Goal: Task Accomplishment & Management: Manage account settings

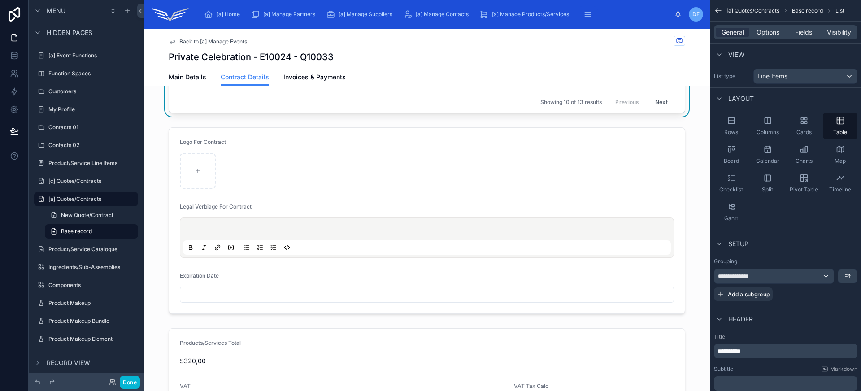
scroll to position [387, 0]
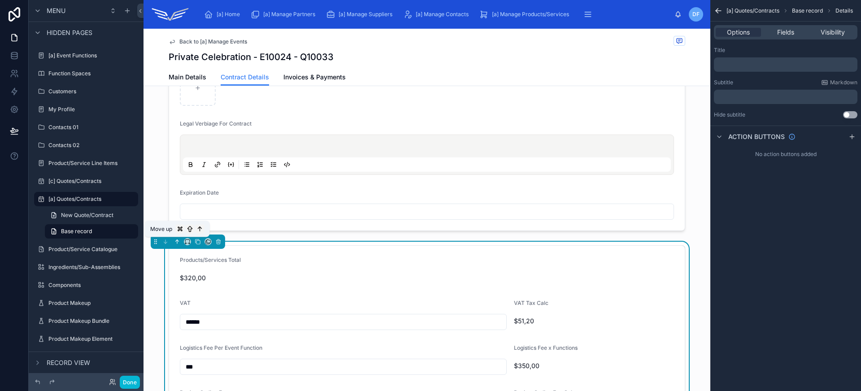
click at [178, 244] on icon at bounding box center [177, 241] width 6 height 6
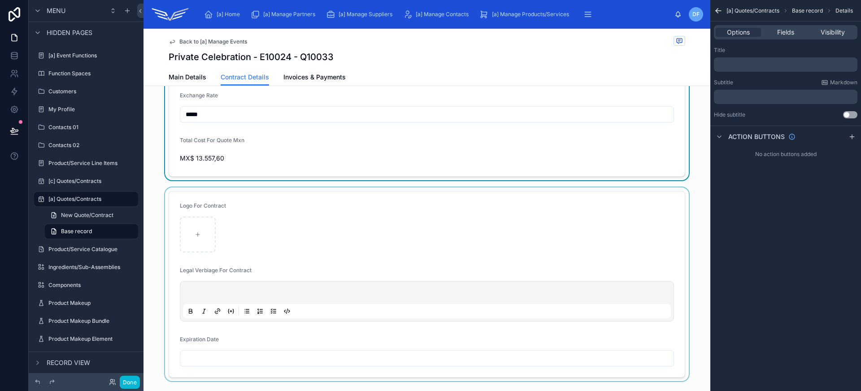
click at [404, 245] on div at bounding box center [426, 284] width 567 height 194
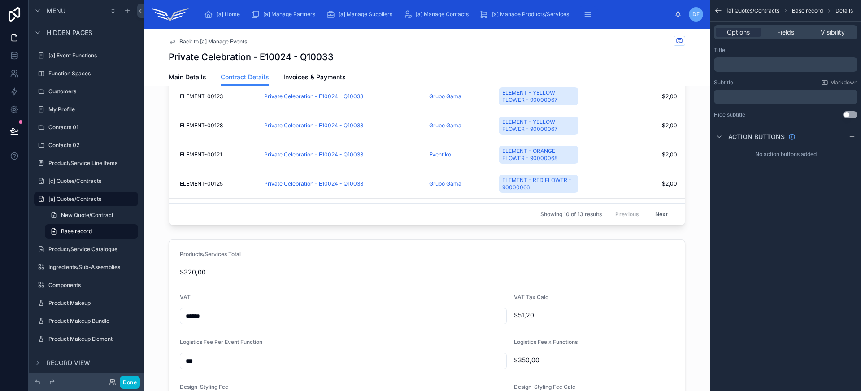
scroll to position [0, 0]
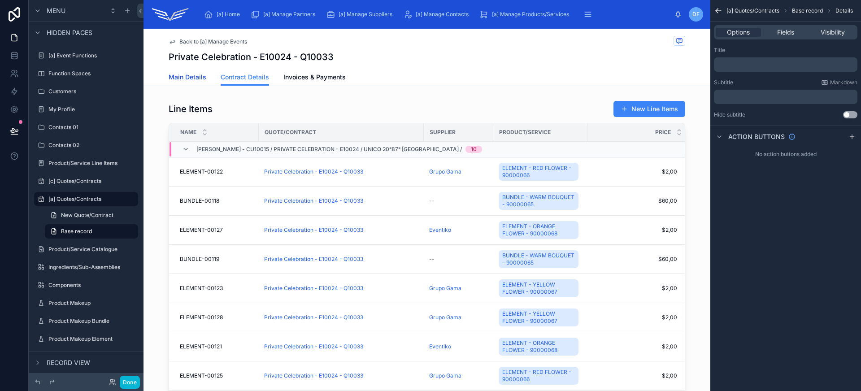
click at [193, 81] on span "Main Details" at bounding box center [188, 77] width 38 height 9
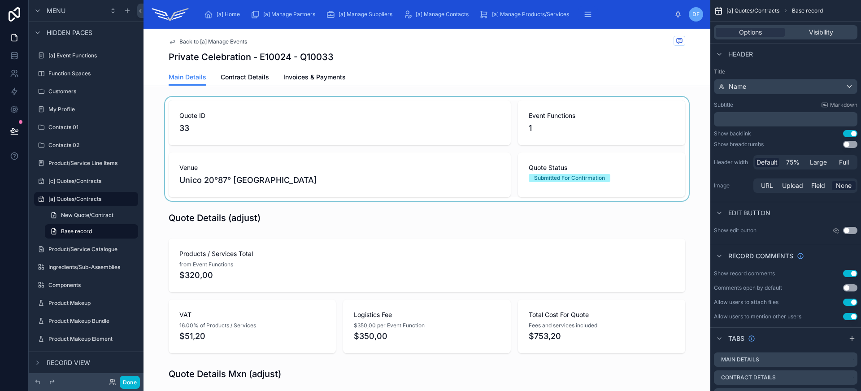
click at [363, 188] on div at bounding box center [426, 149] width 567 height 104
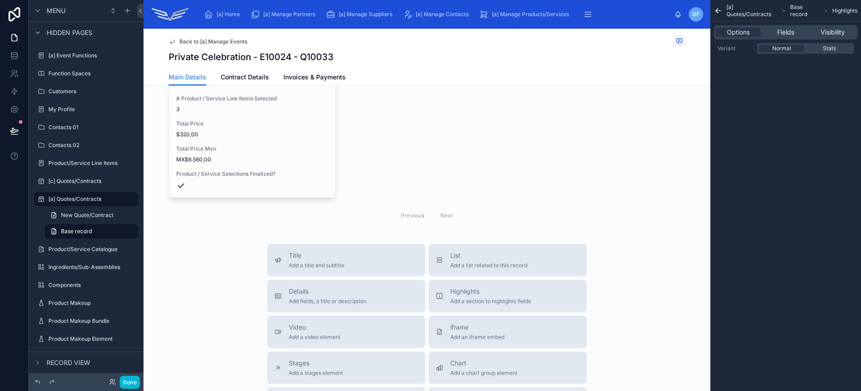
scroll to position [928, 0]
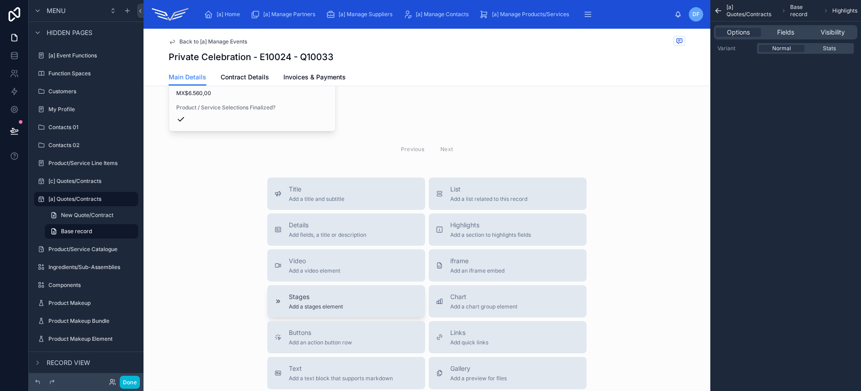
click at [364, 309] on div "Stages Add a stages element" at bounding box center [345, 301] width 143 height 18
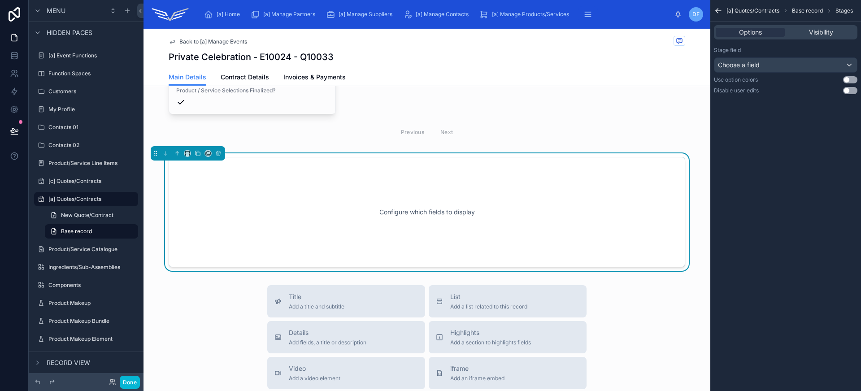
scroll to position [962, 0]
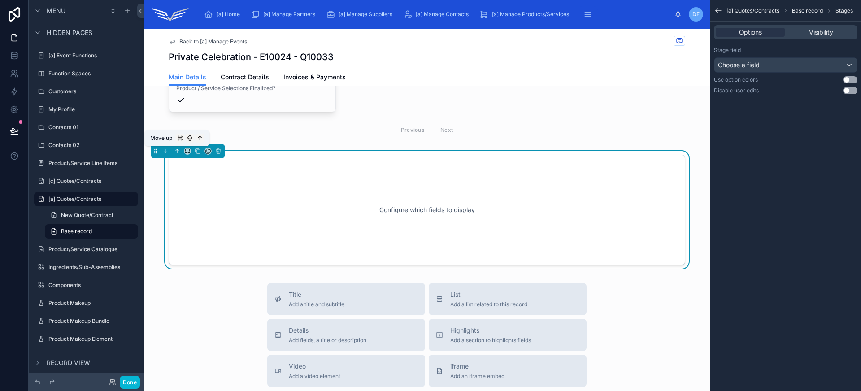
click at [177, 148] on icon at bounding box center [177, 151] width 6 height 6
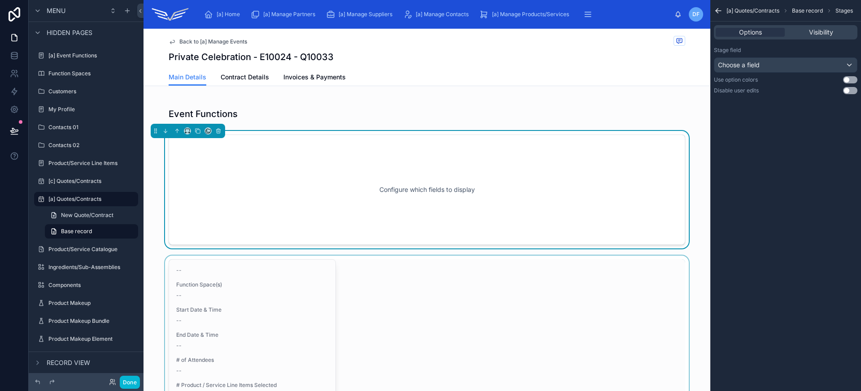
scroll to position [647, 0]
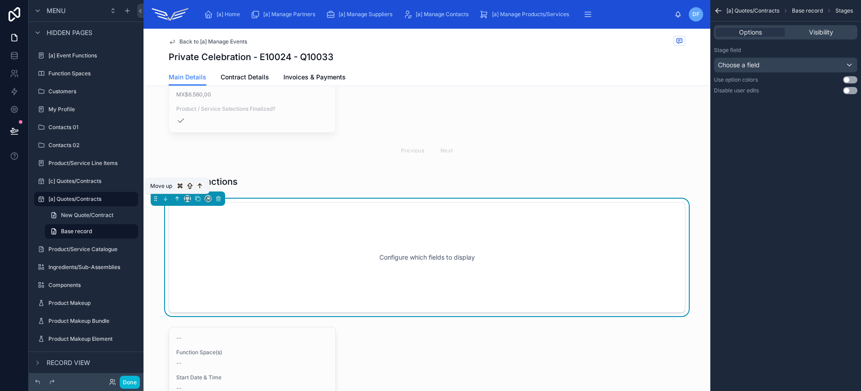
click at [175, 199] on icon at bounding box center [177, 198] width 6 height 6
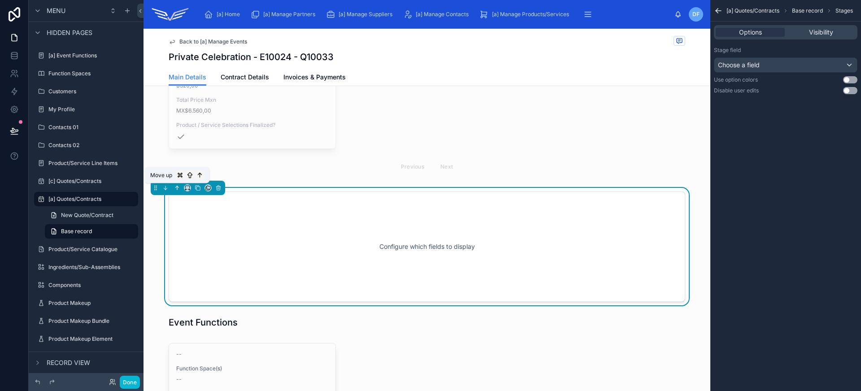
click at [176, 188] on icon at bounding box center [177, 188] width 6 height 6
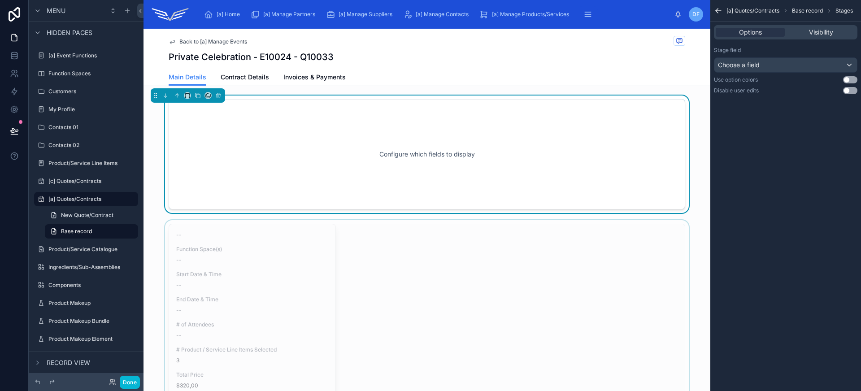
scroll to position [443, 0]
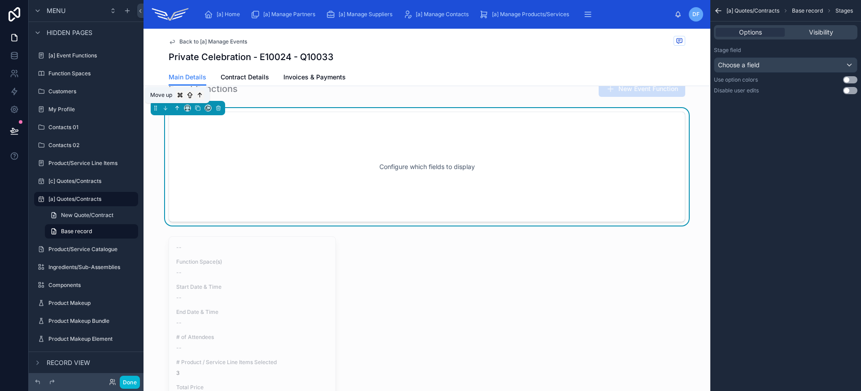
click at [178, 108] on icon at bounding box center [177, 108] width 6 height 6
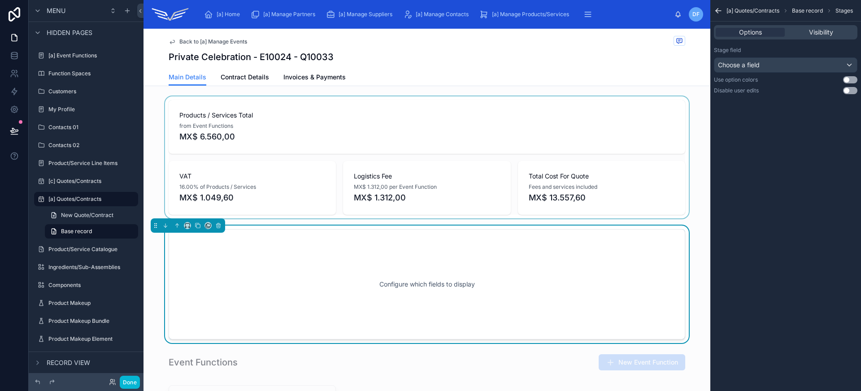
scroll to position [257, 0]
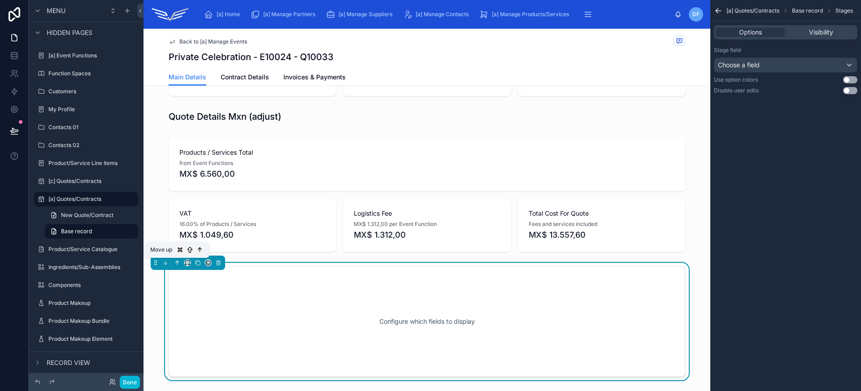
click at [177, 263] on icon at bounding box center [177, 263] width 6 height 6
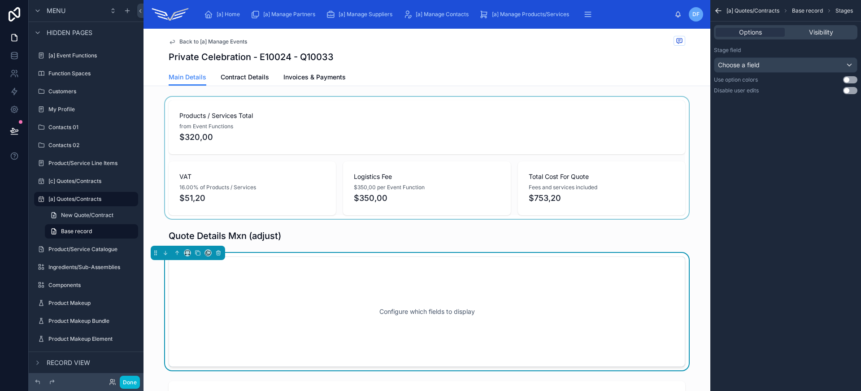
scroll to position [76, 0]
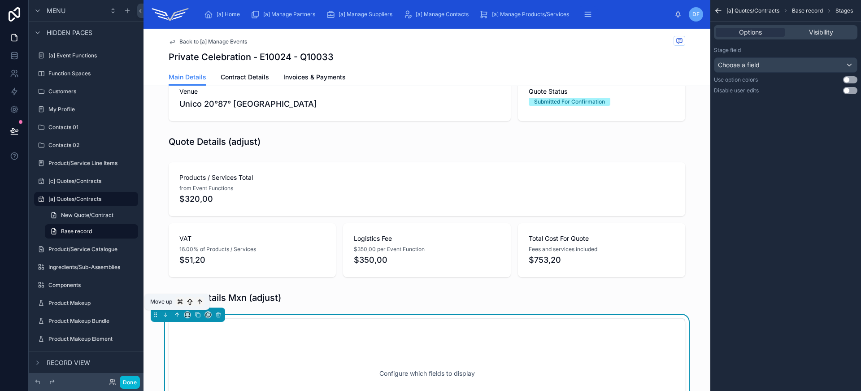
click at [175, 316] on icon at bounding box center [177, 315] width 6 height 6
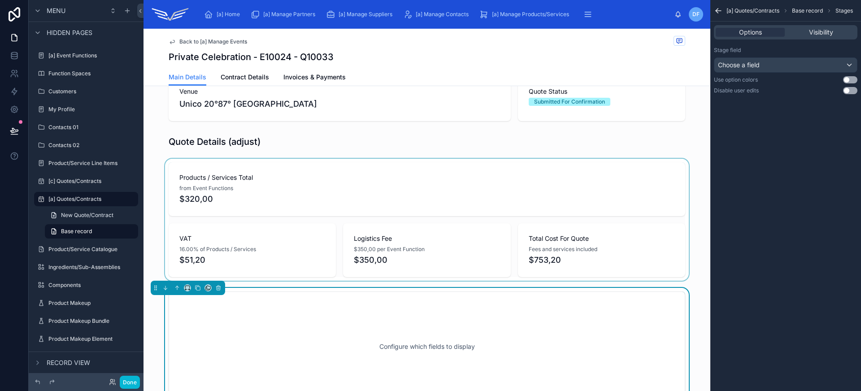
scroll to position [0, 0]
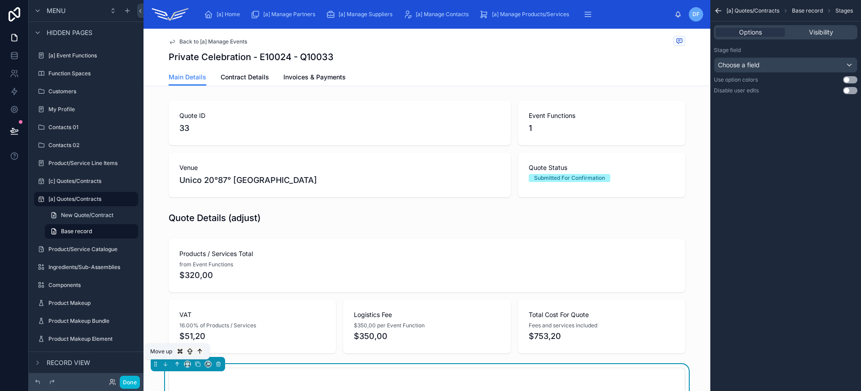
click at [175, 361] on icon at bounding box center [177, 364] width 6 height 6
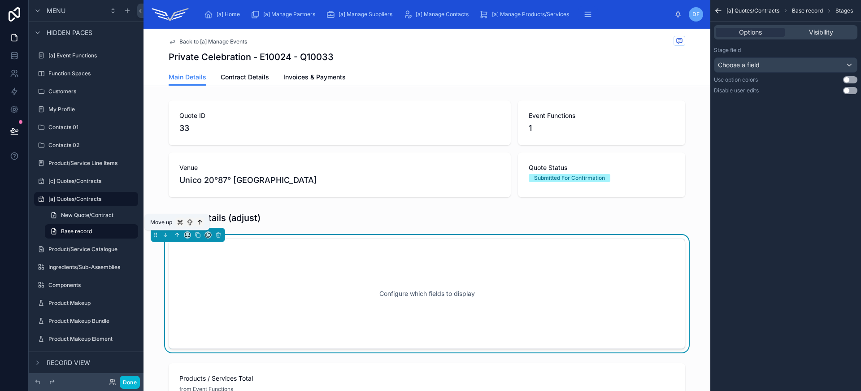
click at [175, 234] on icon at bounding box center [177, 235] width 6 height 6
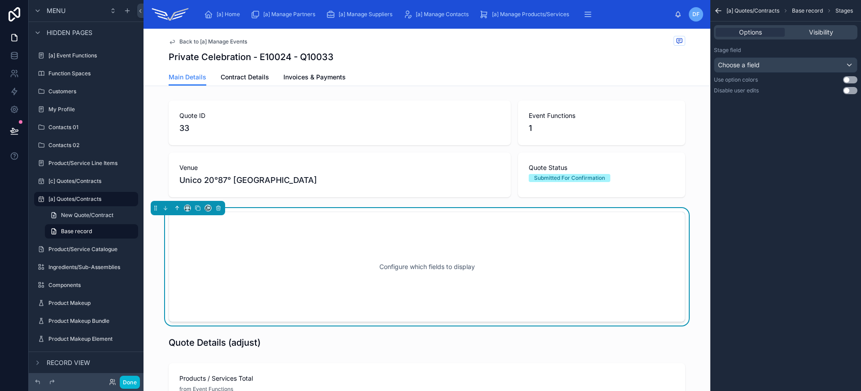
click at [176, 210] on icon at bounding box center [177, 208] width 6 height 6
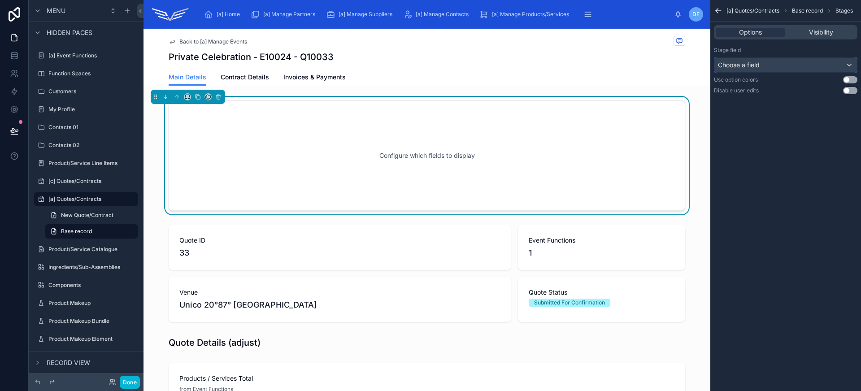
click at [755, 61] on span "Choose a field" at bounding box center [739, 65] width 42 height 9
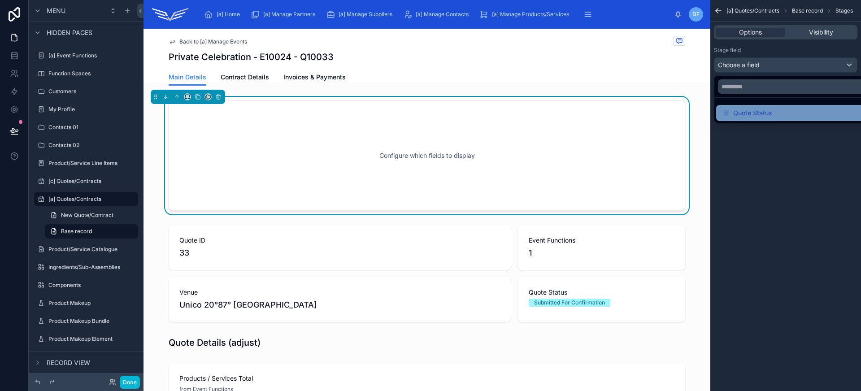
click at [764, 114] on div "Quote Status" at bounding box center [746, 113] width 50 height 11
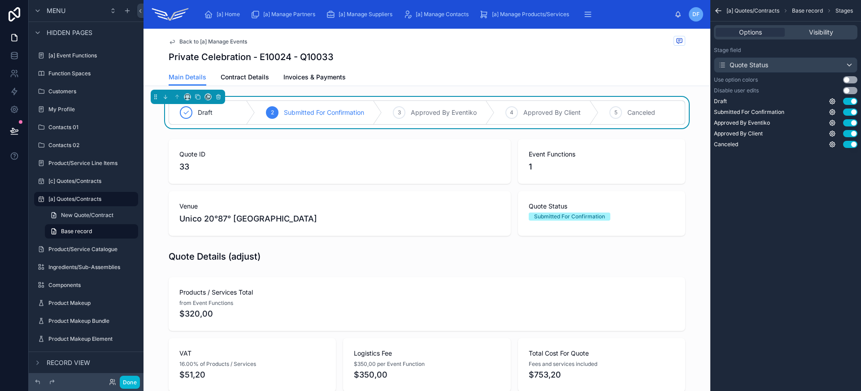
click at [849, 79] on button "Use setting" at bounding box center [850, 79] width 14 height 7
click at [848, 91] on button "Use setting" at bounding box center [850, 90] width 14 height 7
click at [380, 229] on div at bounding box center [426, 187] width 567 height 104
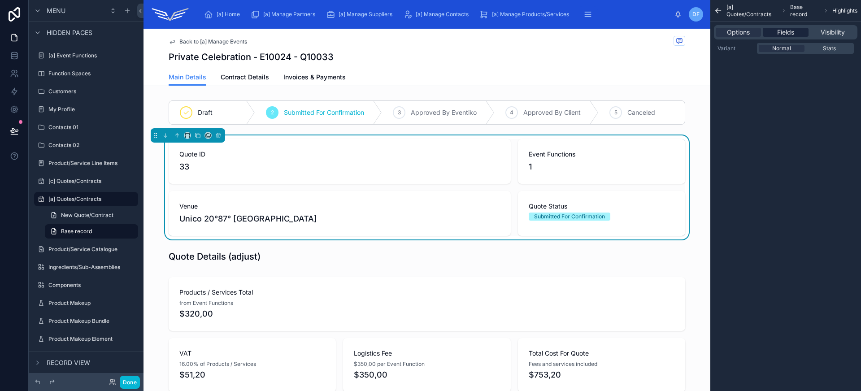
click at [793, 32] on span "Fields" at bounding box center [785, 32] width 17 height 9
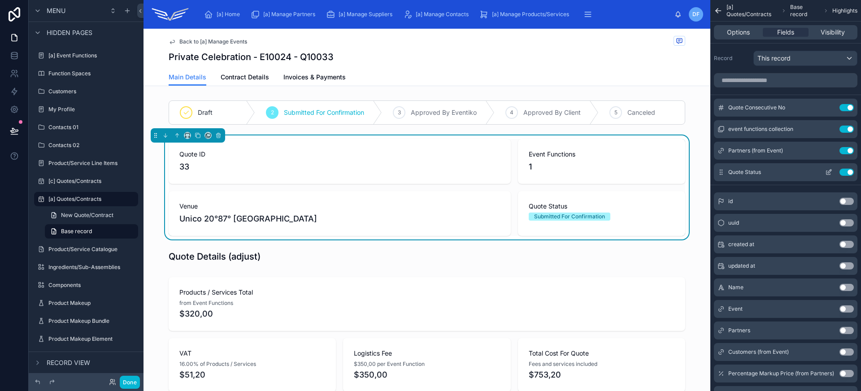
click at [846, 171] on button "Use setting" at bounding box center [846, 172] width 14 height 7
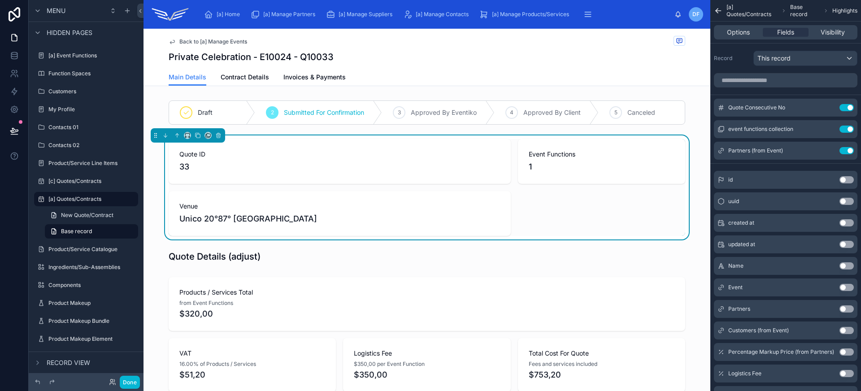
click at [513, 179] on div "Quote ID 33 Event Functions 1 Venue Unico 20°87° Riviera Maya" at bounding box center [427, 187] width 516 height 97
click at [827, 107] on icon "scrollable content" at bounding box center [828, 107] width 7 height 7
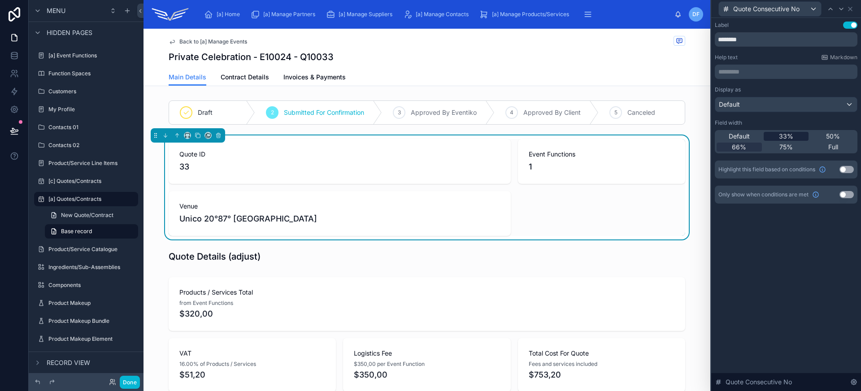
click at [792, 136] on span "33%" at bounding box center [786, 136] width 14 height 9
click at [840, 7] on icon at bounding box center [840, 8] width 7 height 7
click at [801, 136] on div "33%" at bounding box center [785, 136] width 45 height 9
click at [839, 12] on icon at bounding box center [840, 8] width 7 height 7
click at [792, 135] on div "33%" at bounding box center [785, 136] width 45 height 9
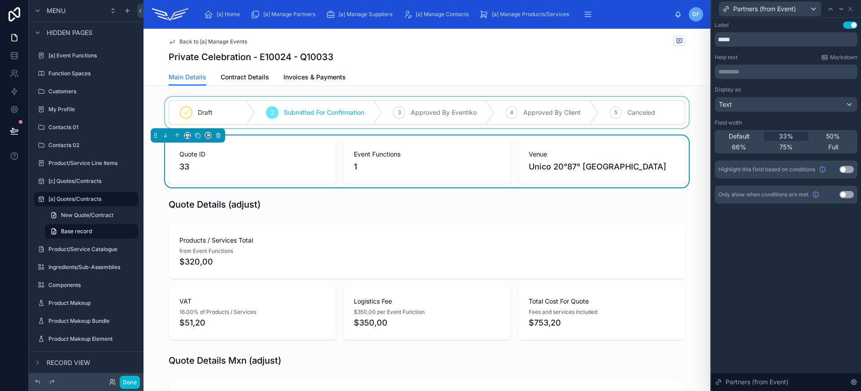
click at [520, 110] on div at bounding box center [426, 112] width 567 height 31
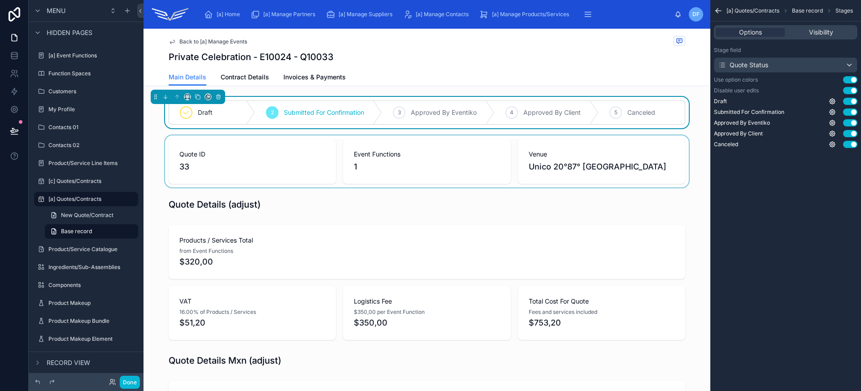
click at [524, 169] on div at bounding box center [426, 161] width 567 height 52
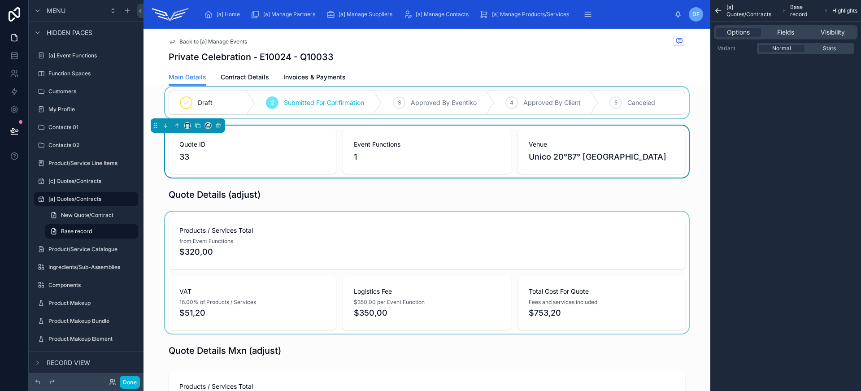
scroll to position [20, 0]
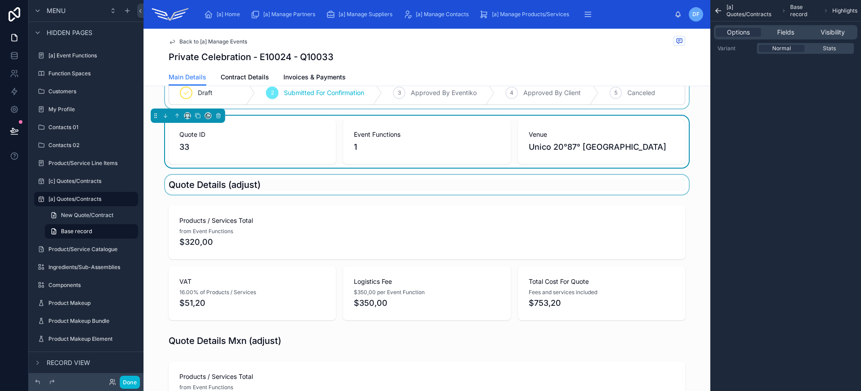
click at [384, 182] on div at bounding box center [426, 185] width 567 height 20
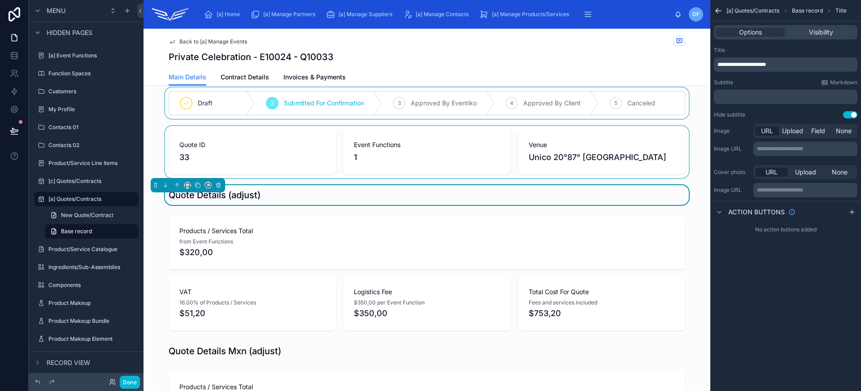
scroll to position [0, 0]
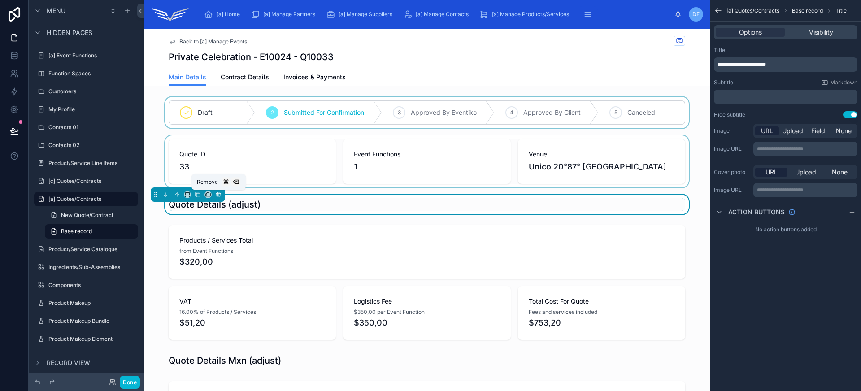
click at [221, 194] on icon at bounding box center [218, 194] width 6 height 6
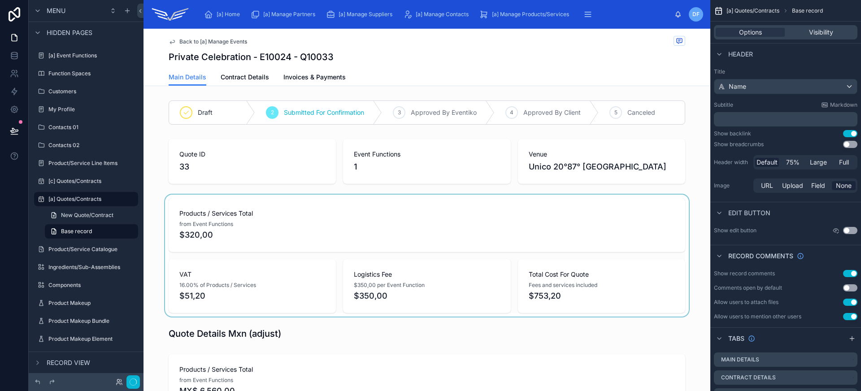
scroll to position [87, 0]
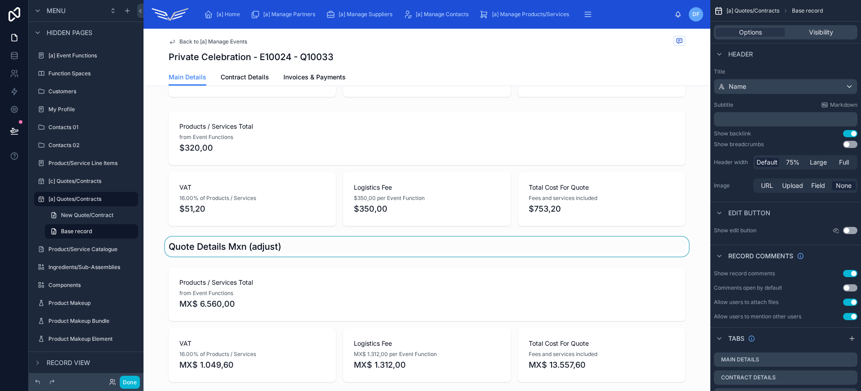
click at [275, 239] on div at bounding box center [426, 247] width 567 height 20
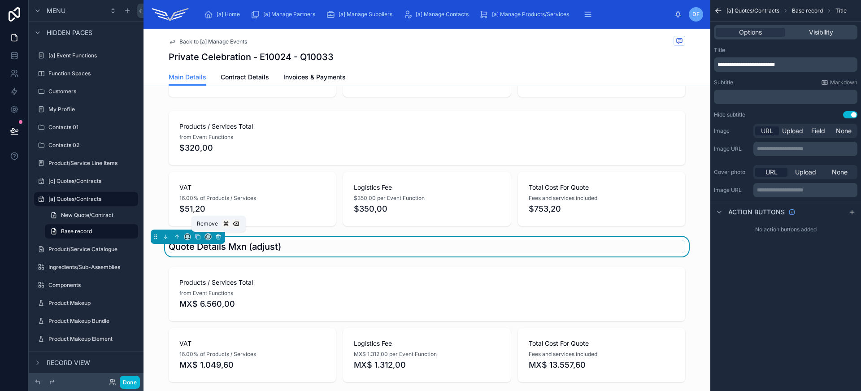
click at [217, 238] on icon at bounding box center [218, 237] width 6 height 6
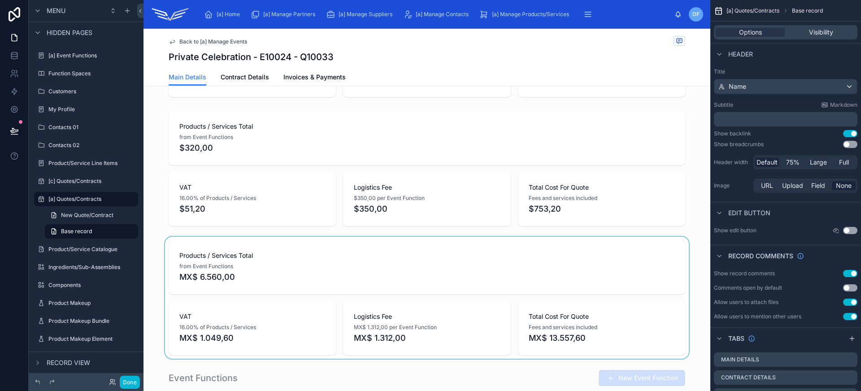
click at [218, 246] on div at bounding box center [426, 298] width 567 height 122
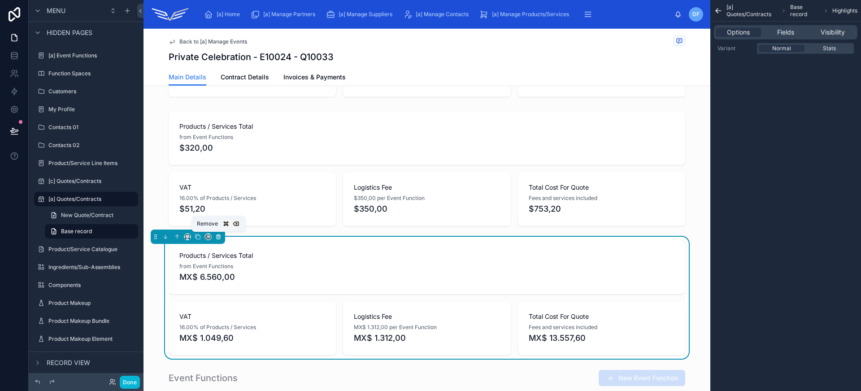
click at [218, 238] on icon at bounding box center [218, 237] width 6 height 6
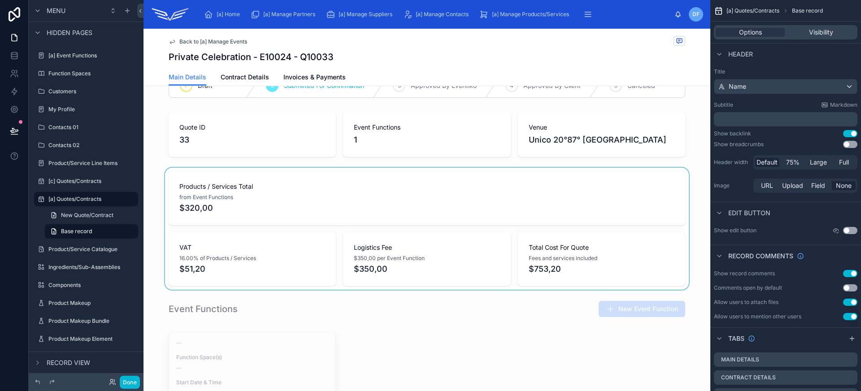
scroll to position [0, 0]
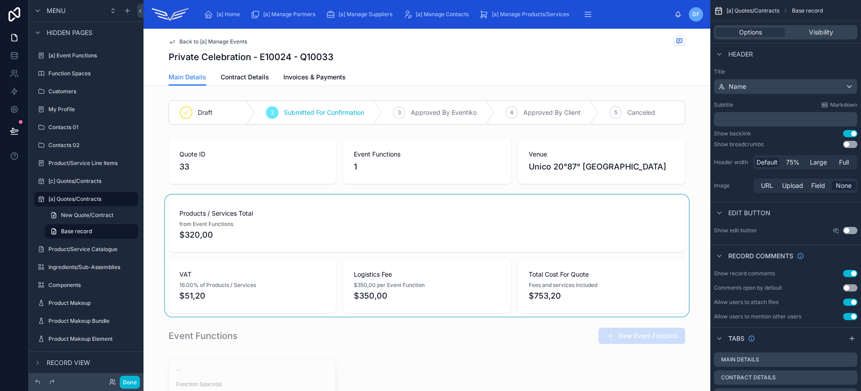
click at [320, 243] on div at bounding box center [426, 256] width 567 height 122
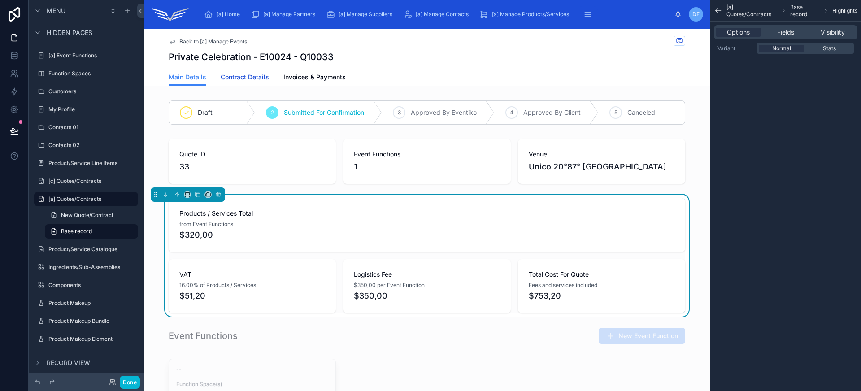
click at [242, 77] on span "Contract Details" at bounding box center [245, 77] width 48 height 9
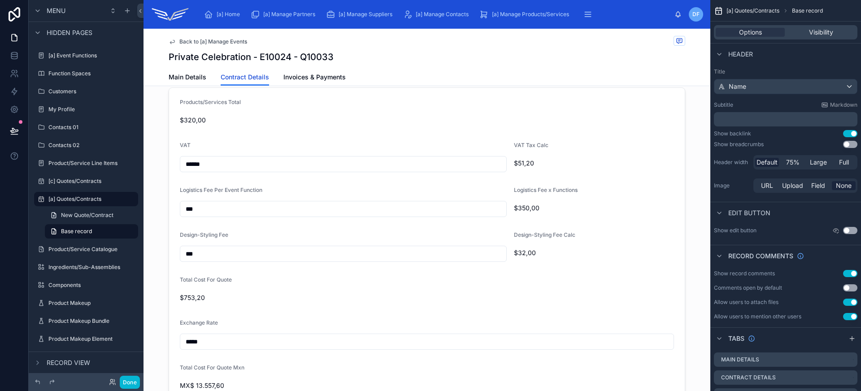
scroll to position [327, 0]
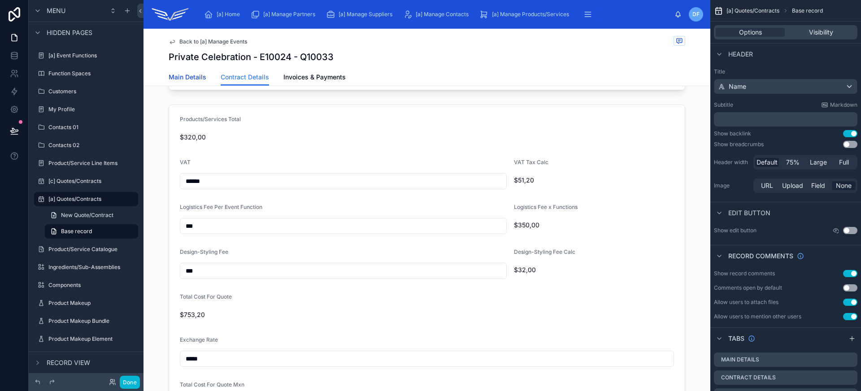
click at [193, 80] on span "Main Details" at bounding box center [188, 77] width 38 height 9
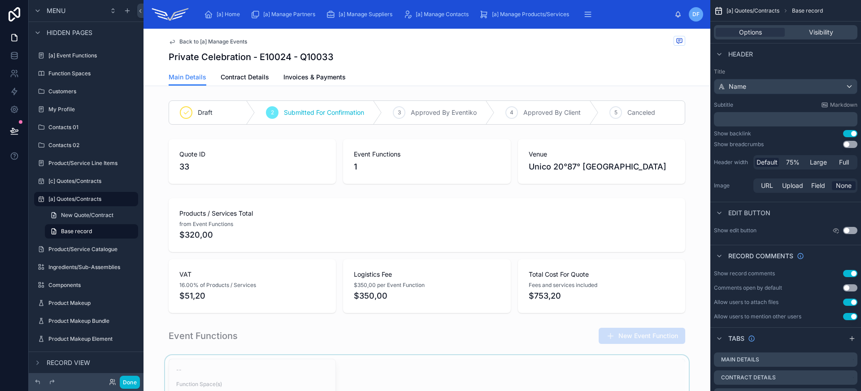
click at [320, 257] on div at bounding box center [426, 256] width 567 height 122
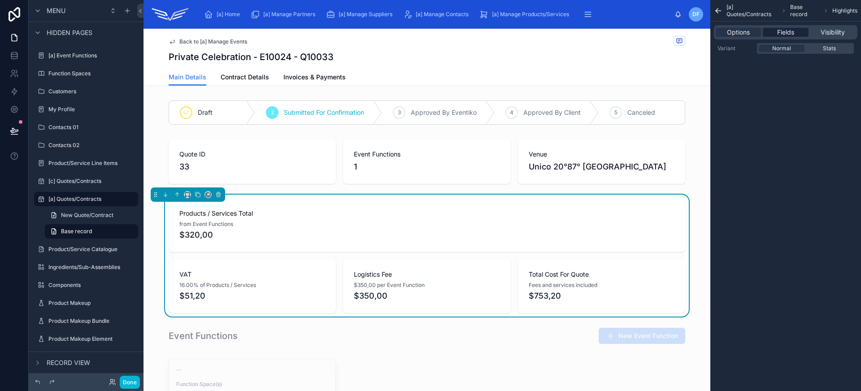
click at [775, 30] on div "Fields" at bounding box center [784, 32] width 45 height 9
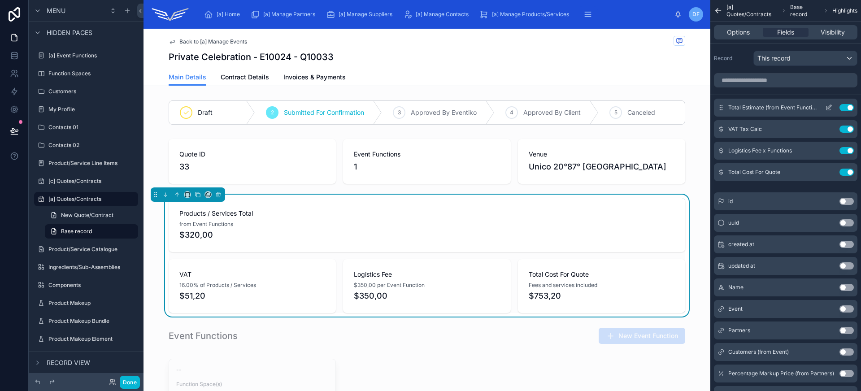
click at [828, 106] on icon "scrollable content" at bounding box center [829, 107] width 4 height 4
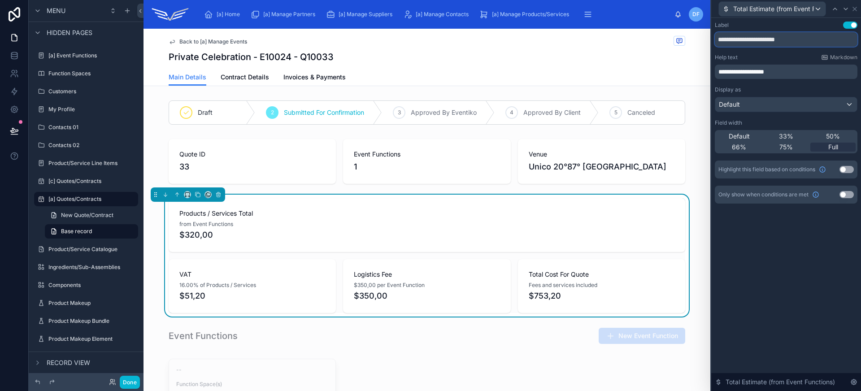
click at [745, 38] on input "**********" at bounding box center [785, 39] width 143 height 14
click at [749, 39] on input "**********" at bounding box center [785, 39] width 143 height 14
type input "**********"
click at [745, 71] on span "**********" at bounding box center [741, 72] width 46 height 6
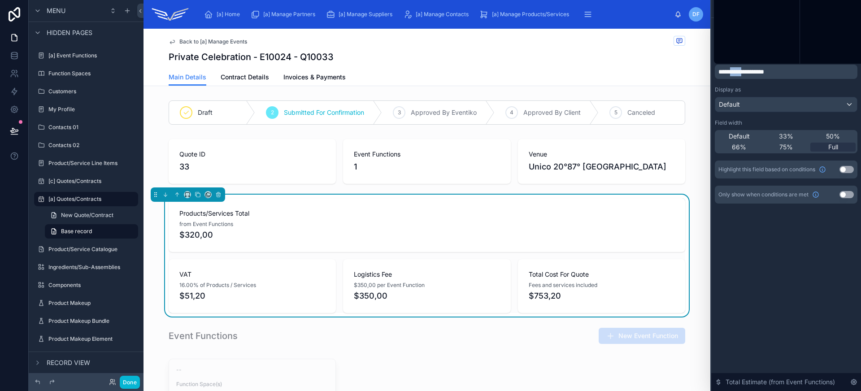
click at [745, 71] on span "**********" at bounding box center [741, 72] width 46 height 6
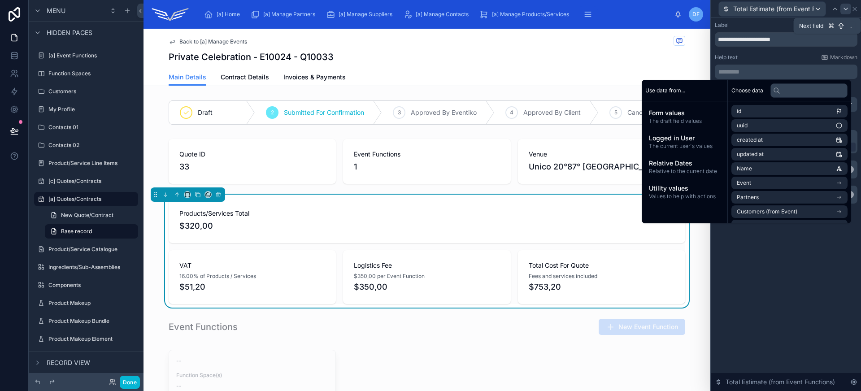
click at [846, 9] on icon at bounding box center [846, 9] width 4 height 2
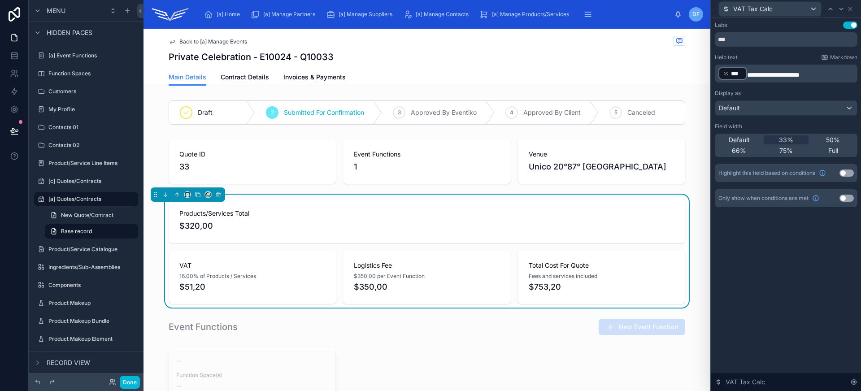
click at [784, 73] on span "**********" at bounding box center [773, 75] width 52 height 6
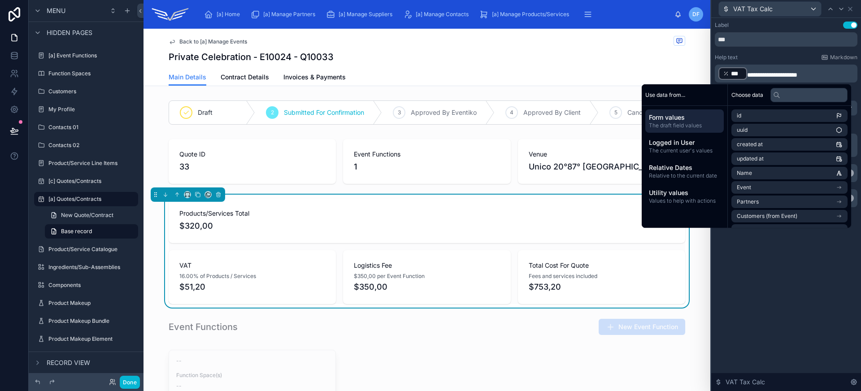
click at [787, 74] on span "**********" at bounding box center [772, 75] width 50 height 6
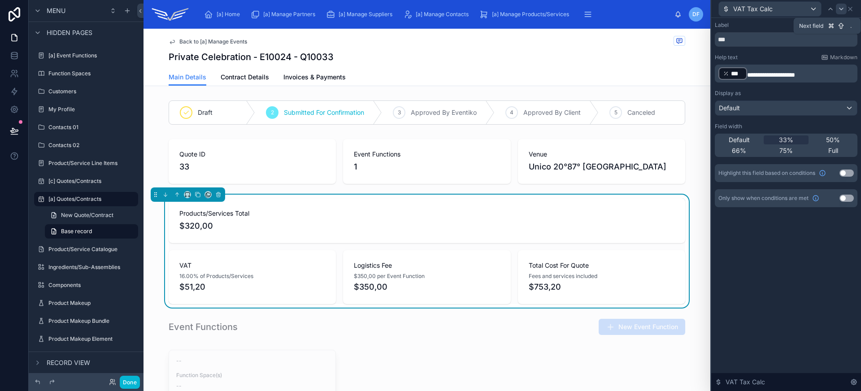
click at [843, 10] on icon at bounding box center [840, 8] width 7 height 7
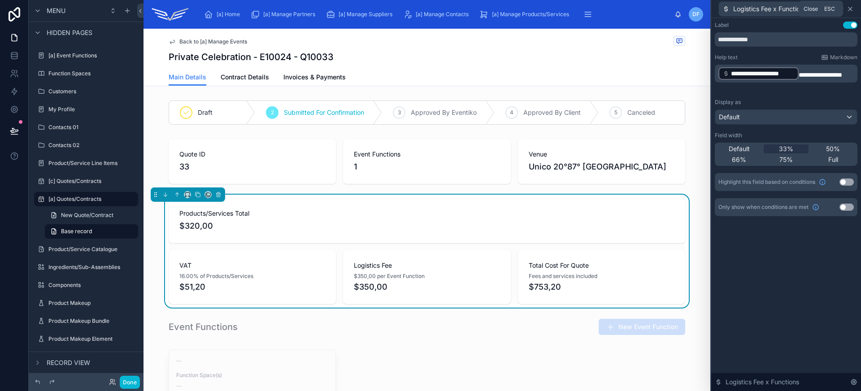
click at [849, 10] on icon at bounding box center [850, 9] width 4 height 4
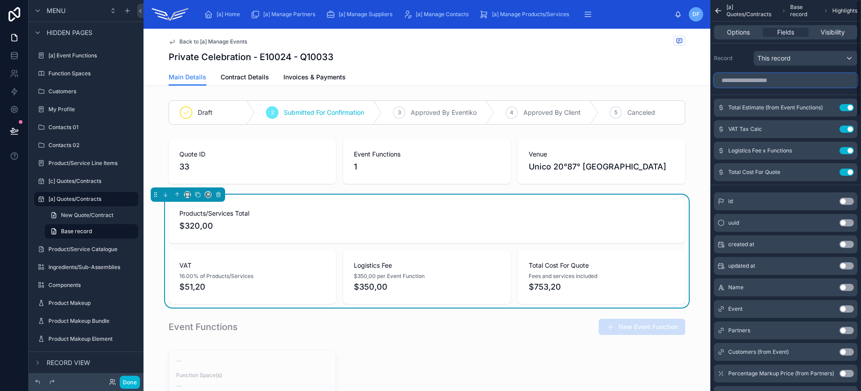
click at [774, 81] on input "scrollable content" at bounding box center [785, 80] width 143 height 14
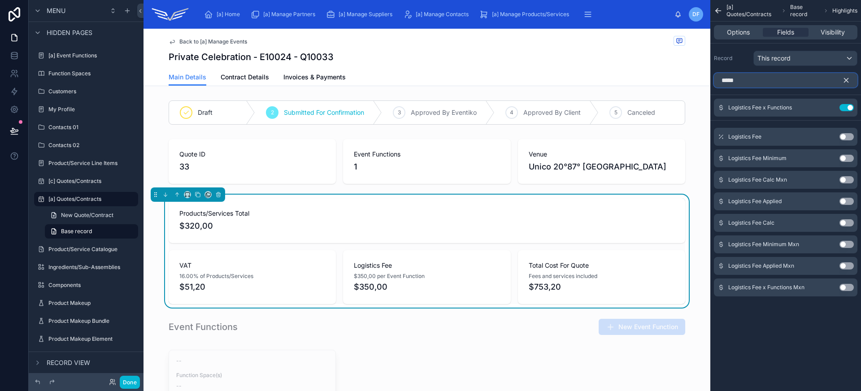
type input "*****"
click at [842, 201] on button "Use setting" at bounding box center [846, 201] width 14 height 7
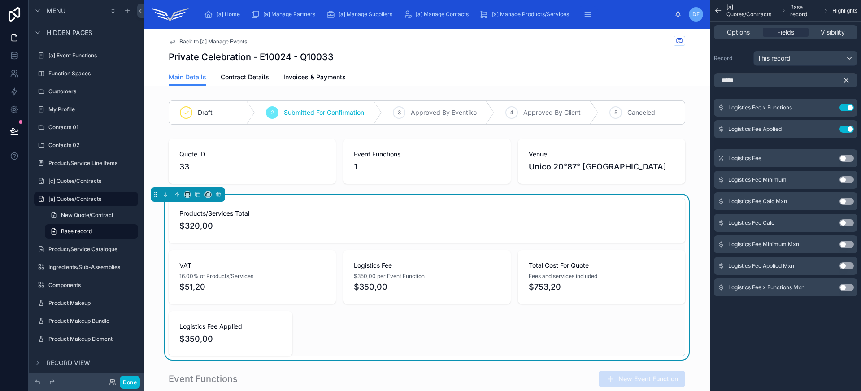
click at [848, 82] on icon "scrollable content" at bounding box center [846, 80] width 4 height 4
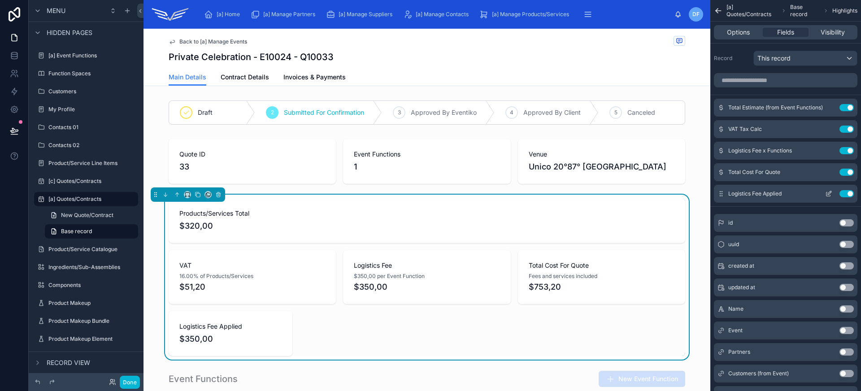
click at [842, 194] on button "Use setting" at bounding box center [846, 193] width 14 height 7
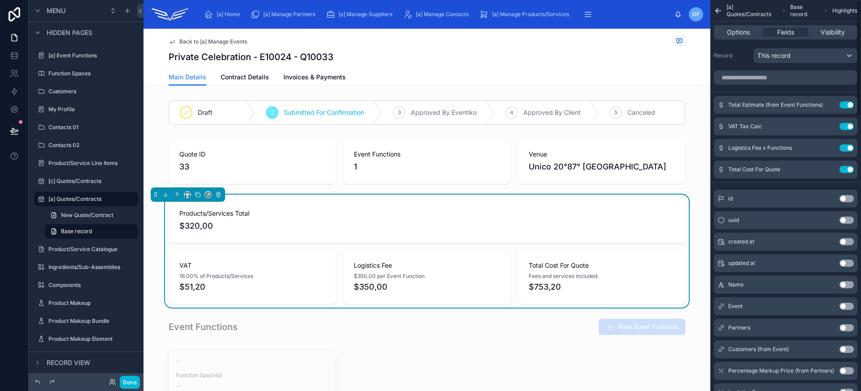
scroll to position [2, 0]
click at [798, 76] on input "scrollable content" at bounding box center [785, 78] width 143 height 14
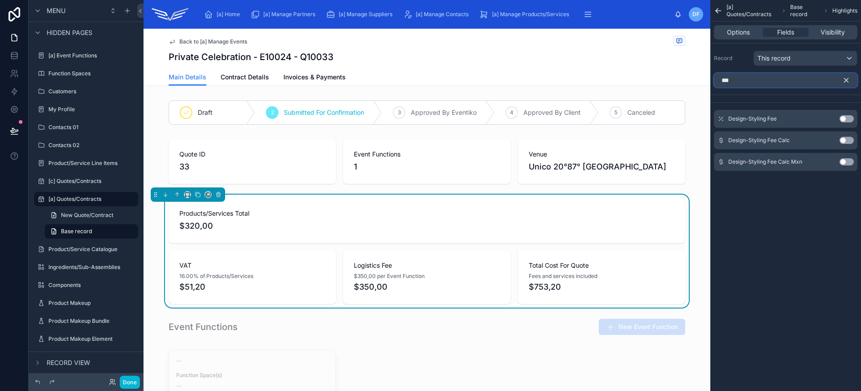
type input "***"
click at [847, 141] on button "Use setting" at bounding box center [846, 140] width 14 height 7
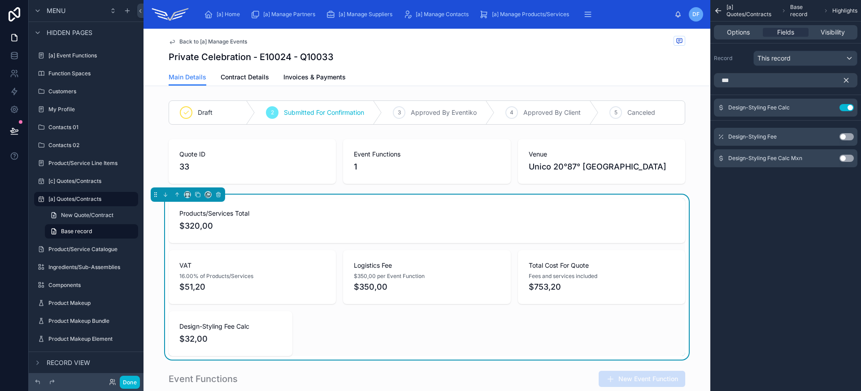
click at [845, 82] on icon "scrollable content" at bounding box center [846, 80] width 8 height 8
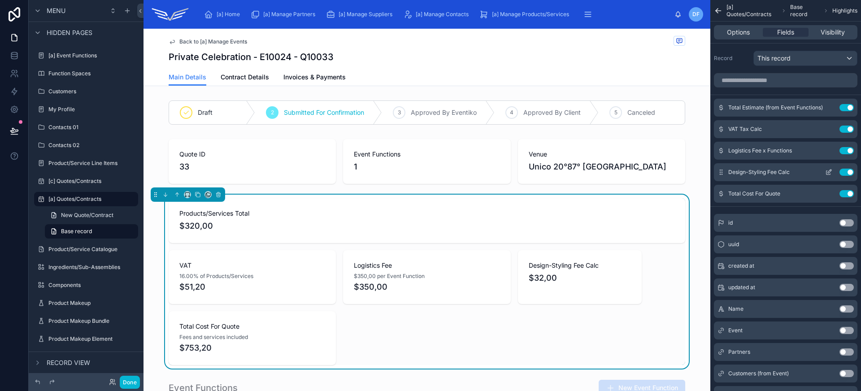
click at [827, 172] on icon "scrollable content" at bounding box center [828, 172] width 7 height 7
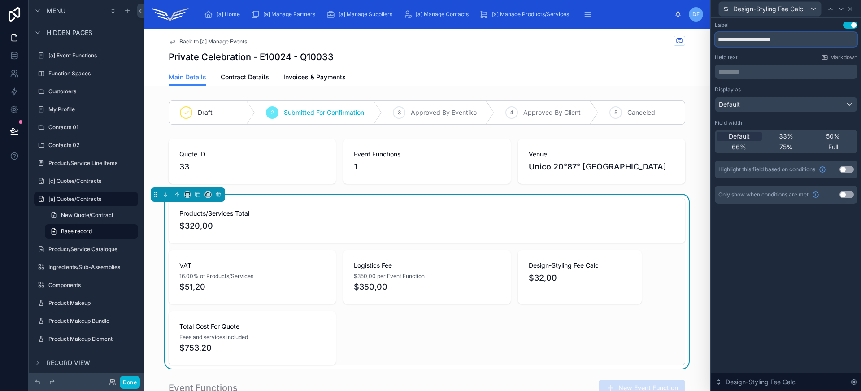
drag, startPoint x: 772, startPoint y: 38, endPoint x: 795, endPoint y: 38, distance: 23.3
click at [795, 38] on input "**********" at bounding box center [785, 39] width 143 height 14
drag, startPoint x: 774, startPoint y: 38, endPoint x: 809, endPoint y: 38, distance: 35.0
click at [809, 38] on input "**********" at bounding box center [785, 39] width 143 height 14
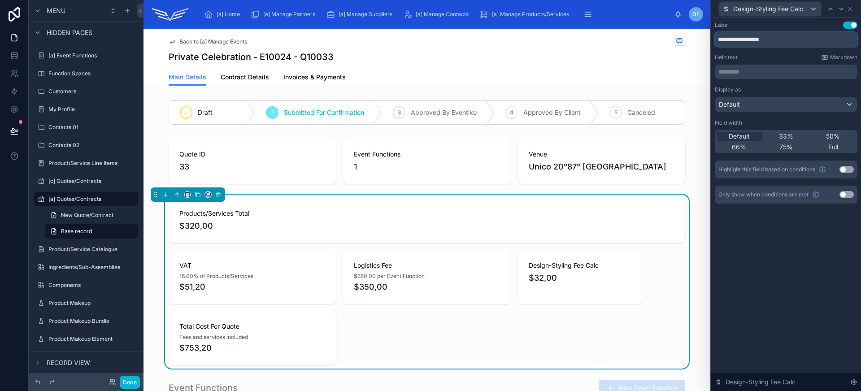
type input "**********"
click at [764, 67] on p "********* ﻿" at bounding box center [786, 71] width 137 height 9
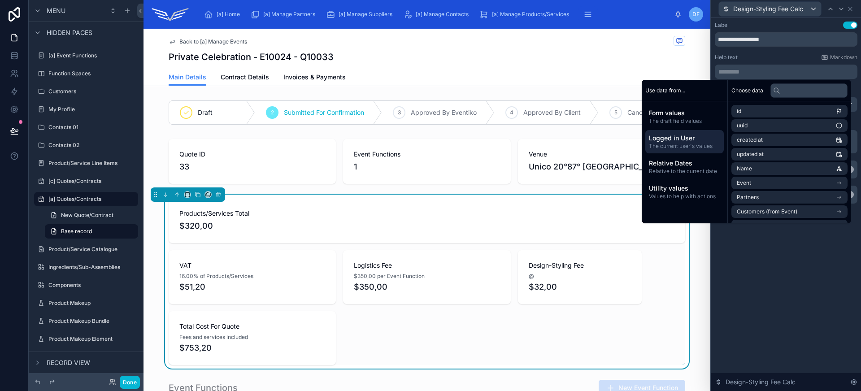
click at [678, 132] on div "Logged in User The current user's values" at bounding box center [684, 141] width 78 height 23
click at [678, 121] on span "The draft field values" at bounding box center [684, 120] width 71 height 7
click at [779, 95] on input "text" at bounding box center [808, 90] width 77 height 14
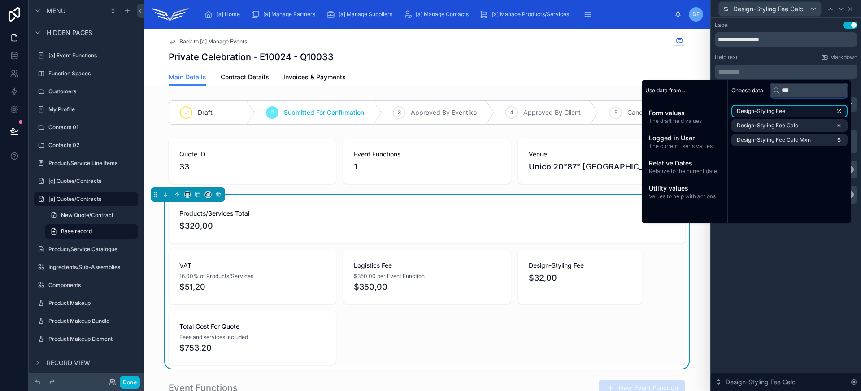
type input "***"
click at [781, 111] on li "Design-Styling Fee" at bounding box center [789, 111] width 116 height 13
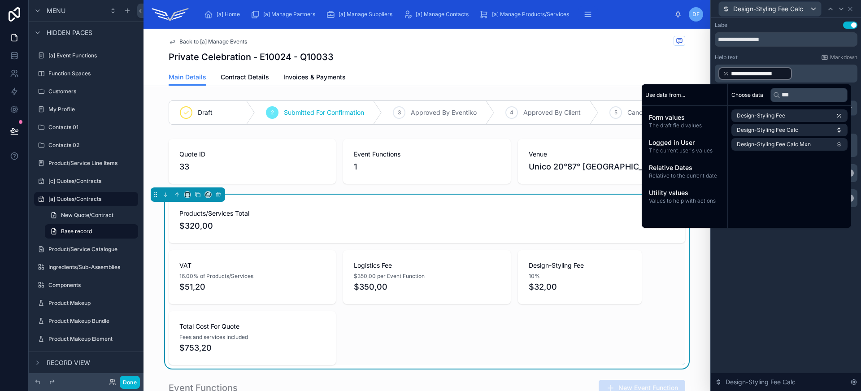
click at [778, 279] on div "**********" at bounding box center [786, 204] width 150 height 373
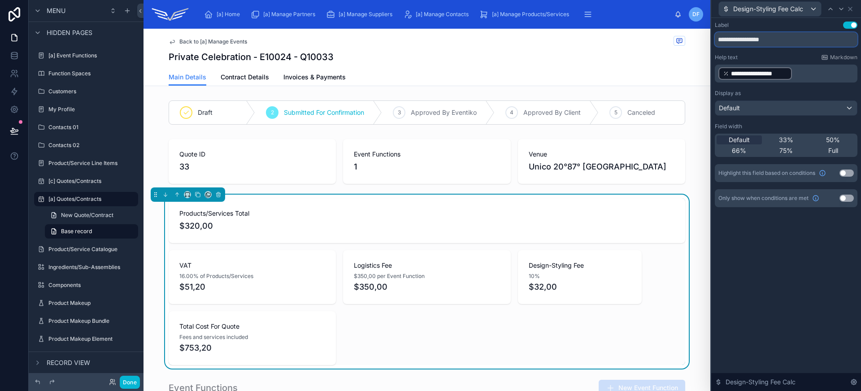
click at [785, 34] on input "**********" at bounding box center [785, 39] width 143 height 14
click at [806, 78] on p "**********" at bounding box center [786, 73] width 137 height 14
click at [805, 74] on p "**********" at bounding box center [786, 73] width 137 height 14
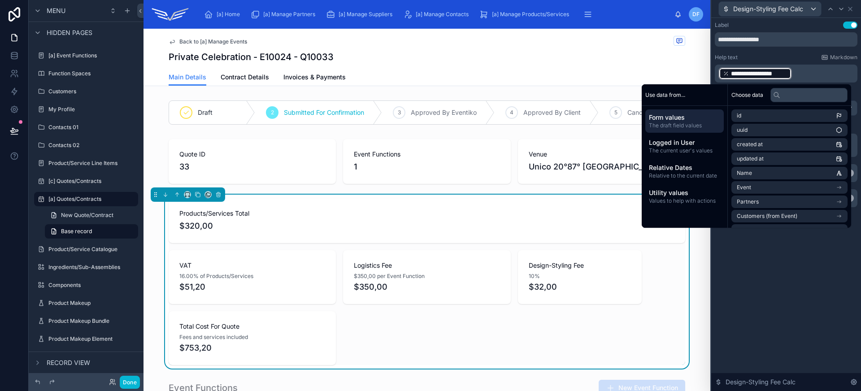
click at [804, 70] on p "**********" at bounding box center [786, 73] width 137 height 14
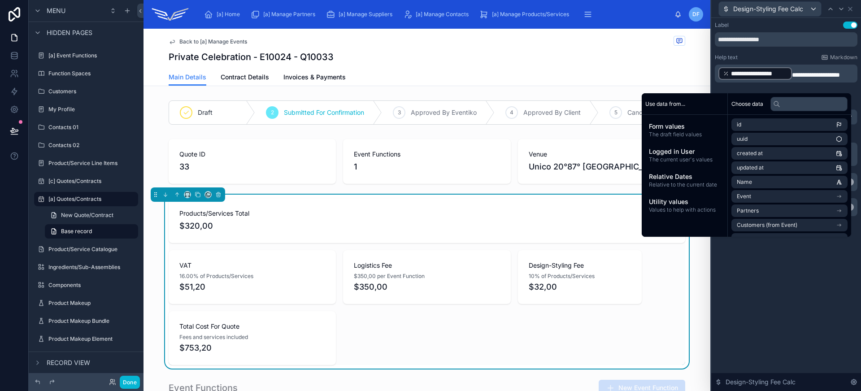
click at [432, 286] on span "$350,00" at bounding box center [427, 287] width 146 height 13
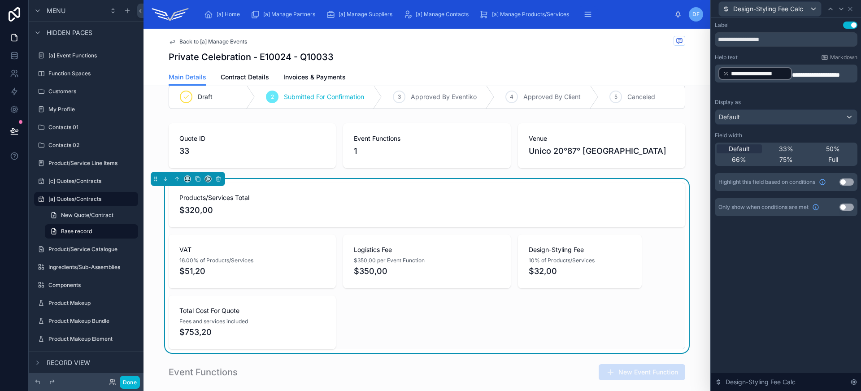
scroll to position [29, 0]
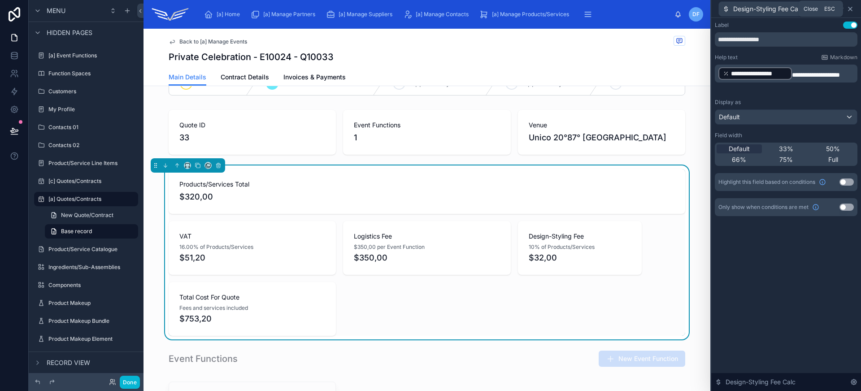
click at [849, 9] on icon at bounding box center [849, 8] width 7 height 7
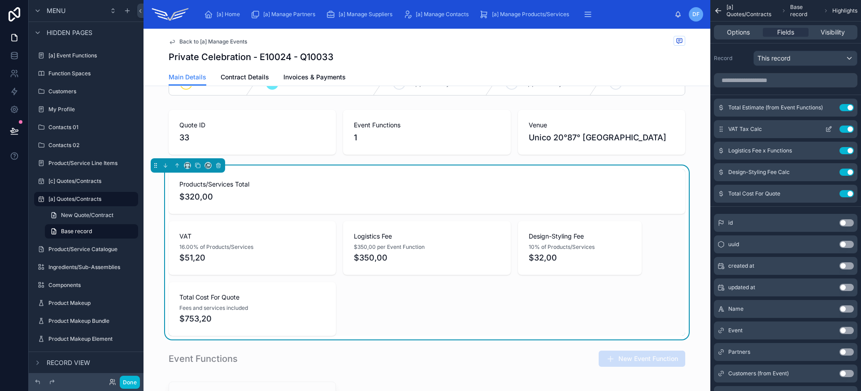
click at [827, 129] on icon "scrollable content" at bounding box center [829, 128] width 4 height 4
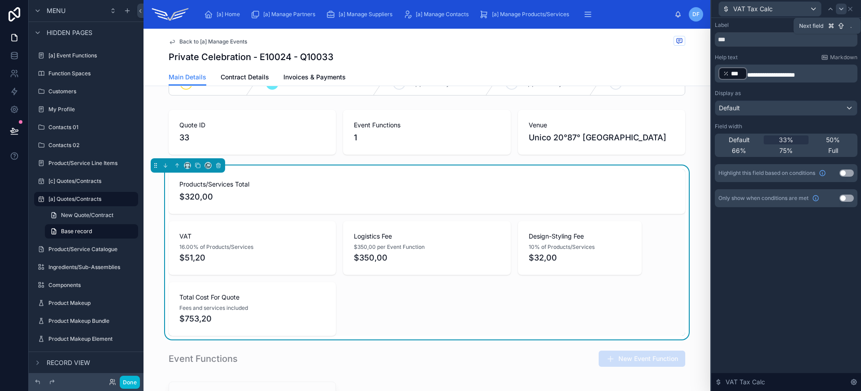
click at [841, 5] on icon at bounding box center [840, 8] width 7 height 7
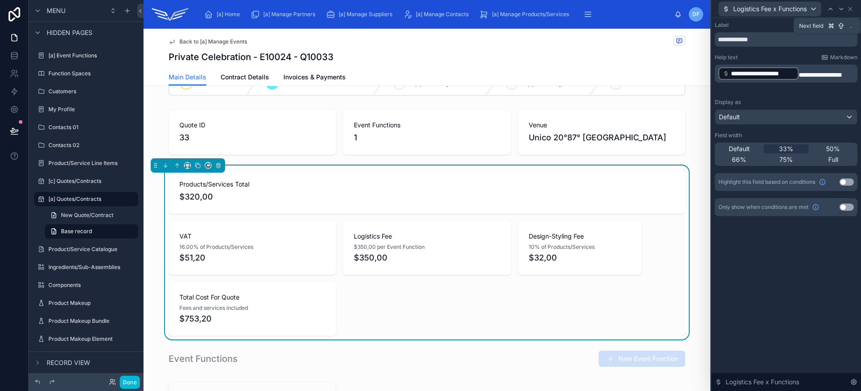
click at [841, 5] on icon at bounding box center [840, 8] width 7 height 7
click at [795, 145] on div "33%" at bounding box center [785, 148] width 45 height 9
click at [841, 12] on icon at bounding box center [840, 8] width 7 height 7
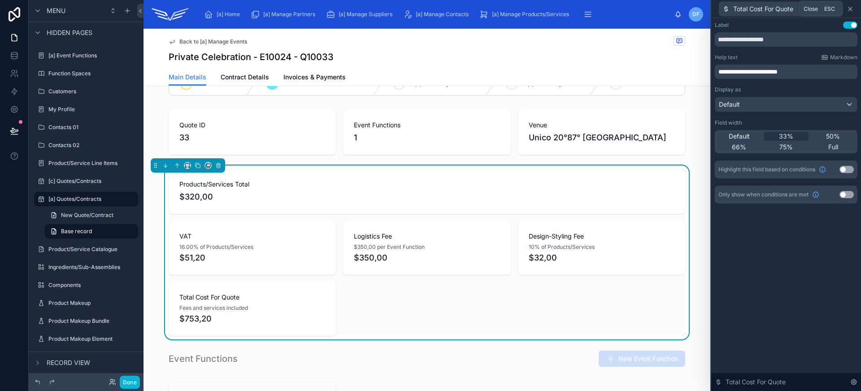
click at [849, 10] on icon at bounding box center [849, 8] width 7 height 7
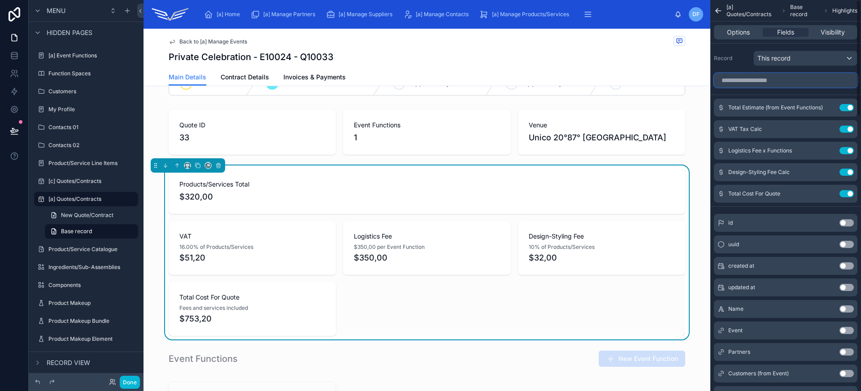
click at [780, 81] on input "scrollable content" at bounding box center [785, 80] width 143 height 14
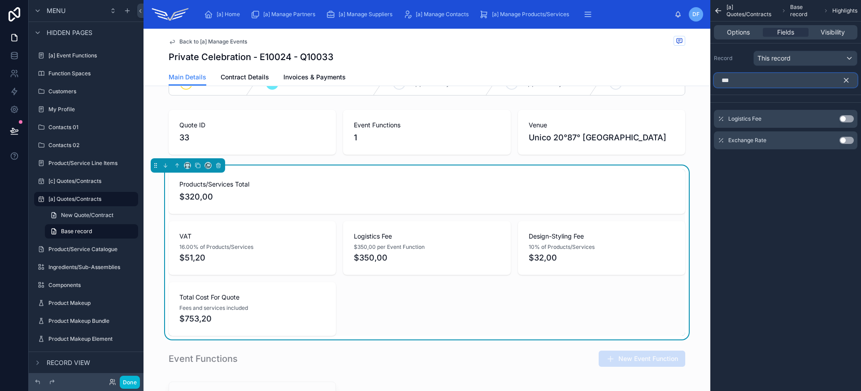
type input "***"
click at [845, 137] on button "Use setting" at bounding box center [846, 140] width 14 height 7
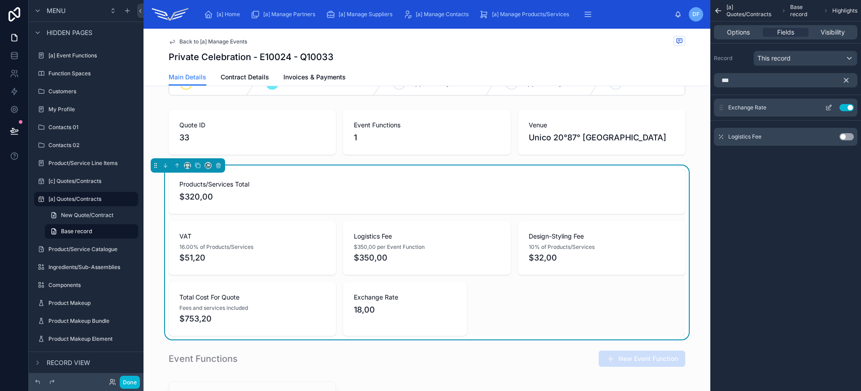
click at [829, 107] on icon "scrollable content" at bounding box center [828, 107] width 7 height 7
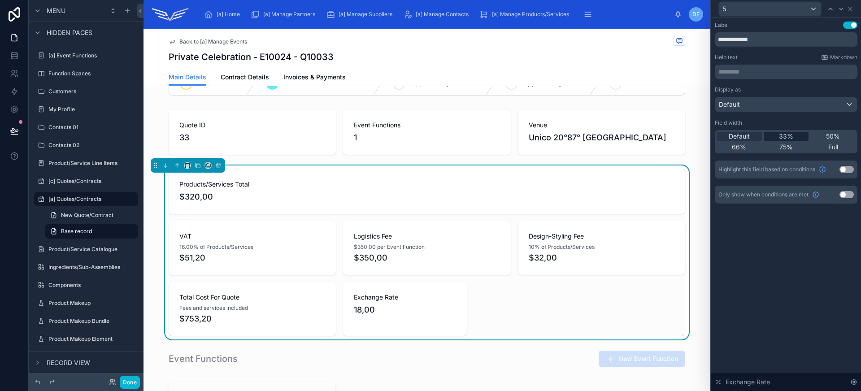
click at [799, 134] on div "33%" at bounding box center [785, 136] width 45 height 9
click at [851, 9] on icon at bounding box center [849, 8] width 7 height 7
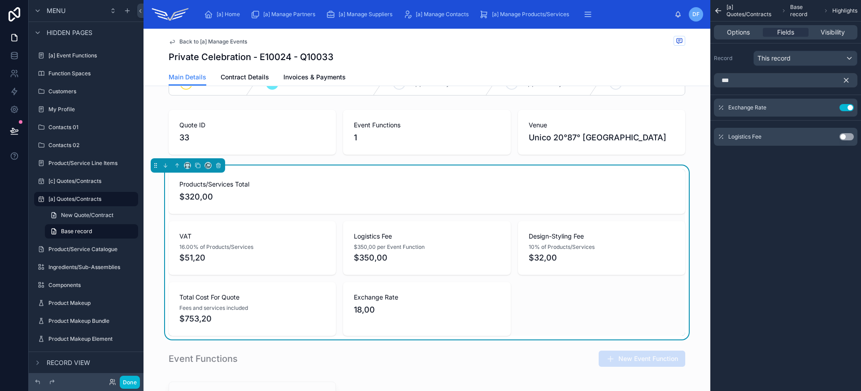
click at [849, 80] on icon "scrollable content" at bounding box center [846, 80] width 8 height 8
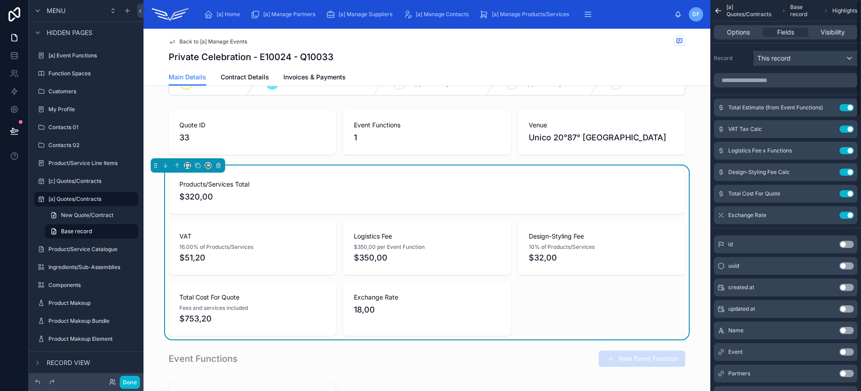
click at [808, 63] on div "This record" at bounding box center [804, 58] width 103 height 14
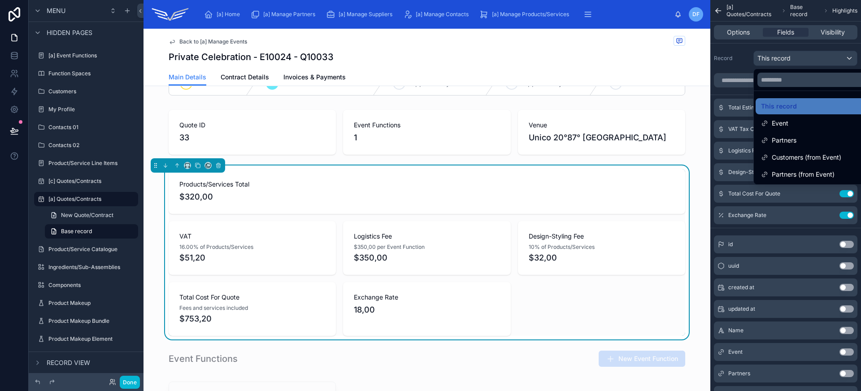
click at [808, 63] on div "scrollable content" at bounding box center [430, 195] width 861 height 391
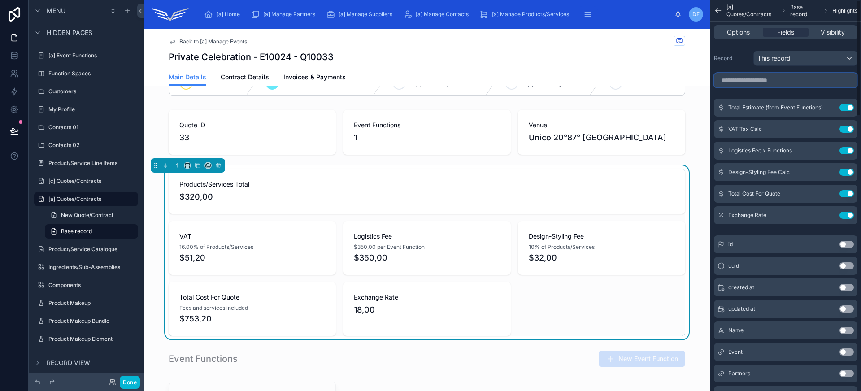
click at [793, 86] on input "scrollable content" at bounding box center [785, 80] width 143 height 14
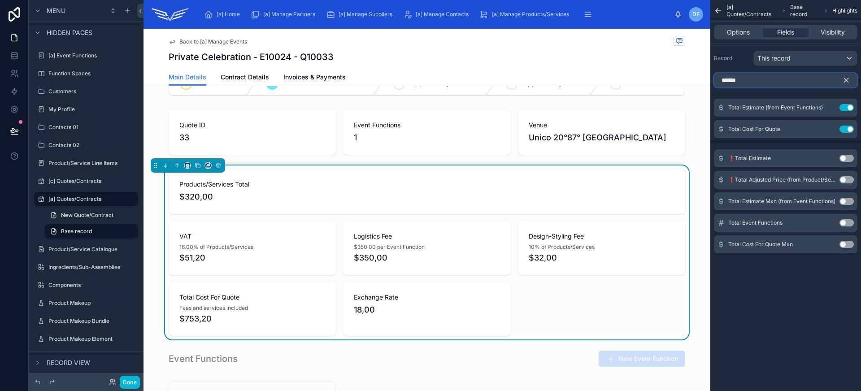
type input "*****"
click at [847, 249] on div "Total Cost For Quote Mxn Use setting" at bounding box center [785, 244] width 143 height 18
click at [846, 245] on button "Use setting" at bounding box center [846, 244] width 14 height 7
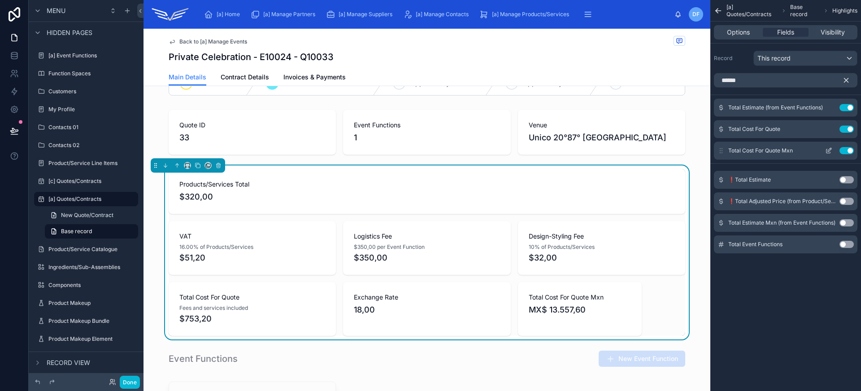
click at [830, 151] on icon "scrollable content" at bounding box center [828, 150] width 7 height 7
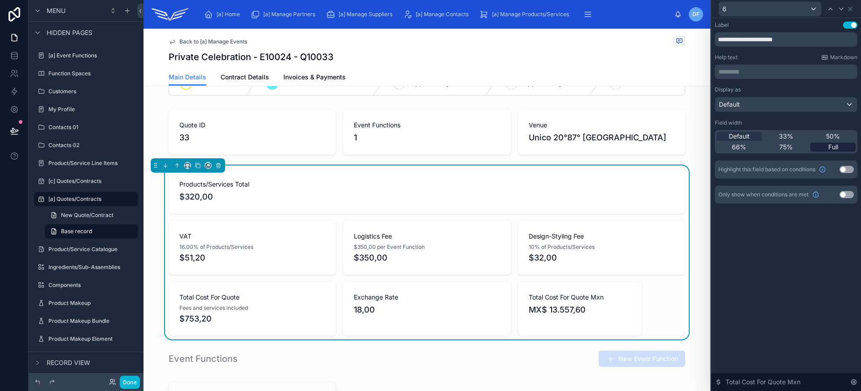
click at [832, 143] on span "Full" at bounding box center [833, 147] width 10 height 9
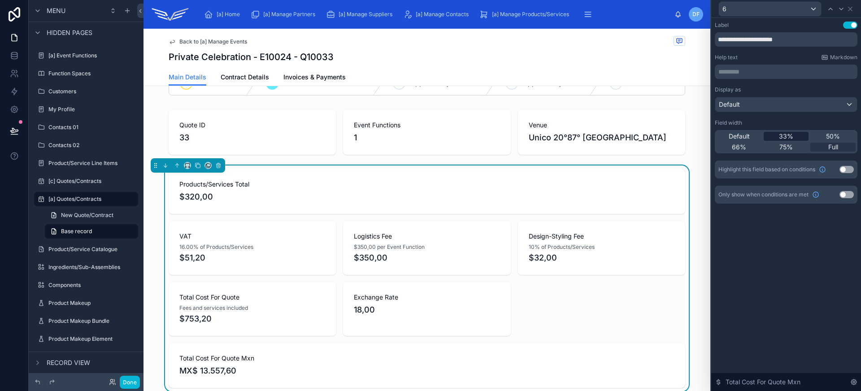
click at [802, 138] on div "33%" at bounding box center [785, 136] width 45 height 9
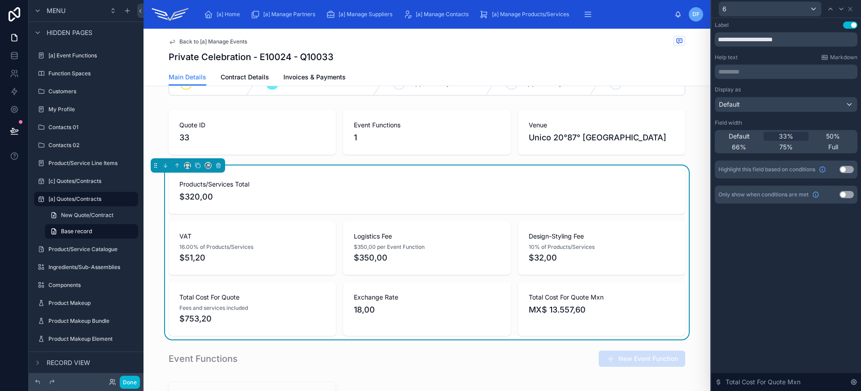
click at [810, 290] on div "**********" at bounding box center [786, 204] width 150 height 373
click at [852, 10] on icon at bounding box center [849, 8] width 7 height 7
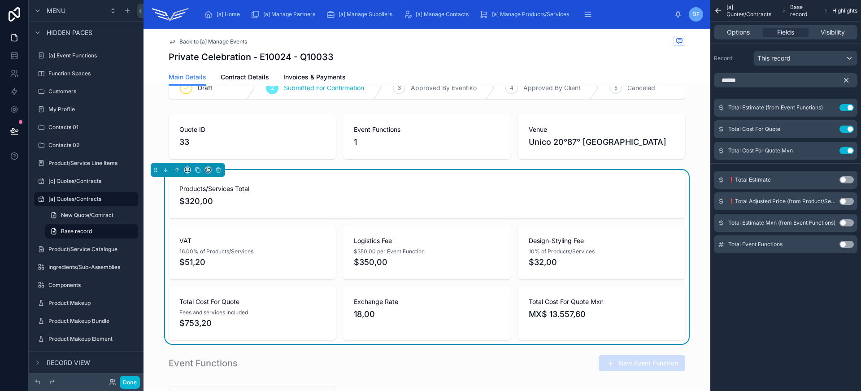
scroll to position [0, 0]
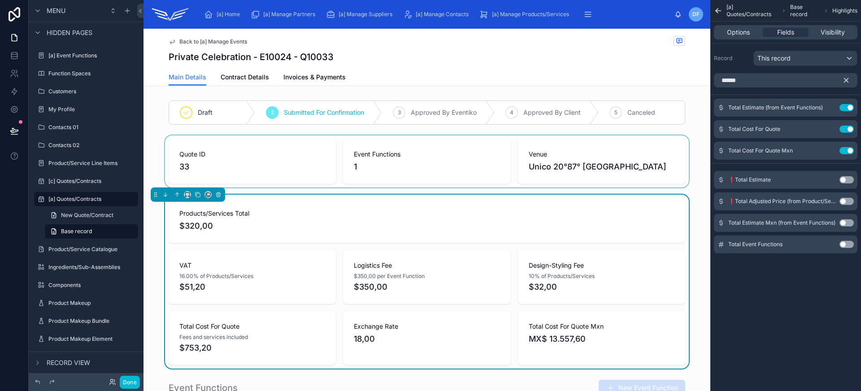
click at [539, 148] on div at bounding box center [426, 161] width 567 height 52
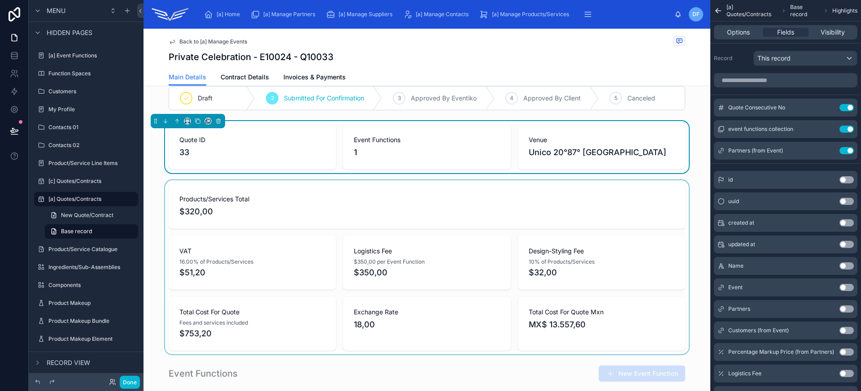
scroll to position [15, 0]
click at [479, 204] on div at bounding box center [426, 267] width 567 height 174
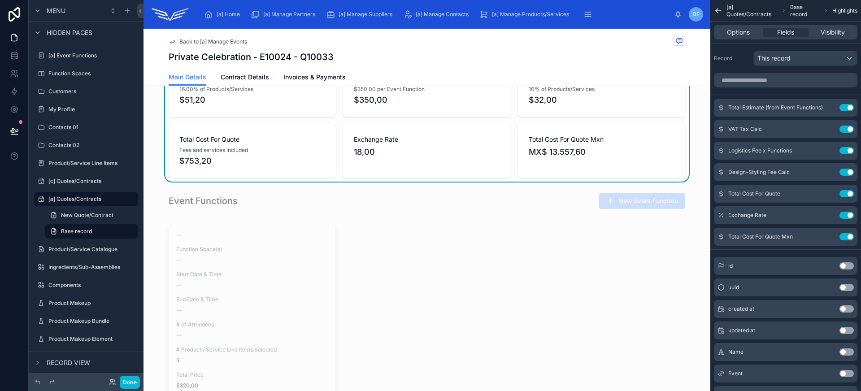
scroll to position [0, 0]
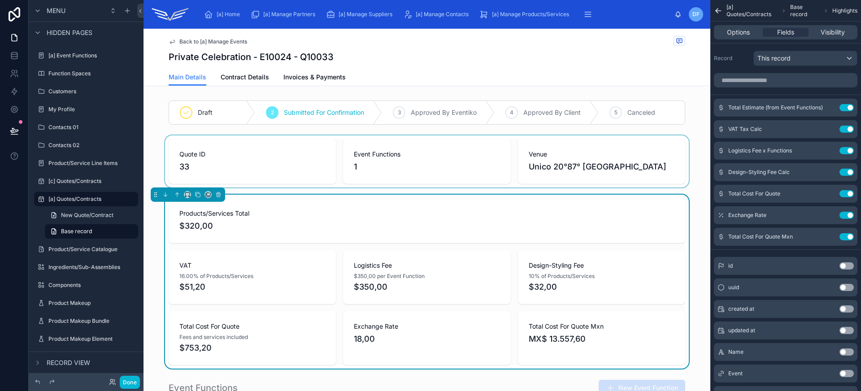
click at [411, 163] on div at bounding box center [426, 161] width 567 height 52
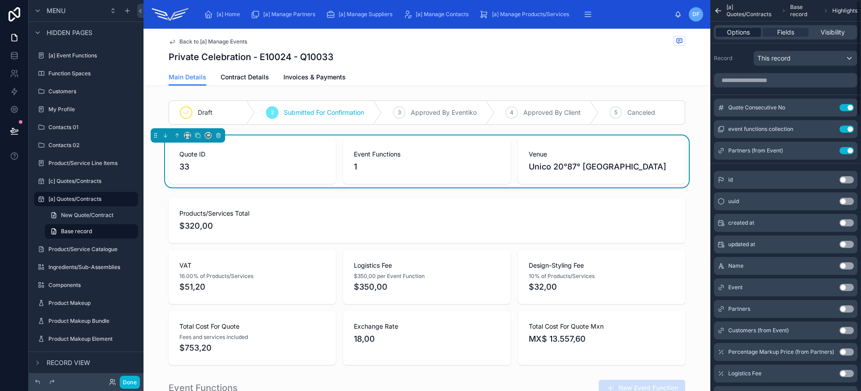
click at [740, 30] on span "Options" at bounding box center [738, 32] width 23 height 9
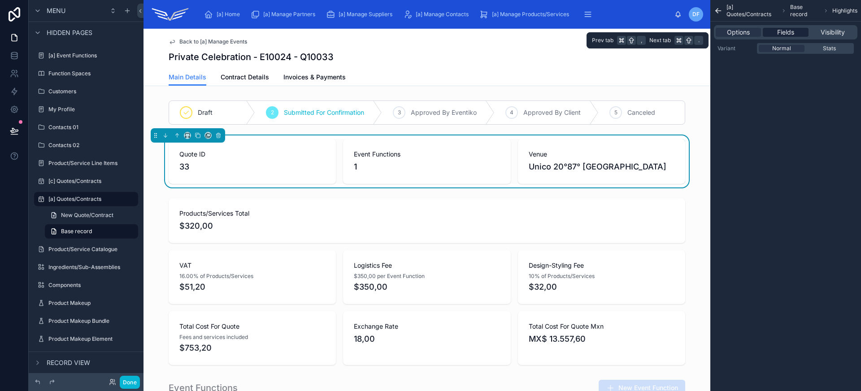
click at [777, 31] on span "Fields" at bounding box center [785, 32] width 17 height 9
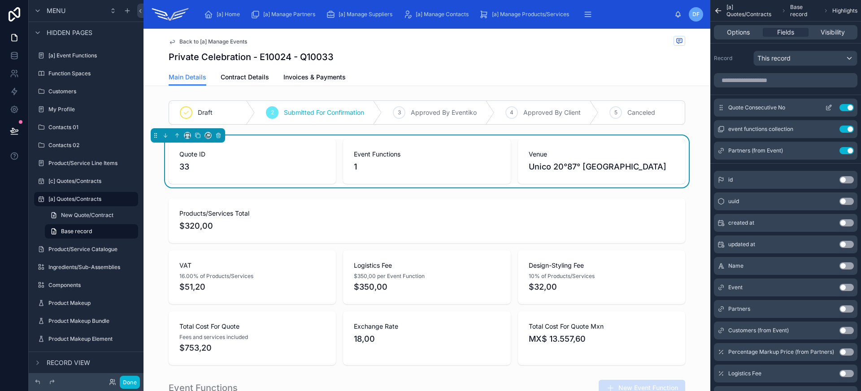
click at [826, 108] on icon "scrollable content" at bounding box center [828, 108] width 4 height 4
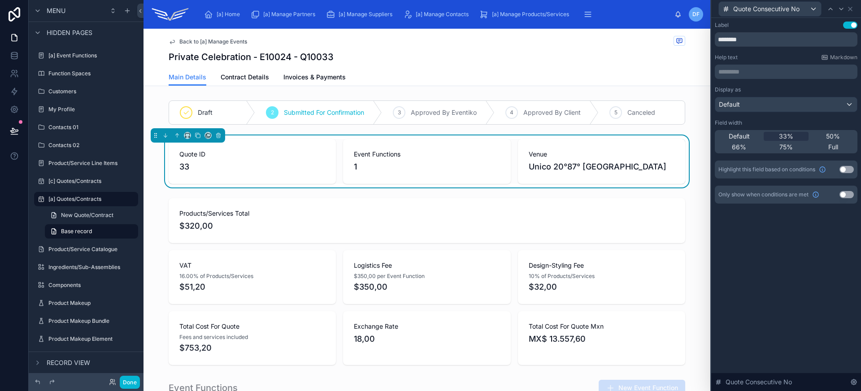
click at [843, 169] on button "Use setting" at bounding box center [846, 169] width 14 height 7
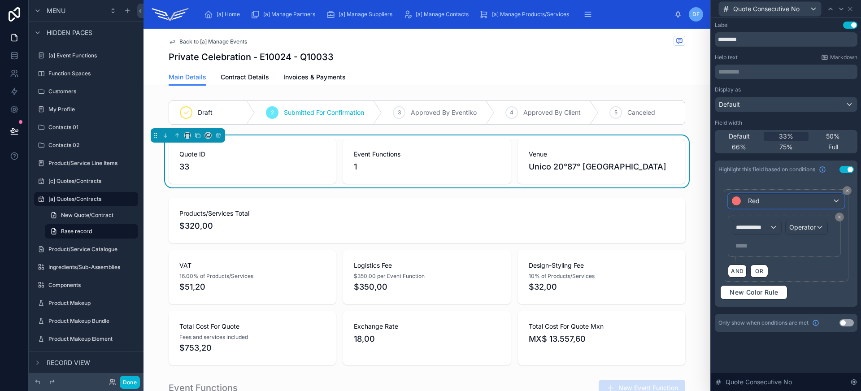
click at [783, 203] on div "Red" at bounding box center [785, 201] width 115 height 14
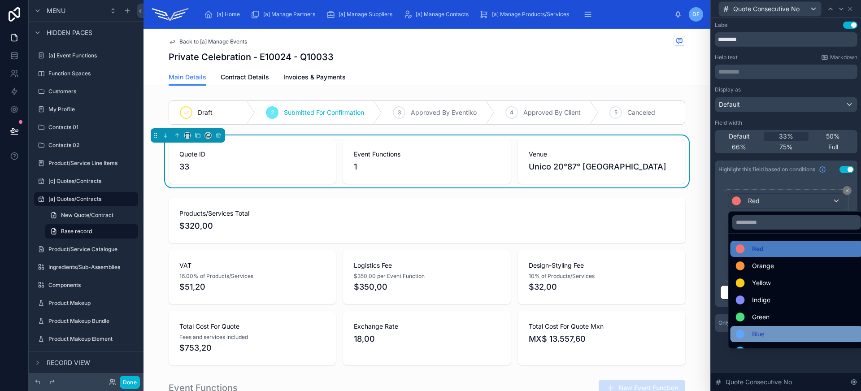
click at [771, 335] on div "Blue" at bounding box center [796, 334] width 121 height 11
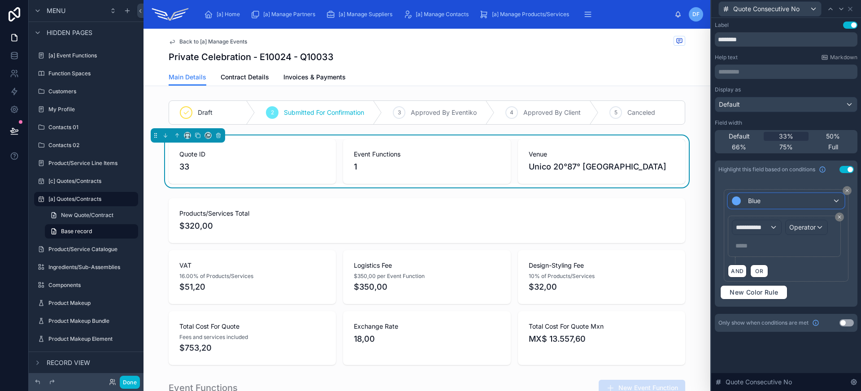
click at [771, 202] on div "Blue" at bounding box center [785, 201] width 115 height 14
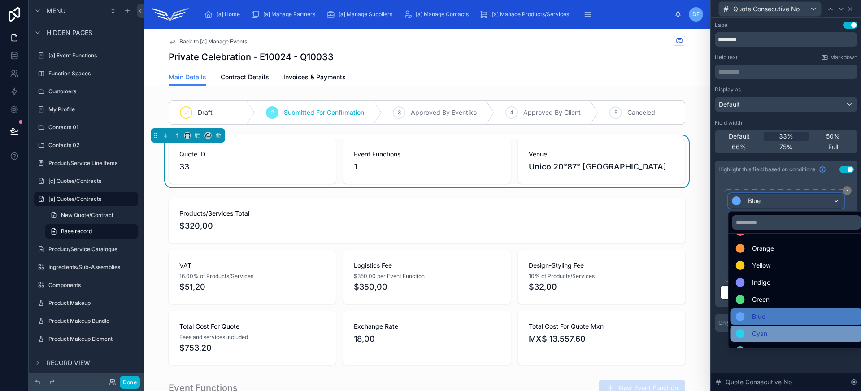
scroll to position [18, 0]
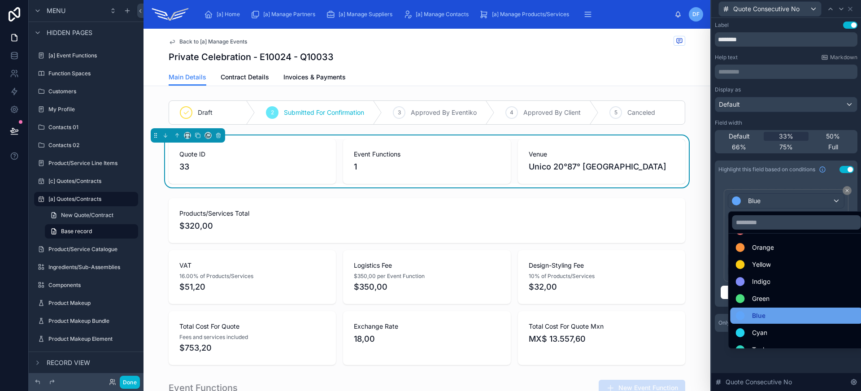
click at [782, 312] on div "Blue" at bounding box center [796, 315] width 121 height 11
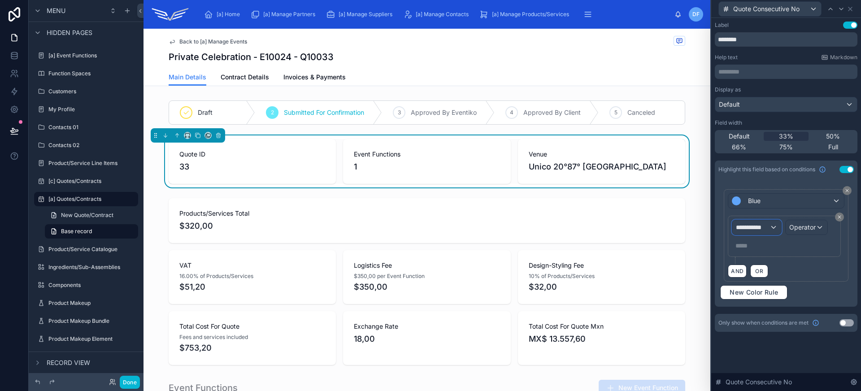
click at [767, 229] on span "**********" at bounding box center [752, 227] width 33 height 9
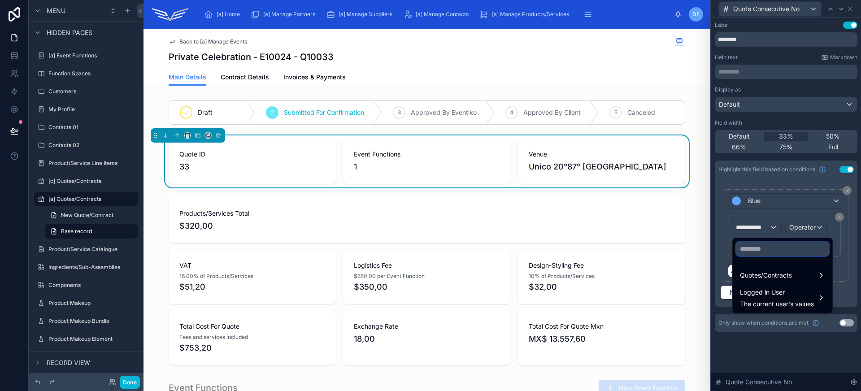
click at [782, 249] on input "text" at bounding box center [782, 249] width 93 height 14
click at [787, 272] on span "Quotes/Contracts" at bounding box center [766, 275] width 52 height 11
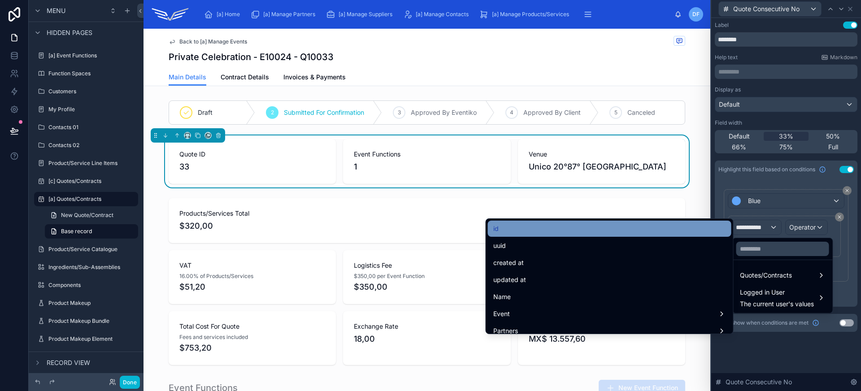
click at [602, 231] on div "id" at bounding box center [609, 228] width 233 height 11
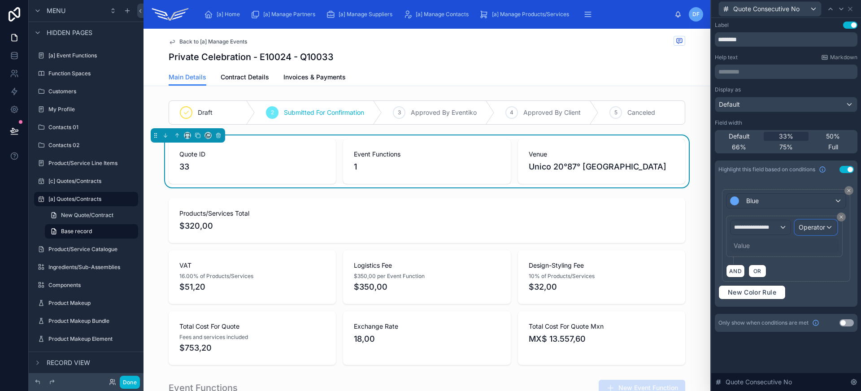
click at [813, 230] on span "Operator" at bounding box center [811, 227] width 26 height 8
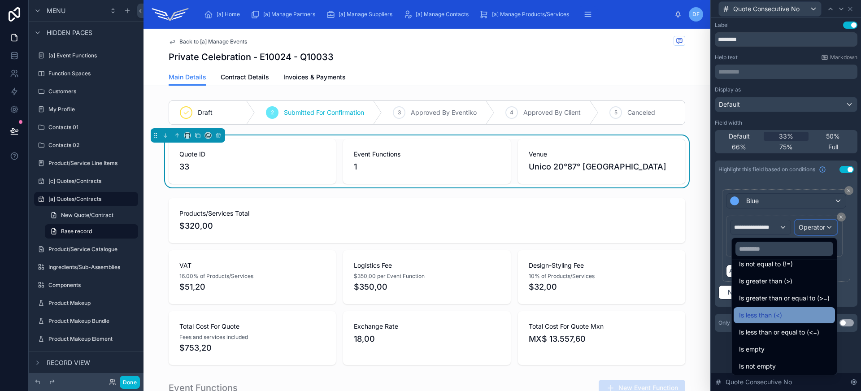
scroll to position [64, 0]
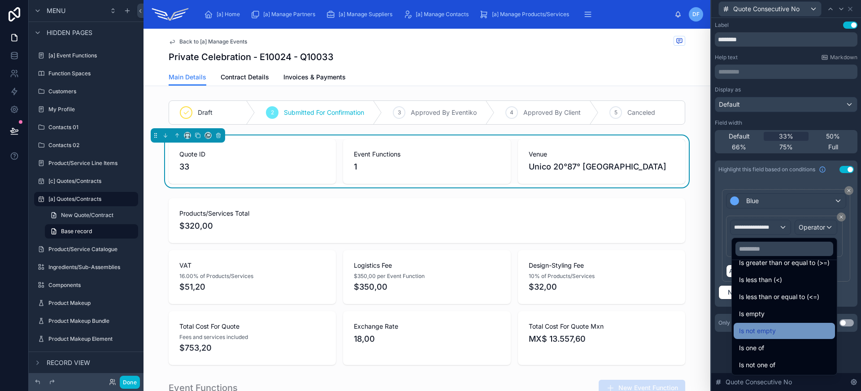
click at [779, 332] on div "Is not empty" at bounding box center [784, 330] width 91 height 11
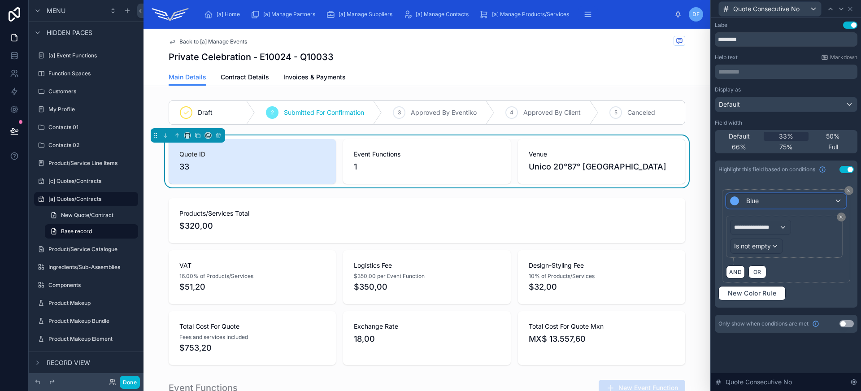
click at [794, 204] on div "Blue" at bounding box center [785, 201] width 119 height 14
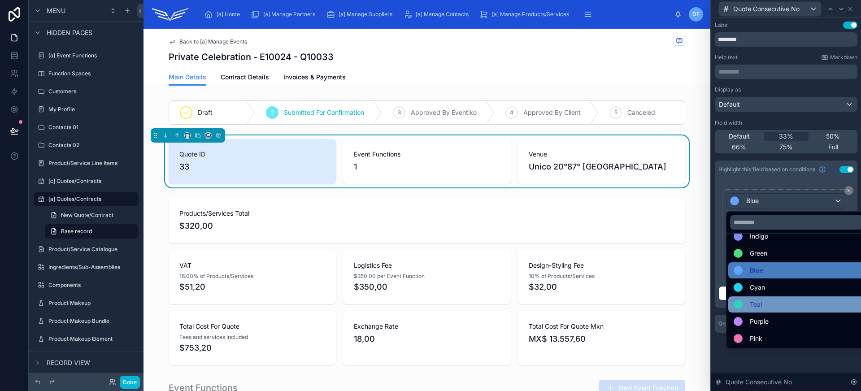
click at [785, 301] on div "Teal" at bounding box center [796, 304] width 126 height 11
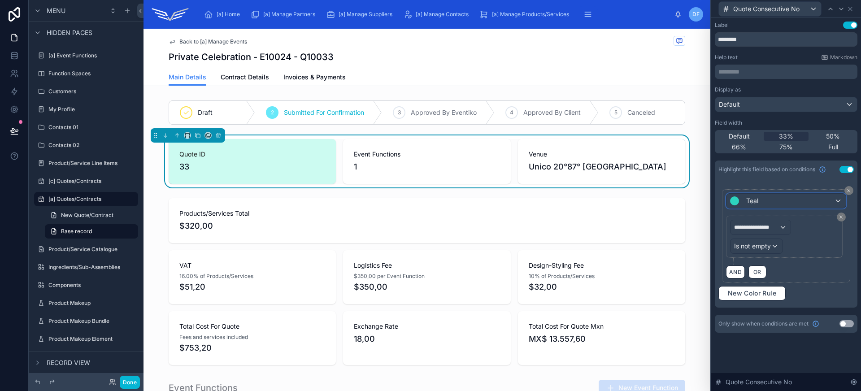
click at [774, 201] on div "Teal" at bounding box center [785, 201] width 119 height 14
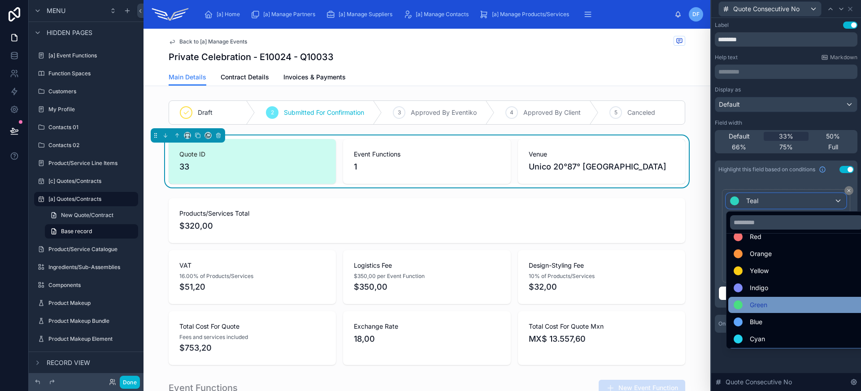
scroll to position [18, 0]
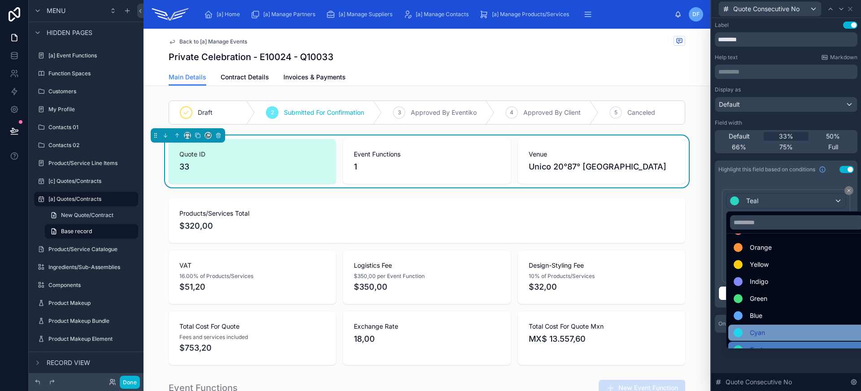
click at [784, 328] on div "Cyan" at bounding box center [796, 332] width 126 height 11
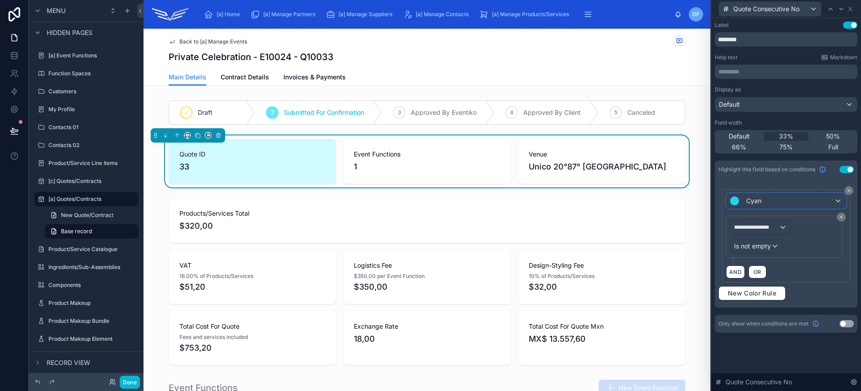
click at [782, 203] on div "Cyan" at bounding box center [785, 201] width 119 height 14
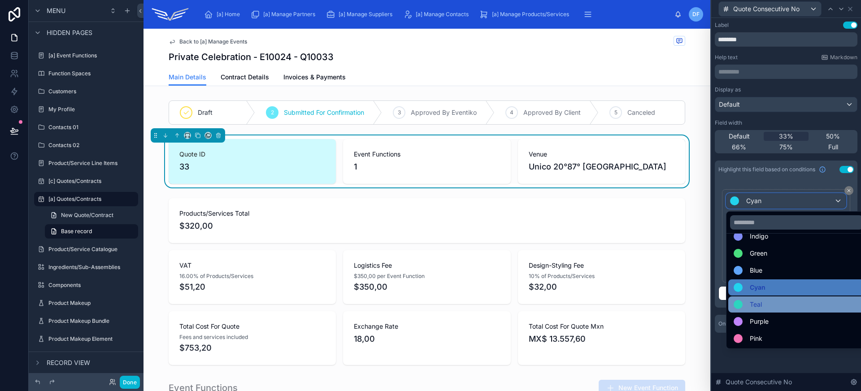
scroll to position [0, 0]
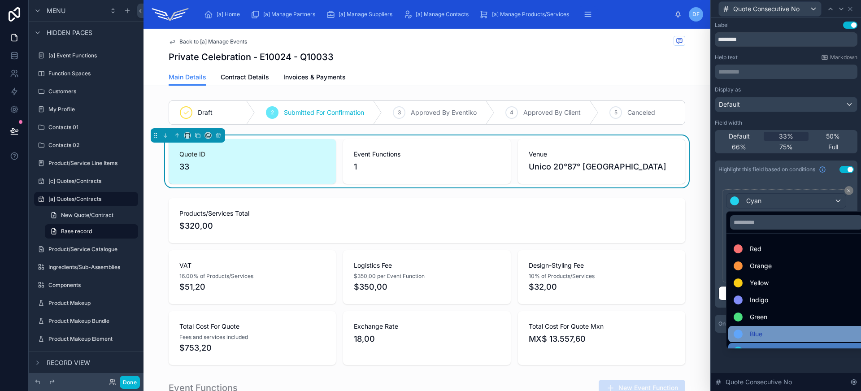
click at [780, 334] on div "Blue" at bounding box center [796, 334] width 126 height 11
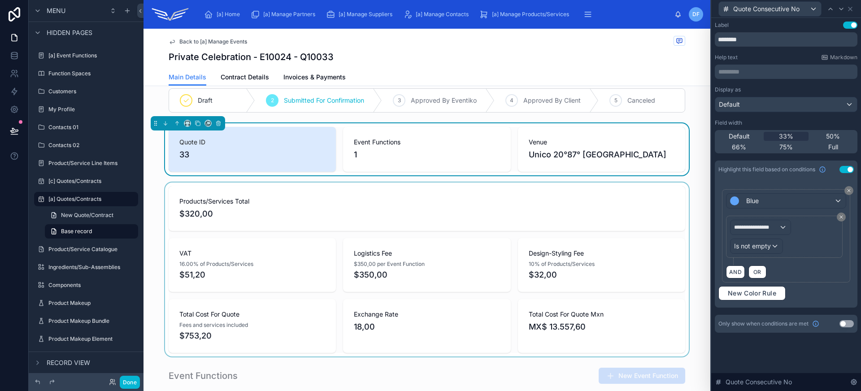
scroll to position [2, 0]
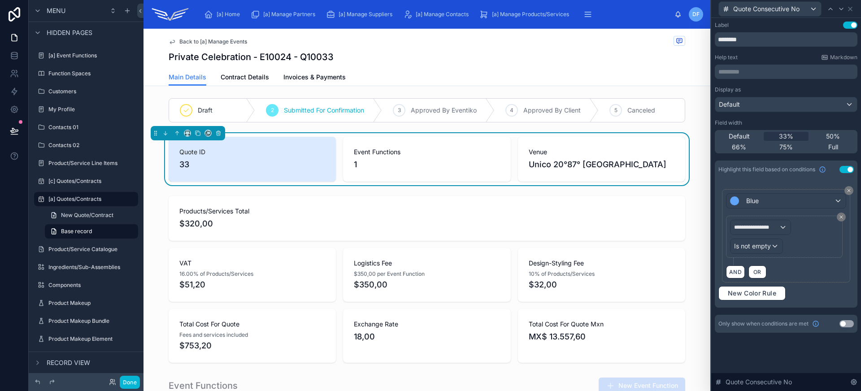
click at [848, 169] on button "Use setting" at bounding box center [846, 169] width 14 height 7
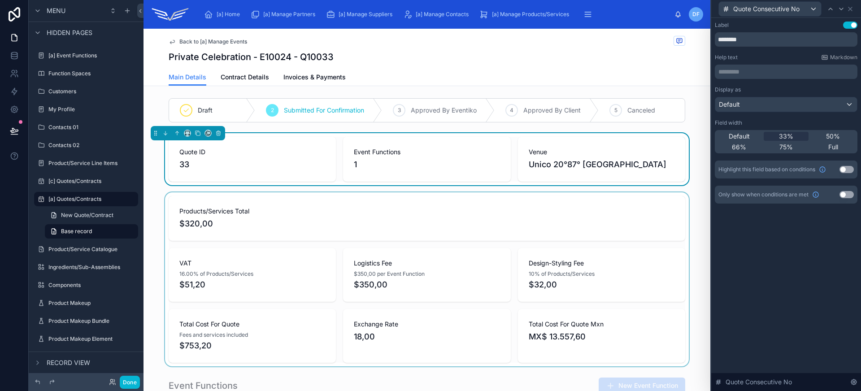
click at [522, 223] on div at bounding box center [426, 279] width 567 height 174
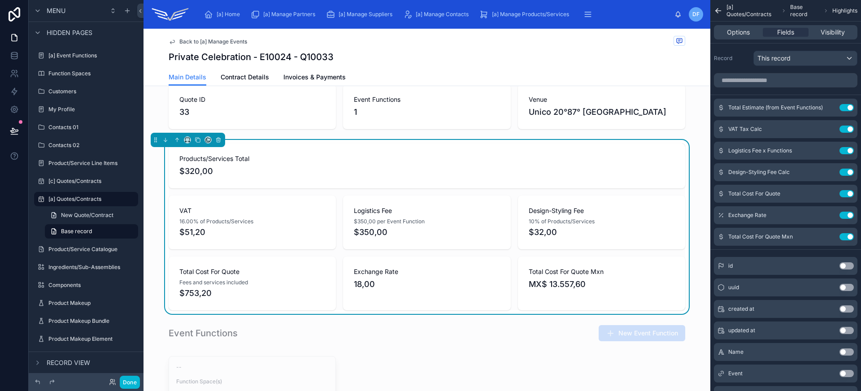
scroll to position [128, 0]
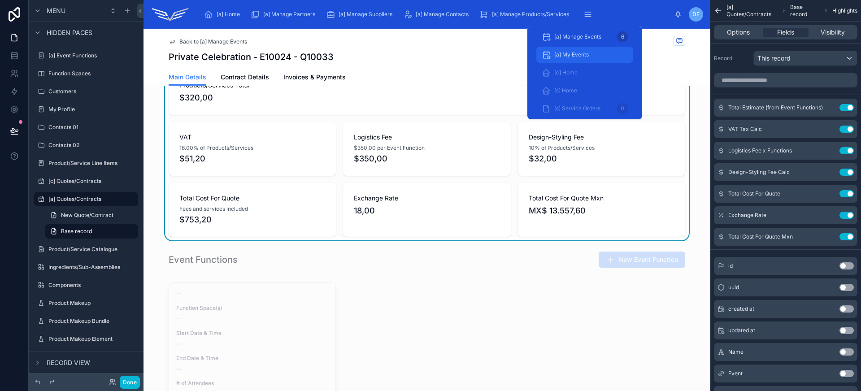
click at [576, 58] on span "[a] My Events" at bounding box center [571, 54] width 35 height 7
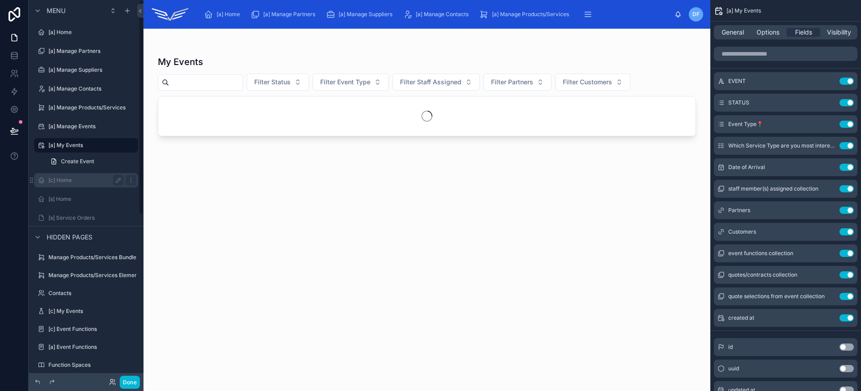
click at [78, 181] on label "[c] Home" at bounding box center [84, 180] width 72 height 7
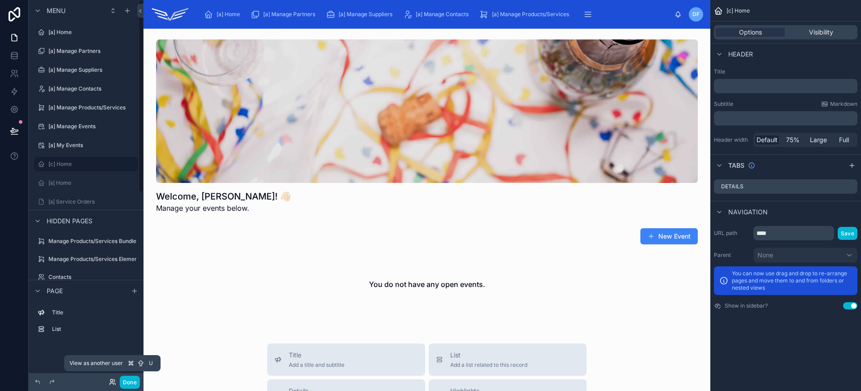
click at [114, 378] on icon at bounding box center [112, 381] width 7 height 7
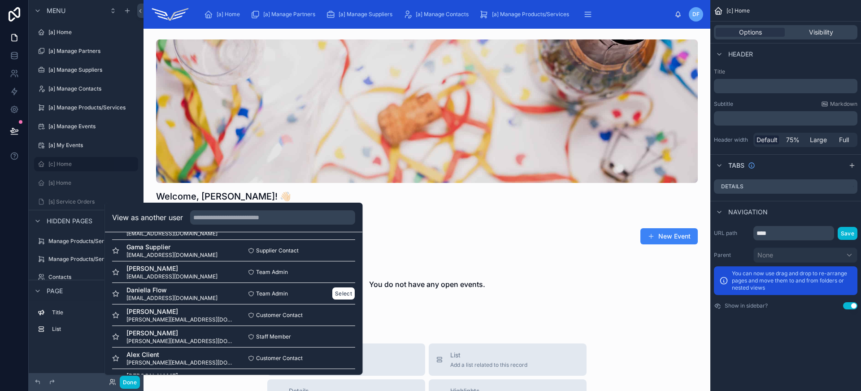
scroll to position [80, 0]
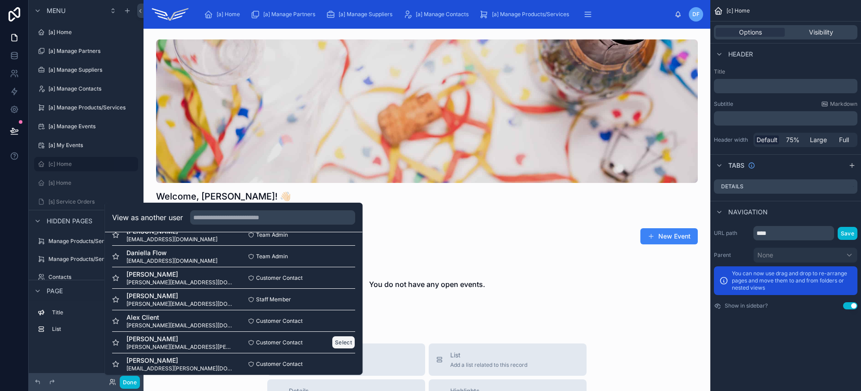
click at [332, 343] on button "Select" at bounding box center [343, 342] width 23 height 13
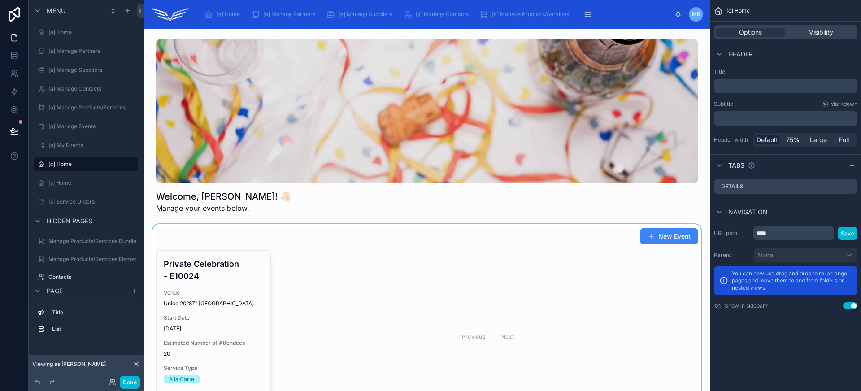
click at [229, 294] on div at bounding box center [427, 325] width 552 height 202
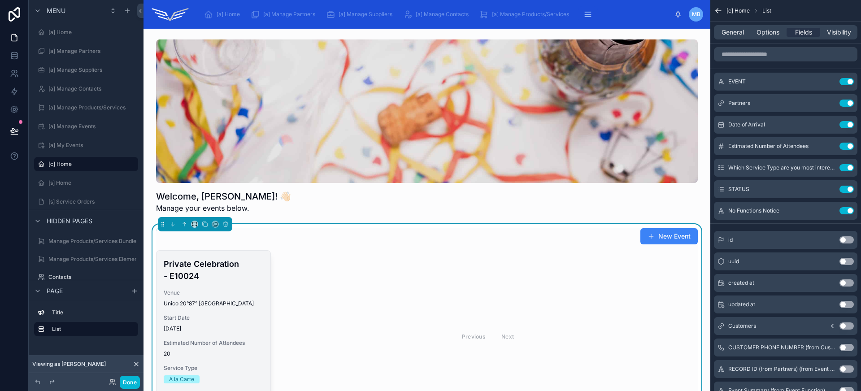
click at [227, 289] on span "Venue" at bounding box center [214, 292] width 100 height 7
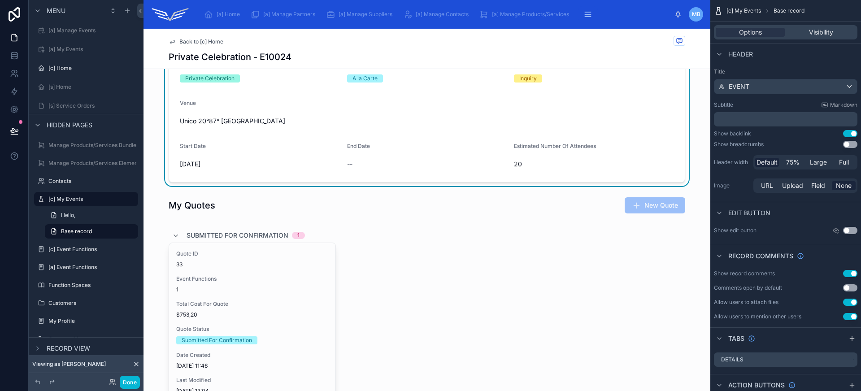
scroll to position [255, 0]
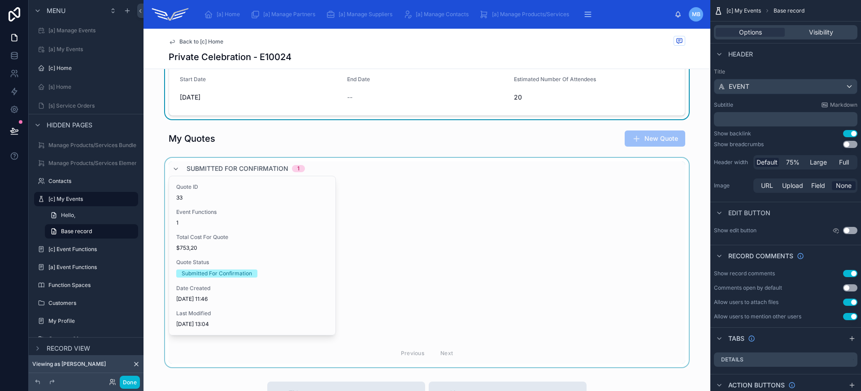
click at [303, 225] on div at bounding box center [426, 262] width 567 height 209
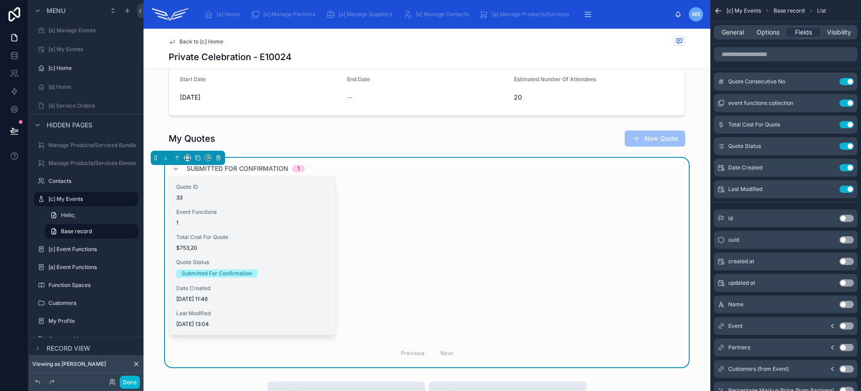
click at [270, 221] on div "1" at bounding box center [252, 222] width 152 height 7
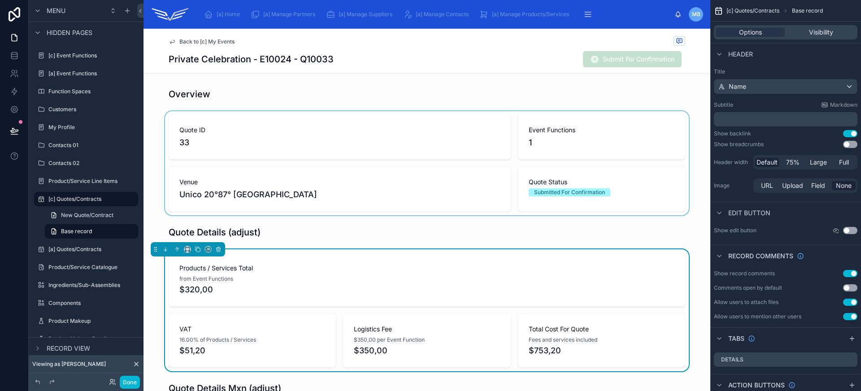
click at [414, 195] on div at bounding box center [426, 163] width 567 height 104
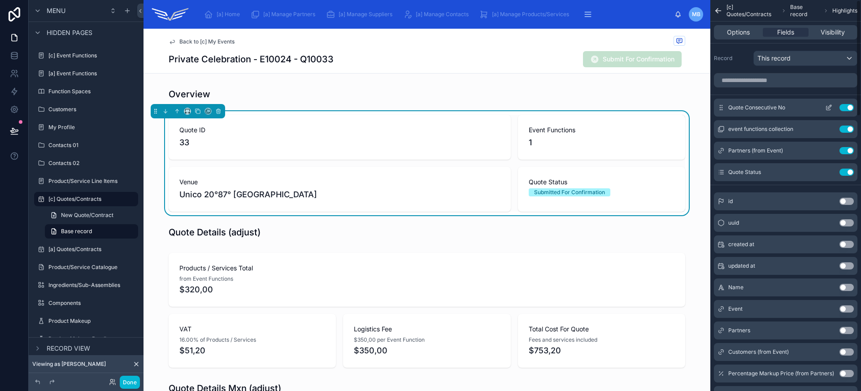
click at [826, 106] on icon "scrollable content" at bounding box center [828, 108] width 4 height 4
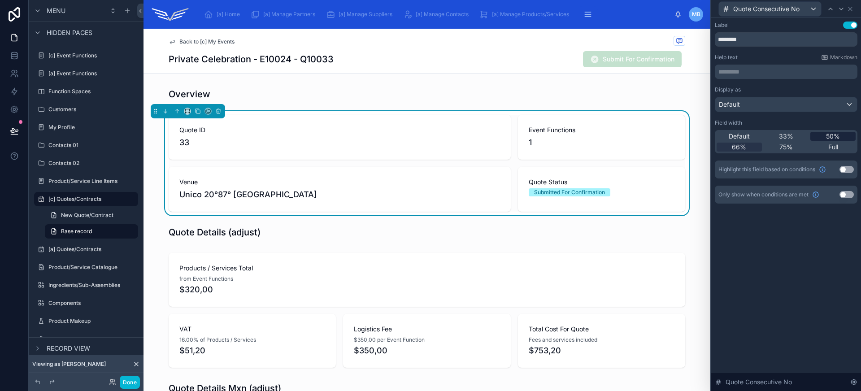
click at [827, 134] on span "50%" at bounding box center [833, 136] width 14 height 9
click at [840, 11] on icon at bounding box center [840, 8] width 7 height 7
click at [834, 141] on div "Default 33% 50% 66% 75% Full" at bounding box center [785, 141] width 143 height 23
click at [833, 138] on span "50%" at bounding box center [833, 136] width 14 height 9
click at [840, 9] on icon at bounding box center [840, 8] width 7 height 7
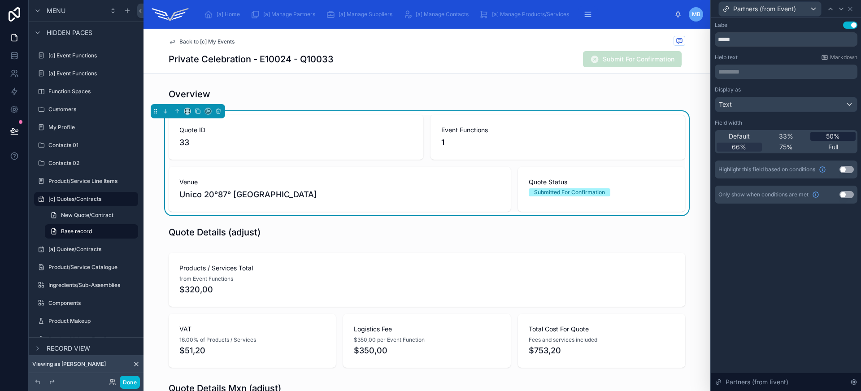
click at [829, 134] on span "50%" at bounding box center [833, 136] width 14 height 9
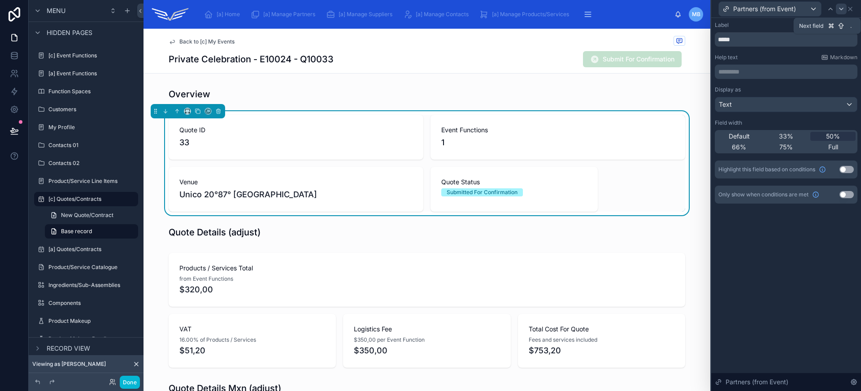
click at [840, 12] on icon at bounding box center [840, 8] width 7 height 7
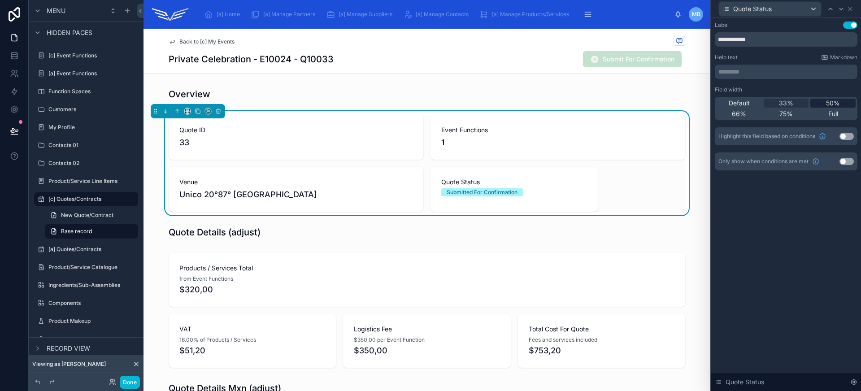
click at [834, 103] on span "50%" at bounding box center [833, 103] width 14 height 9
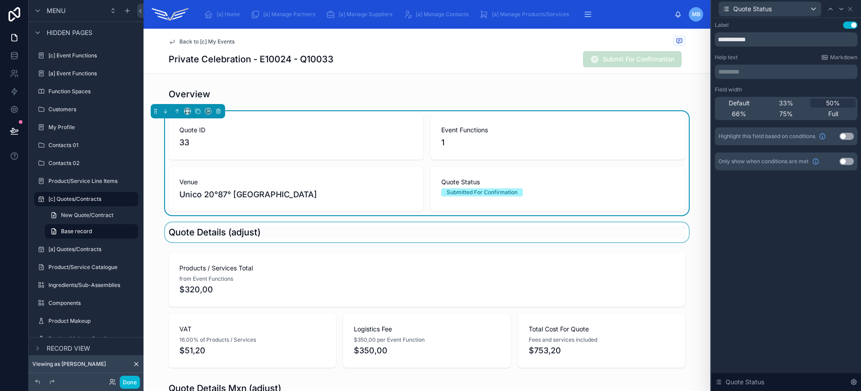
click at [506, 236] on div at bounding box center [426, 232] width 567 height 20
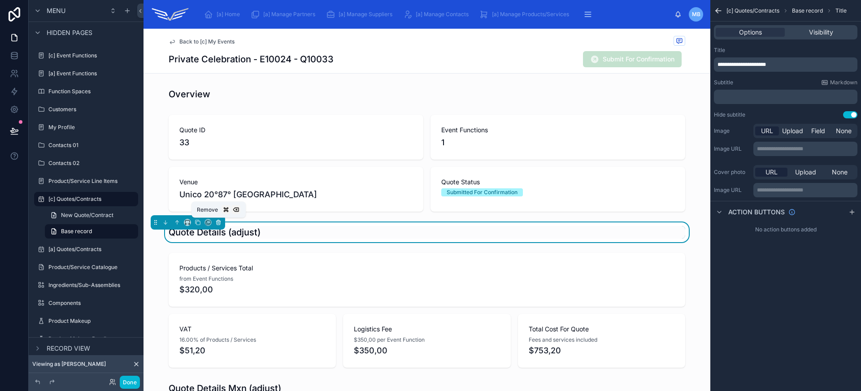
click at [220, 222] on icon at bounding box center [219, 223] width 4 height 4
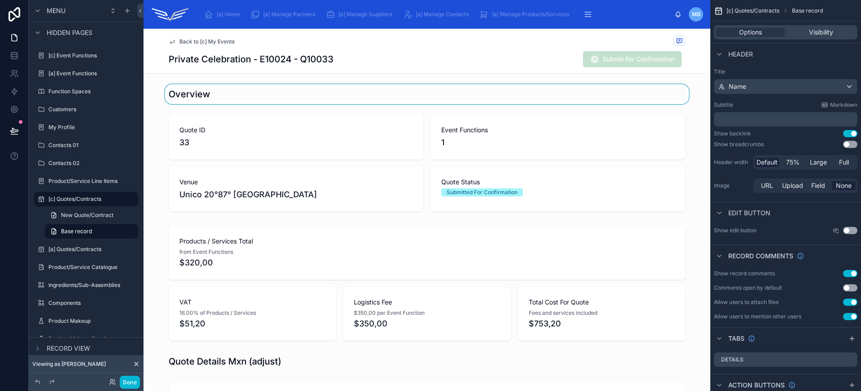
click at [227, 97] on div at bounding box center [426, 94] width 567 height 20
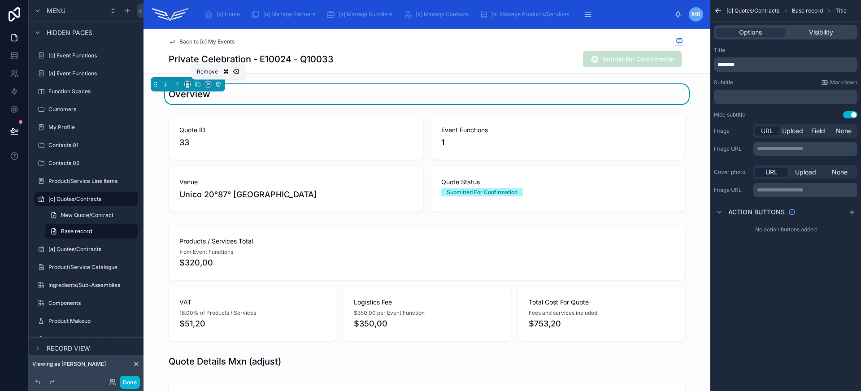
click at [218, 85] on icon at bounding box center [218, 84] width 6 height 6
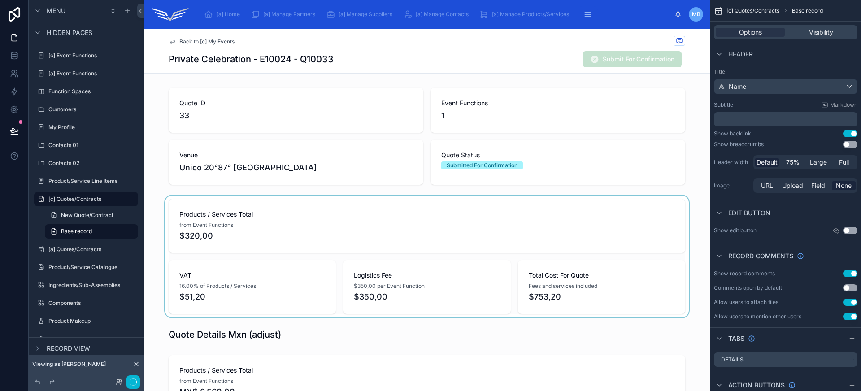
click at [286, 220] on div at bounding box center [426, 256] width 567 height 122
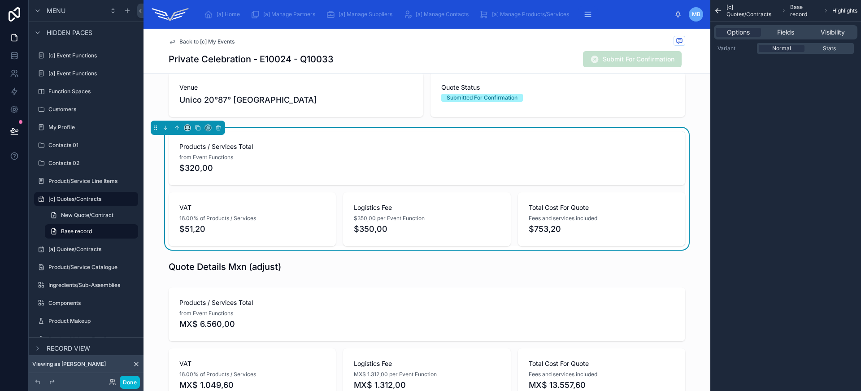
scroll to position [61, 0]
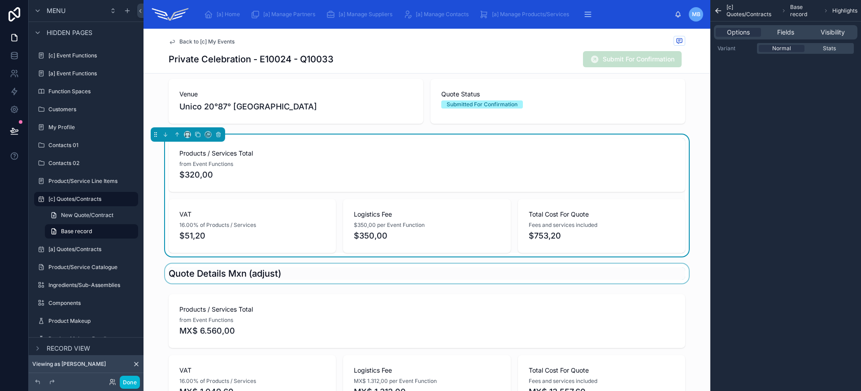
click at [325, 277] on div at bounding box center [426, 274] width 567 height 20
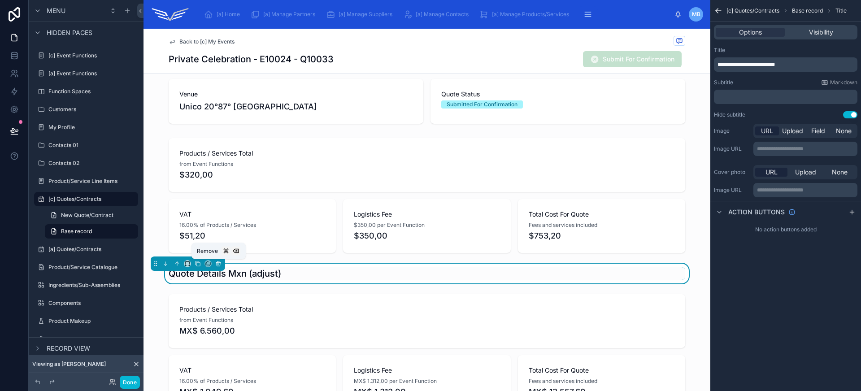
click at [217, 264] on icon at bounding box center [218, 263] width 6 height 6
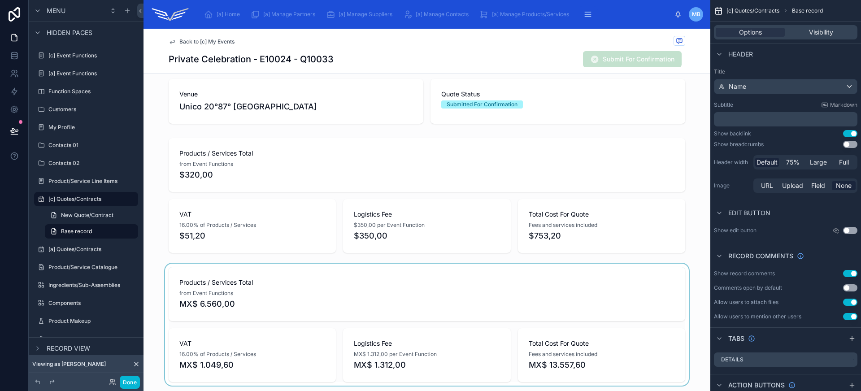
click at [221, 270] on div at bounding box center [426, 325] width 567 height 122
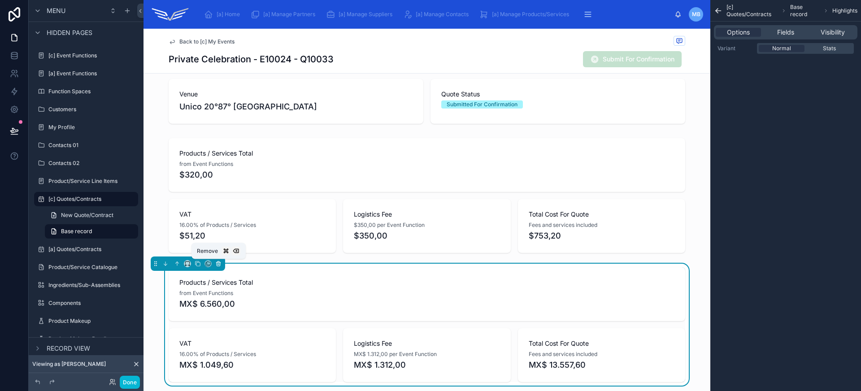
click at [217, 263] on icon at bounding box center [219, 264] width 4 height 4
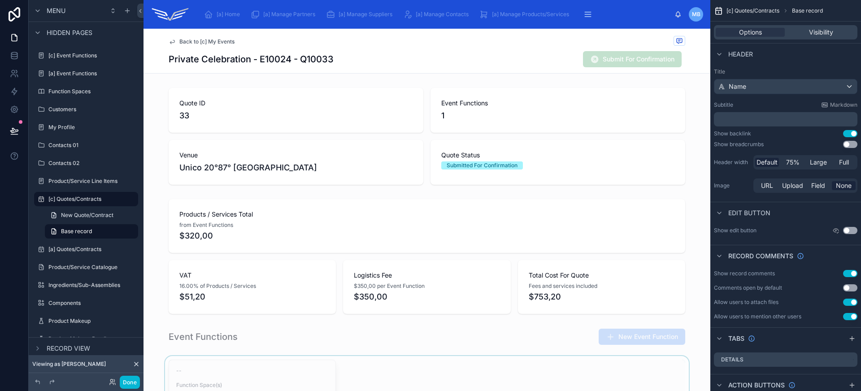
scroll to position [0, 0]
click at [449, 173] on div at bounding box center [426, 136] width 567 height 104
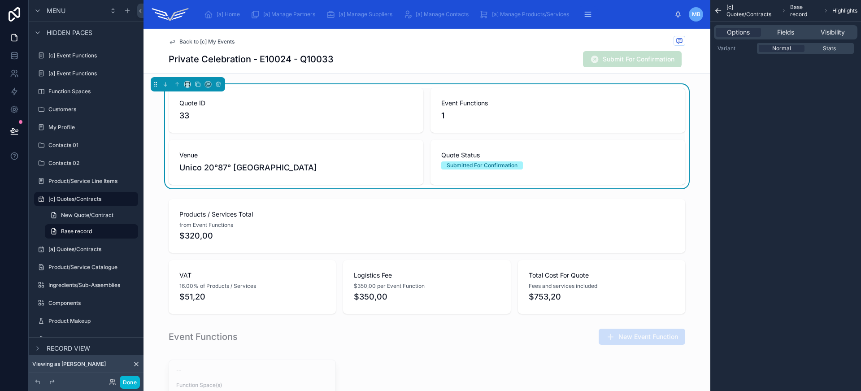
click at [718, 12] on icon "scrollable content" at bounding box center [718, 10] width 9 height 9
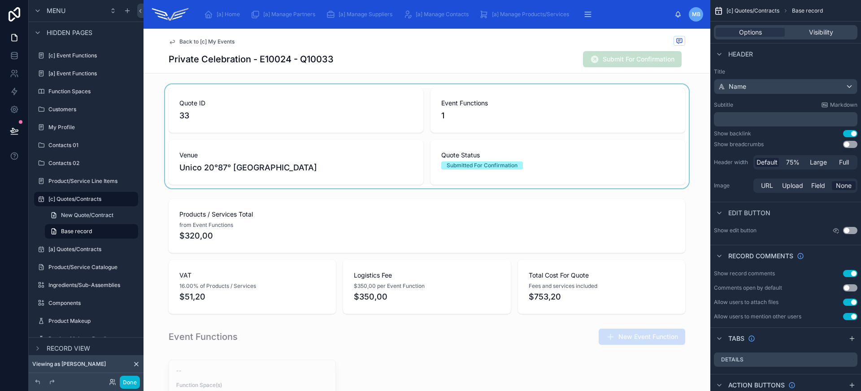
click at [464, 165] on div at bounding box center [426, 136] width 567 height 104
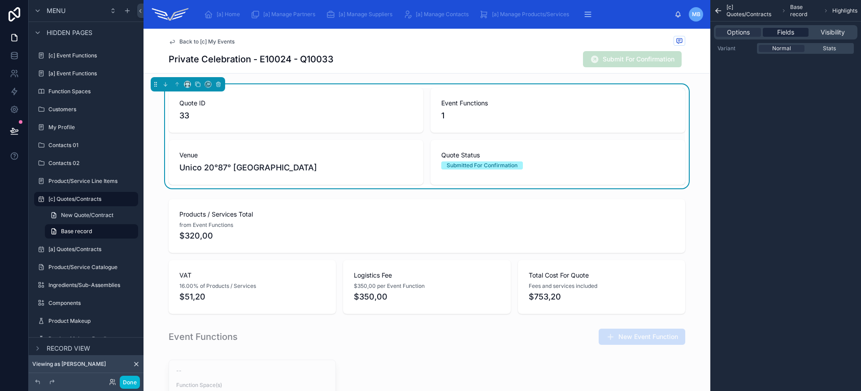
click at [777, 28] on span "Fields" at bounding box center [785, 32] width 17 height 9
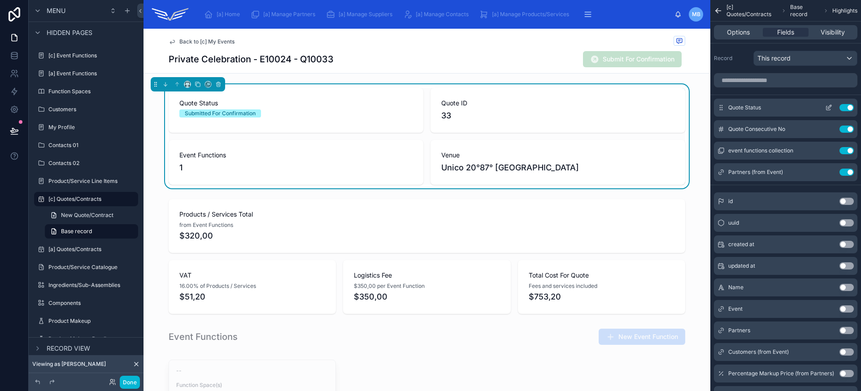
click at [829, 107] on icon "scrollable content" at bounding box center [829, 107] width 4 height 4
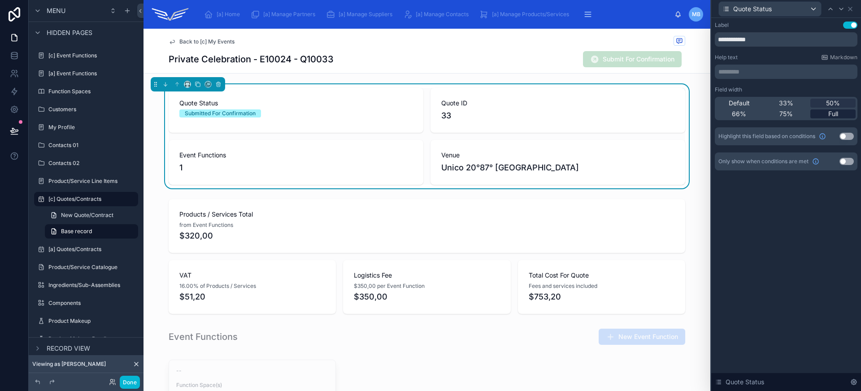
click at [833, 113] on span "Full" at bounding box center [833, 113] width 10 height 9
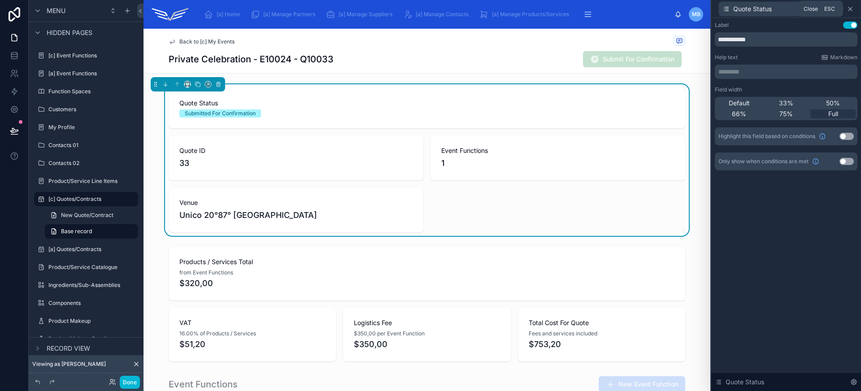
click at [850, 8] on icon at bounding box center [849, 8] width 7 height 7
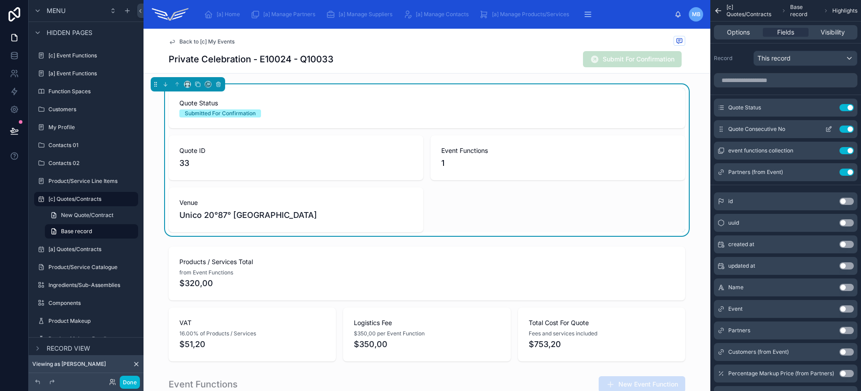
click at [828, 130] on icon "scrollable content" at bounding box center [828, 129] width 7 height 7
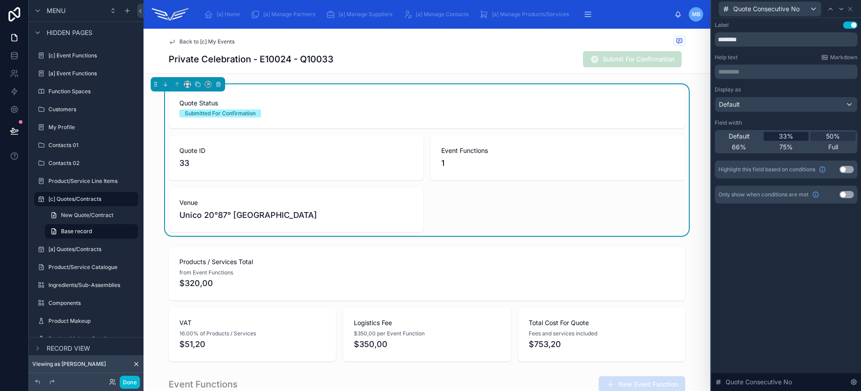
click at [779, 134] on span "33%" at bounding box center [786, 136] width 14 height 9
click at [841, 12] on icon at bounding box center [840, 8] width 7 height 7
click at [796, 137] on div "33%" at bounding box center [785, 136] width 45 height 9
click at [840, 9] on icon at bounding box center [840, 8] width 7 height 7
click at [798, 138] on div "33%" at bounding box center [785, 136] width 45 height 9
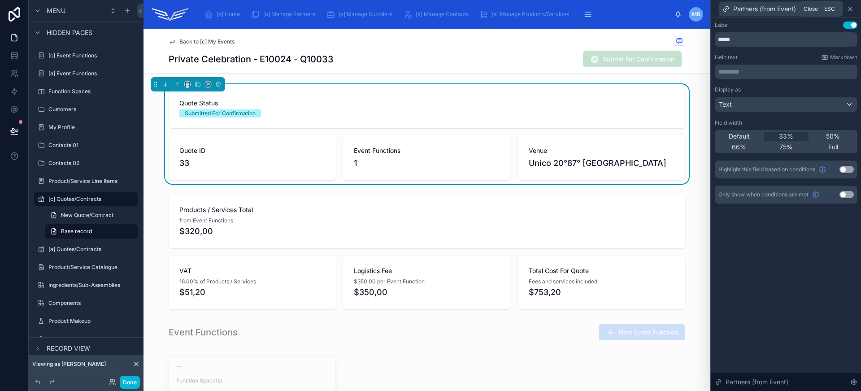
click at [850, 8] on icon at bounding box center [850, 9] width 4 height 4
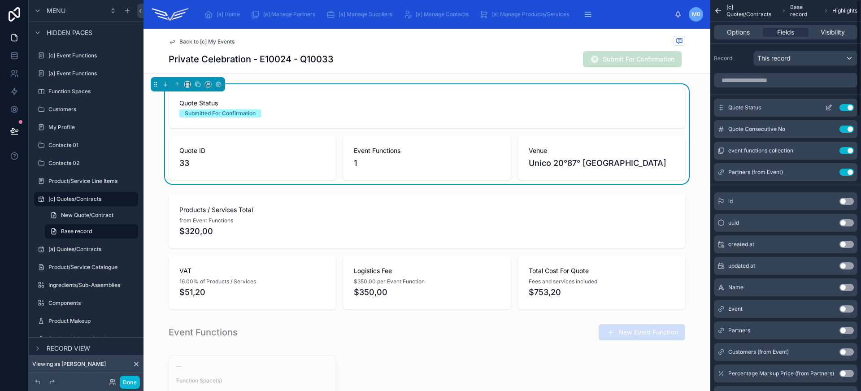
click at [827, 106] on icon "scrollable content" at bounding box center [828, 107] width 7 height 7
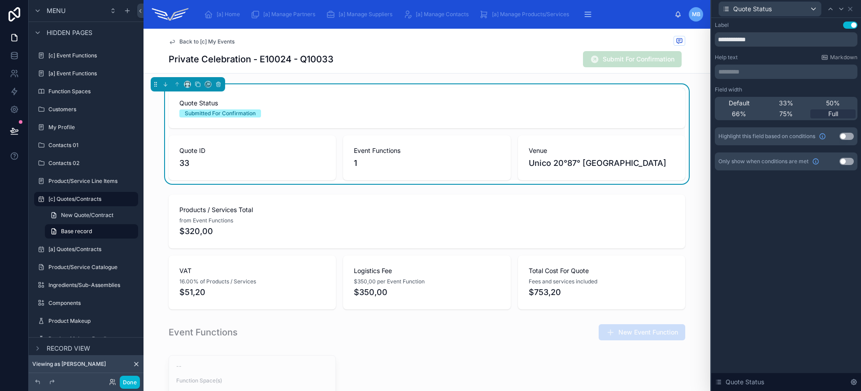
click at [848, 138] on button "Use setting" at bounding box center [846, 136] width 14 height 7
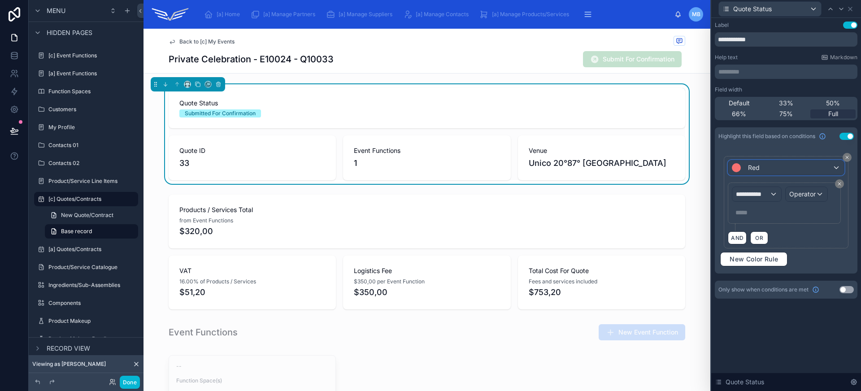
click at [786, 171] on div "Red" at bounding box center [785, 167] width 115 height 14
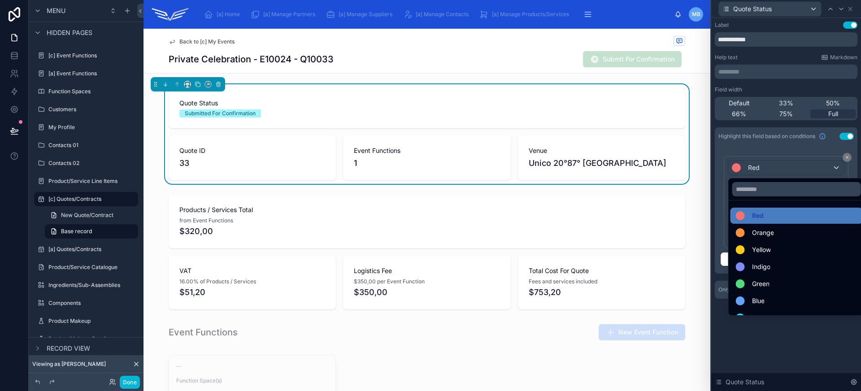
click at [787, 171] on div at bounding box center [786, 195] width 150 height 391
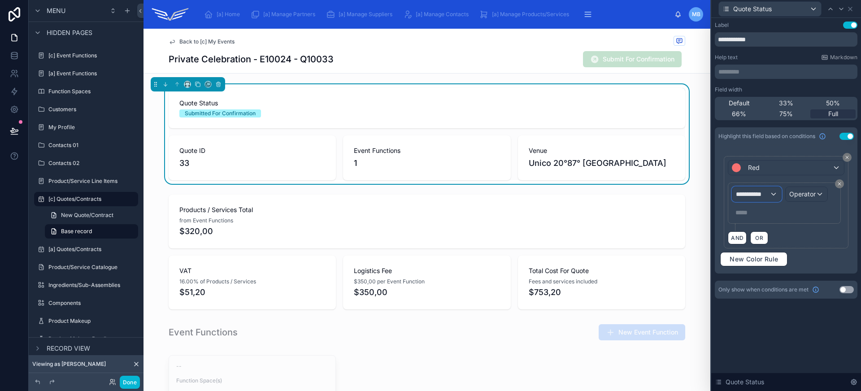
click at [772, 197] on div "**********" at bounding box center [756, 194] width 48 height 14
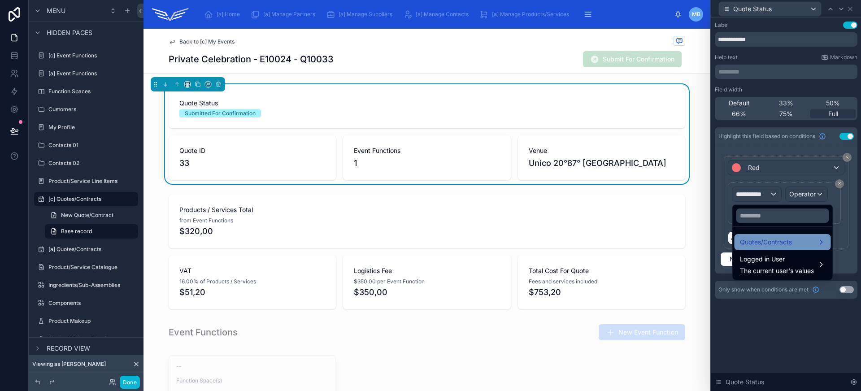
click at [789, 241] on span "Quotes/Contracts" at bounding box center [766, 242] width 52 height 11
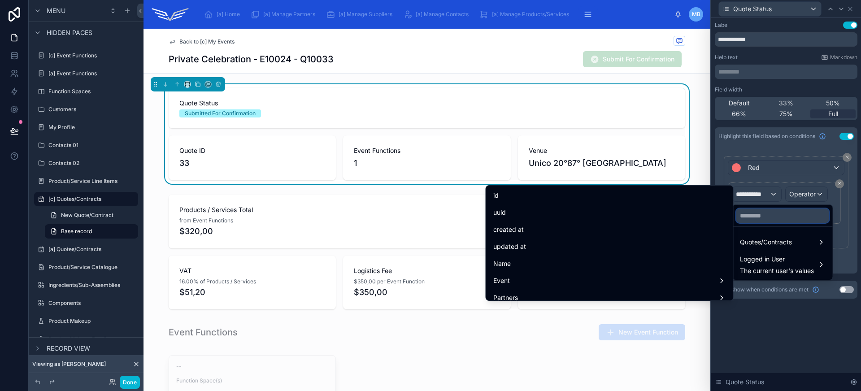
click at [754, 217] on input "text" at bounding box center [782, 215] width 93 height 14
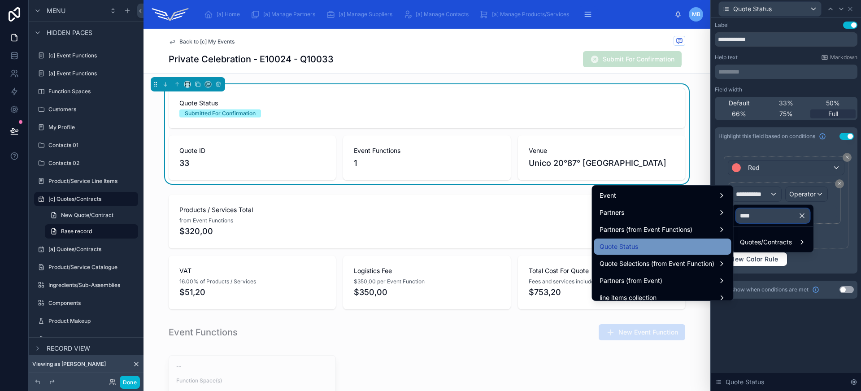
type input "****"
click at [658, 243] on div "Quote Status" at bounding box center [662, 246] width 126 height 11
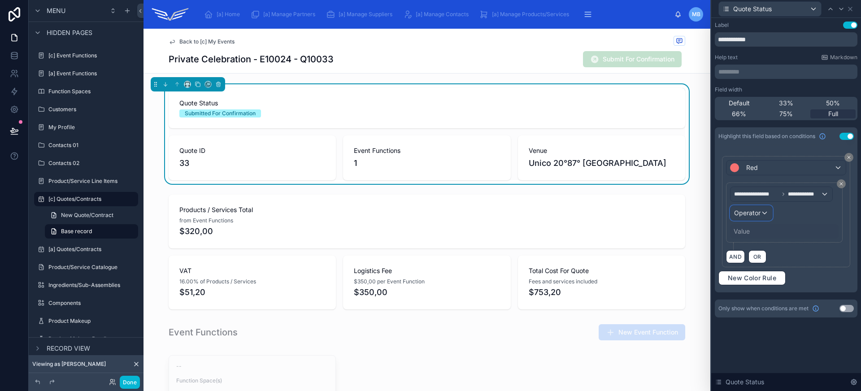
click at [750, 213] on span "Operator" at bounding box center [747, 213] width 26 height 8
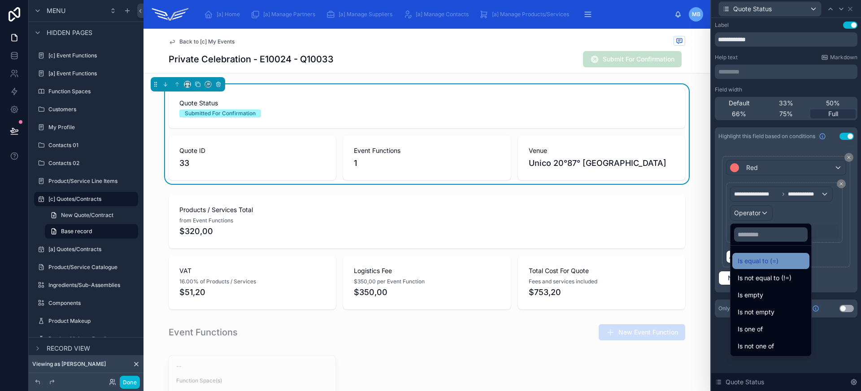
click at [771, 266] on span "Is equal to (=)" at bounding box center [757, 260] width 41 height 11
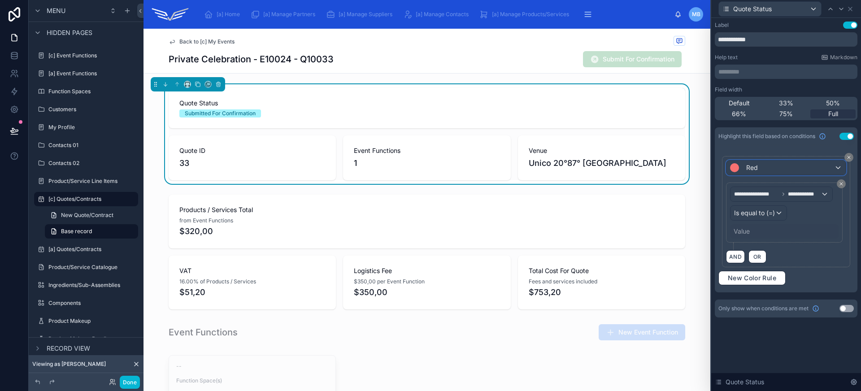
click at [769, 171] on div "Red" at bounding box center [785, 167] width 119 height 14
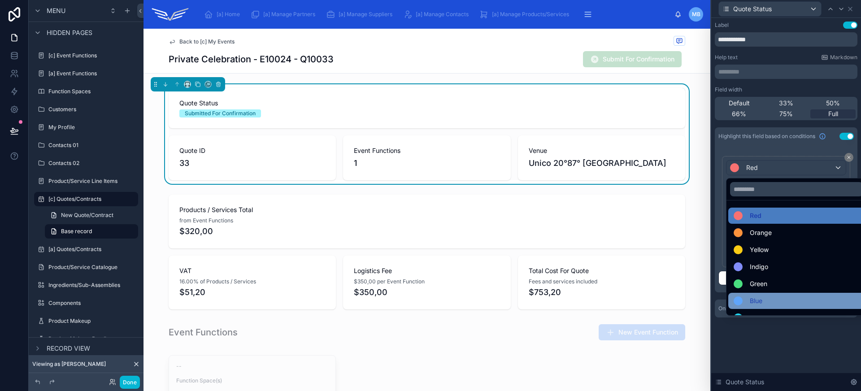
click at [762, 294] on div "Blue" at bounding box center [796, 301] width 136 height 16
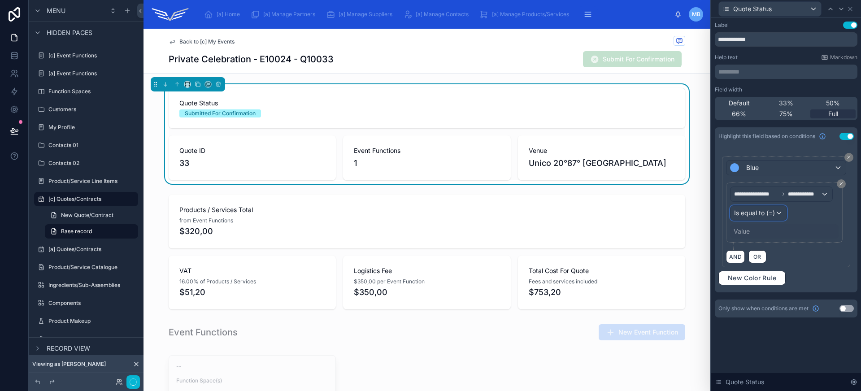
click at [754, 217] on span "Is equal to (=)" at bounding box center [754, 212] width 41 height 9
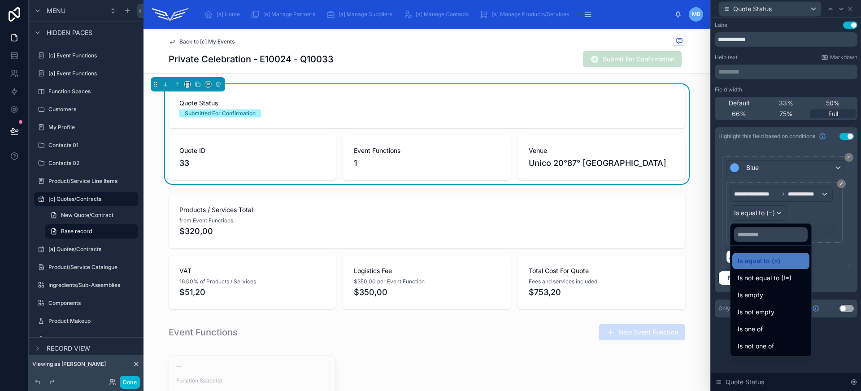
click at [754, 217] on div at bounding box center [786, 195] width 150 height 391
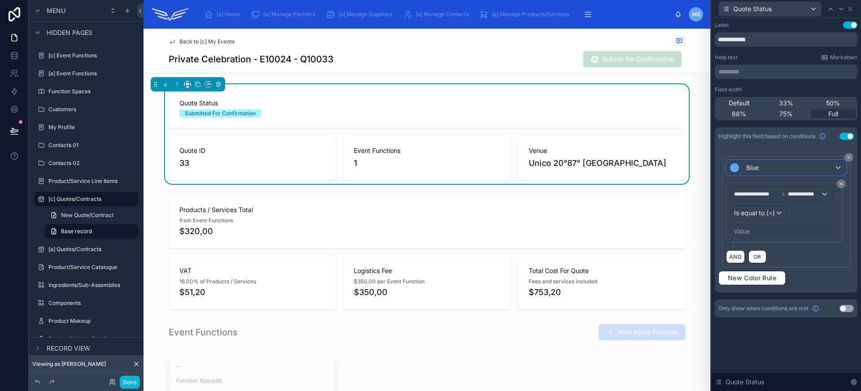
click at [755, 171] on span "Blue" at bounding box center [752, 167] width 13 height 9
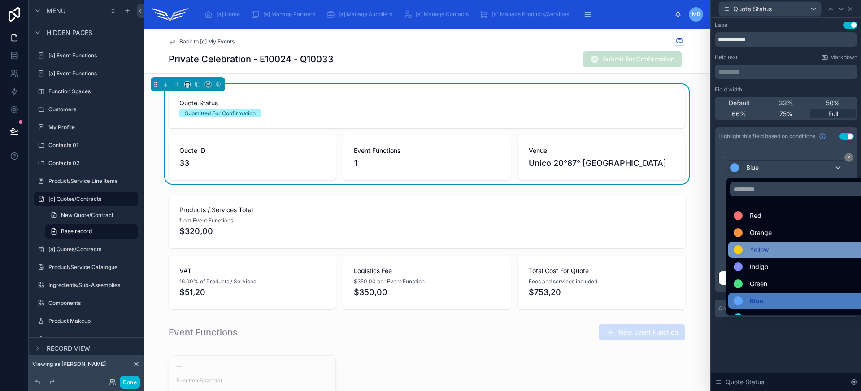
click at [765, 251] on span "Yellow" at bounding box center [758, 249] width 19 height 11
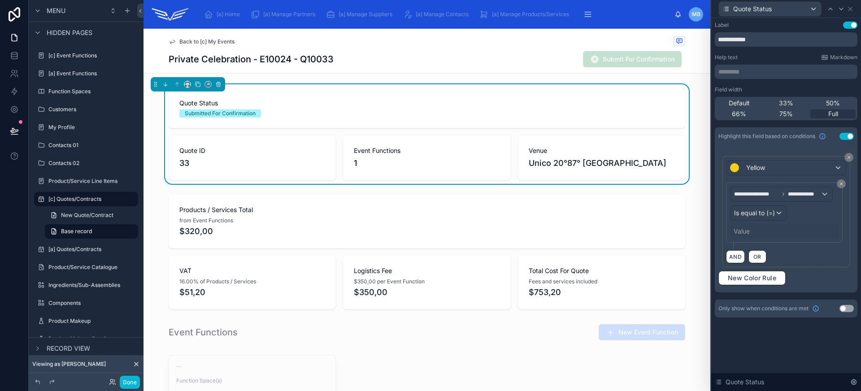
click at [749, 234] on div "Value" at bounding box center [741, 231] width 16 height 9
click at [772, 226] on div "Value" at bounding box center [784, 231] width 108 height 14
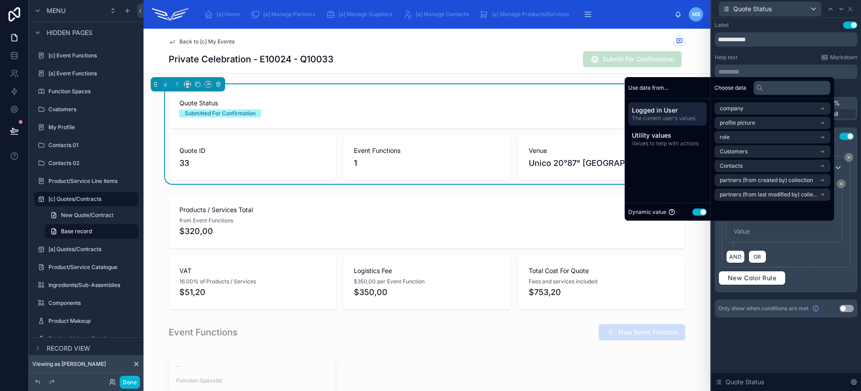
click at [737, 229] on div "Value" at bounding box center [741, 231] width 16 height 9
click at [696, 213] on button "Use setting" at bounding box center [699, 211] width 14 height 7
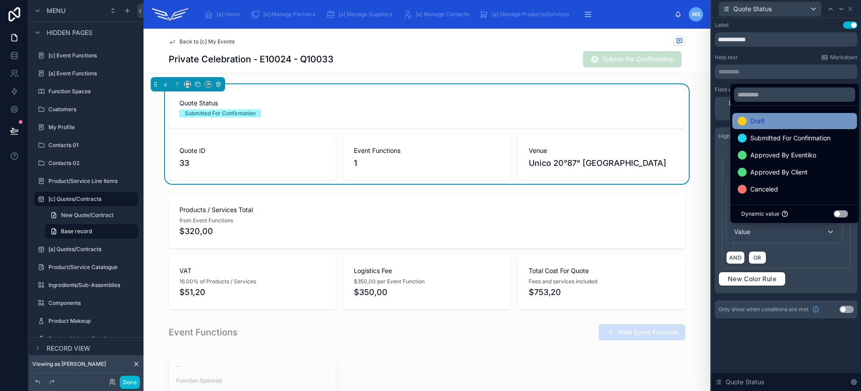
click at [759, 122] on span "Draft" at bounding box center [757, 121] width 15 height 11
click at [805, 249] on div "**********" at bounding box center [786, 216] width 120 height 68
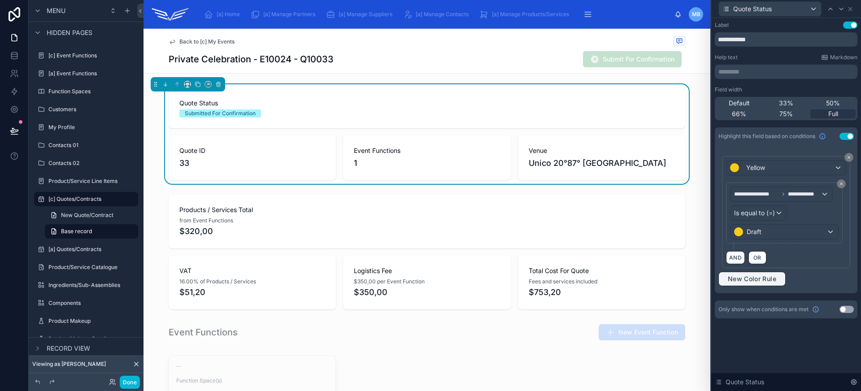
click at [769, 277] on span "New Color Rule" at bounding box center [752, 279] width 56 height 8
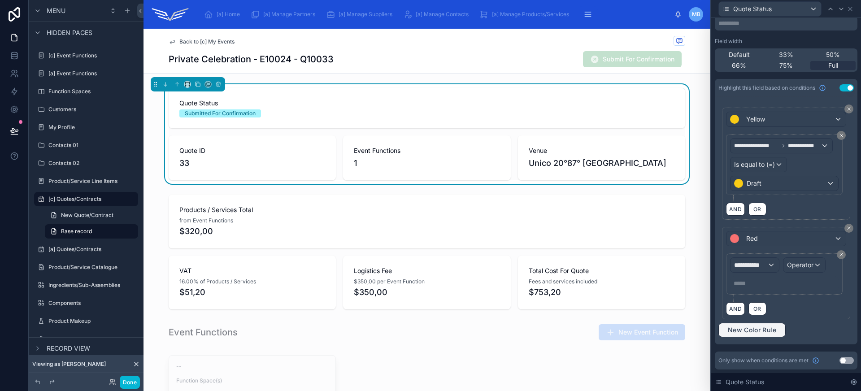
scroll to position [49, 0]
click at [777, 235] on div "Red" at bounding box center [785, 238] width 119 height 14
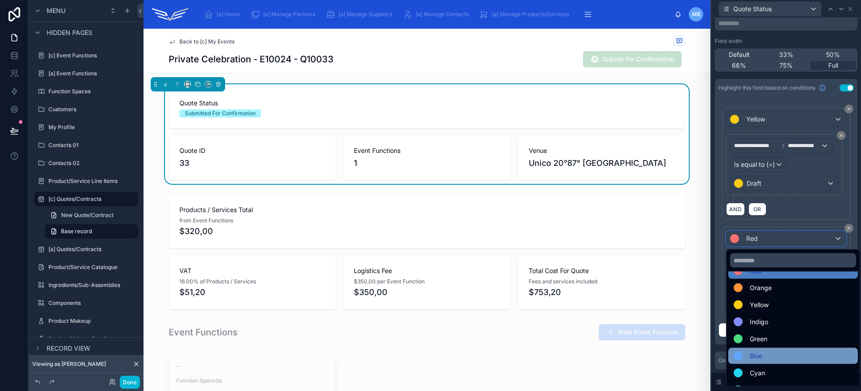
scroll to position [30, 0]
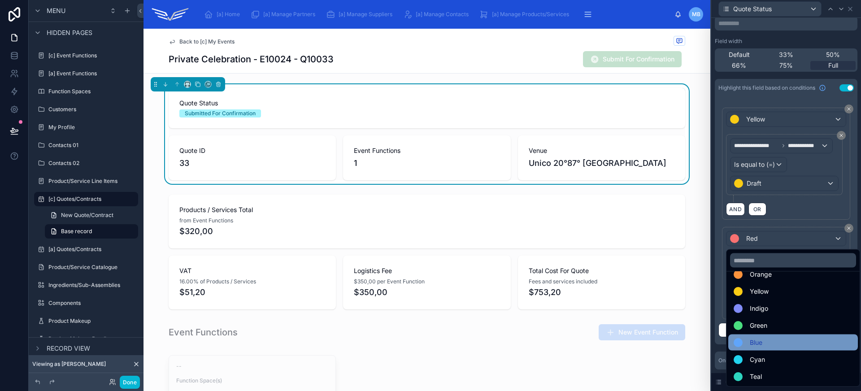
click at [779, 341] on div "Blue" at bounding box center [792, 342] width 119 height 11
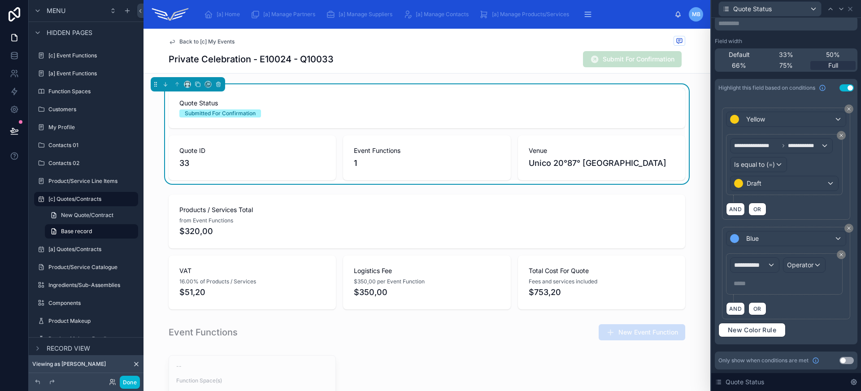
click at [779, 265] on div "**********" at bounding box center [784, 273] width 108 height 33
click at [773, 264] on div "**********" at bounding box center [754, 265] width 48 height 14
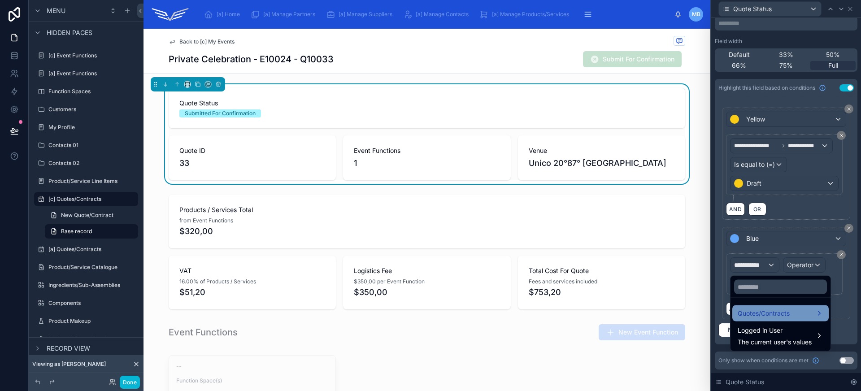
click at [786, 311] on span "Quotes/Contracts" at bounding box center [763, 313] width 52 height 11
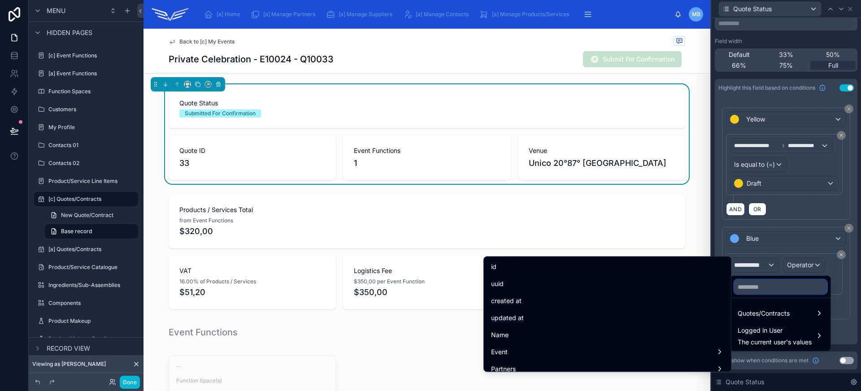
click at [775, 286] on input "text" at bounding box center [780, 287] width 93 height 14
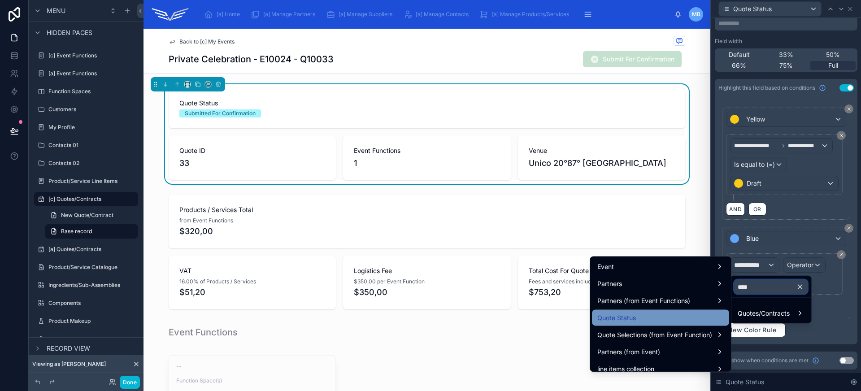
type input "****"
click at [631, 312] on div "Quote Status" at bounding box center [660, 318] width 137 height 16
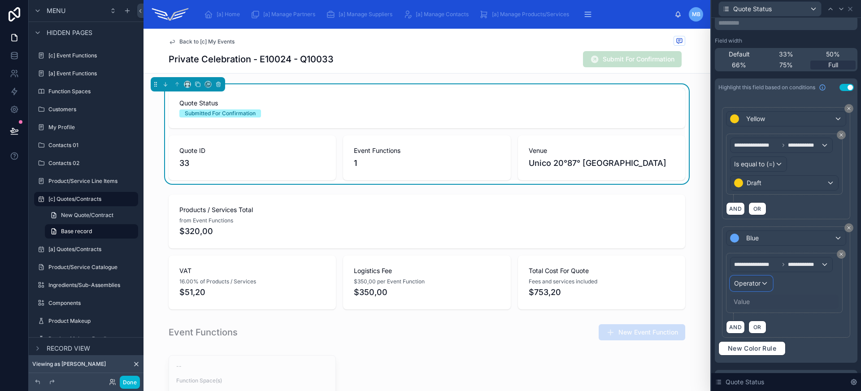
click at [753, 282] on span "Operator" at bounding box center [747, 283] width 26 height 8
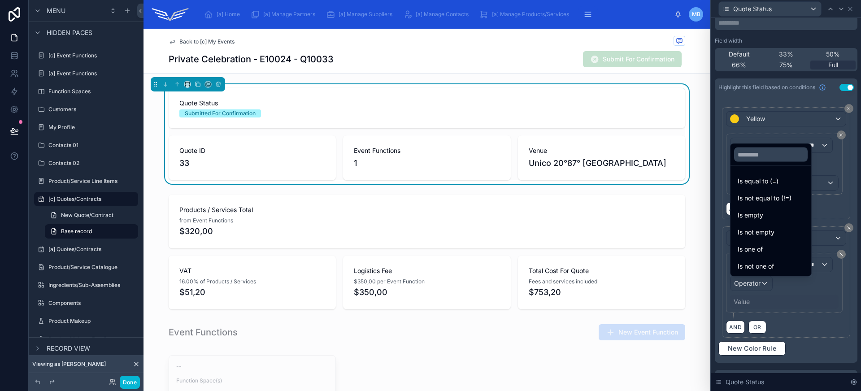
click at [805, 312] on div at bounding box center [786, 195] width 150 height 391
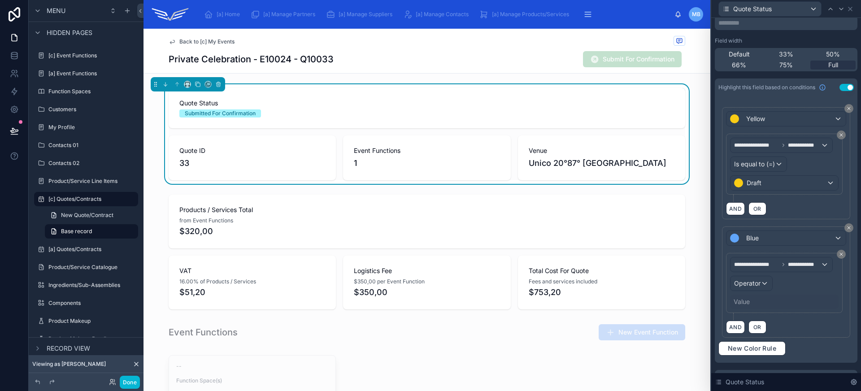
scroll to position [69, 0]
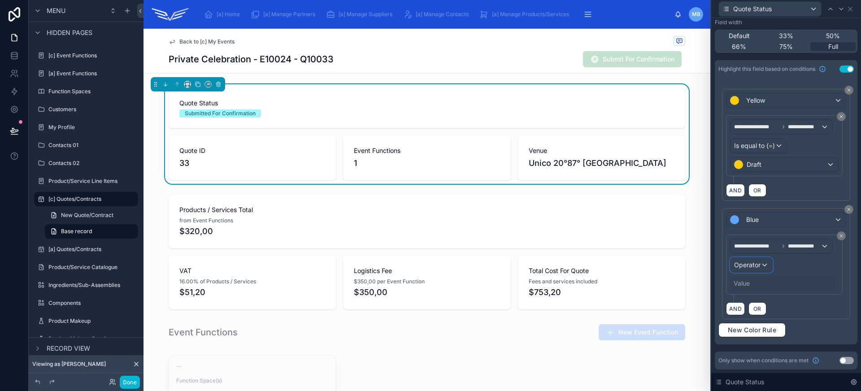
click at [755, 268] on span "Operator" at bounding box center [747, 265] width 26 height 8
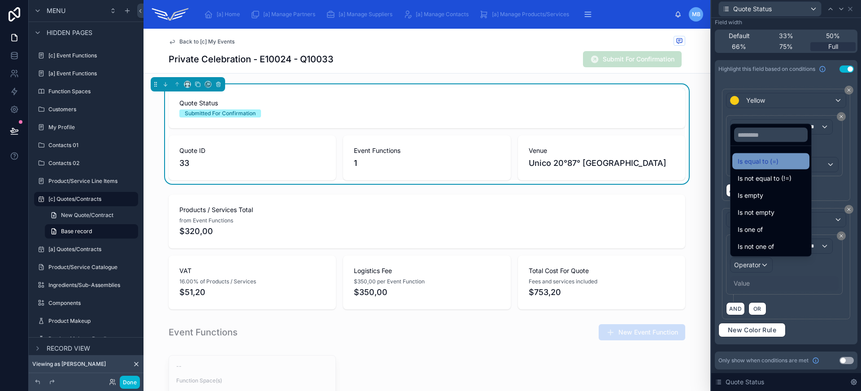
click at [766, 160] on span "Is equal to (=)" at bounding box center [757, 161] width 41 height 11
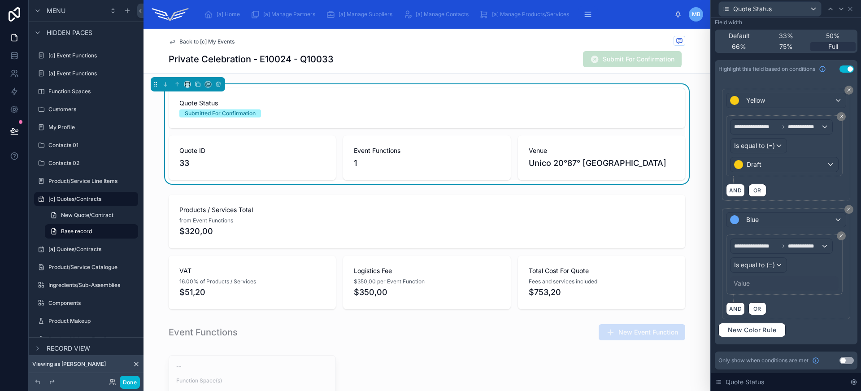
click at [741, 285] on div "Value" at bounding box center [741, 283] width 16 height 9
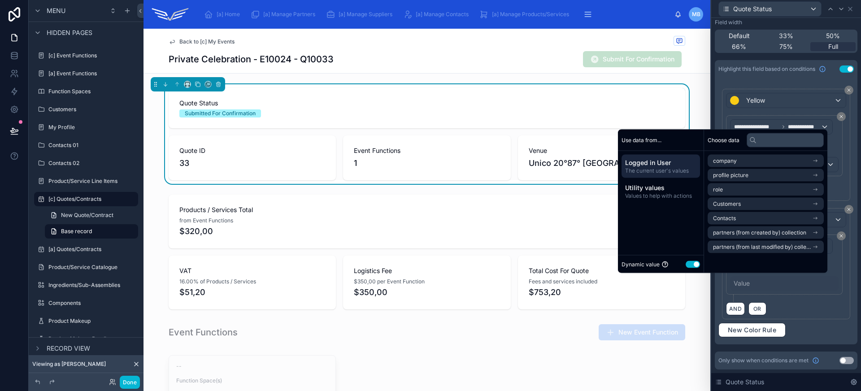
click at [692, 263] on button "Use setting" at bounding box center [692, 263] width 14 height 7
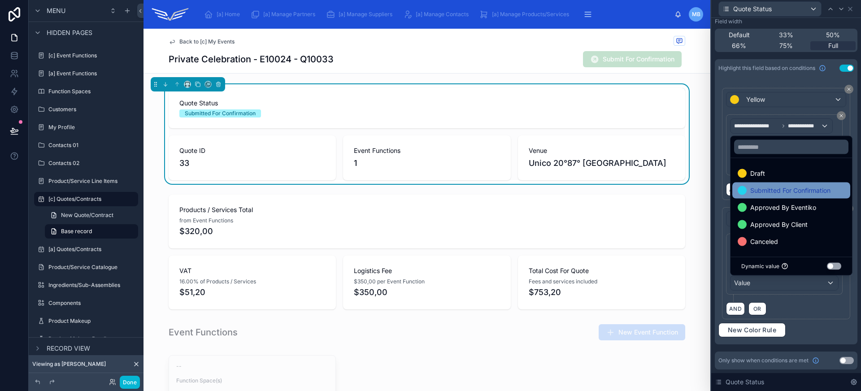
click at [776, 194] on span "Submitted For Confirmation" at bounding box center [790, 190] width 80 height 11
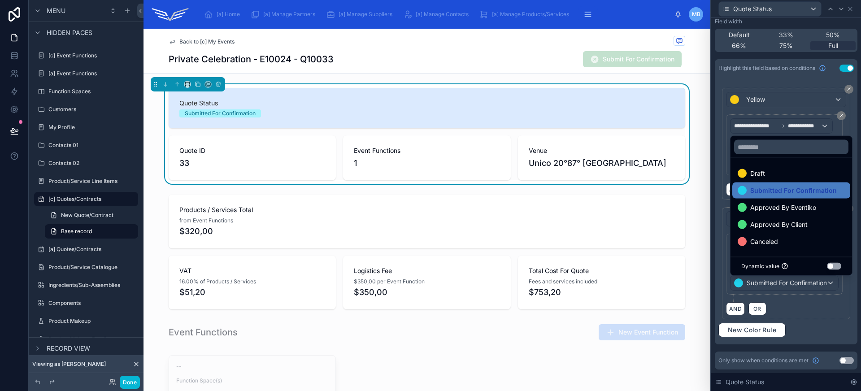
click at [817, 308] on div "AND OR" at bounding box center [786, 308] width 120 height 13
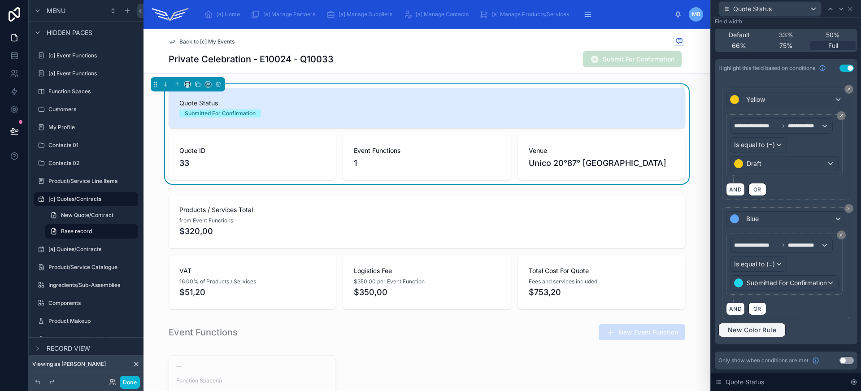
click at [768, 330] on span "New Color Rule" at bounding box center [752, 330] width 56 height 8
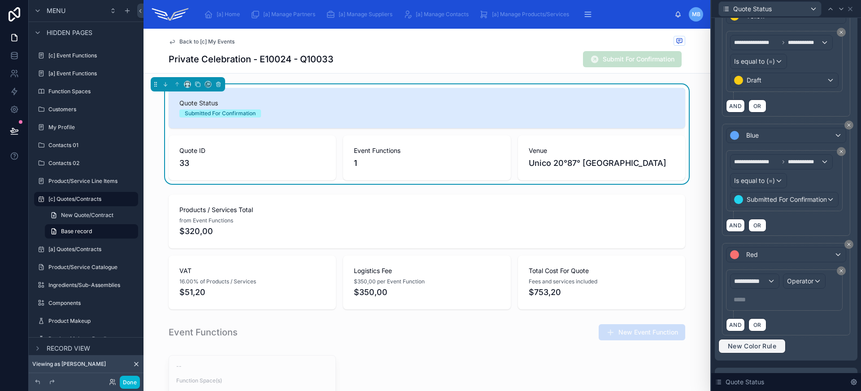
scroll to position [169, 0]
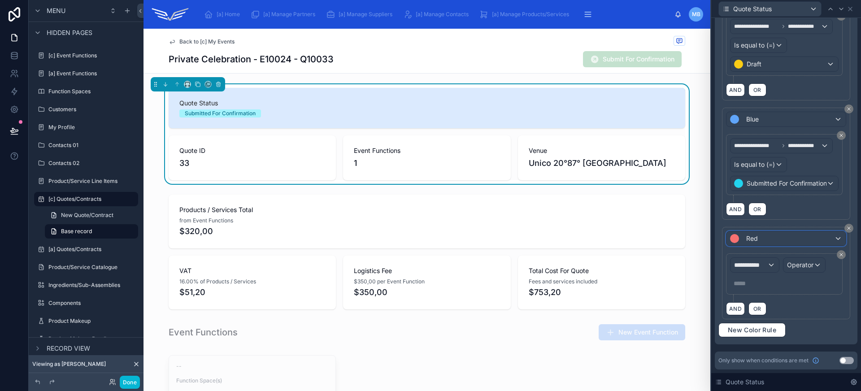
click at [786, 239] on div "Red" at bounding box center [785, 238] width 119 height 14
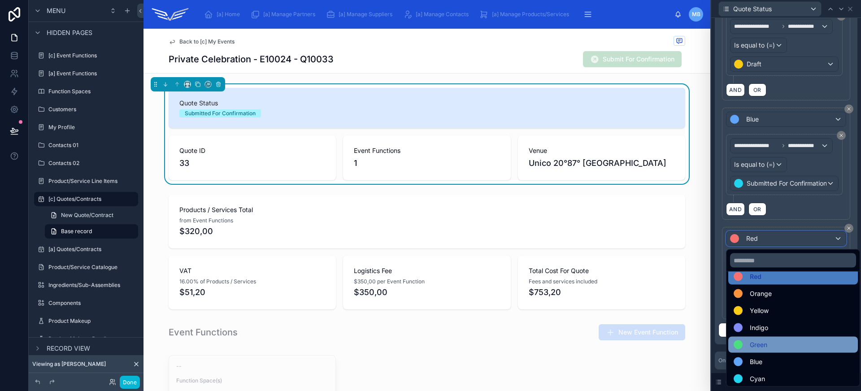
scroll to position [16, 0]
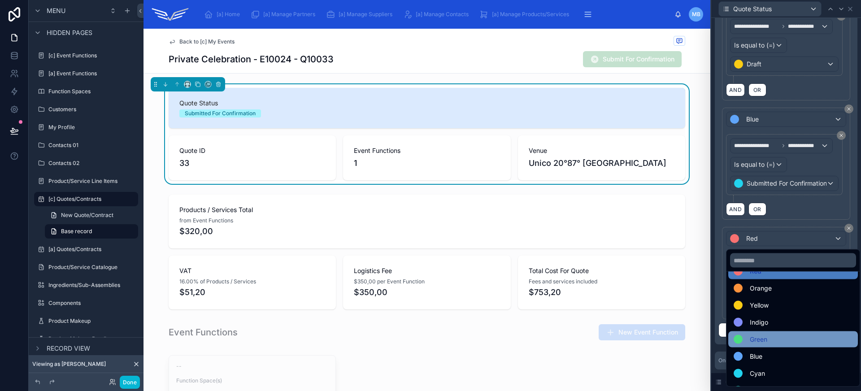
click at [780, 334] on div "Green" at bounding box center [792, 339] width 119 height 11
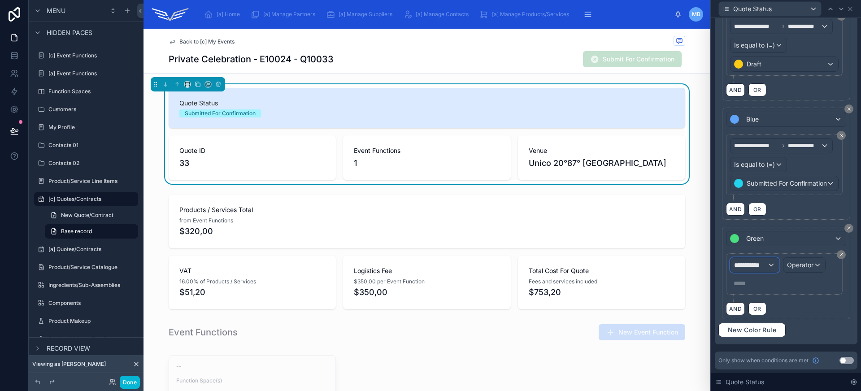
click at [762, 262] on span "**********" at bounding box center [750, 264] width 33 height 9
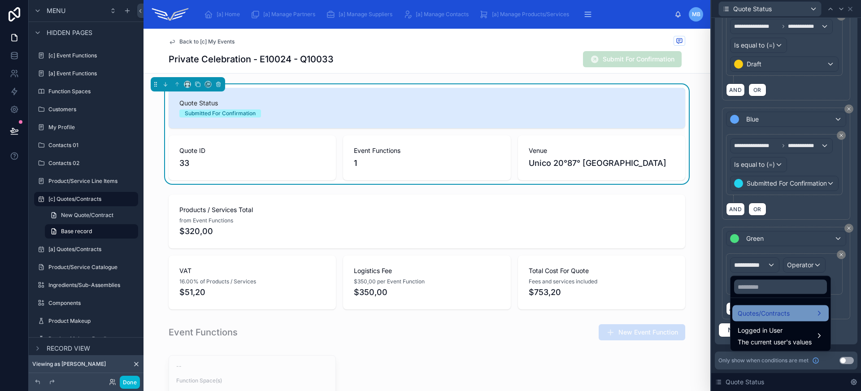
click at [805, 315] on div "Quotes/Contracts" at bounding box center [780, 313] width 86 height 11
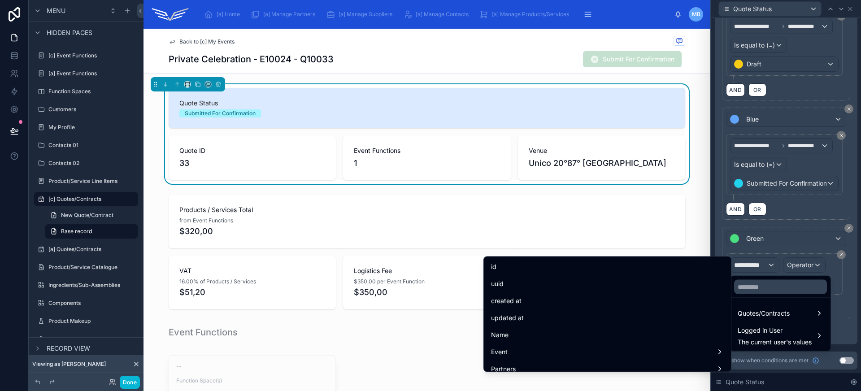
click at [781, 294] on div at bounding box center [780, 287] width 100 height 22
click at [779, 290] on input "text" at bounding box center [780, 287] width 93 height 14
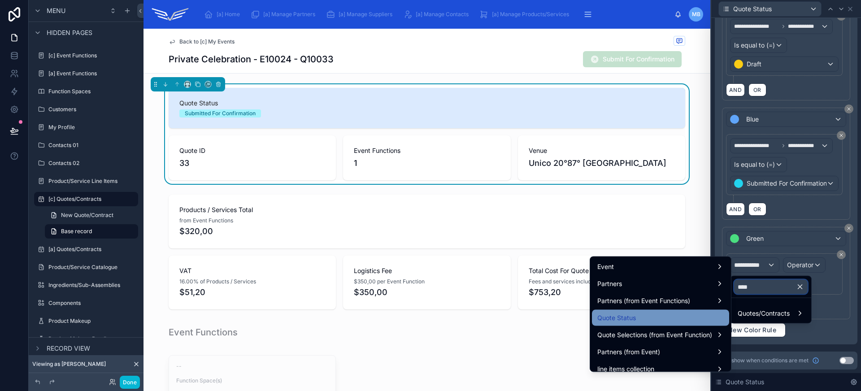
type input "****"
click at [682, 315] on div "Quote Status" at bounding box center [660, 317] width 126 height 11
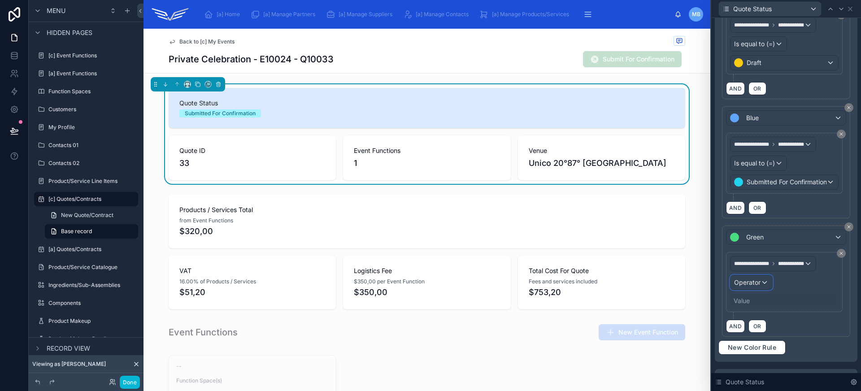
click at [750, 283] on span "Operator" at bounding box center [747, 282] width 26 height 8
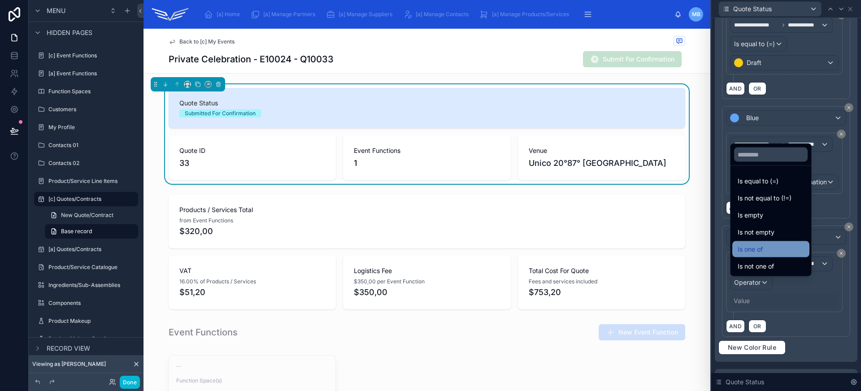
click at [770, 247] on div "Is one of" at bounding box center [770, 249] width 66 height 11
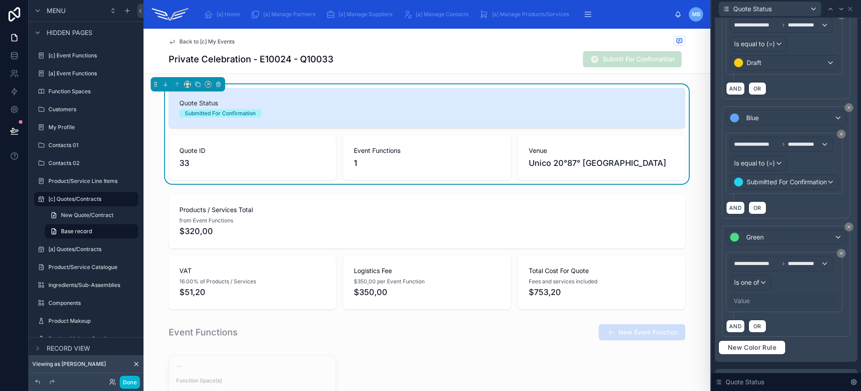
click at [742, 302] on div "Value" at bounding box center [741, 300] width 16 height 9
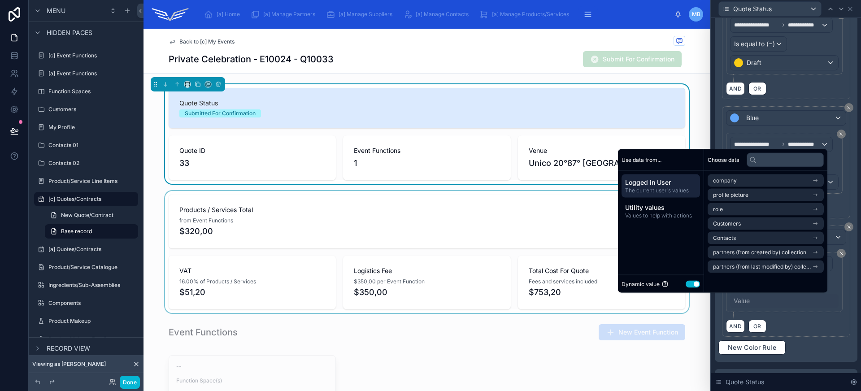
click at [692, 285] on button "Use setting" at bounding box center [692, 283] width 14 height 7
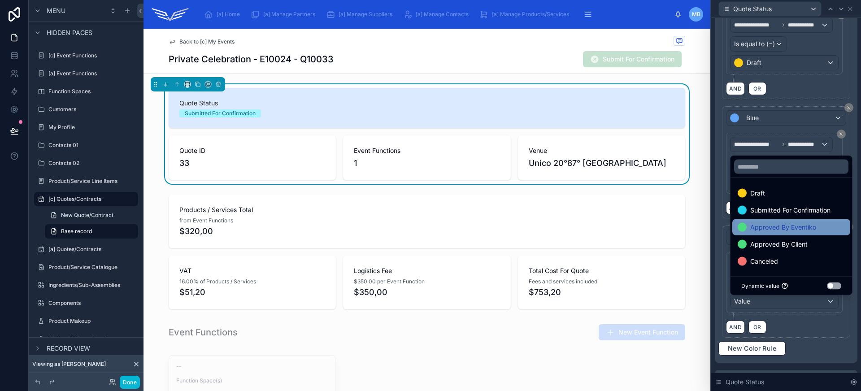
click at [779, 226] on span "Approved By Eventiko" at bounding box center [783, 227] width 66 height 11
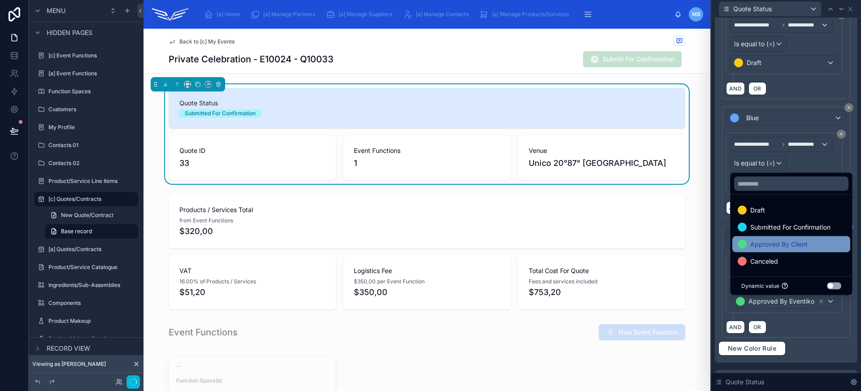
click at [776, 247] on span "Approved By Client" at bounding box center [778, 244] width 57 height 11
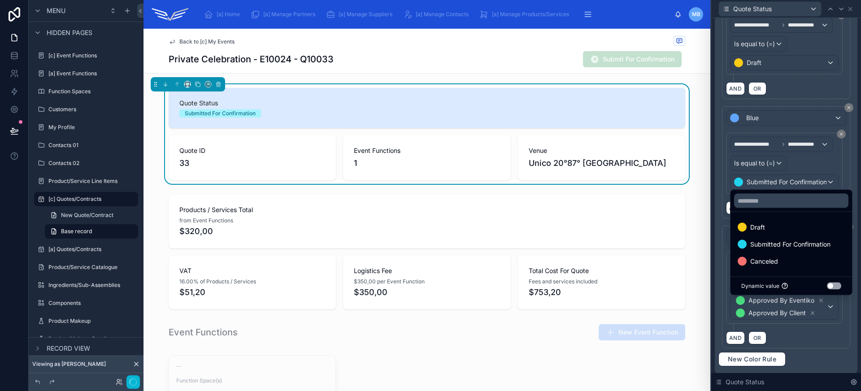
click at [806, 328] on div "**********" at bounding box center [786, 291] width 120 height 79
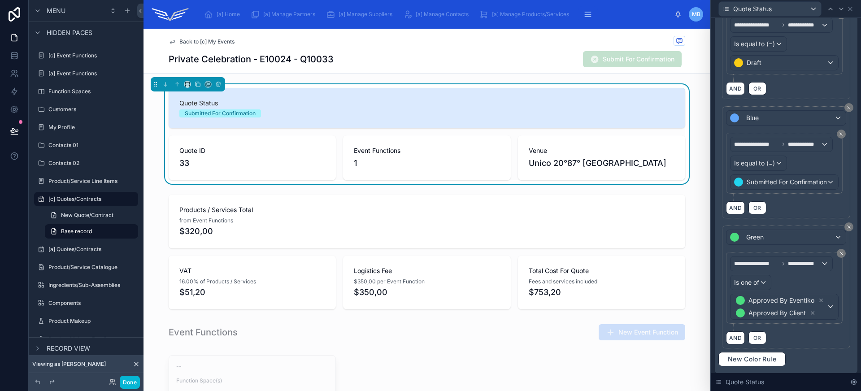
scroll to position [200, 0]
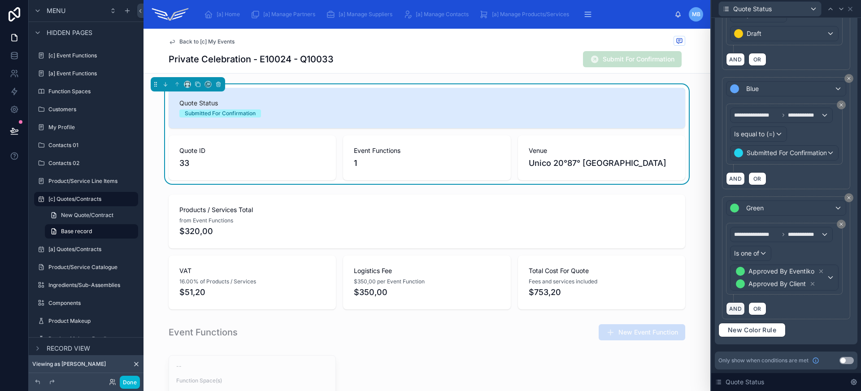
click at [736, 312] on button "AND" at bounding box center [735, 308] width 19 height 13
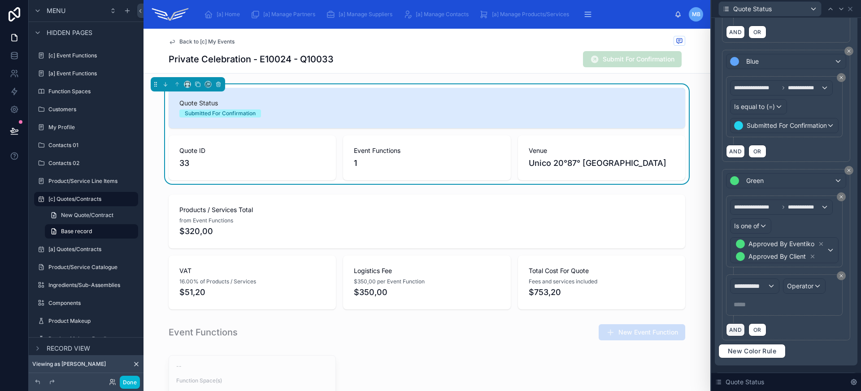
scroll to position [249, 0]
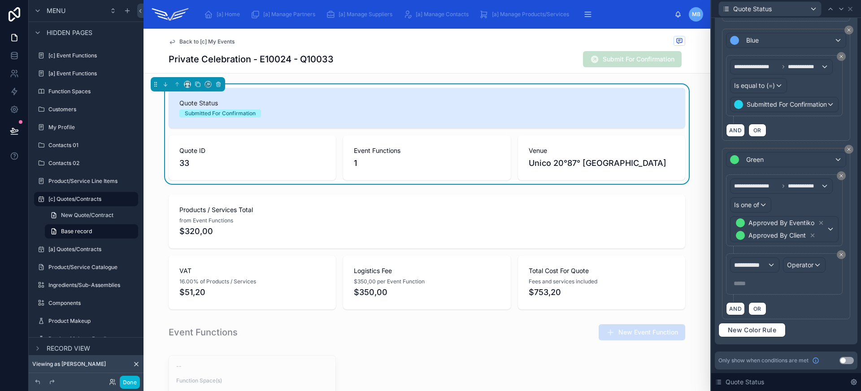
click at [839, 255] on div "**********" at bounding box center [786, 233] width 128 height 171
click at [838, 256] on icon at bounding box center [840, 254] width 5 height 5
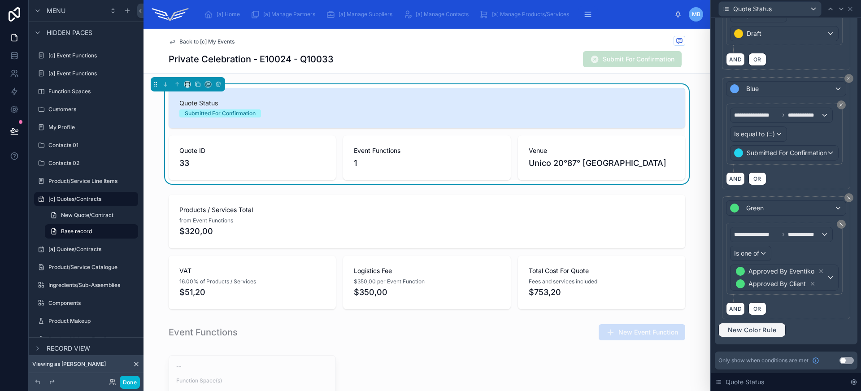
click at [736, 331] on span "New Color Rule" at bounding box center [752, 330] width 56 height 8
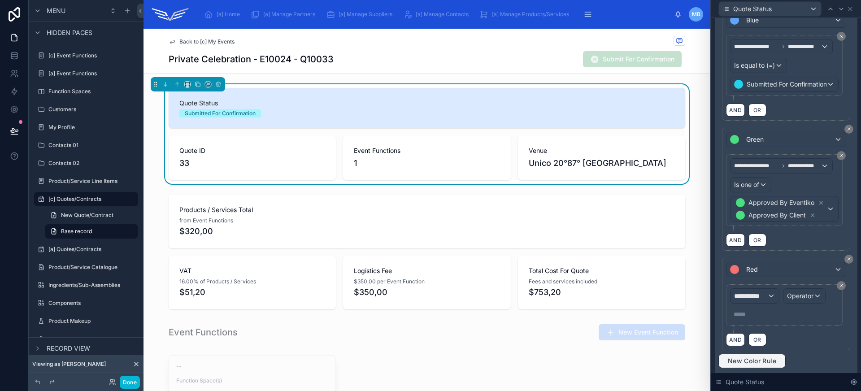
scroll to position [272, 0]
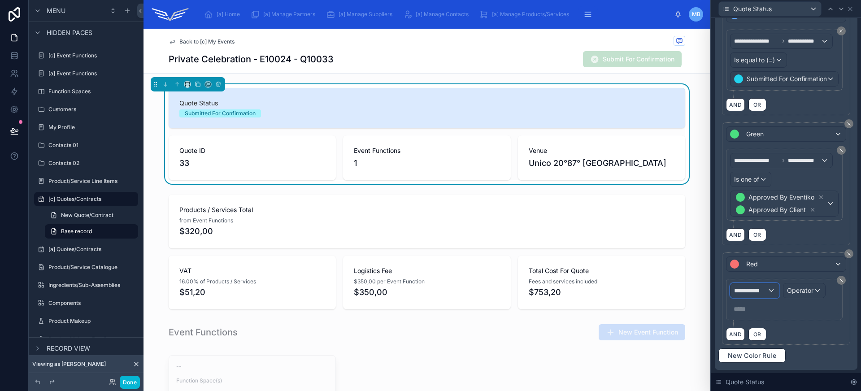
click at [752, 294] on span "**********" at bounding box center [750, 290] width 33 height 9
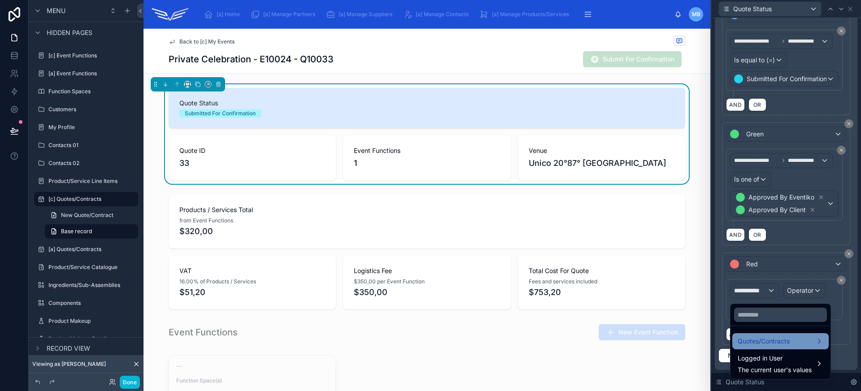
click at [793, 342] on div "Quotes/Contracts" at bounding box center [780, 341] width 86 height 11
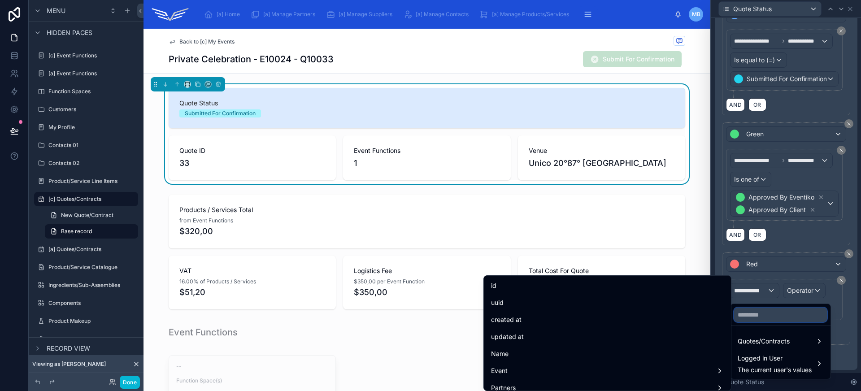
click at [773, 311] on input "text" at bounding box center [780, 314] width 93 height 14
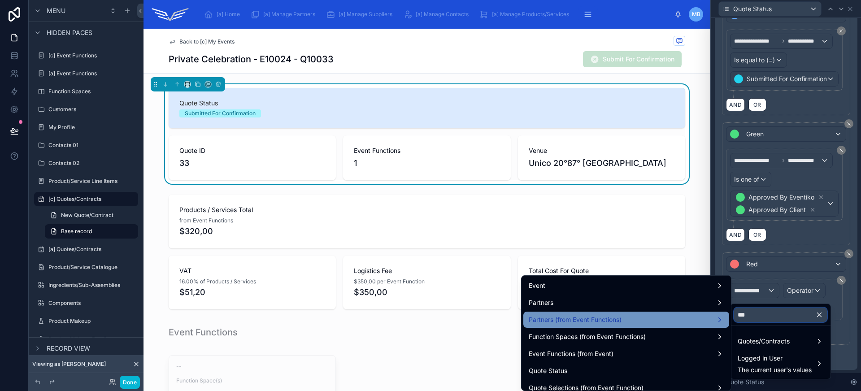
type input "****"
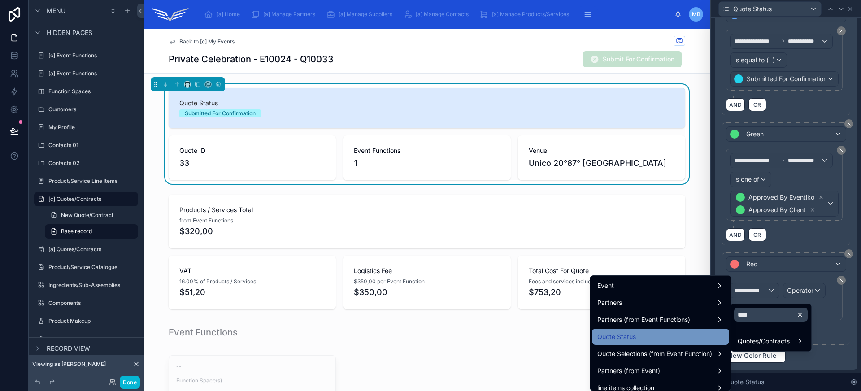
click at [664, 333] on div "Quote Status" at bounding box center [660, 336] width 126 height 11
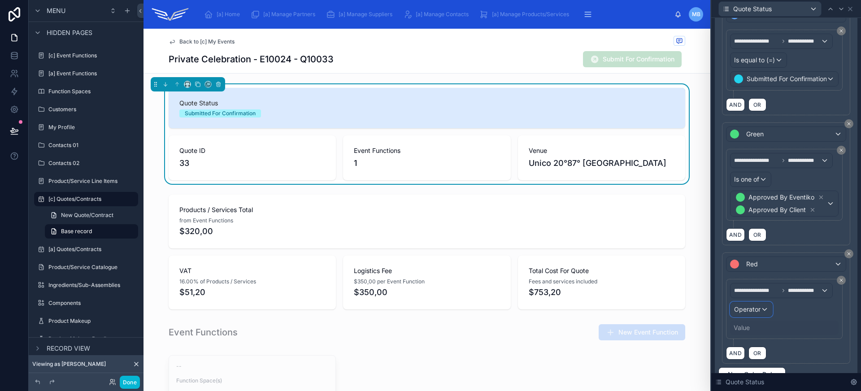
click at [747, 312] on span "Operator" at bounding box center [747, 309] width 26 height 8
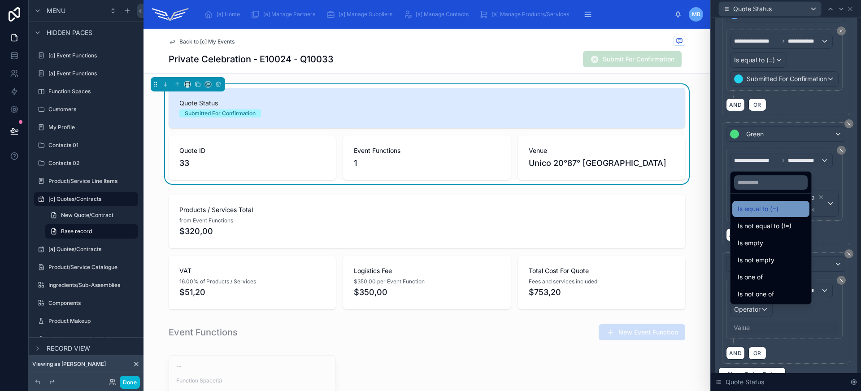
click at [767, 206] on span "Is equal to (=)" at bounding box center [757, 209] width 41 height 11
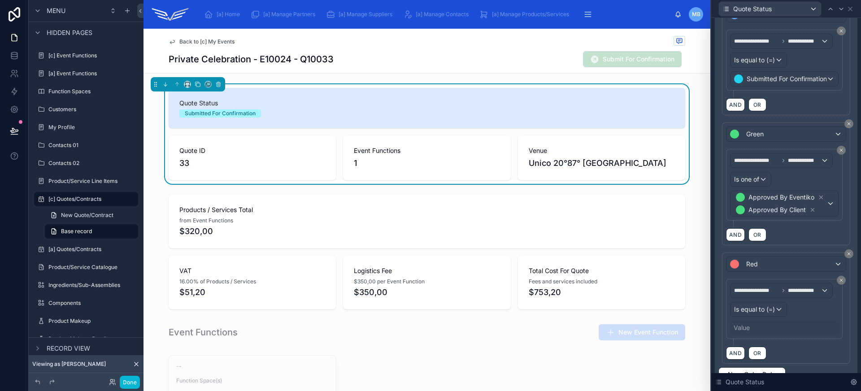
click at [748, 332] on div "Value" at bounding box center [741, 327] width 16 height 9
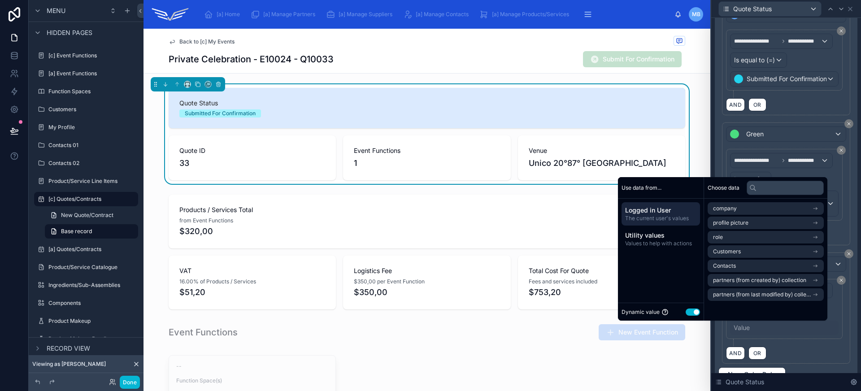
click at [686, 312] on button "Use setting" at bounding box center [692, 311] width 14 height 7
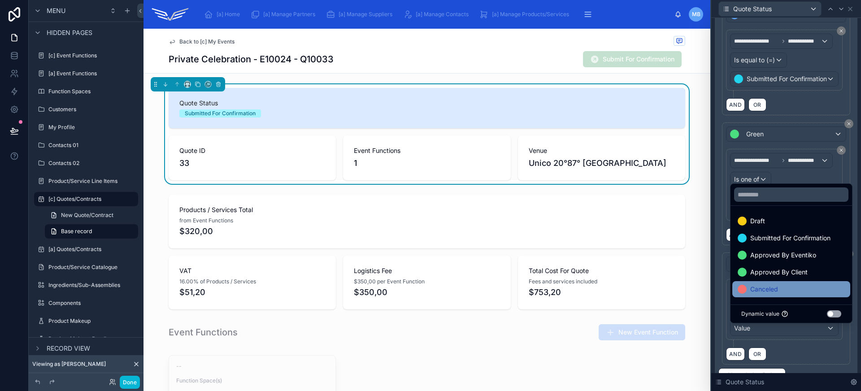
click at [803, 291] on div "Canceled" at bounding box center [790, 289] width 107 height 11
click at [807, 351] on div "AND OR" at bounding box center [786, 353] width 120 height 13
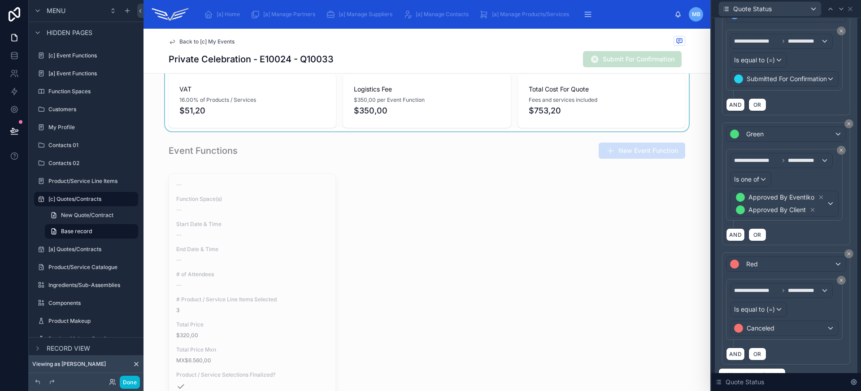
scroll to position [0, 0]
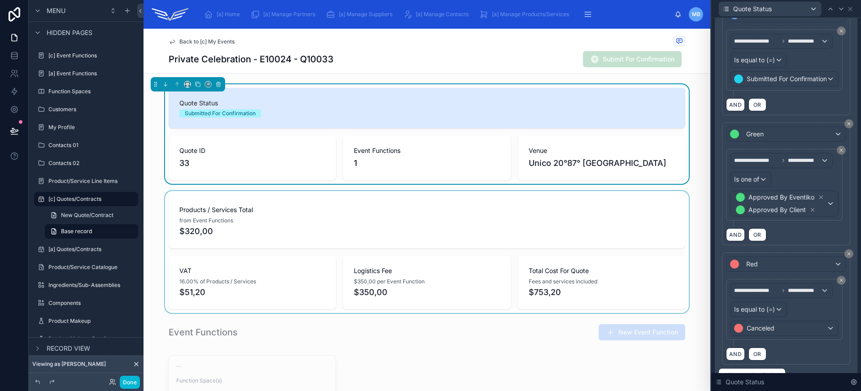
click at [346, 247] on div at bounding box center [426, 252] width 567 height 122
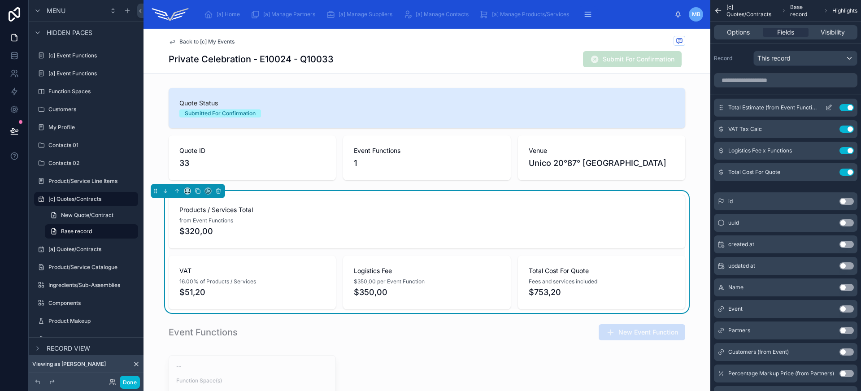
click at [830, 106] on icon "scrollable content" at bounding box center [830, 105] width 1 height 1
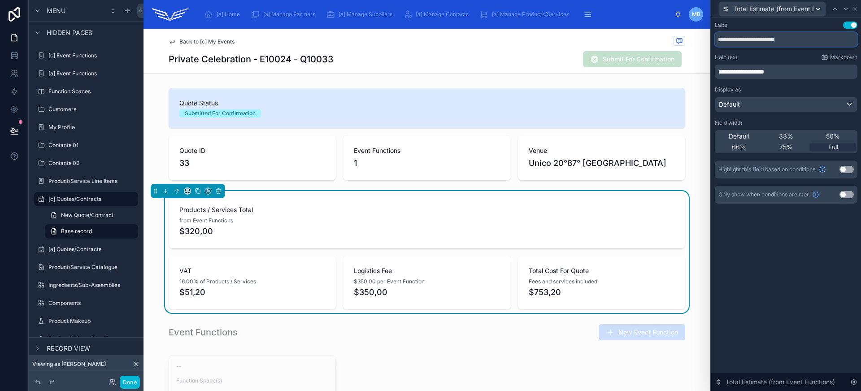
click at [745, 39] on input "**********" at bounding box center [785, 39] width 143 height 14
click at [749, 36] on input "**********" at bounding box center [785, 39] width 143 height 14
type input "**********"
click at [761, 71] on span "**********" at bounding box center [741, 72] width 46 height 6
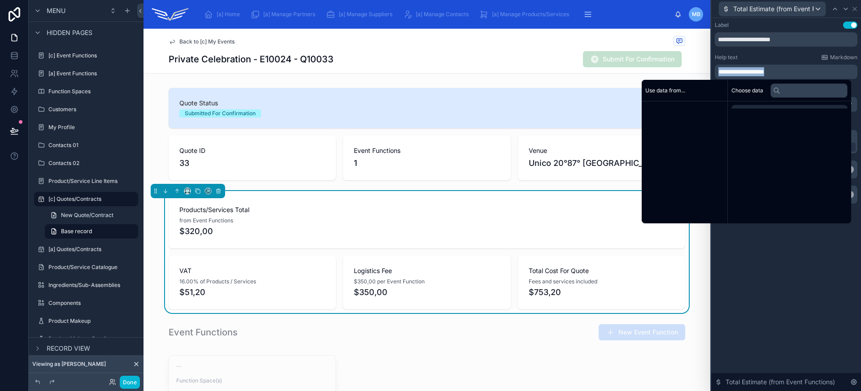
click at [760, 71] on span "**********" at bounding box center [741, 72] width 46 height 6
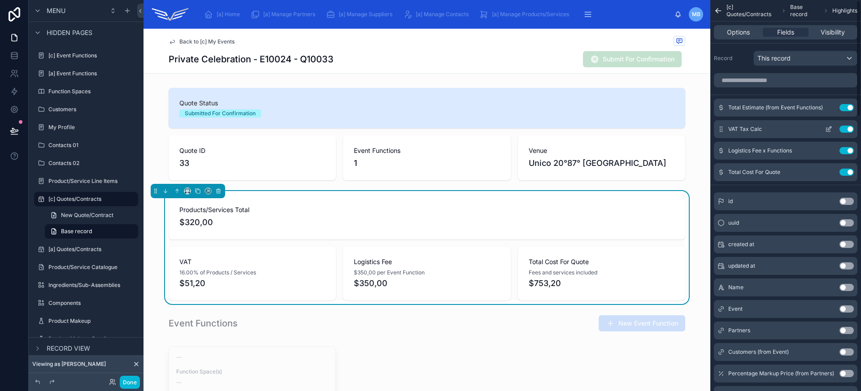
click at [825, 131] on icon "scrollable content" at bounding box center [828, 129] width 7 height 7
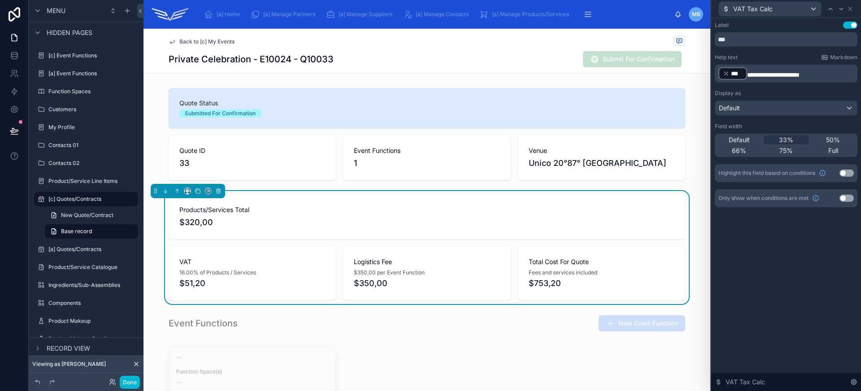
click at [785, 75] on span "**********" at bounding box center [773, 75] width 52 height 6
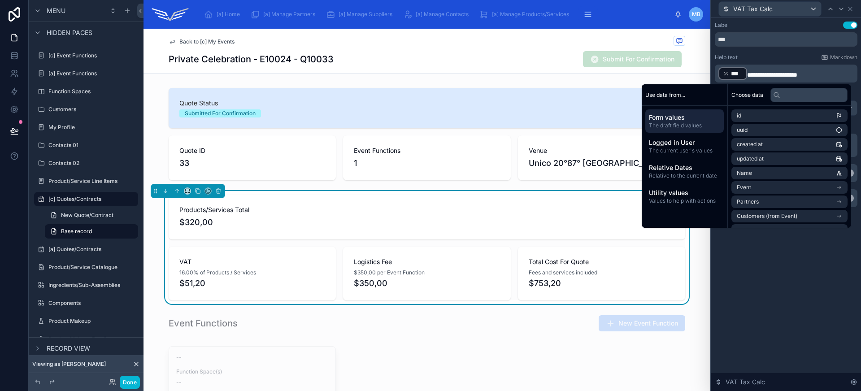
click at [787, 72] on span "**********" at bounding box center [772, 75] width 50 height 6
click at [850, 11] on icon at bounding box center [849, 8] width 7 height 7
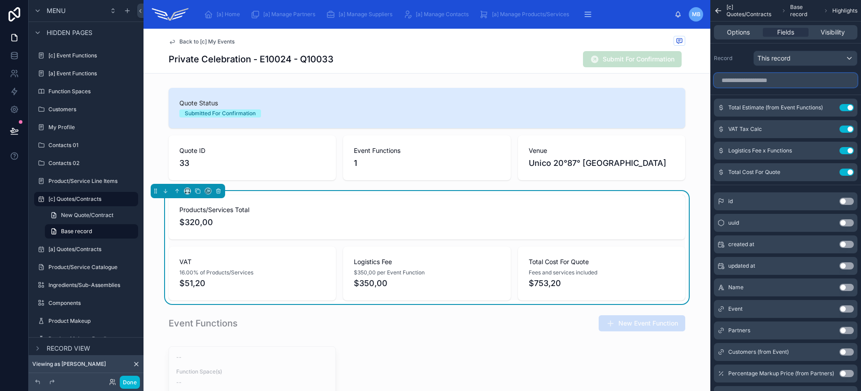
click at [779, 75] on input "scrollable content" at bounding box center [785, 80] width 143 height 14
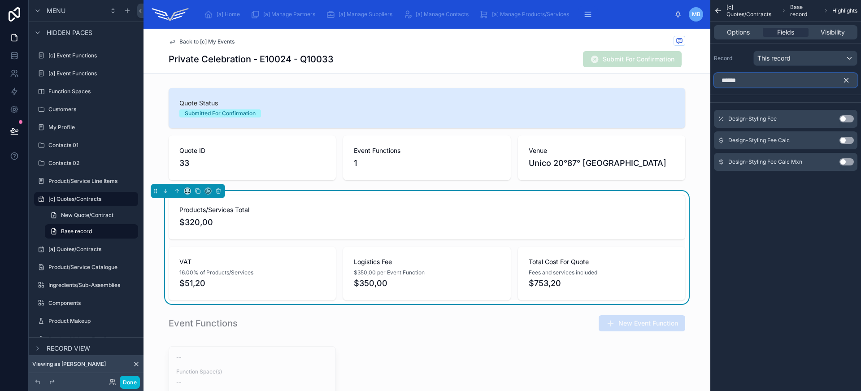
type input "******"
click at [848, 141] on button "Use setting" at bounding box center [846, 140] width 14 height 7
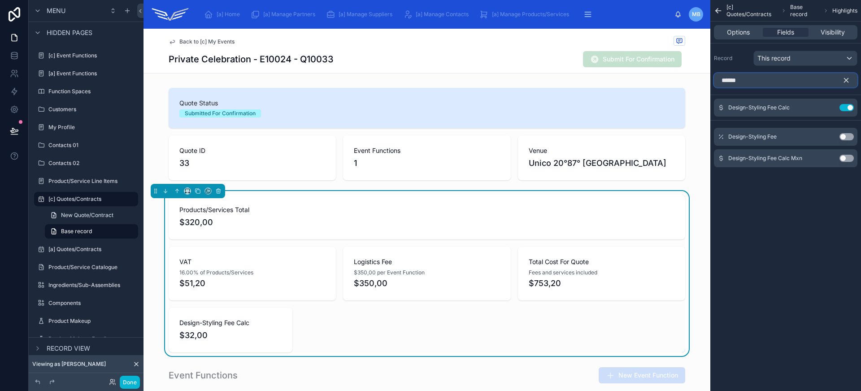
click at [765, 82] on input "******" at bounding box center [785, 80] width 143 height 14
click at [846, 78] on icon "scrollable content" at bounding box center [846, 80] width 8 height 8
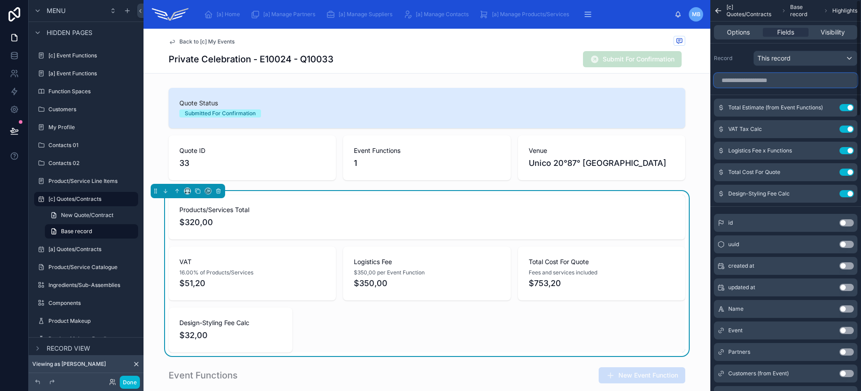
click at [766, 82] on input "scrollable content" at bounding box center [785, 80] width 143 height 14
click at [764, 78] on input "scrollable content" at bounding box center [785, 80] width 143 height 14
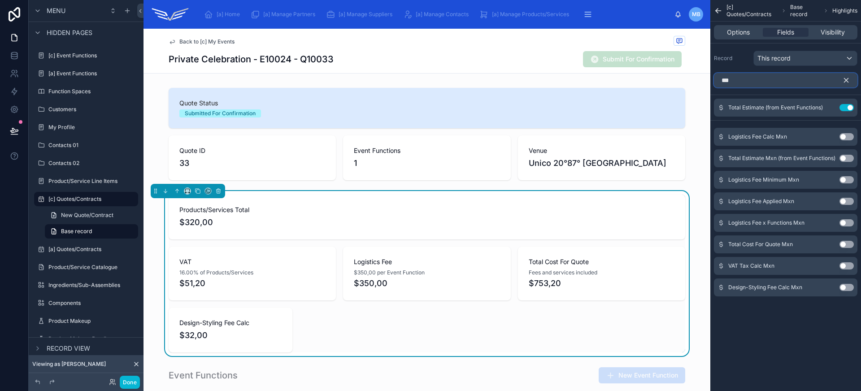
scroll to position [12, 0]
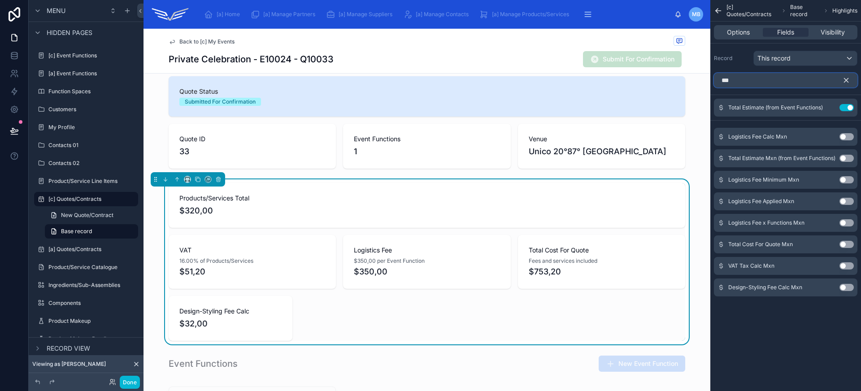
type input "***"
click at [845, 241] on button "Use setting" at bounding box center [846, 244] width 14 height 7
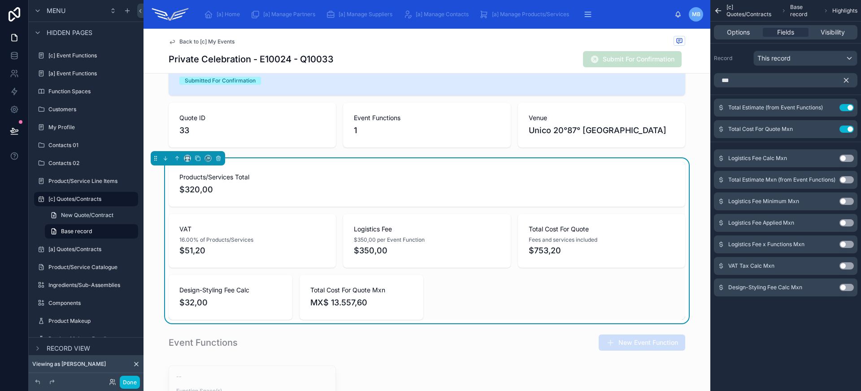
scroll to position [49, 0]
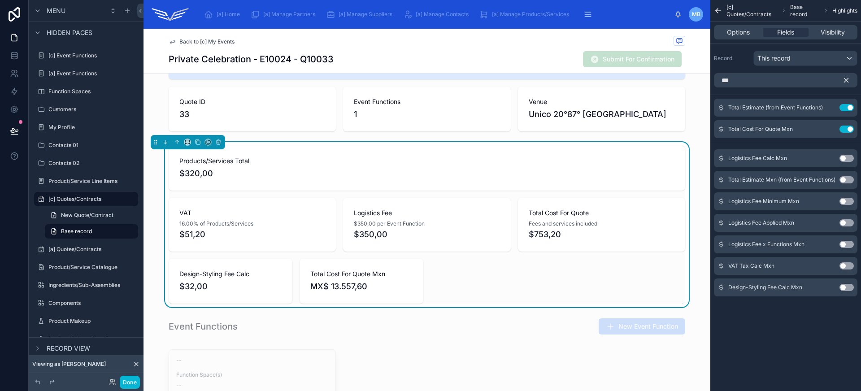
click at [844, 85] on button "scrollable content" at bounding box center [849, 80] width 15 height 14
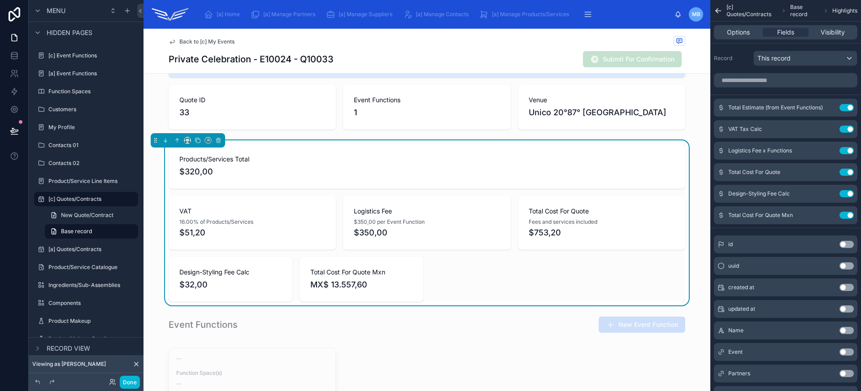
scroll to position [51, 0]
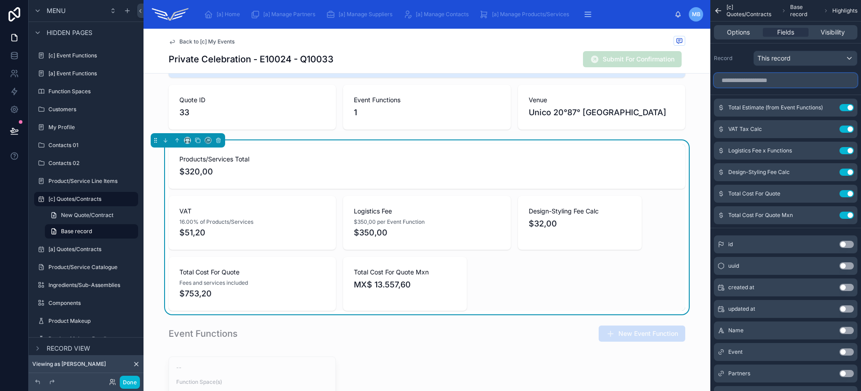
click at [792, 81] on input "scrollable content" at bounding box center [785, 80] width 143 height 14
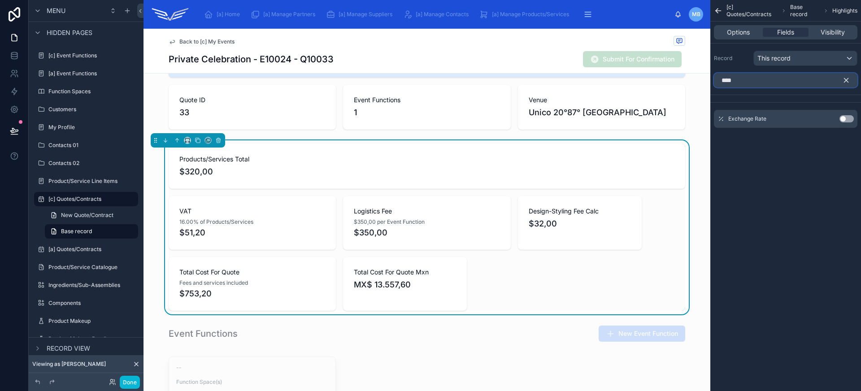
type input "****"
click at [843, 116] on button "Use setting" at bounding box center [846, 118] width 14 height 7
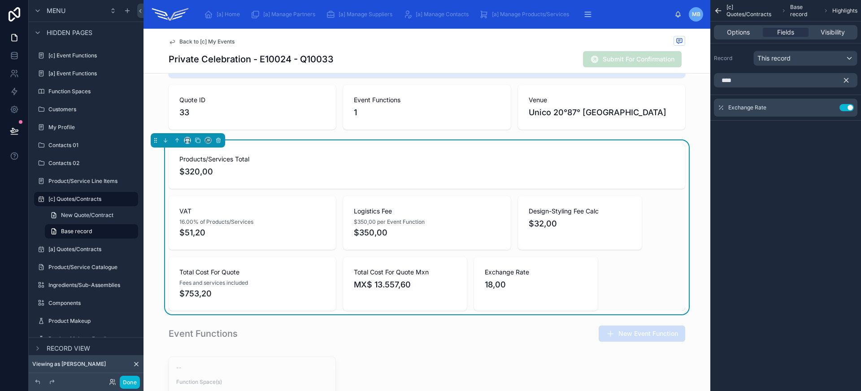
click at [845, 79] on icon "scrollable content" at bounding box center [846, 80] width 4 height 4
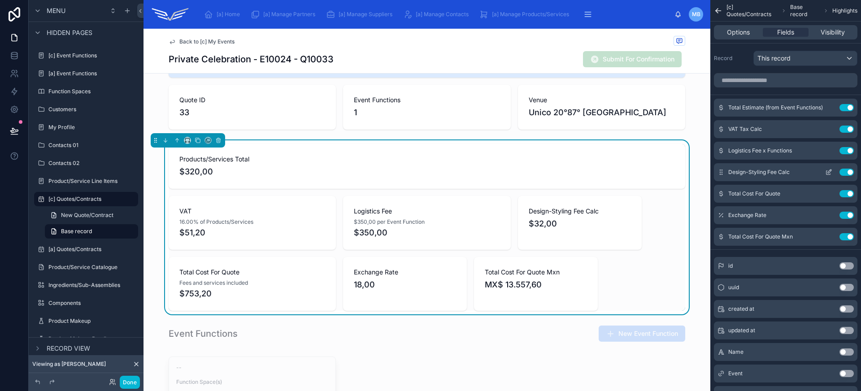
click at [828, 174] on icon "scrollable content" at bounding box center [828, 172] width 7 height 7
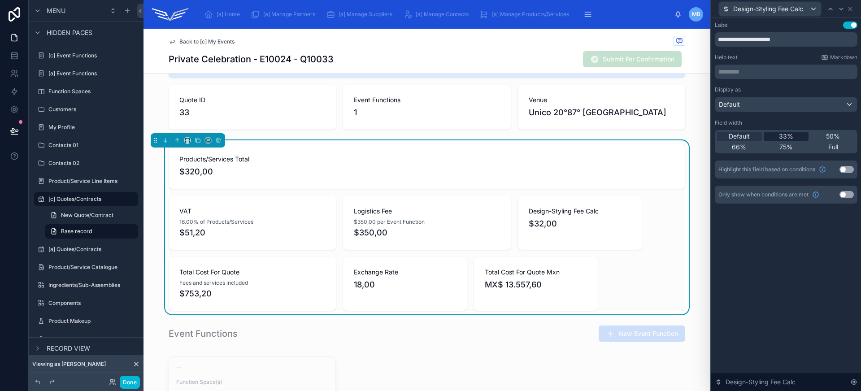
click at [795, 137] on div "33%" at bounding box center [785, 136] width 45 height 9
click at [746, 66] on div "********* ﻿" at bounding box center [785, 72] width 143 height 14
click at [749, 69] on p "********* ﻿" at bounding box center [786, 71] width 137 height 9
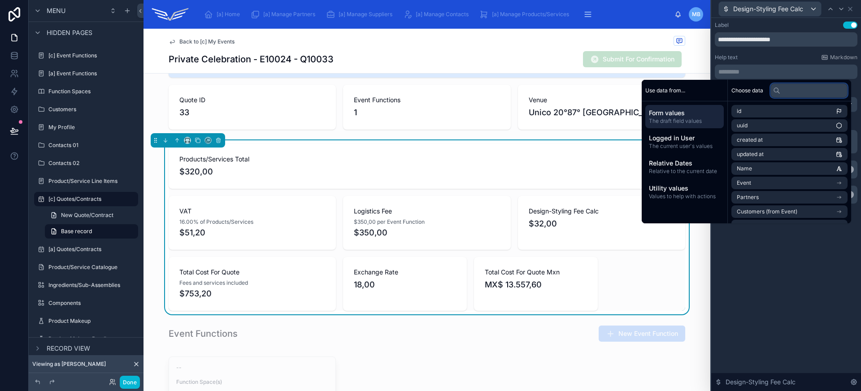
click at [799, 94] on input "text" at bounding box center [808, 90] width 77 height 14
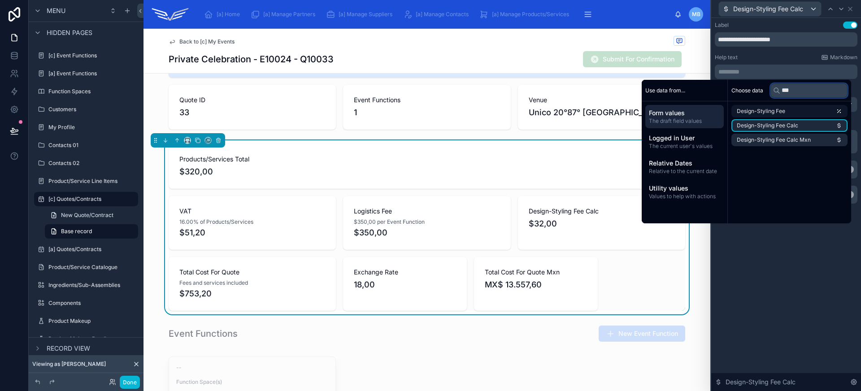
type input "***"
click at [798, 112] on li "Design-Styling Fee" at bounding box center [789, 111] width 116 height 13
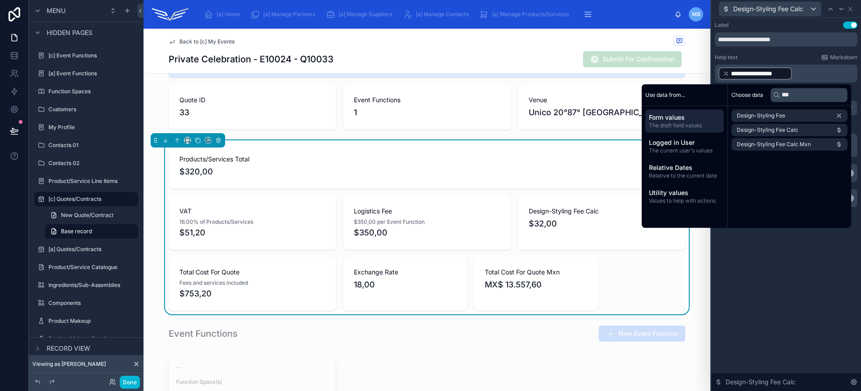
click at [791, 252] on div "**********" at bounding box center [786, 204] width 150 height 373
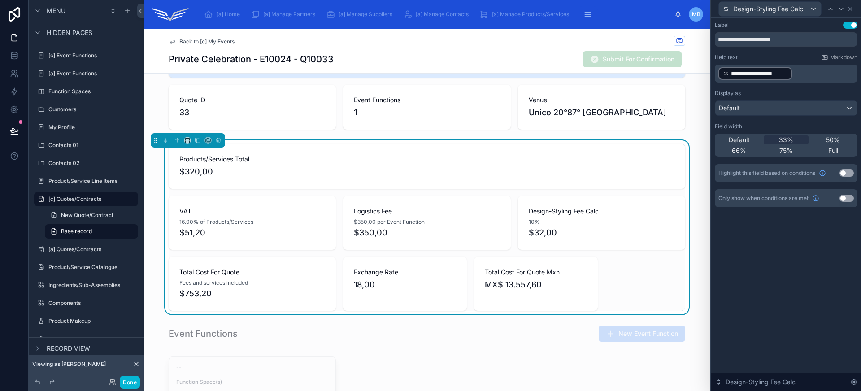
click at [804, 69] on p "**********" at bounding box center [786, 73] width 137 height 14
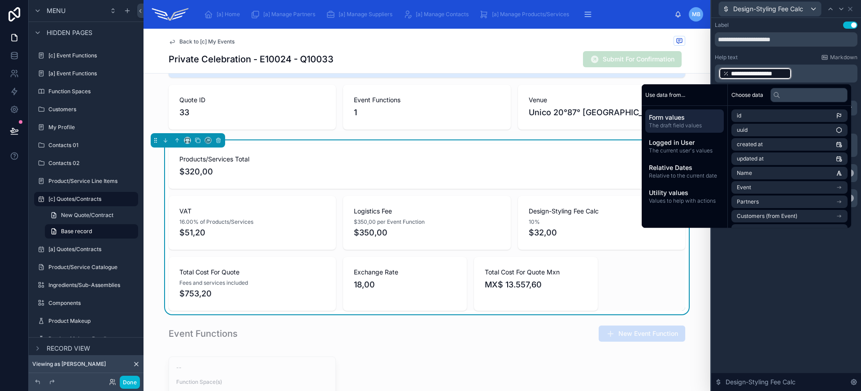
click at [806, 71] on p "**********" at bounding box center [786, 73] width 137 height 14
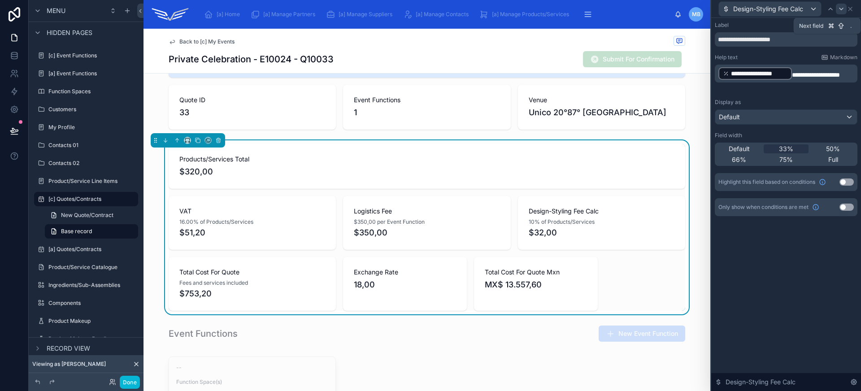
click at [843, 9] on icon at bounding box center [840, 8] width 7 height 7
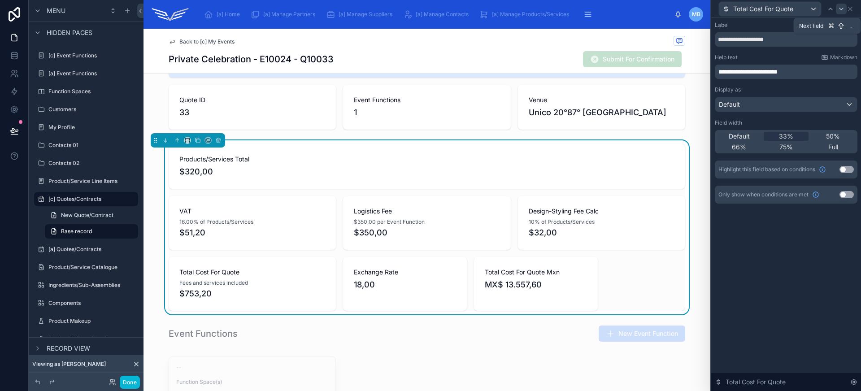
click at [842, 9] on icon at bounding box center [840, 8] width 7 height 7
click at [794, 139] on div "33%" at bounding box center [785, 136] width 45 height 9
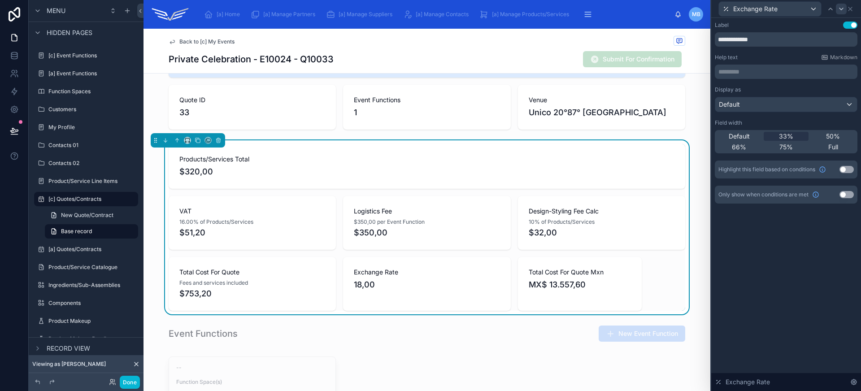
click at [841, 13] on div at bounding box center [841, 9] width 11 height 11
click at [796, 134] on div "33%" at bounding box center [785, 136] width 45 height 9
click at [15, 130] on icon at bounding box center [14, 130] width 8 height 4
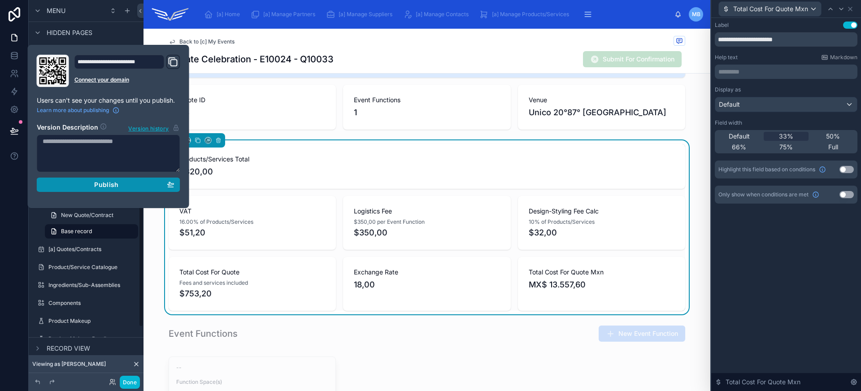
click at [151, 186] on div "Publish" at bounding box center [109, 185] width 132 height 8
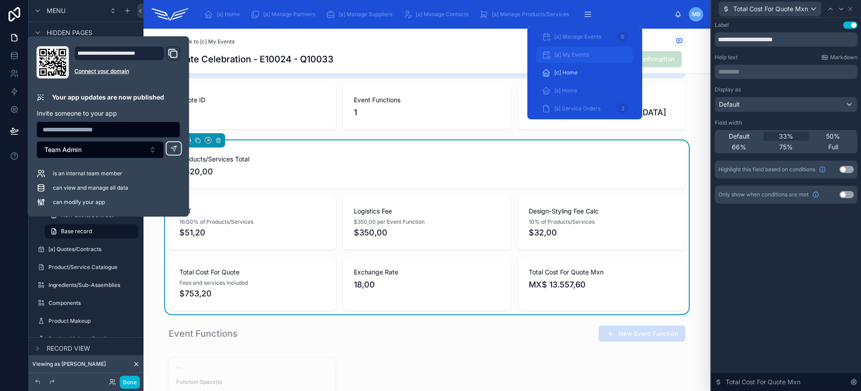
click at [570, 54] on span "[a] My Events" at bounding box center [571, 54] width 35 height 7
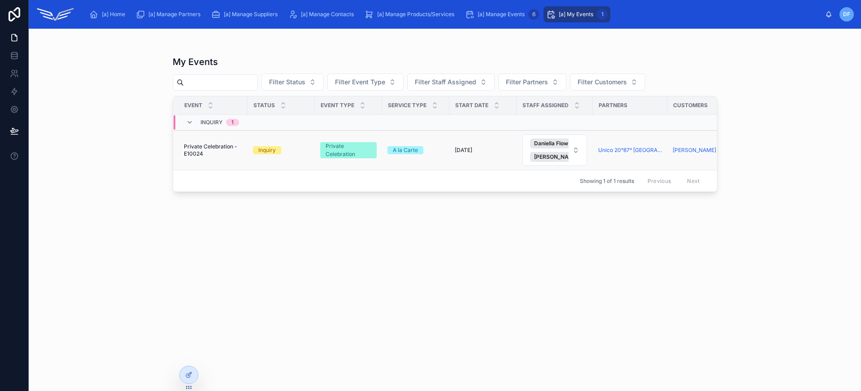
click at [230, 154] on span "Private Celebration - E10024" at bounding box center [213, 150] width 58 height 14
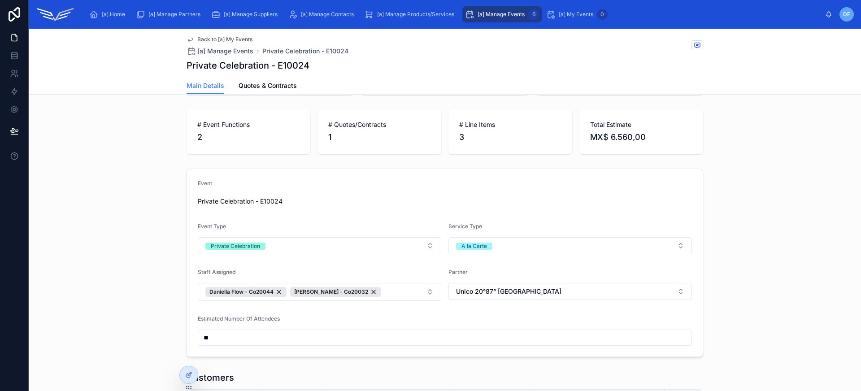
scroll to position [20, 0]
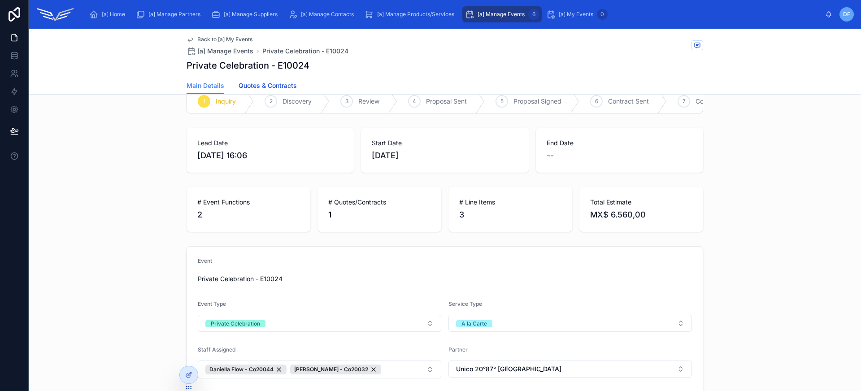
click at [271, 83] on span "Quotes & Contracts" at bounding box center [267, 85] width 58 height 9
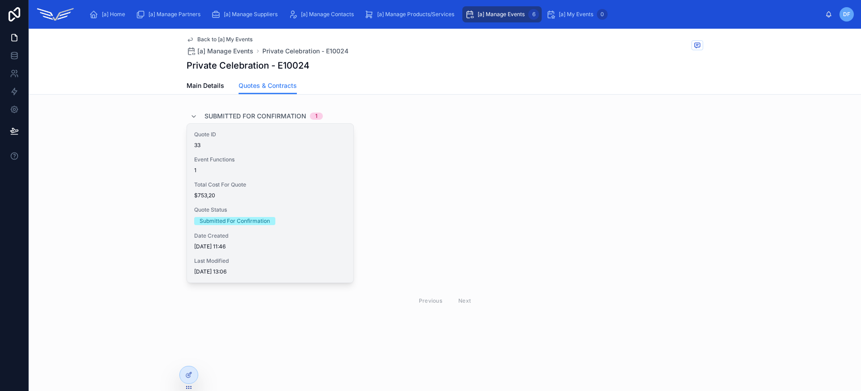
click at [304, 195] on span "$753,20" at bounding box center [270, 195] width 152 height 7
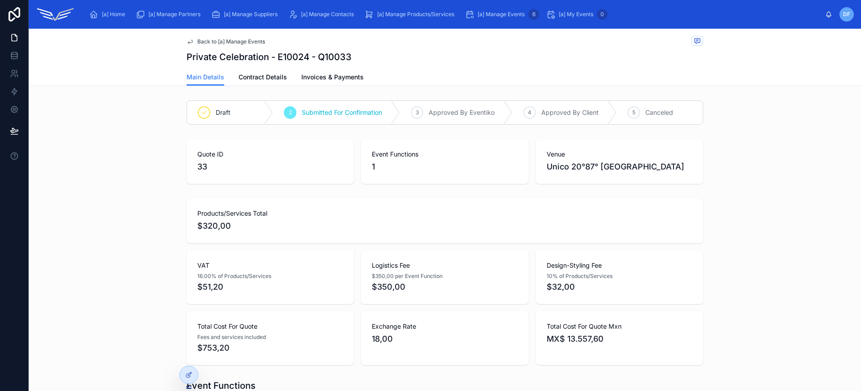
scroll to position [18, 0]
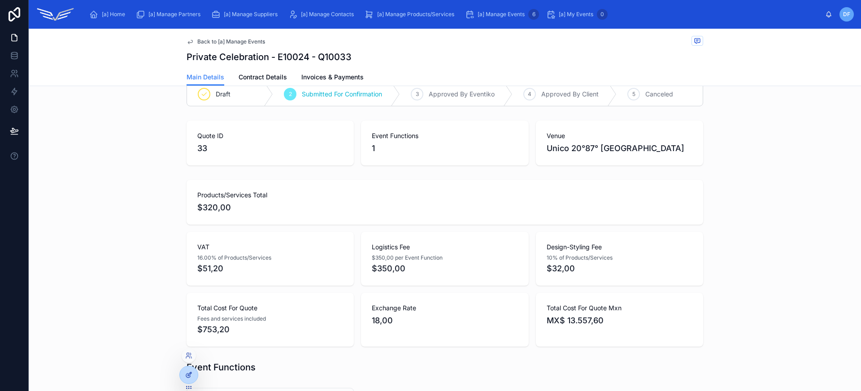
click at [185, 370] on div at bounding box center [189, 374] width 18 height 17
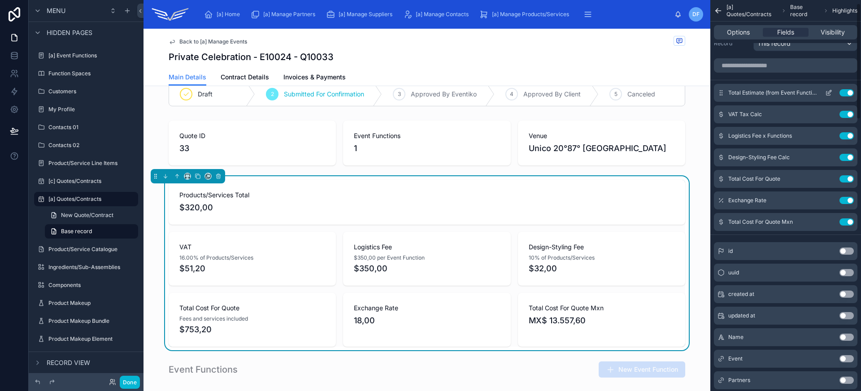
scroll to position [0, 0]
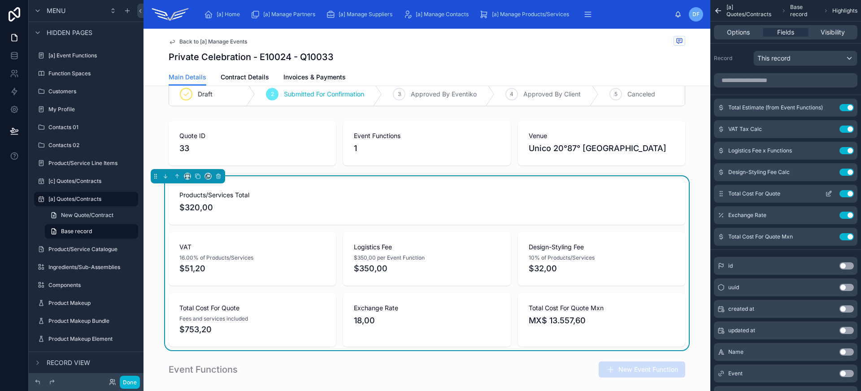
click at [830, 194] on icon "scrollable content" at bounding box center [828, 193] width 7 height 7
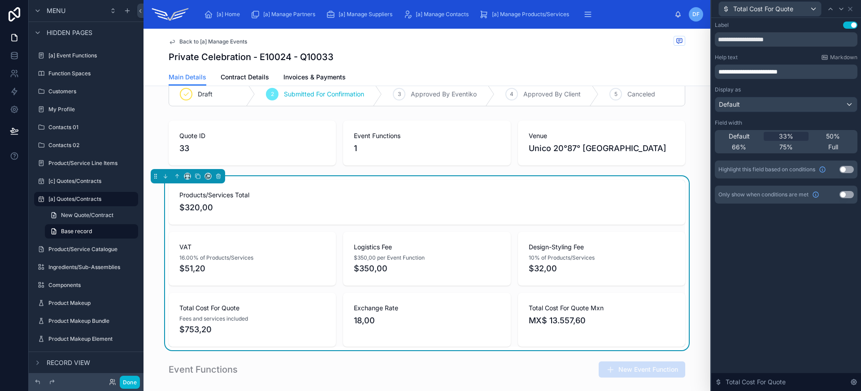
click at [775, 69] on span "**********" at bounding box center [747, 72] width 59 height 6
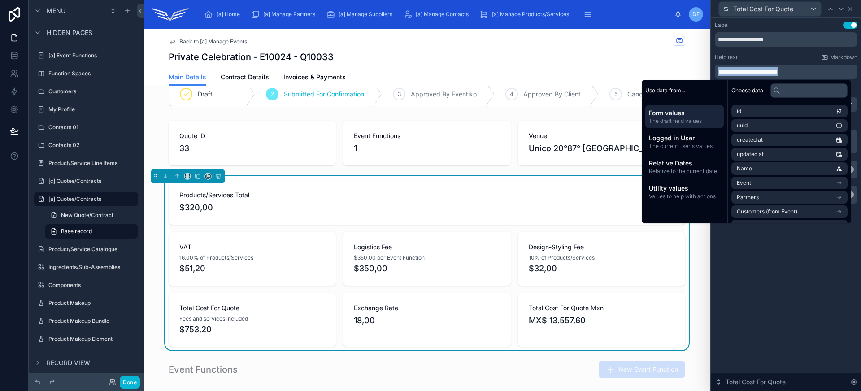
copy span "**********"
click at [842, 11] on icon at bounding box center [840, 8] width 7 height 7
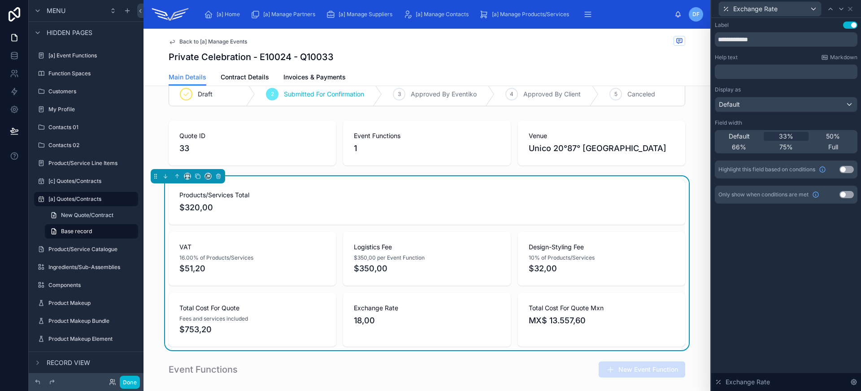
click at [842, 11] on icon at bounding box center [840, 8] width 7 height 7
click at [784, 70] on p "********* ﻿" at bounding box center [786, 71] width 137 height 9
click at [776, 323] on div "**********" at bounding box center [786, 204] width 150 height 373
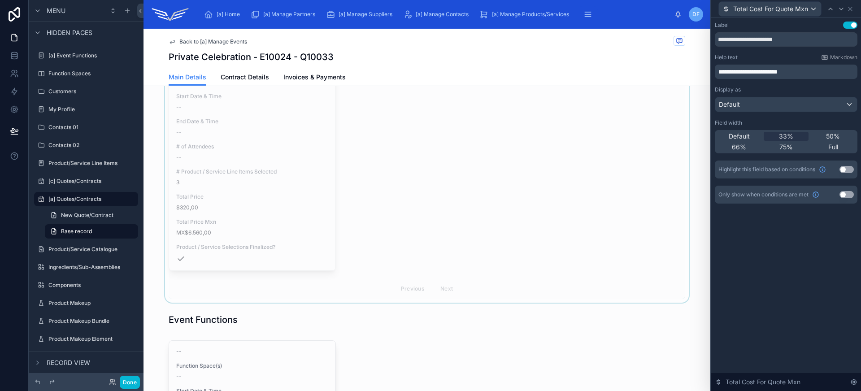
scroll to position [678, 0]
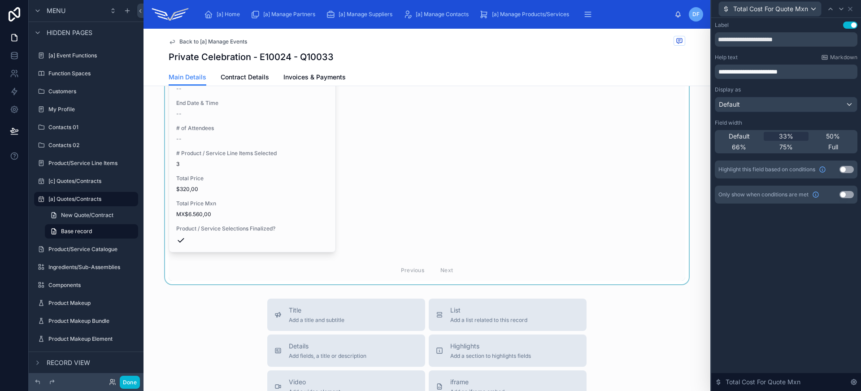
click at [404, 195] on div at bounding box center [426, 154] width 567 height 260
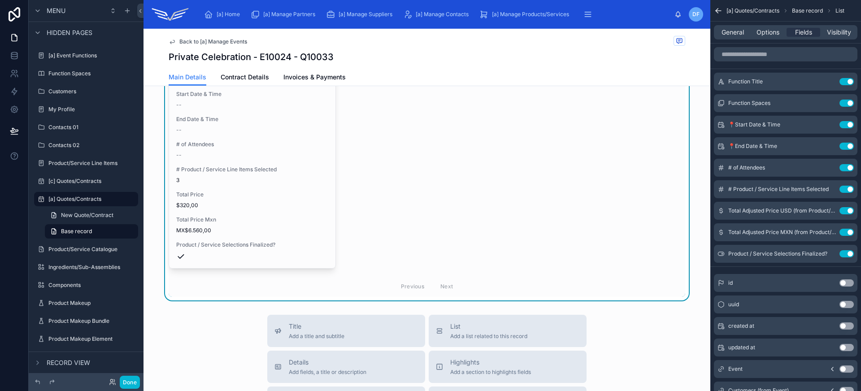
scroll to position [661, 0]
click at [846, 231] on button "Use setting" at bounding box center [846, 232] width 14 height 7
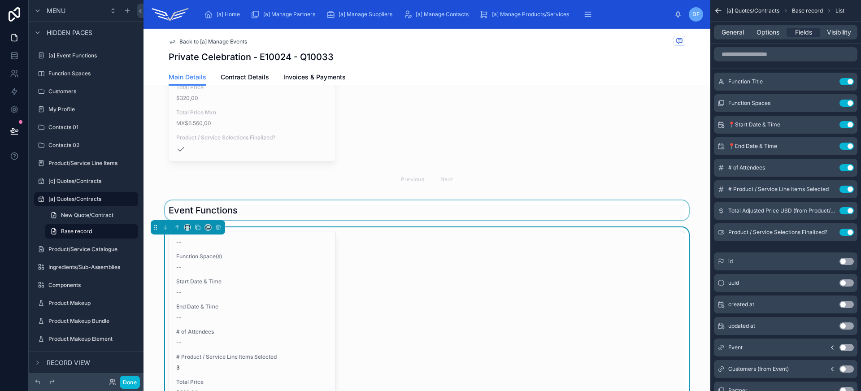
scroll to position [422, 0]
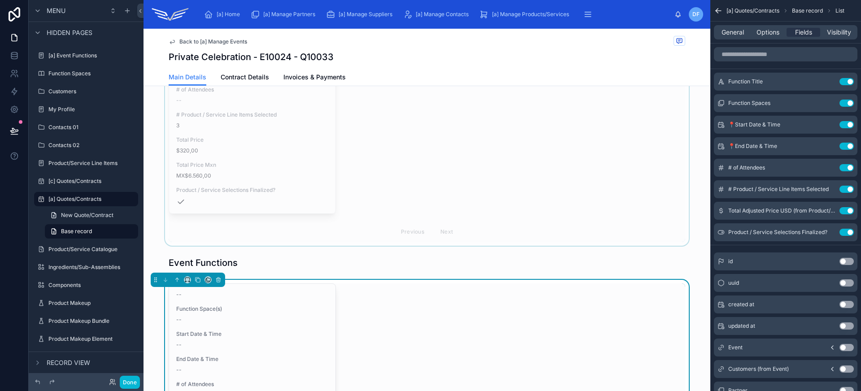
click at [502, 189] on div at bounding box center [426, 115] width 567 height 260
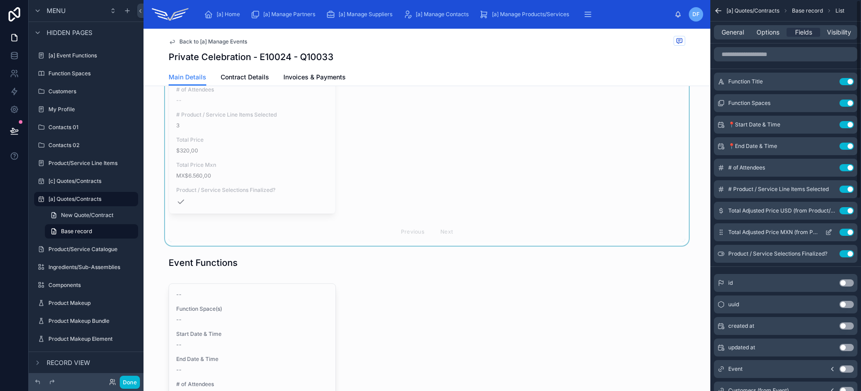
click at [844, 233] on button "Use setting" at bounding box center [846, 232] width 14 height 7
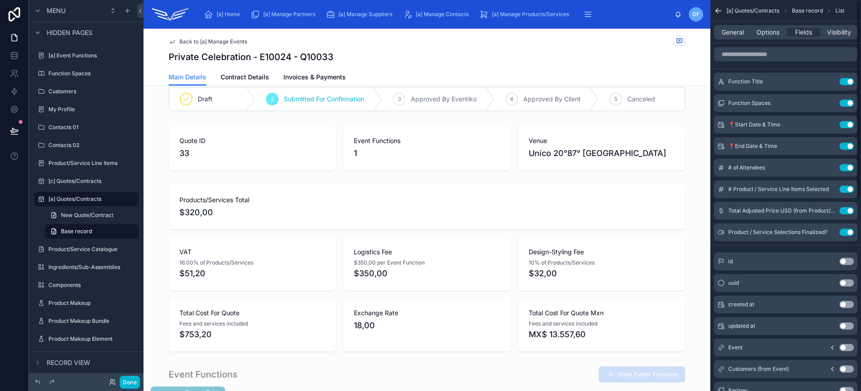
scroll to position [0, 0]
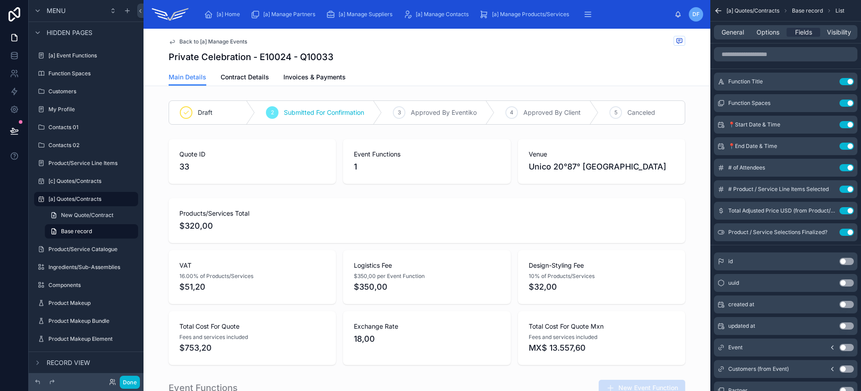
click at [233, 44] on span "Back to [a] Manage Events" at bounding box center [213, 41] width 68 height 7
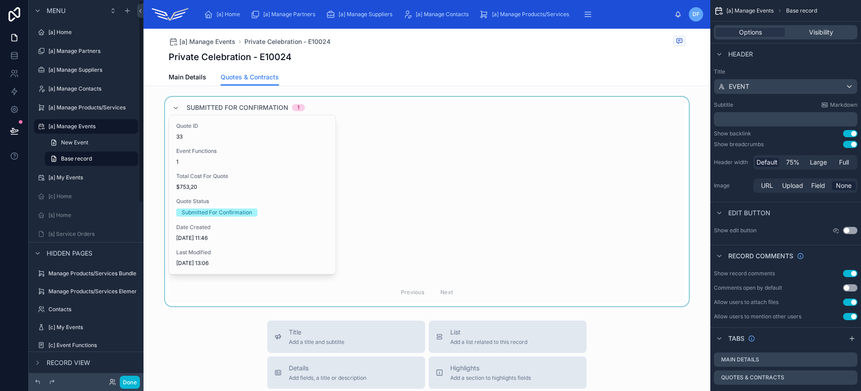
scroll to position [10, 0]
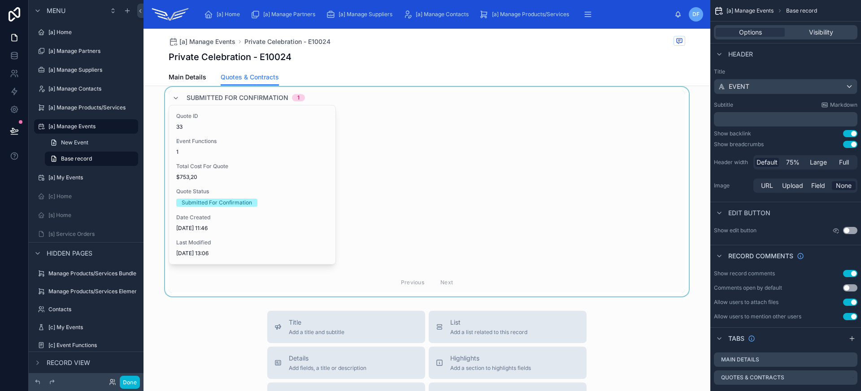
click at [377, 228] on div at bounding box center [426, 191] width 567 height 209
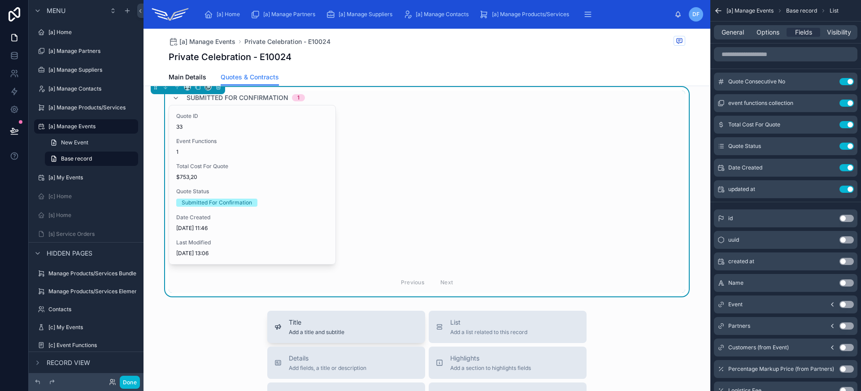
scroll to position [0, 0]
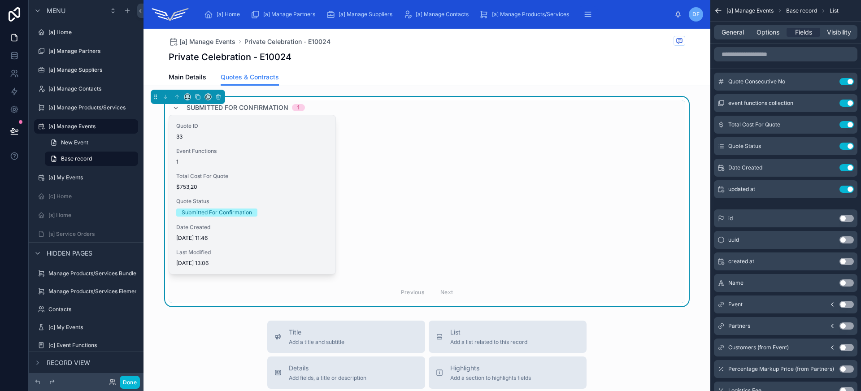
click at [287, 206] on div "Quote Status Submitted For Confirmation" at bounding box center [252, 207] width 152 height 19
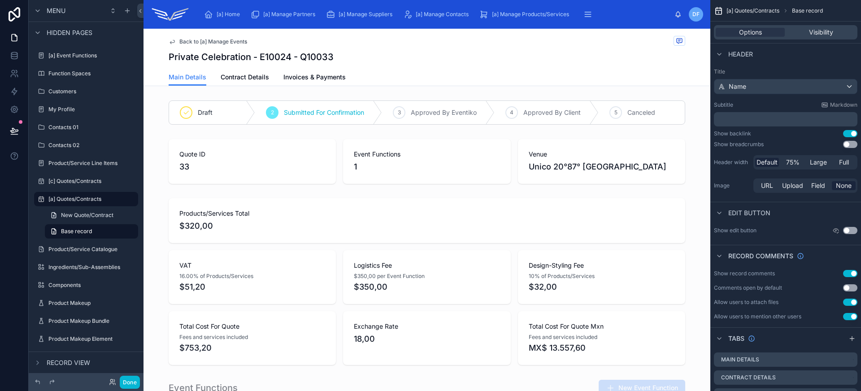
click at [212, 44] on span "Back to [a] Manage Events" at bounding box center [213, 41] width 68 height 7
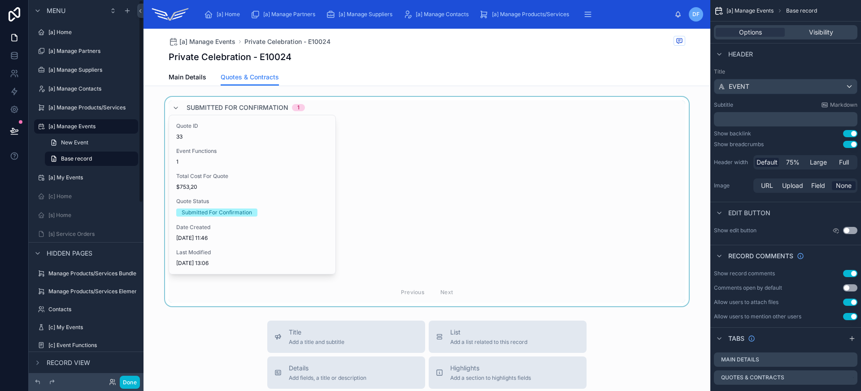
click at [416, 196] on div at bounding box center [426, 201] width 567 height 209
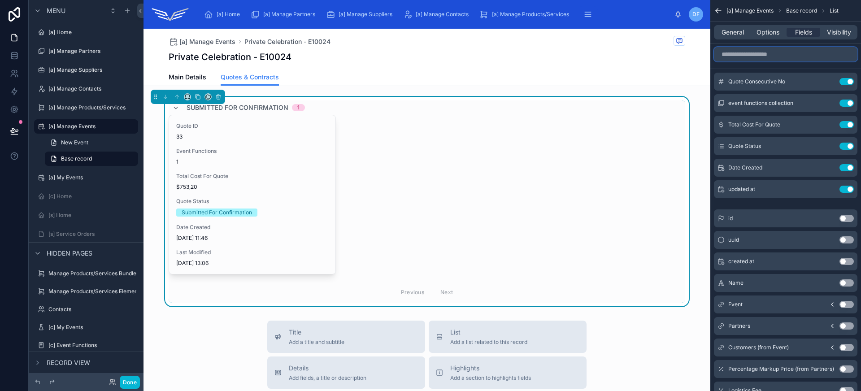
click at [783, 55] on input "scrollable content" at bounding box center [785, 54] width 143 height 14
click at [187, 78] on span "Main Details" at bounding box center [188, 77] width 38 height 9
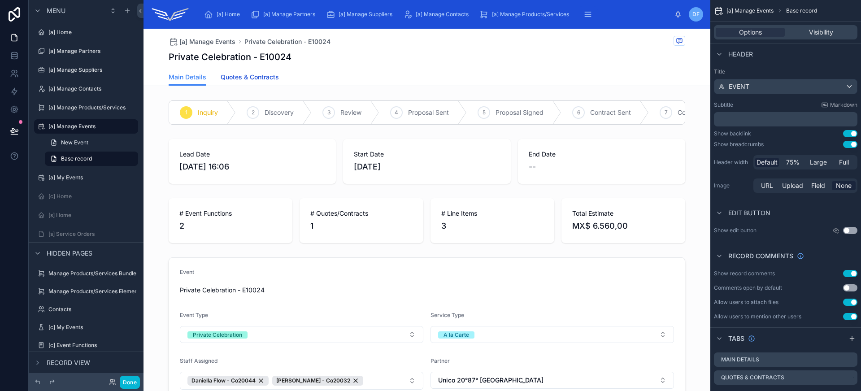
click at [263, 81] on span "Quotes & Contracts" at bounding box center [250, 77] width 58 height 9
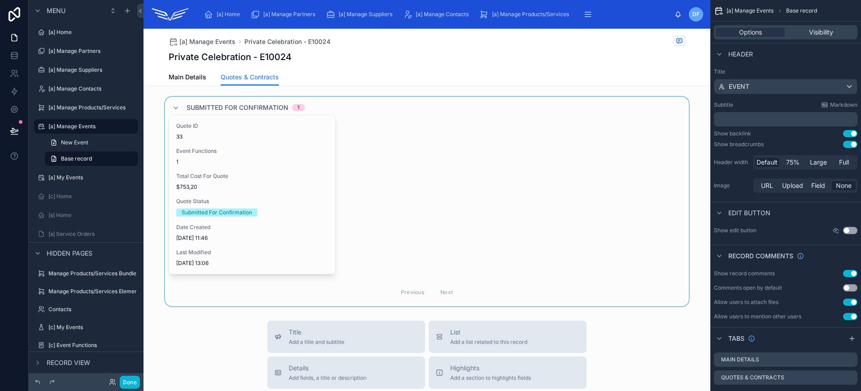
click at [280, 147] on div at bounding box center [426, 201] width 567 height 209
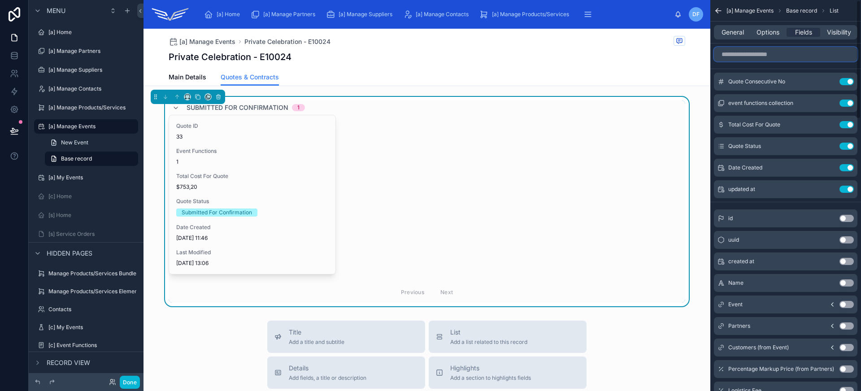
click at [787, 60] on input "scrollable content" at bounding box center [785, 54] width 143 height 14
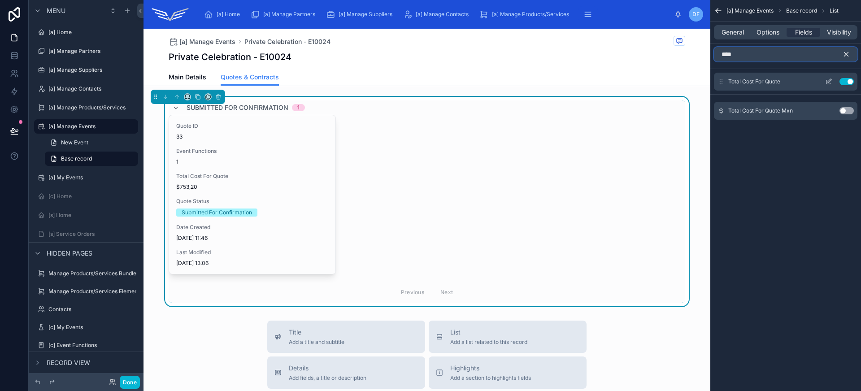
type input "****"
click at [829, 82] on icon "scrollable content" at bounding box center [829, 81] width 4 height 4
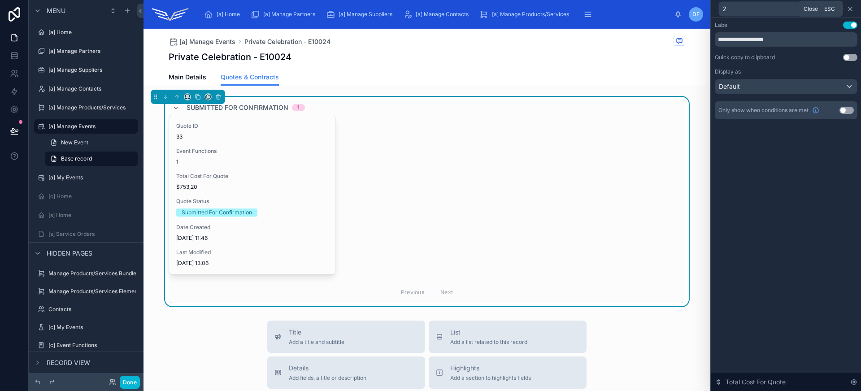
click at [853, 9] on icon at bounding box center [849, 8] width 7 height 7
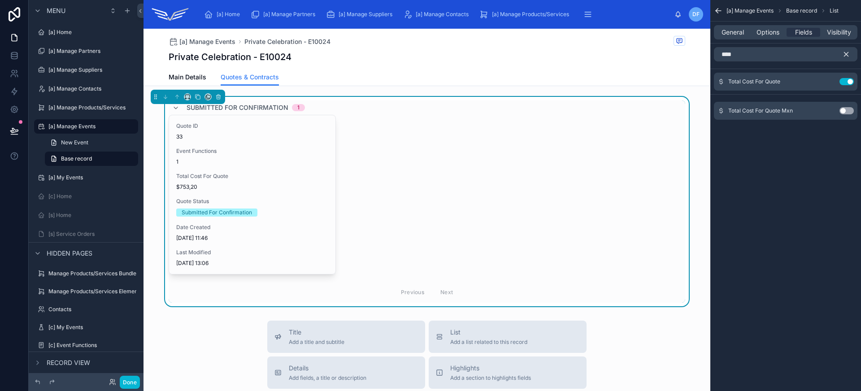
click at [449, 188] on div "Quote ID 33 Event Functions 1 Total Cost For Quote $753,20 Quote Status Submitt…" at bounding box center [427, 195] width 516 height 160
click at [115, 379] on icon at bounding box center [112, 381] width 7 height 7
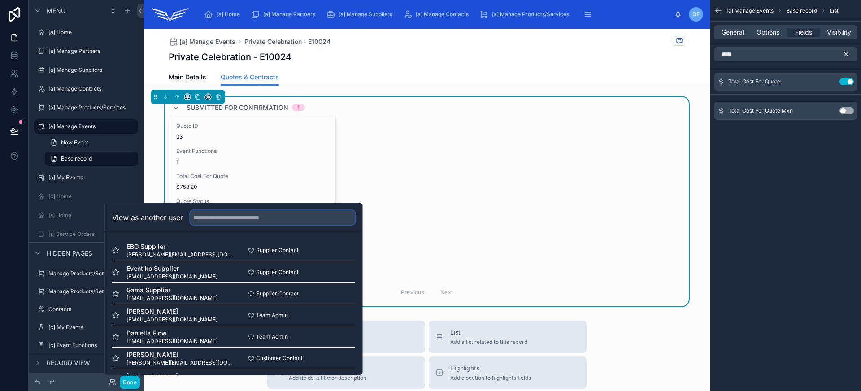
click at [251, 213] on input "text" at bounding box center [272, 217] width 165 height 14
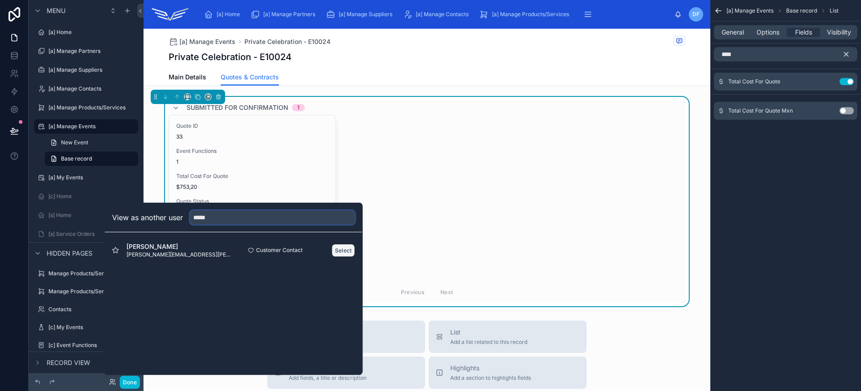
type input "*****"
click at [353, 250] on button "Select" at bounding box center [343, 250] width 23 height 13
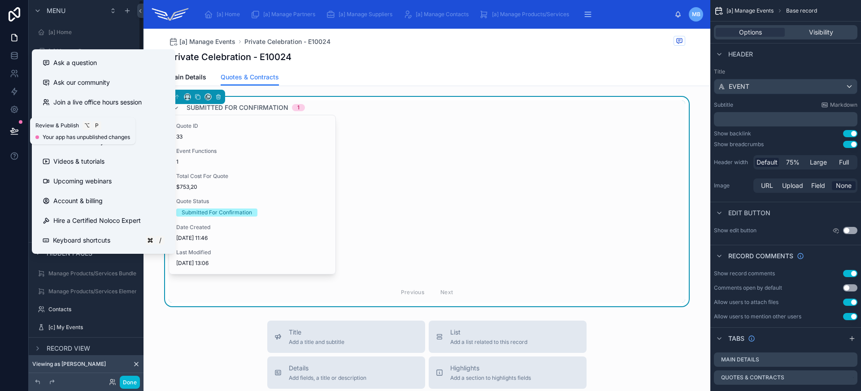
click at [10, 128] on icon at bounding box center [14, 130] width 9 height 9
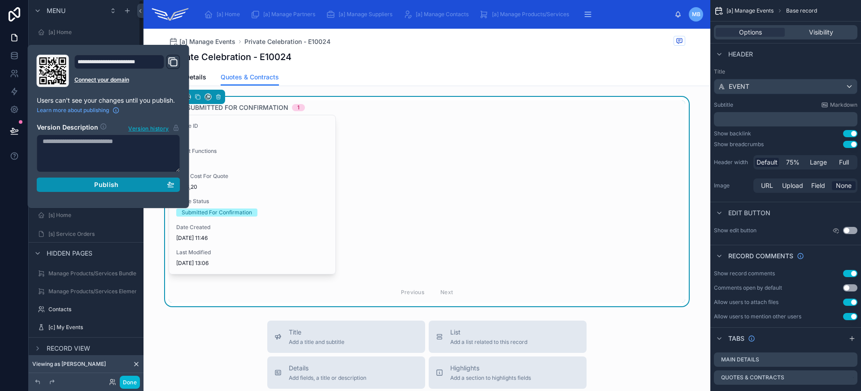
click at [82, 183] on div "Publish" at bounding box center [109, 185] width 132 height 8
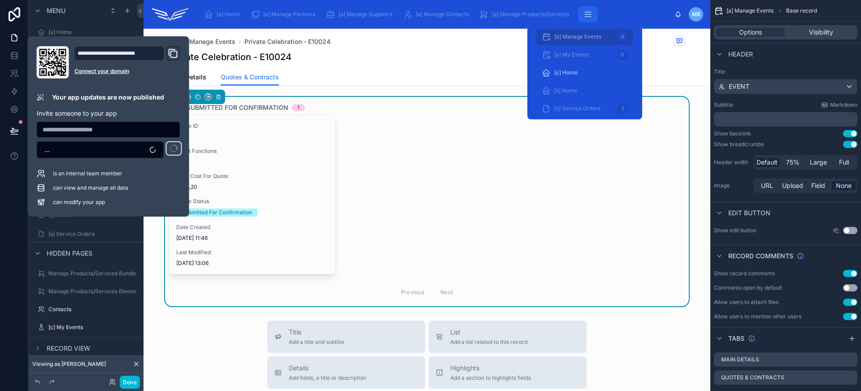
click at [592, 14] on icon "scrollable content" at bounding box center [587, 14] width 9 height 9
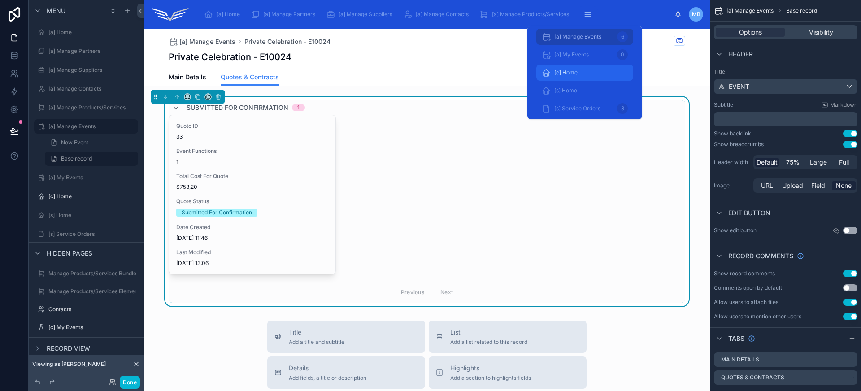
click at [585, 79] on div "[c] Home" at bounding box center [584, 72] width 86 height 14
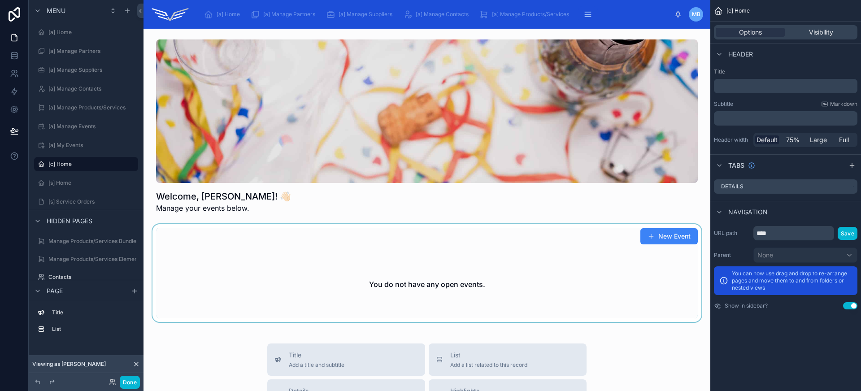
click at [237, 272] on div at bounding box center [427, 273] width 552 height 98
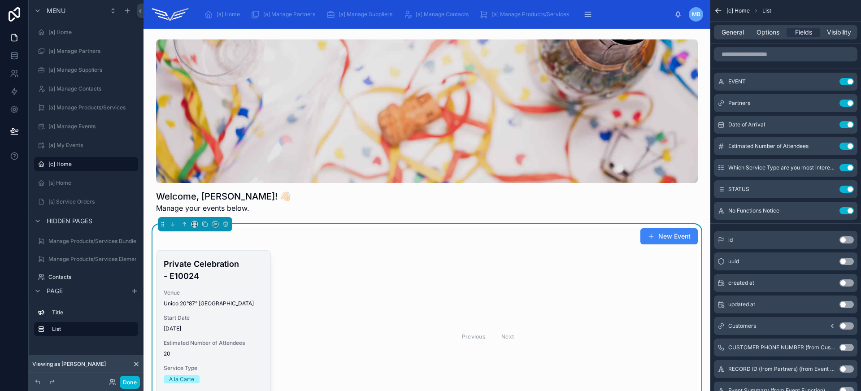
click at [205, 309] on div "Private Celebration - E10024 Venue Unico 20°87° [GEOGRAPHIC_DATA] Start Date [D…" at bounding box center [213, 334] width 114 height 166
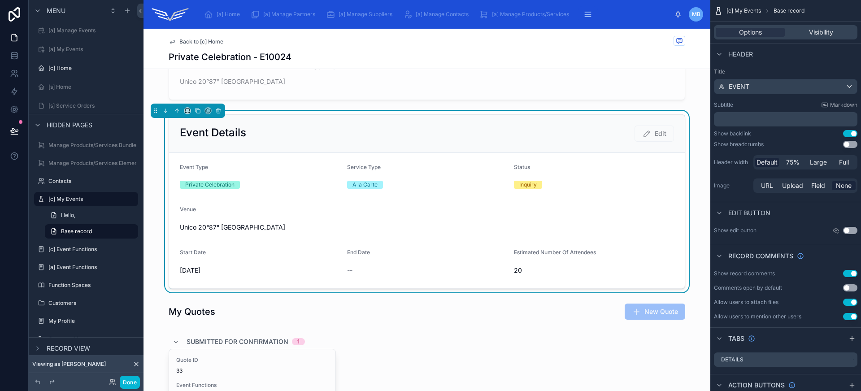
scroll to position [227, 0]
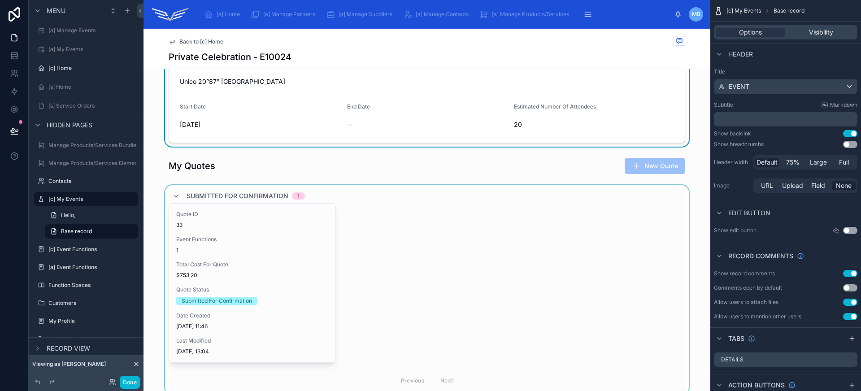
click at [393, 267] on div at bounding box center [426, 289] width 567 height 209
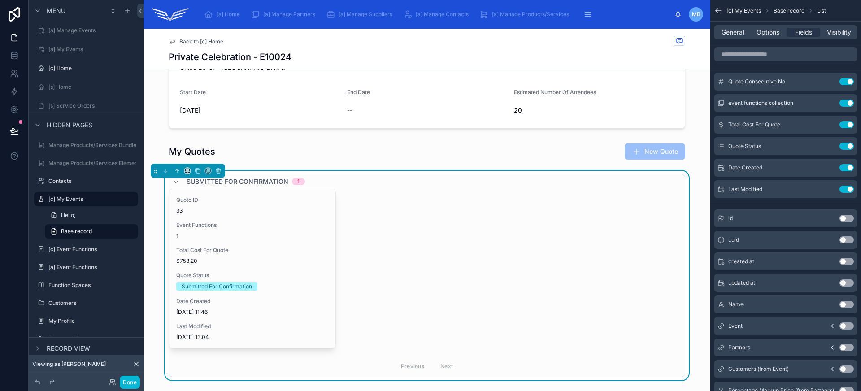
scroll to position [242, 0]
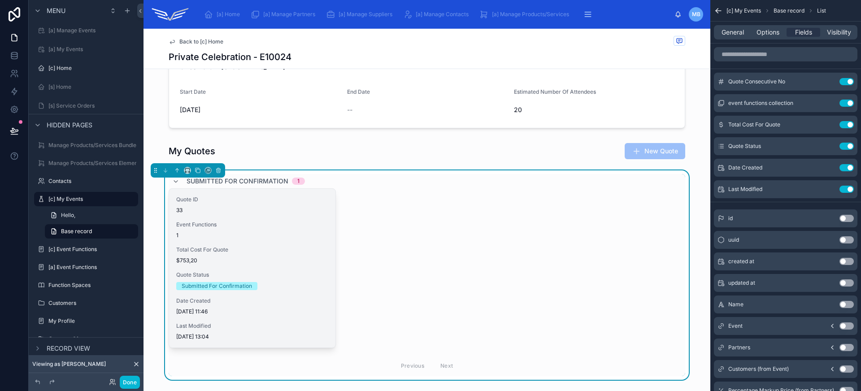
click at [268, 260] on span "$753,20" at bounding box center [252, 260] width 152 height 7
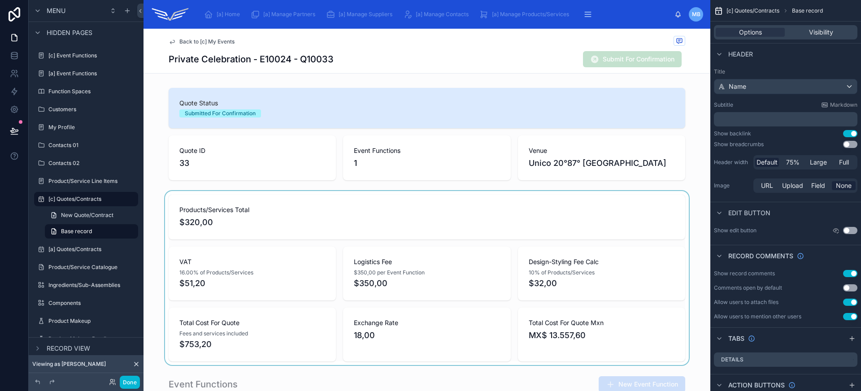
click at [438, 293] on div at bounding box center [426, 278] width 567 height 174
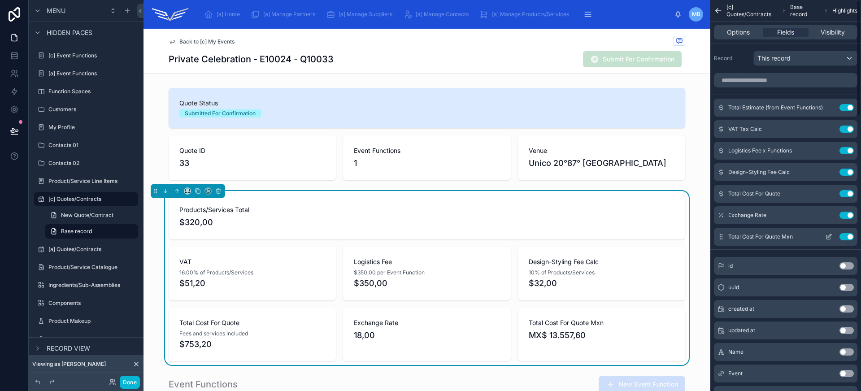
click at [830, 235] on icon "scrollable content" at bounding box center [830, 234] width 1 height 1
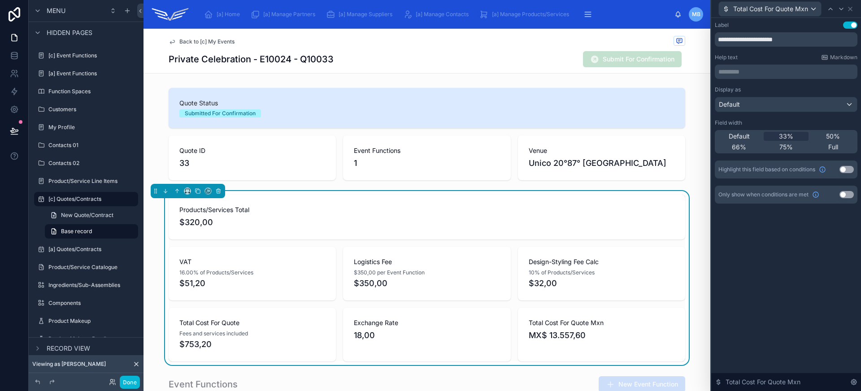
click at [747, 67] on p "********* ﻿" at bounding box center [786, 71] width 137 height 9
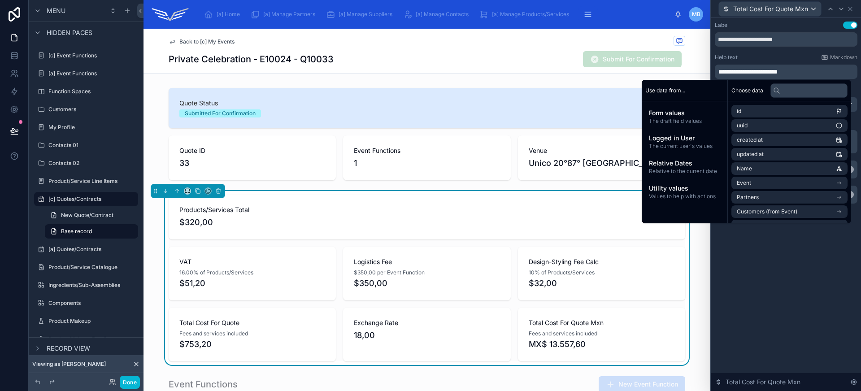
click at [369, 203] on div "Products/Services Total $320,00" at bounding box center [427, 217] width 516 height 45
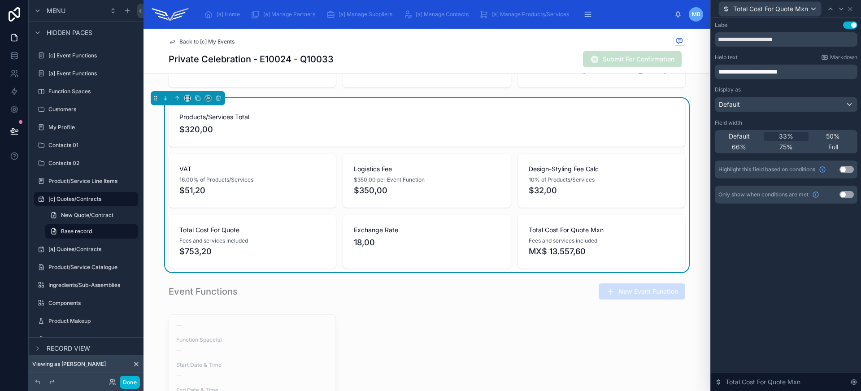
scroll to position [182, 0]
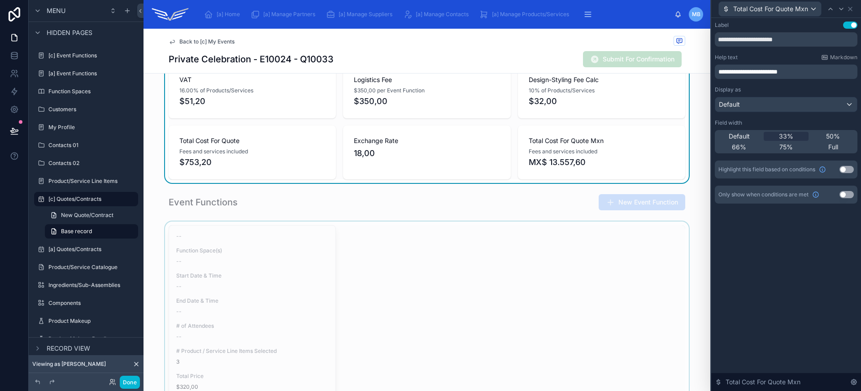
click at [393, 275] on div at bounding box center [426, 351] width 567 height 260
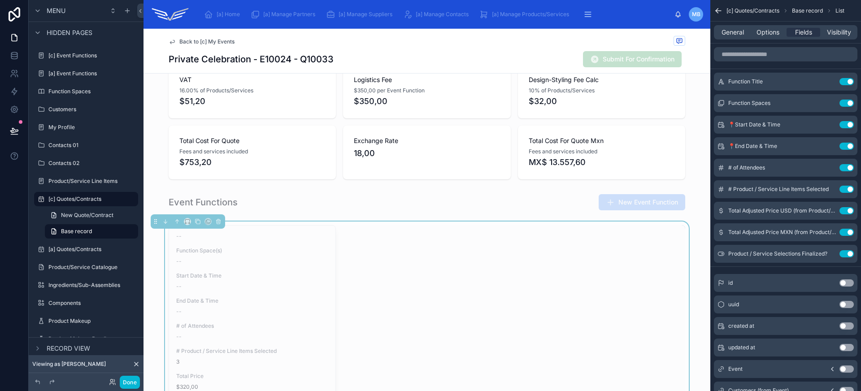
scroll to position [263, 0]
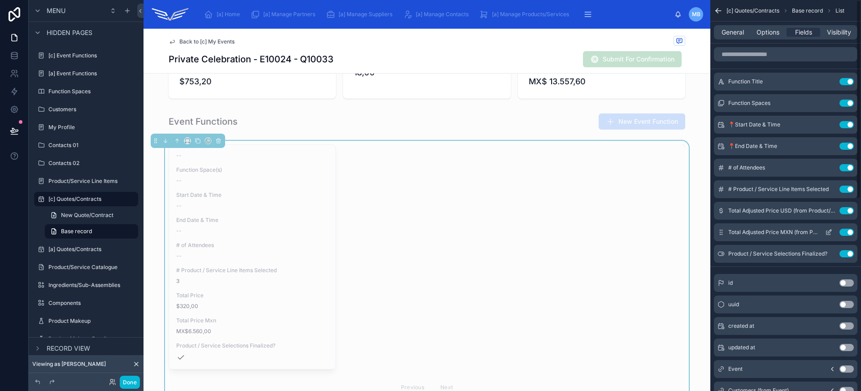
click at [842, 231] on button "Use setting" at bounding box center [846, 232] width 14 height 7
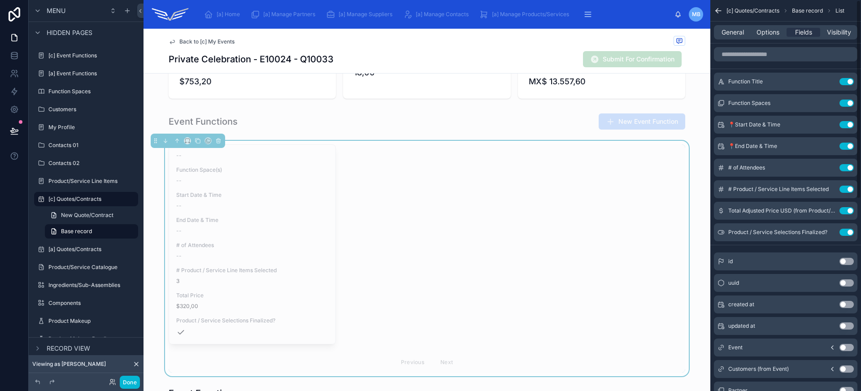
scroll to position [406, 0]
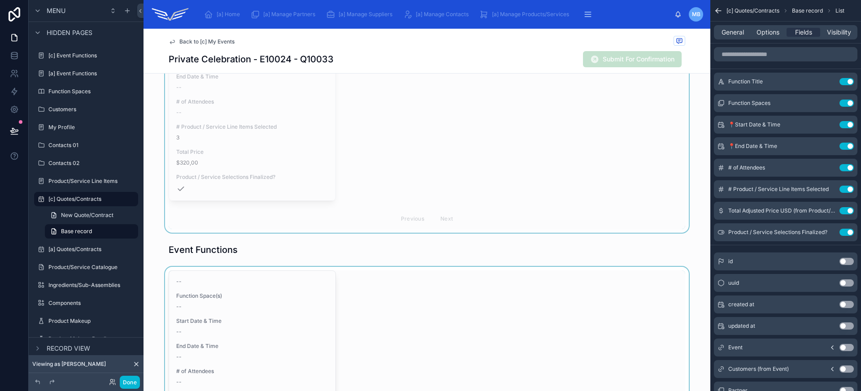
click at [471, 332] on div at bounding box center [426, 397] width 567 height 260
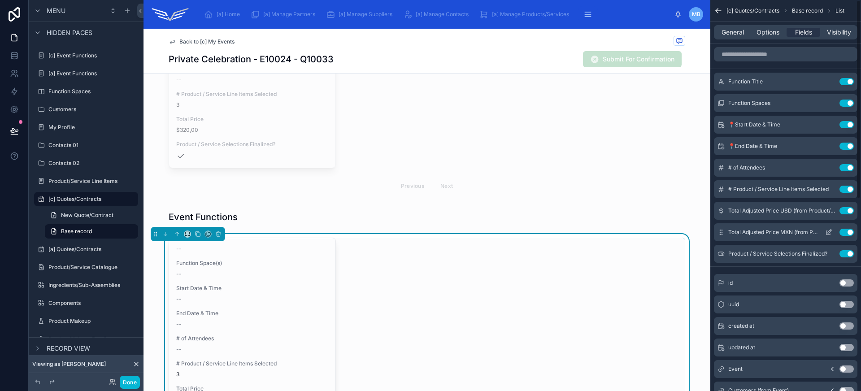
scroll to position [482, 0]
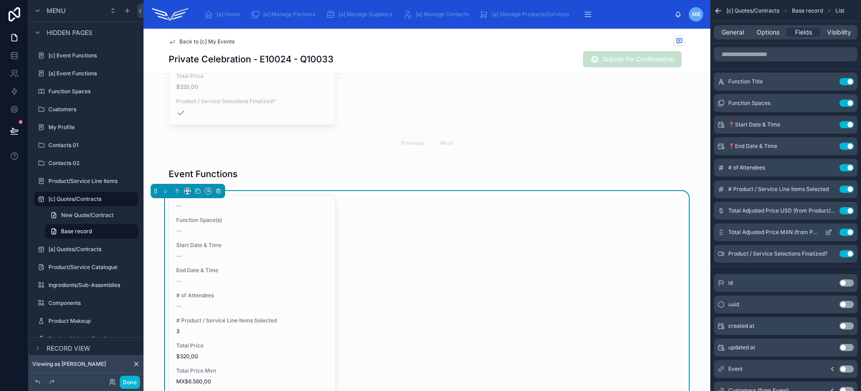
click at [845, 229] on button "Use setting" at bounding box center [846, 232] width 14 height 7
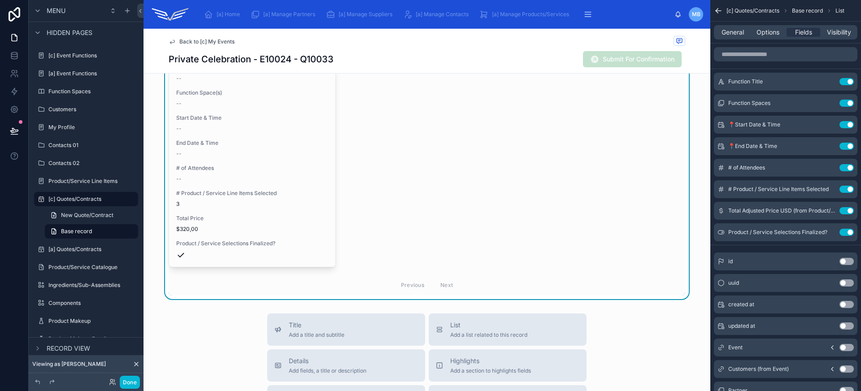
scroll to position [585, 0]
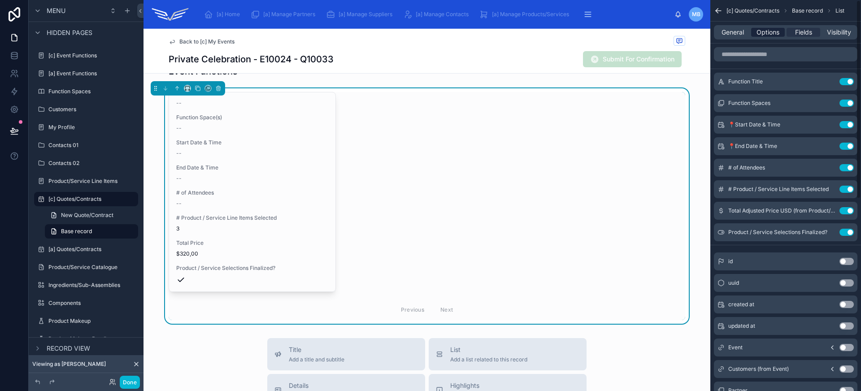
click at [769, 36] on span "Options" at bounding box center [767, 32] width 23 height 9
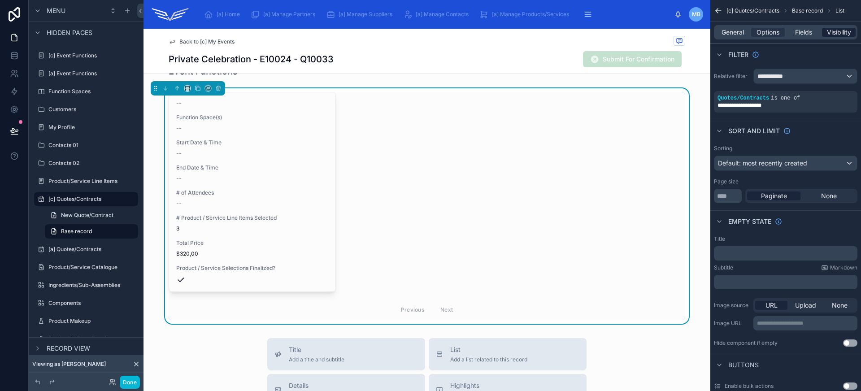
click at [835, 33] on span "Visibility" at bounding box center [839, 32] width 24 height 9
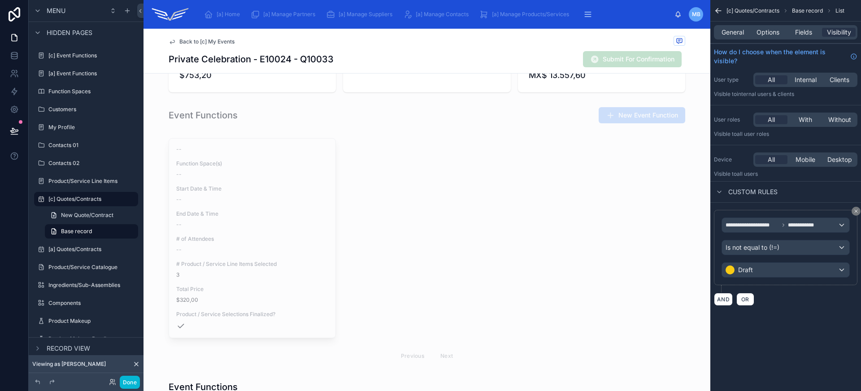
scroll to position [271, 0]
click at [544, 219] on div at bounding box center [426, 250] width 567 height 235
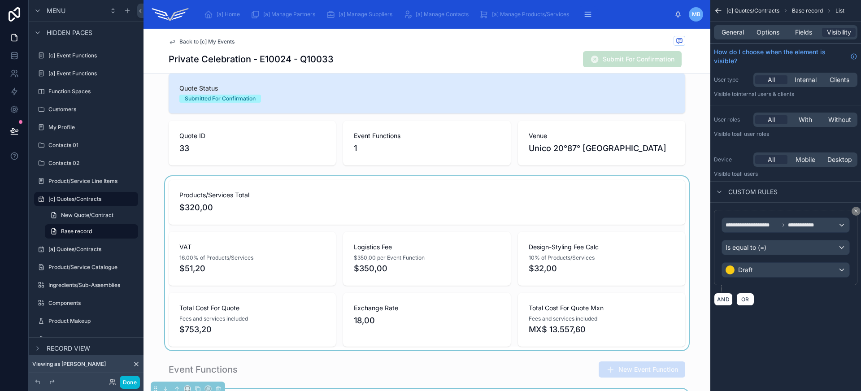
scroll to position [0, 0]
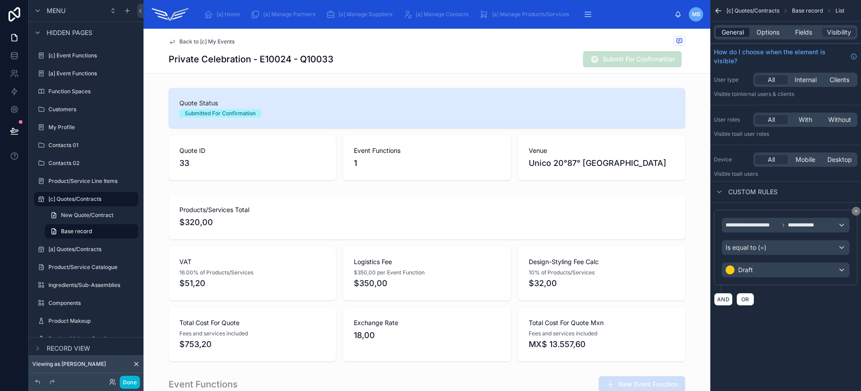
click at [735, 33] on span "General" at bounding box center [732, 32] width 22 height 9
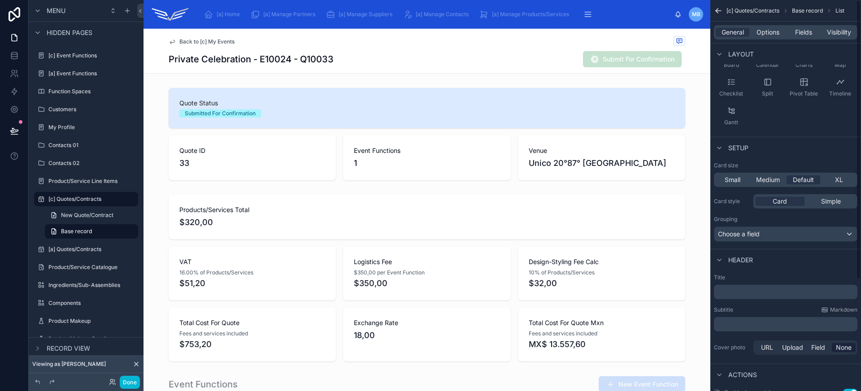
scroll to position [156, 0]
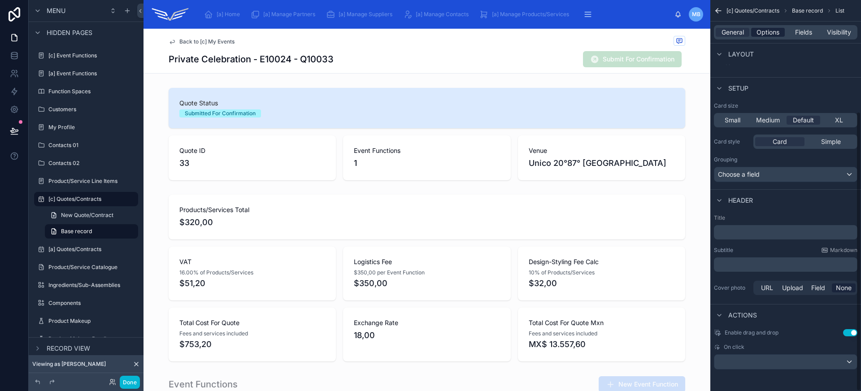
click at [764, 32] on span "Options" at bounding box center [767, 32] width 23 height 9
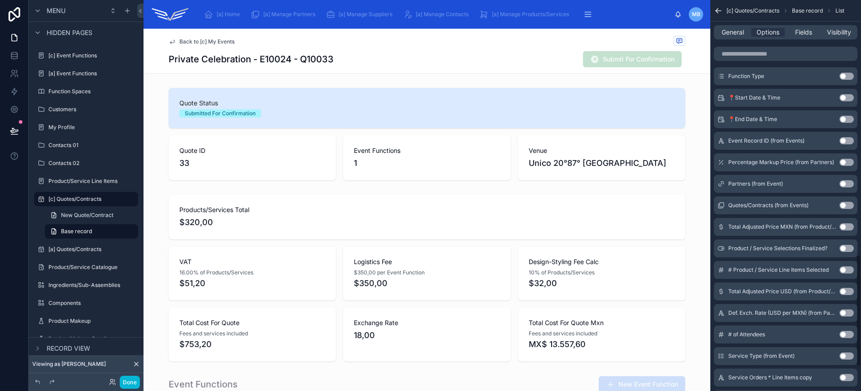
click at [520, 60] on div "Private Celebration - E10024 - Q10033 Submit For Confirmation" at bounding box center [427, 59] width 516 height 17
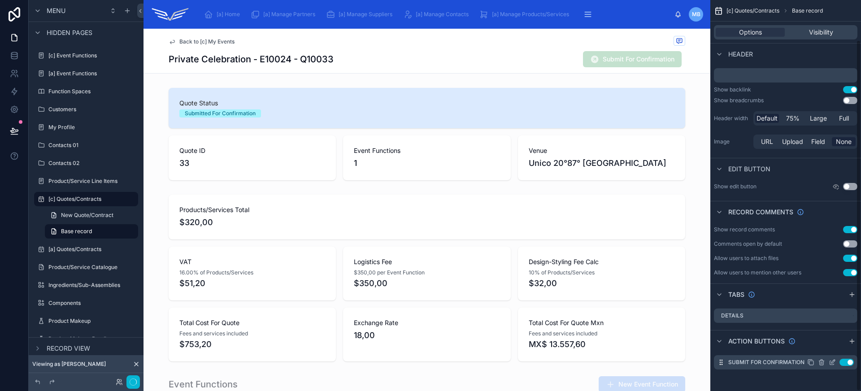
scroll to position [44, 0]
click at [831, 363] on icon "scrollable content" at bounding box center [833, 361] width 4 height 4
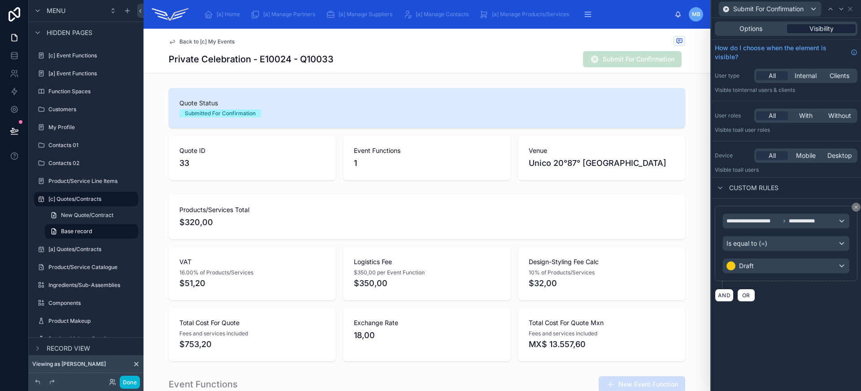
click at [824, 31] on span "Visibility" at bounding box center [821, 28] width 24 height 9
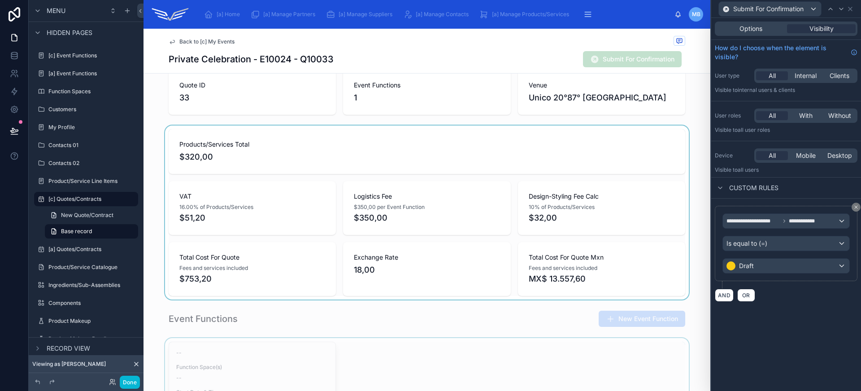
scroll to position [0, 0]
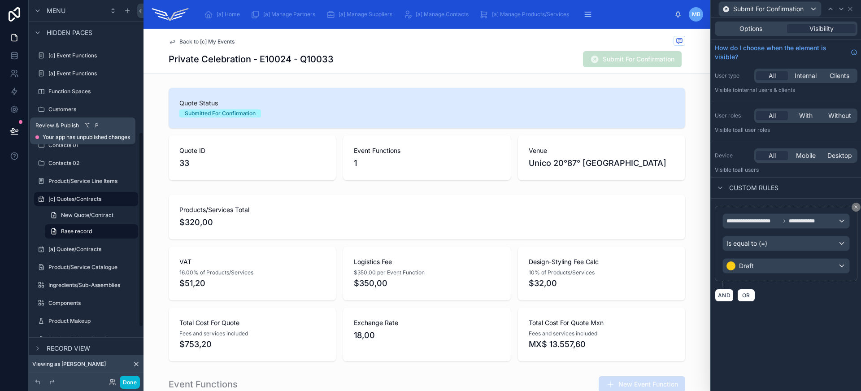
click at [17, 126] on button at bounding box center [14, 130] width 20 height 25
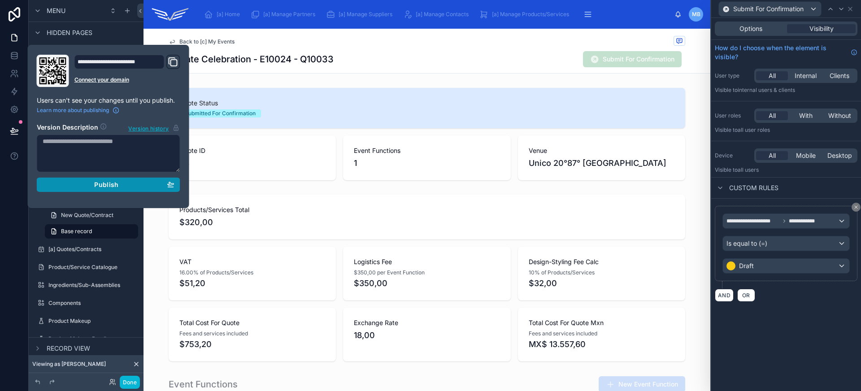
click at [96, 182] on span "Publish" at bounding box center [106, 185] width 24 height 8
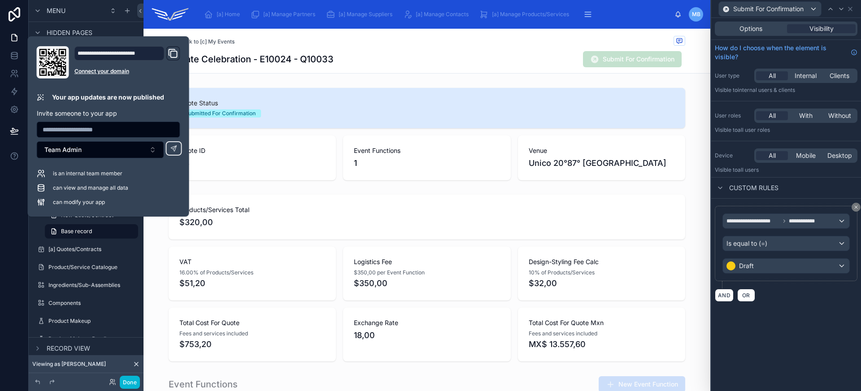
click at [365, 51] on div "Private Celebration - E10024 - Q10033 Submit For Confirmation" at bounding box center [427, 59] width 516 height 17
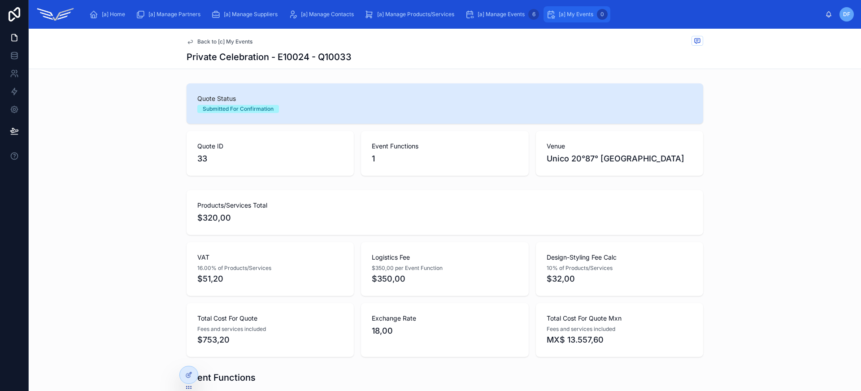
click at [574, 18] on div "[a] My Events 0" at bounding box center [576, 14] width 61 height 14
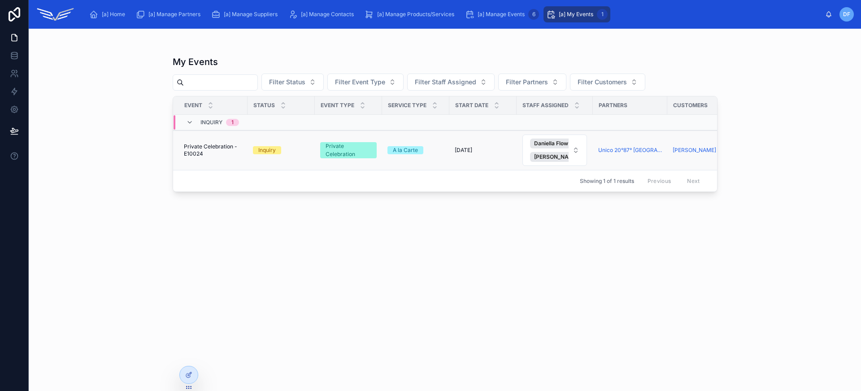
click at [242, 157] on span "Private Celebration - E10024" at bounding box center [213, 150] width 58 height 14
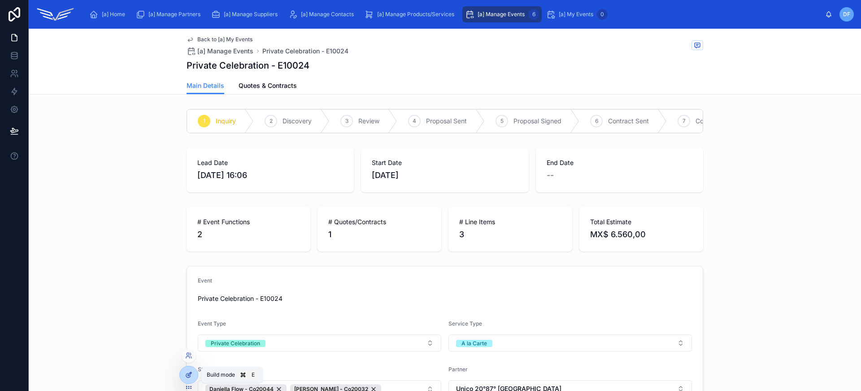
click at [191, 375] on icon at bounding box center [188, 374] width 7 height 7
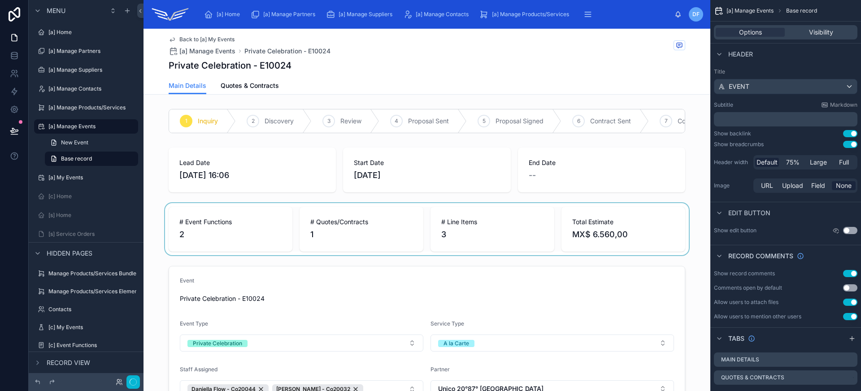
click at [373, 223] on div at bounding box center [426, 229] width 567 height 52
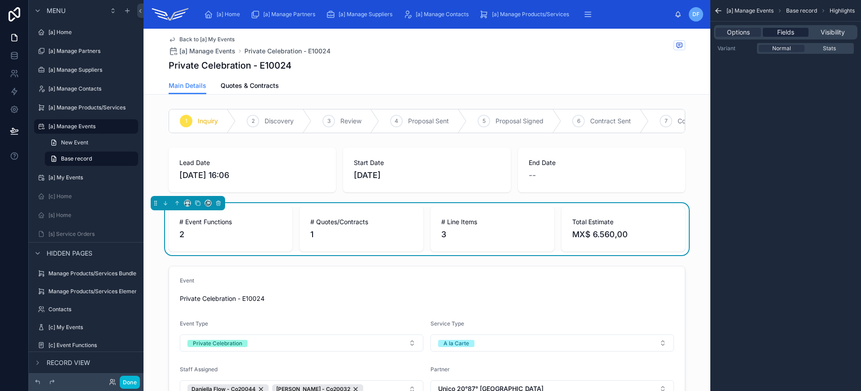
click at [780, 32] on span "Fields" at bounding box center [785, 32] width 17 height 9
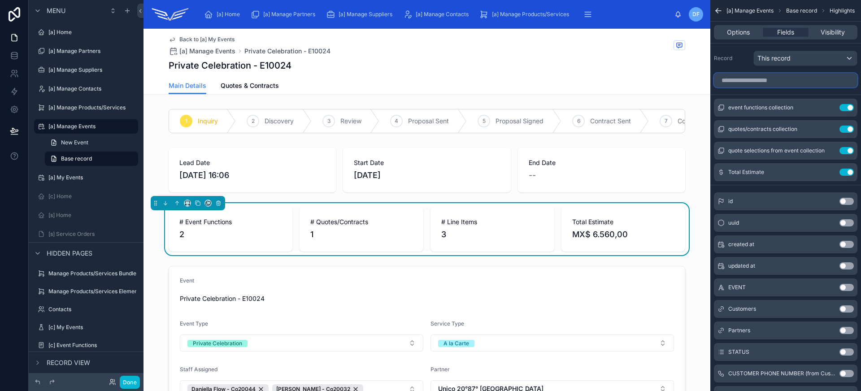
click at [793, 77] on input "scrollable content" at bounding box center [785, 80] width 143 height 14
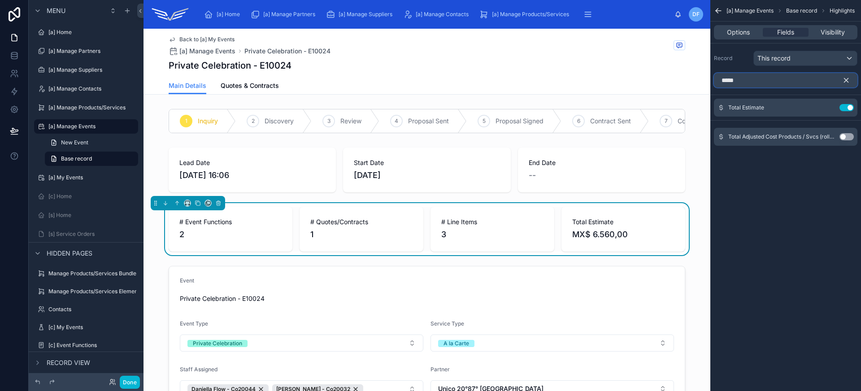
type input "*****"
click at [849, 106] on button "Use setting" at bounding box center [846, 107] width 14 height 7
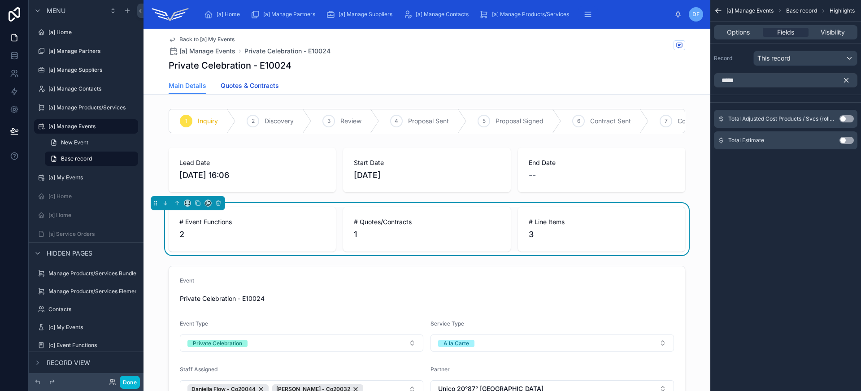
click at [267, 87] on span "Quotes & Contracts" at bounding box center [250, 85] width 58 height 9
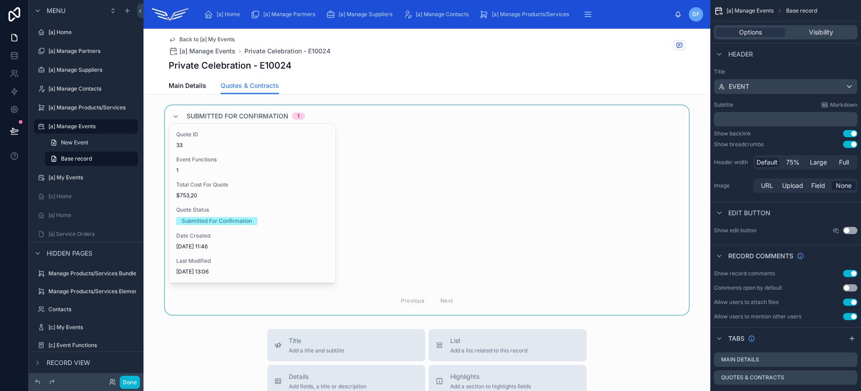
click at [295, 170] on div at bounding box center [426, 209] width 567 height 209
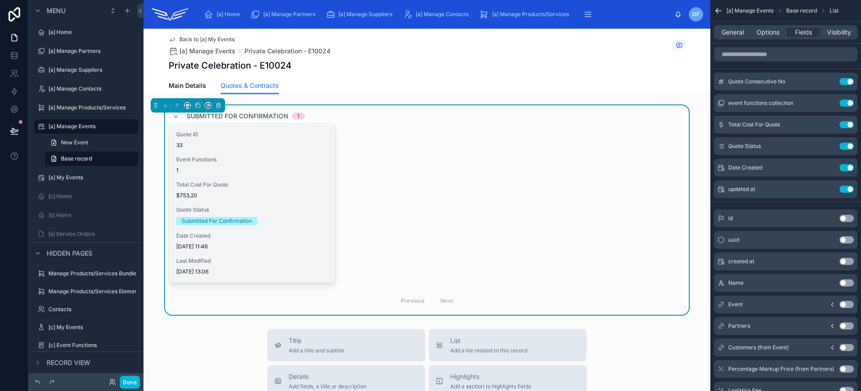
click at [295, 180] on div "Quote ID 33 Event Functions 1 Total Cost For Quote $753,20 Quote Status Submitt…" at bounding box center [252, 203] width 166 height 159
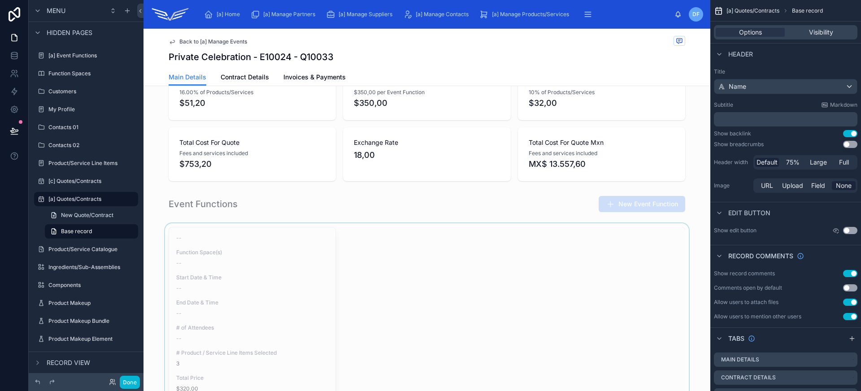
scroll to position [247, 0]
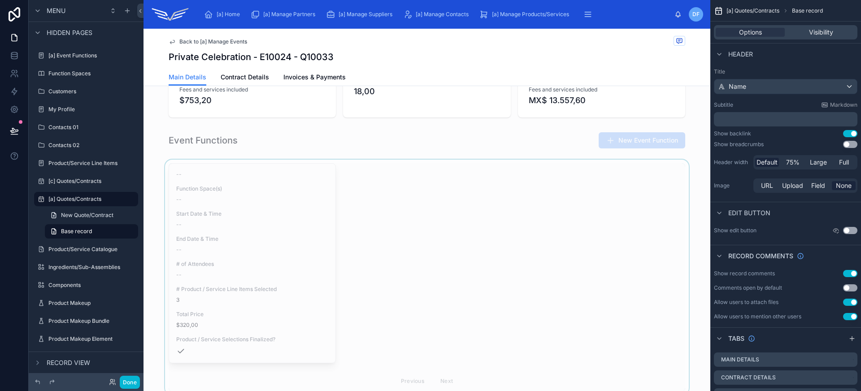
click at [378, 201] on div at bounding box center [426, 277] width 567 height 235
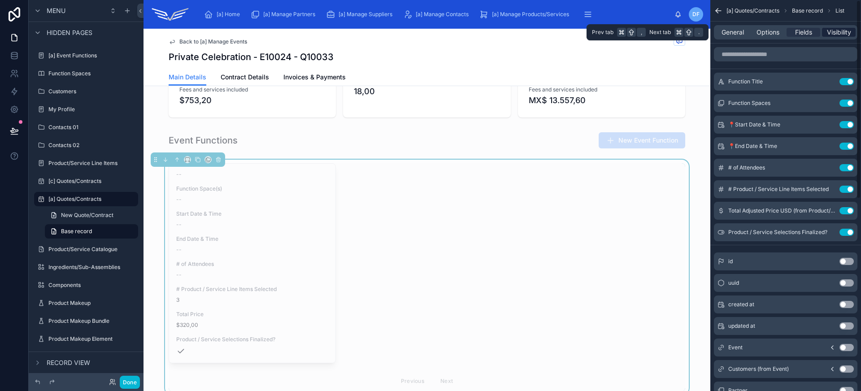
click at [843, 33] on span "Visibility" at bounding box center [839, 32] width 24 height 9
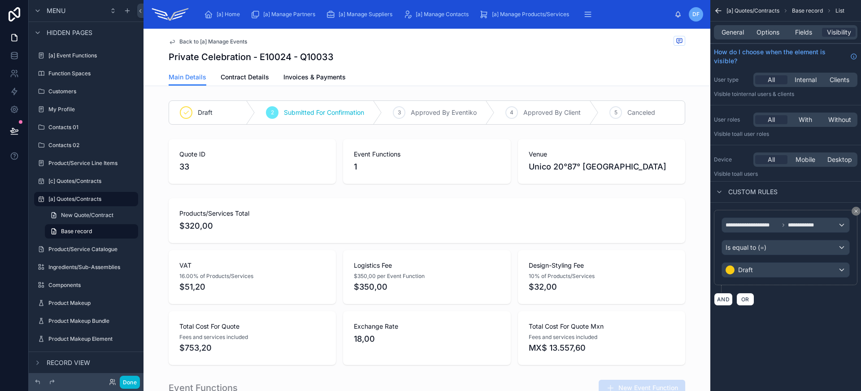
scroll to position [171, 0]
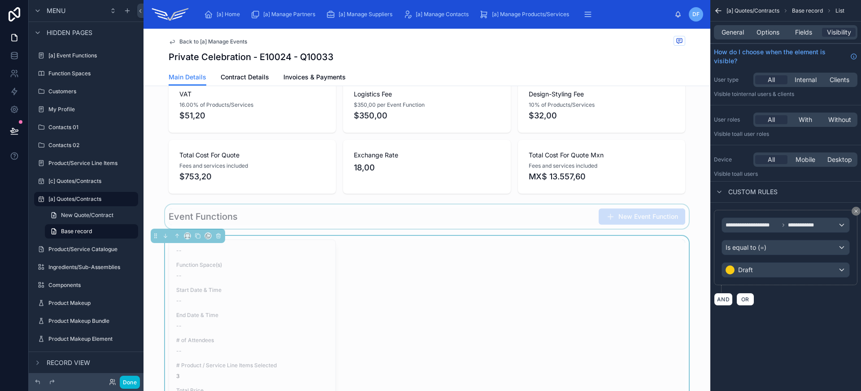
click at [450, 219] on div at bounding box center [426, 216] width 567 height 24
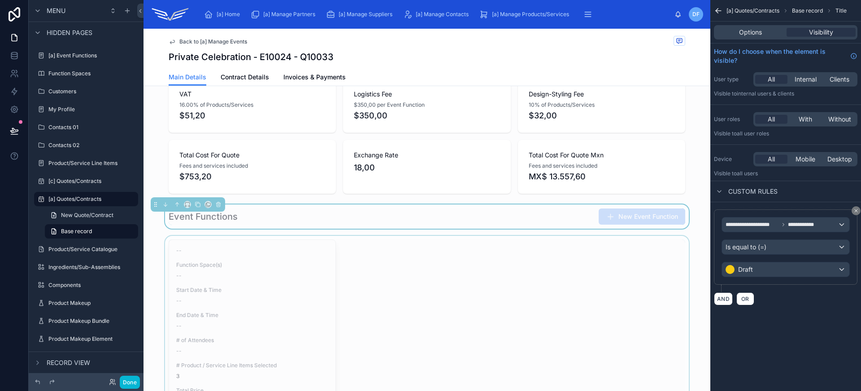
click at [452, 264] on div at bounding box center [426, 353] width 567 height 235
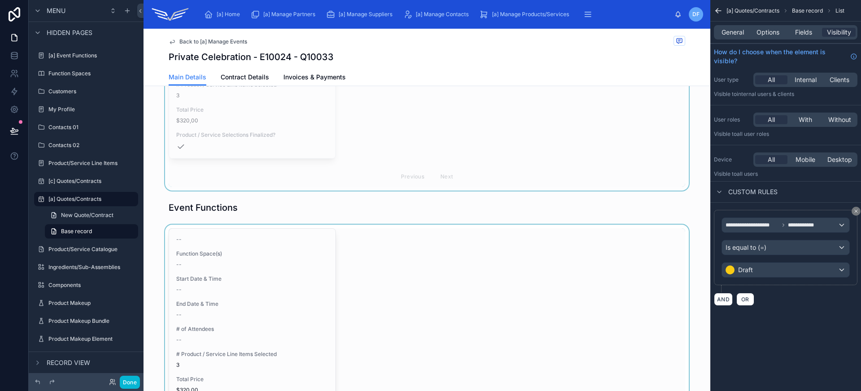
click at [454, 297] on div at bounding box center [426, 342] width 567 height 235
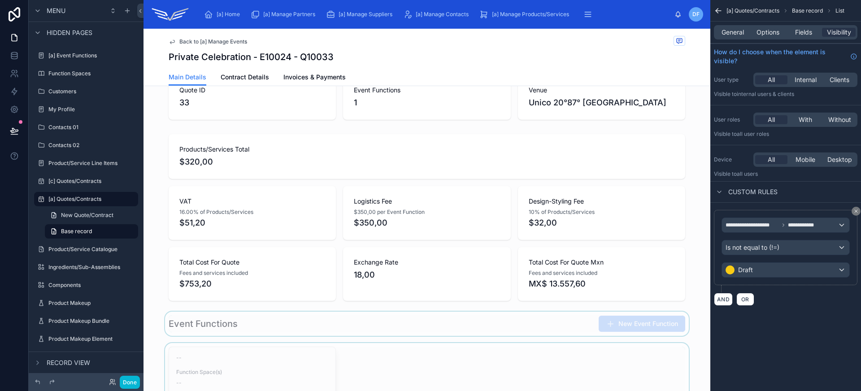
scroll to position [0, 0]
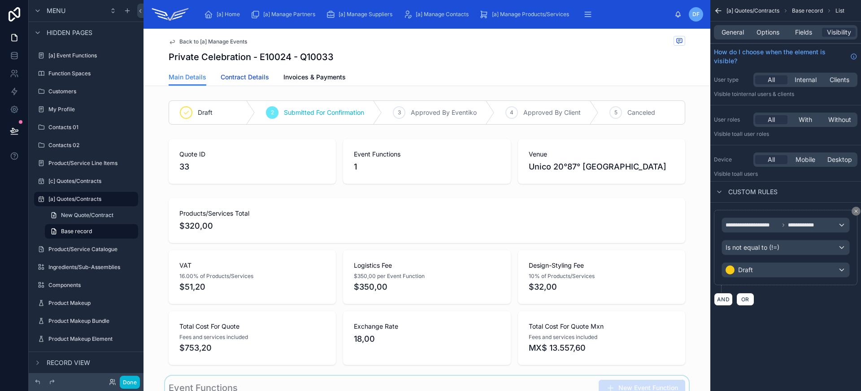
click at [260, 77] on span "Contract Details" at bounding box center [245, 77] width 48 height 9
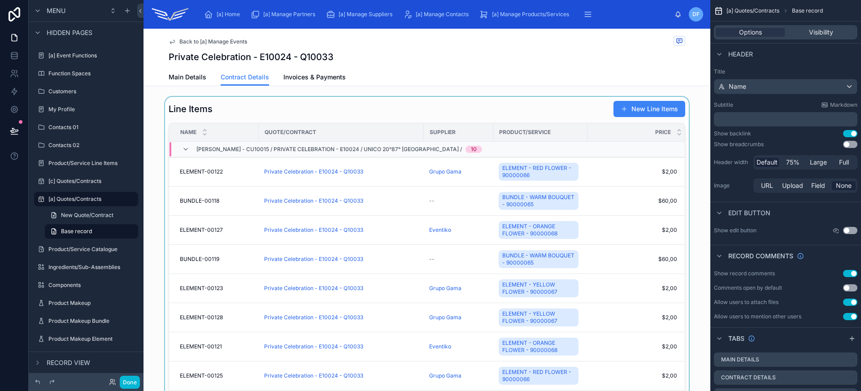
click at [337, 104] on div at bounding box center [426, 259] width 567 height 324
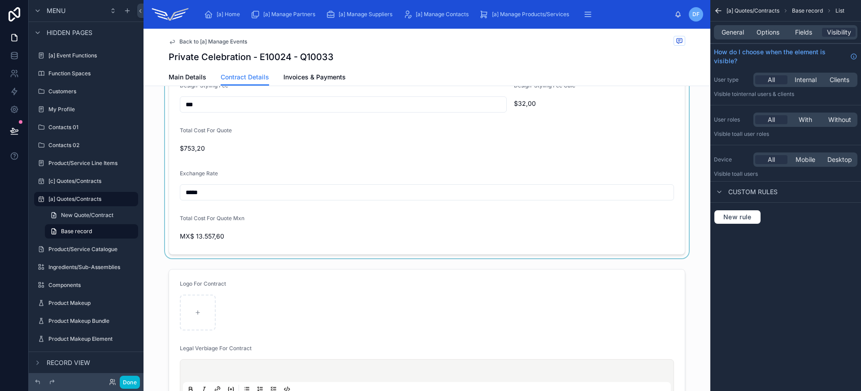
scroll to position [557, 0]
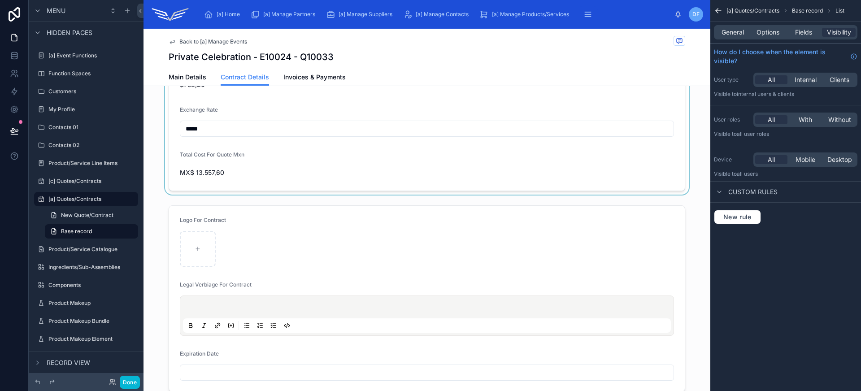
click at [431, 165] on div at bounding box center [426, 33] width 567 height 324
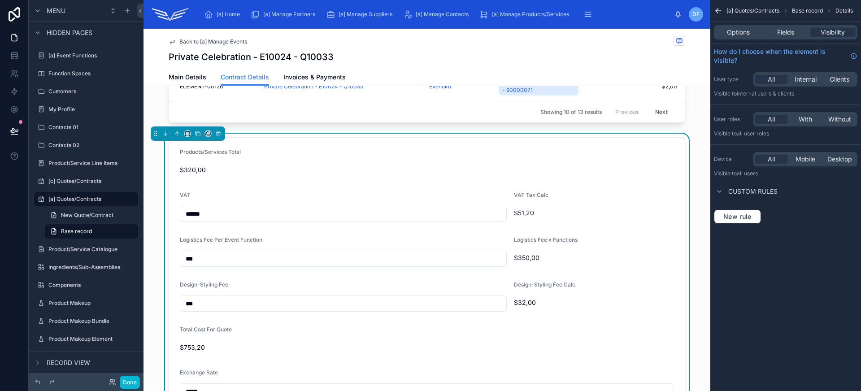
scroll to position [601, 0]
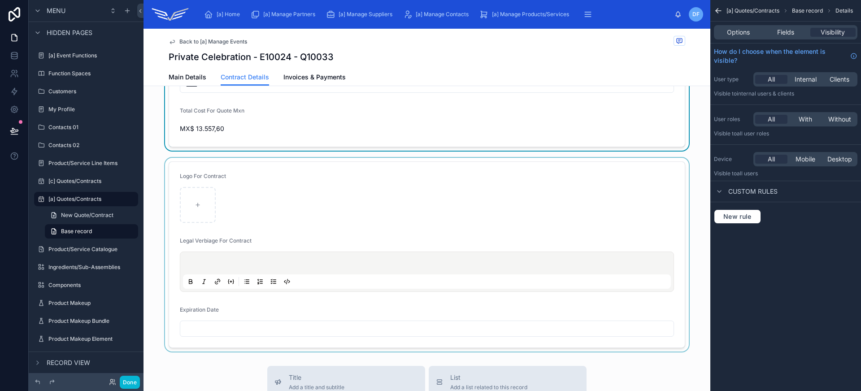
click at [432, 214] on div at bounding box center [426, 255] width 567 height 194
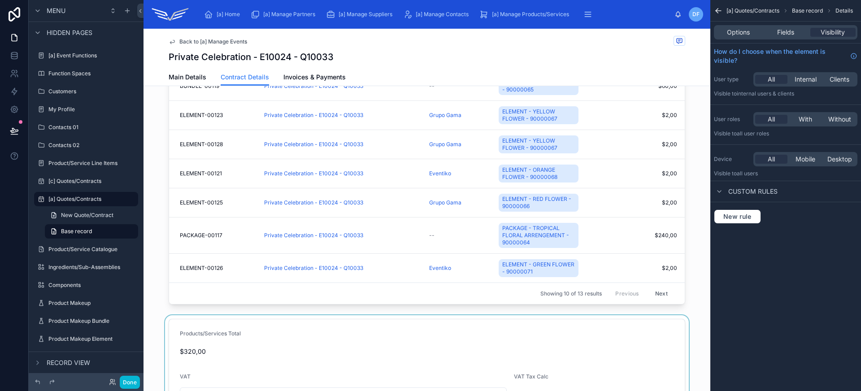
scroll to position [0, 0]
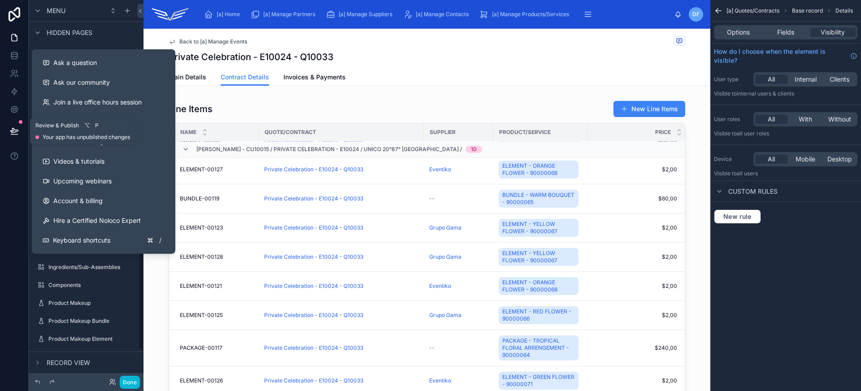
click at [17, 131] on icon at bounding box center [14, 130] width 8 height 4
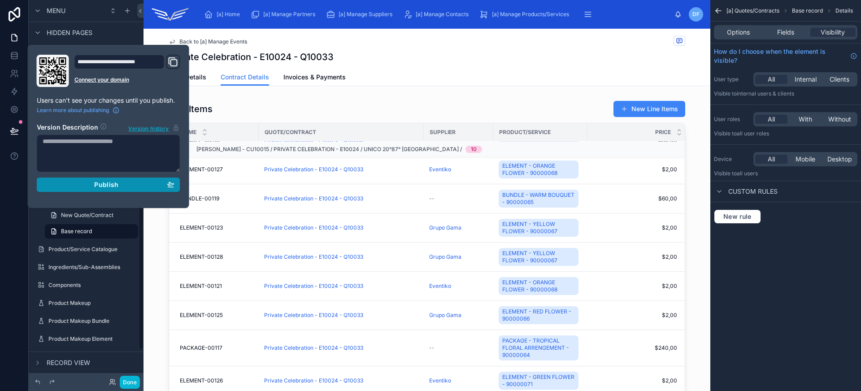
click at [123, 191] on button "Publish" at bounding box center [108, 185] width 143 height 14
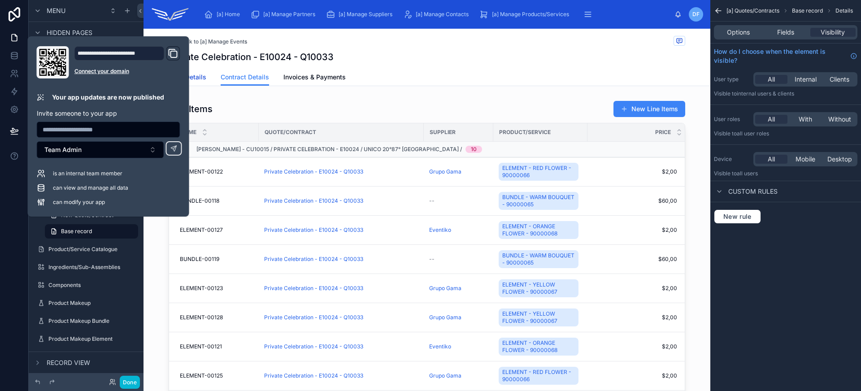
click at [200, 78] on span "Main Details" at bounding box center [188, 77] width 38 height 9
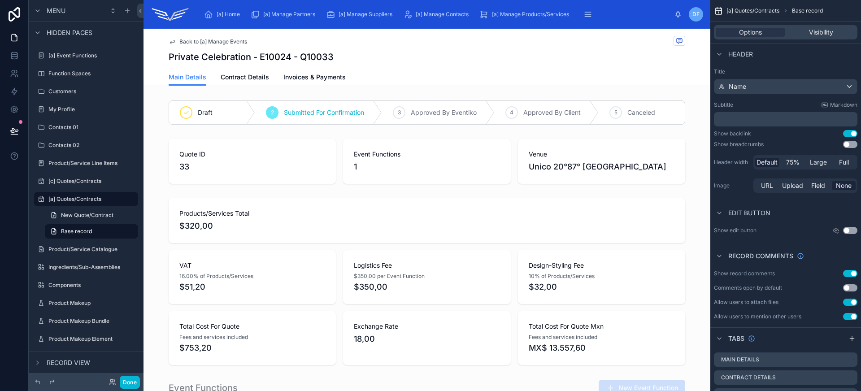
click at [446, 65] on div "Back to [a] Manage Events Private Celebration - E10024 - Q10033" at bounding box center [427, 49] width 516 height 40
click at [20, 130] on button at bounding box center [14, 130] width 20 height 25
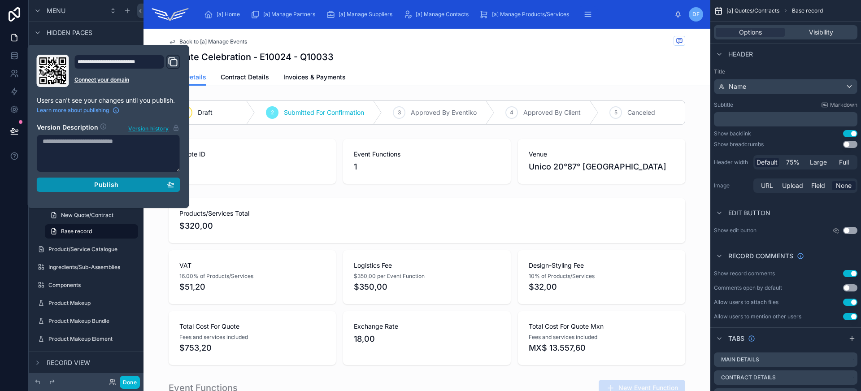
click at [112, 183] on span "Publish" at bounding box center [106, 185] width 24 height 8
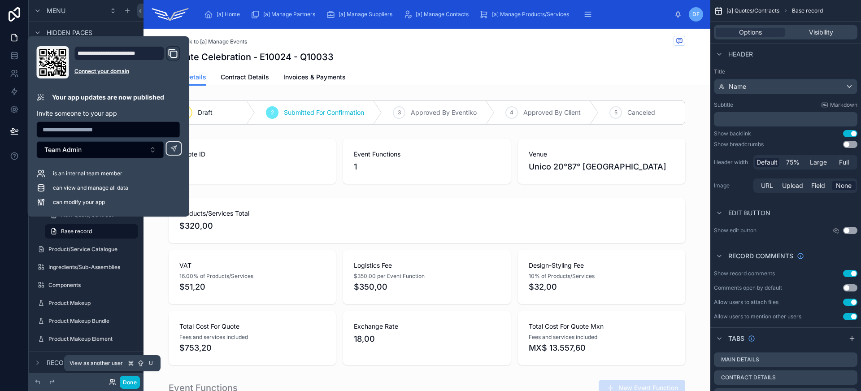
click at [112, 379] on icon at bounding box center [111, 380] width 2 height 2
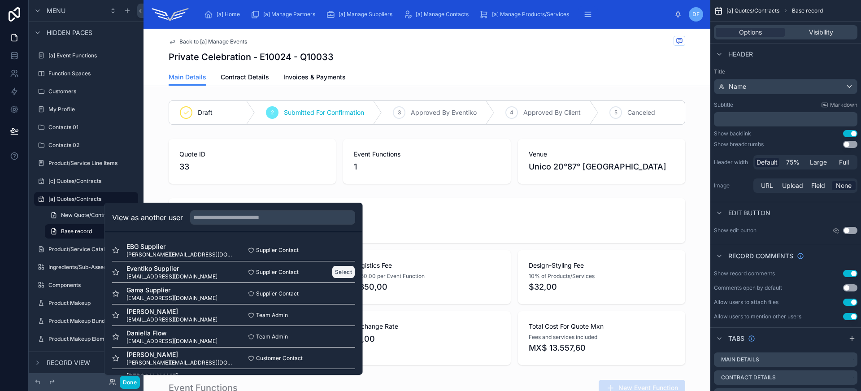
click at [335, 273] on button "Select" at bounding box center [343, 271] width 23 height 13
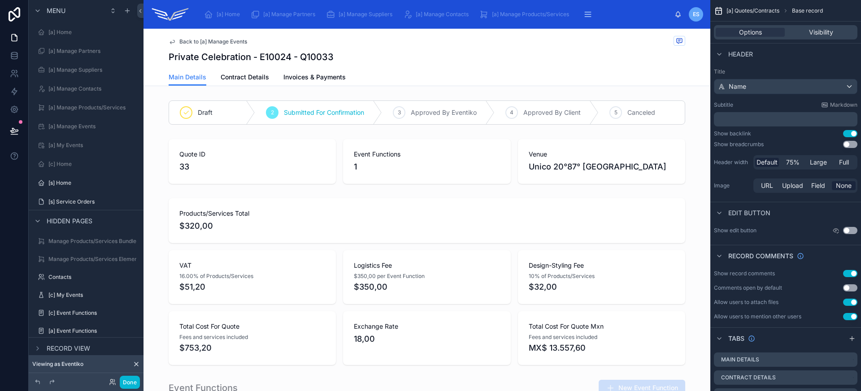
scroll to position [275, 0]
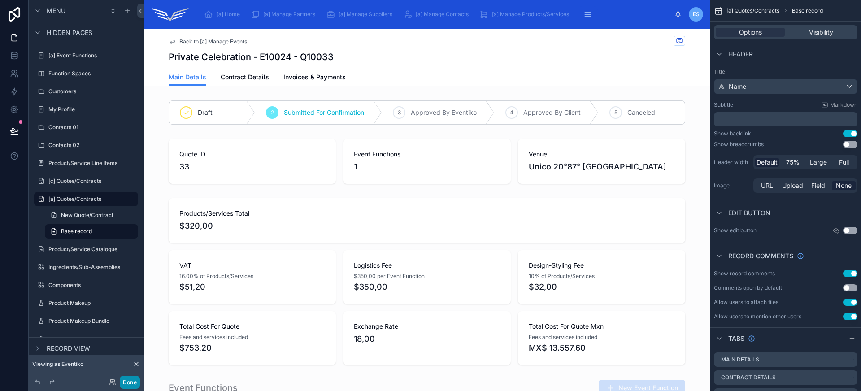
click at [129, 380] on button "Done" at bounding box center [130, 382] width 20 height 13
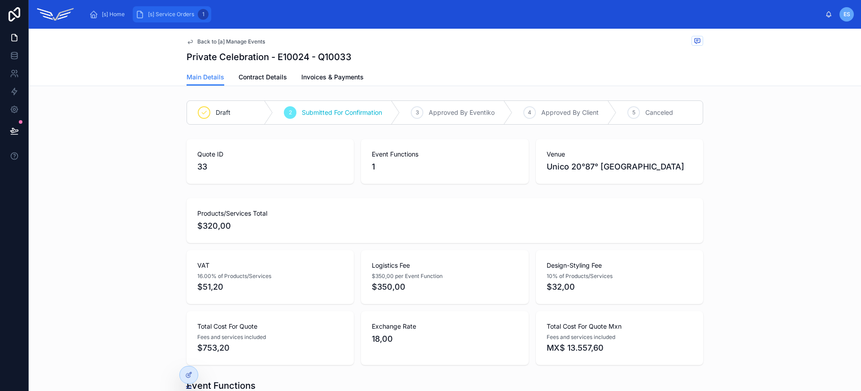
click at [169, 18] on div "[s] Service Orders 1" at bounding box center [171, 14] width 73 height 14
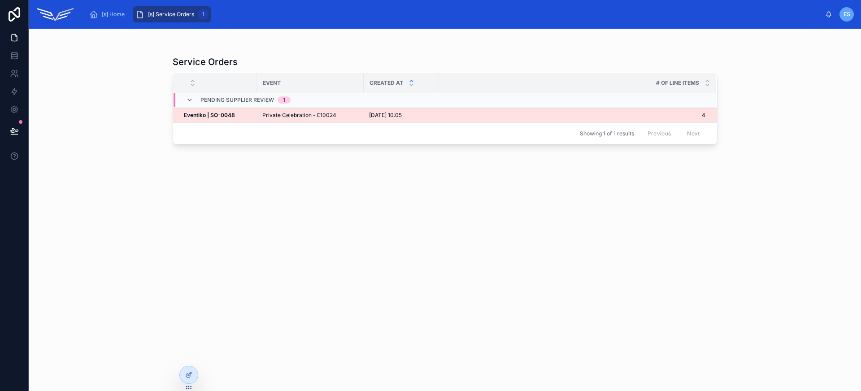
click at [324, 117] on span "Private Celebration - E10024" at bounding box center [299, 115] width 74 height 7
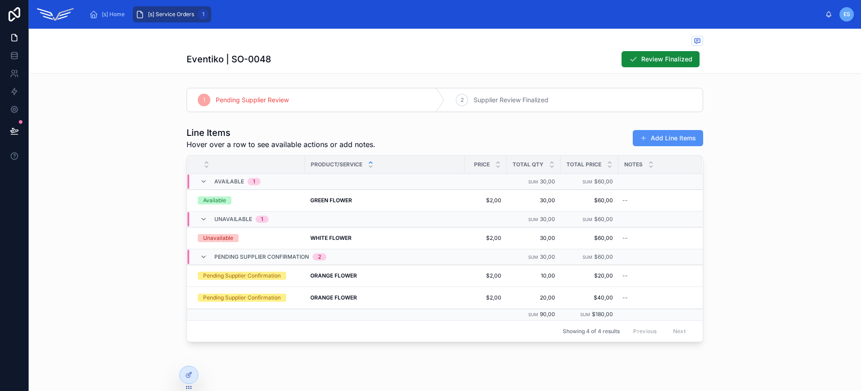
click at [663, 142] on button "Add Line Items" at bounding box center [667, 138] width 70 height 16
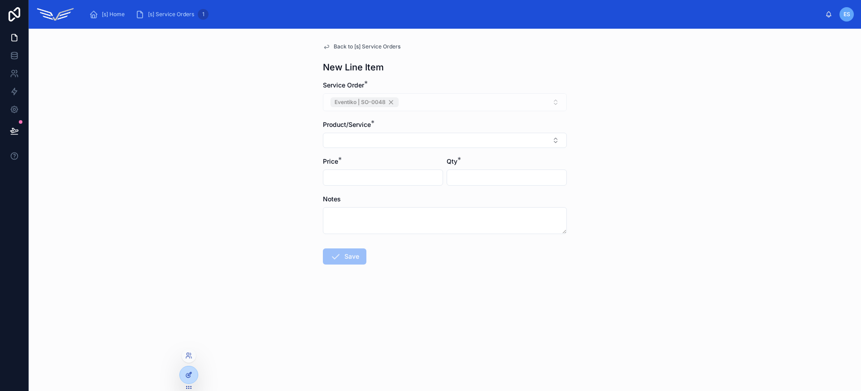
click at [186, 371] on div at bounding box center [189, 374] width 18 height 17
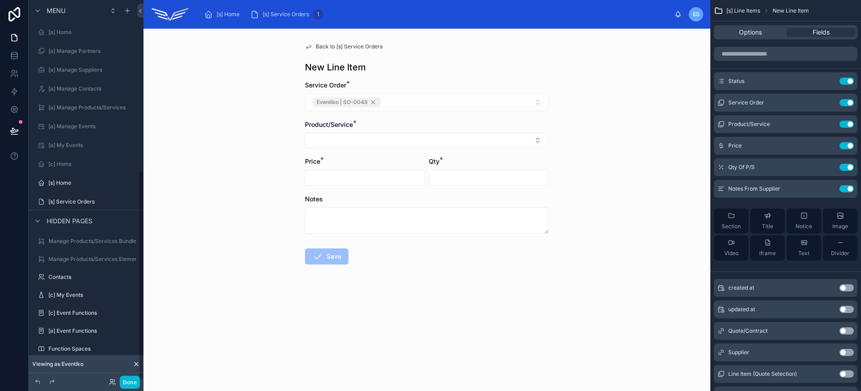
scroll to position [308, 0]
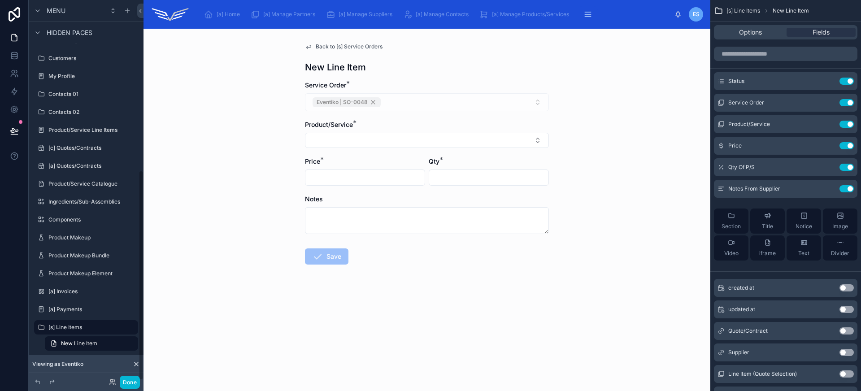
click at [633, 76] on div "Back to [s] Service Orders New Line Item Service Order * Eventiko | SO-0048 Pro…" at bounding box center [426, 210] width 567 height 362
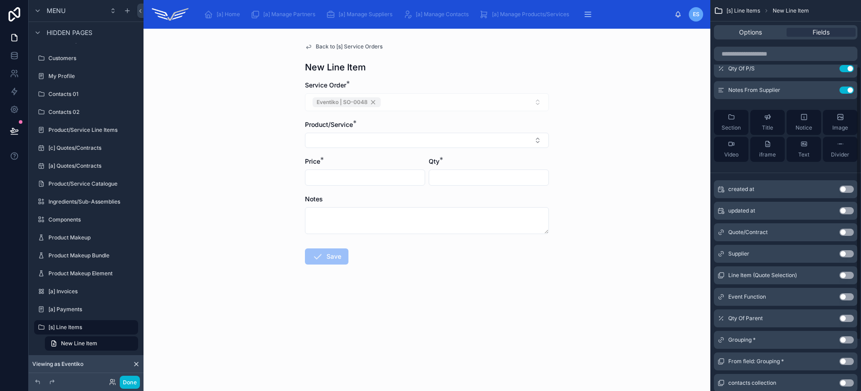
scroll to position [99, 0]
click at [849, 276] on button "Use setting" at bounding box center [846, 274] width 14 height 7
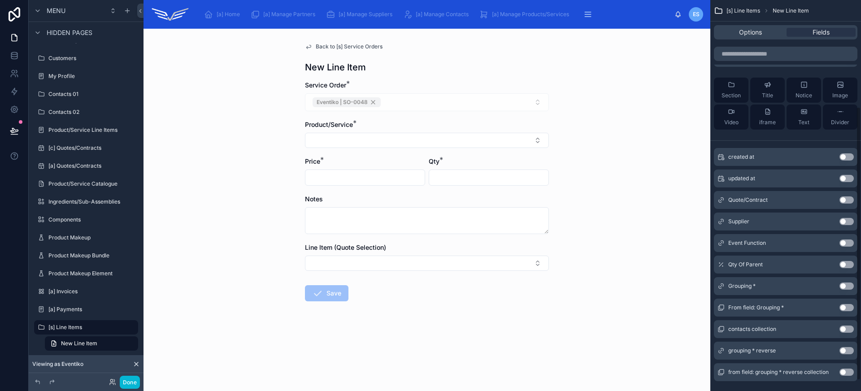
scroll to position [137, 0]
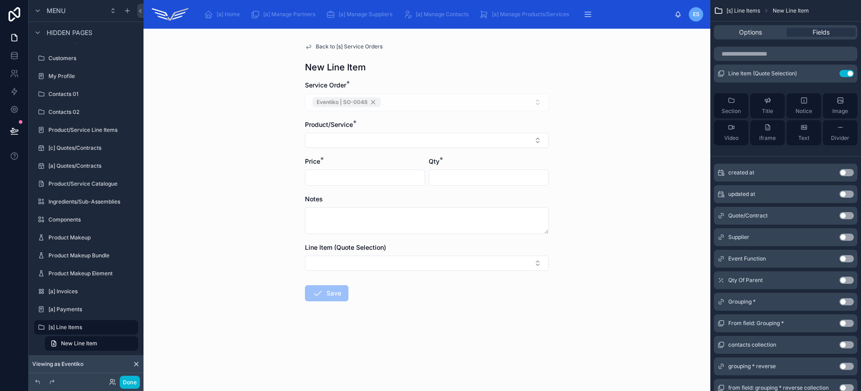
click at [849, 281] on button "Use setting" at bounding box center [846, 280] width 14 height 7
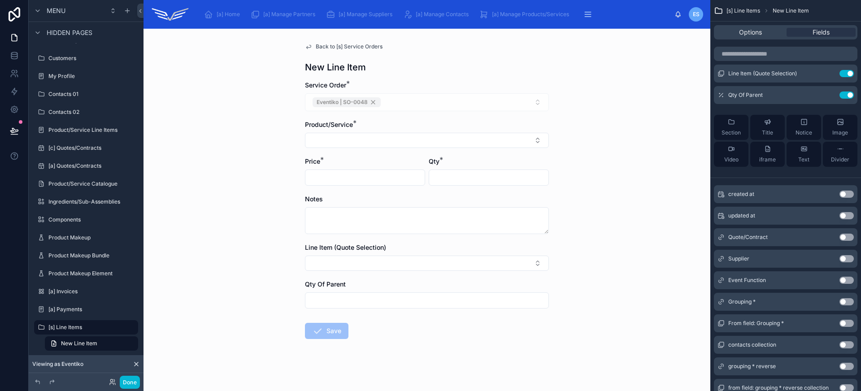
click at [845, 281] on button "Use setting" at bounding box center [846, 280] width 14 height 7
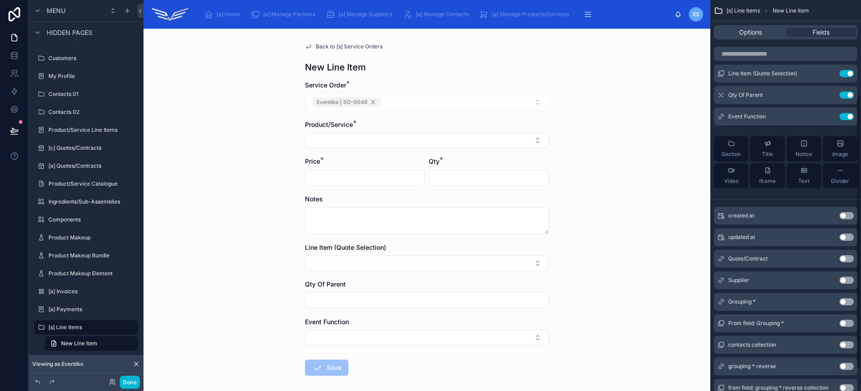
click at [845, 259] on button "Use setting" at bounding box center [846, 258] width 14 height 7
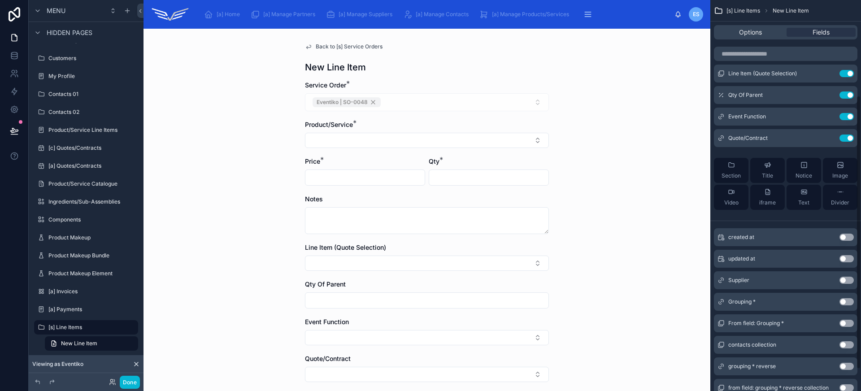
click at [847, 282] on button "Use setting" at bounding box center [846, 280] width 14 height 7
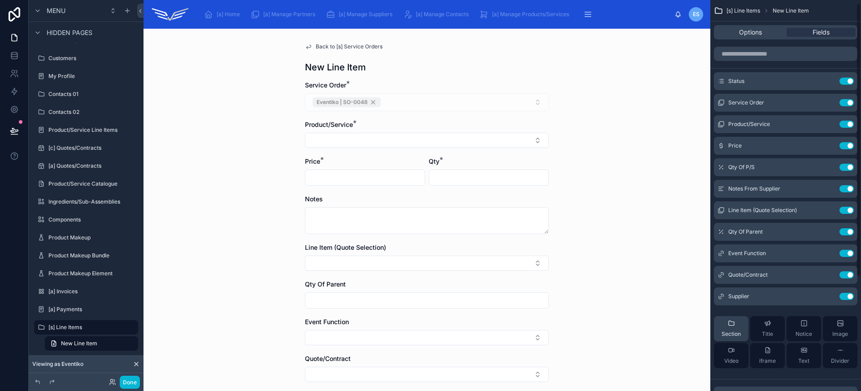
scroll to position [15, 0]
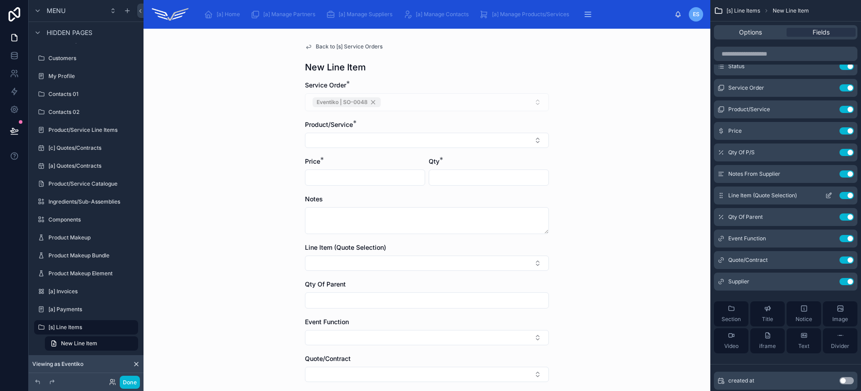
click at [827, 195] on icon "scrollable content" at bounding box center [828, 195] width 7 height 7
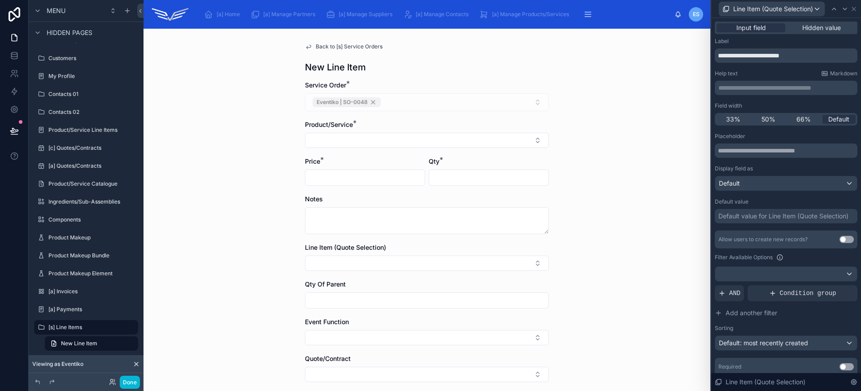
click at [774, 217] on div "Default value for Line Item (Quote Selection)" at bounding box center [783, 216] width 130 height 9
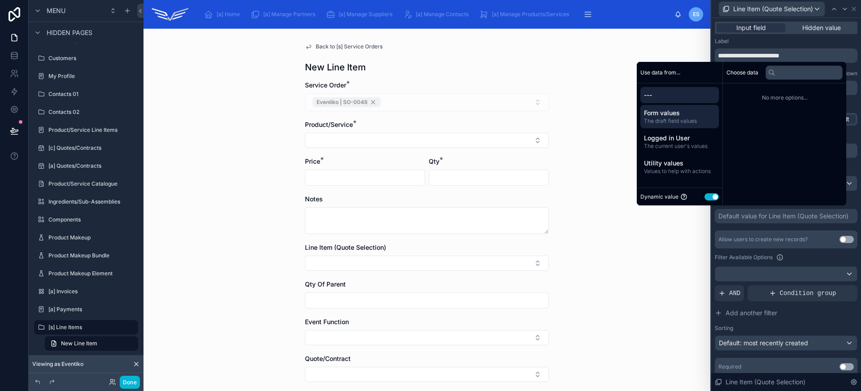
click at [685, 119] on span "The draft field values" at bounding box center [679, 120] width 71 height 7
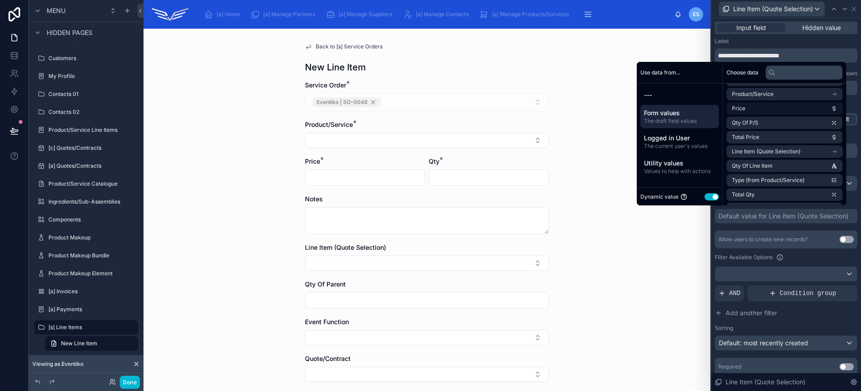
scroll to position [114, 0]
click at [783, 137] on span "Line Item (Quote Selection)" at bounding box center [766, 136] width 69 height 7
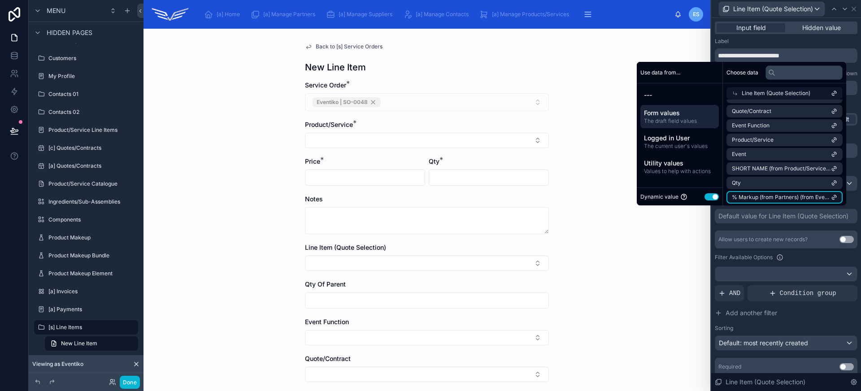
scroll to position [0, 0]
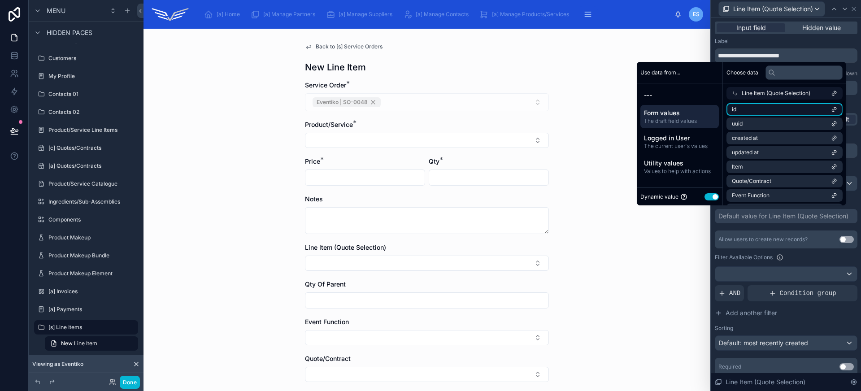
click at [781, 106] on li "id" at bounding box center [784, 109] width 116 height 13
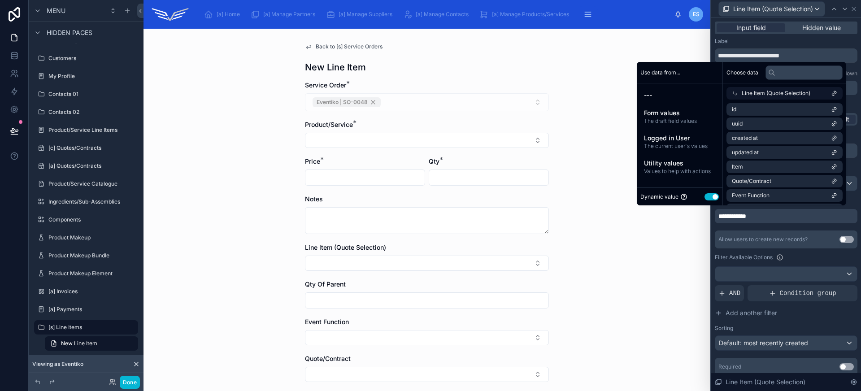
scroll to position [116, 0]
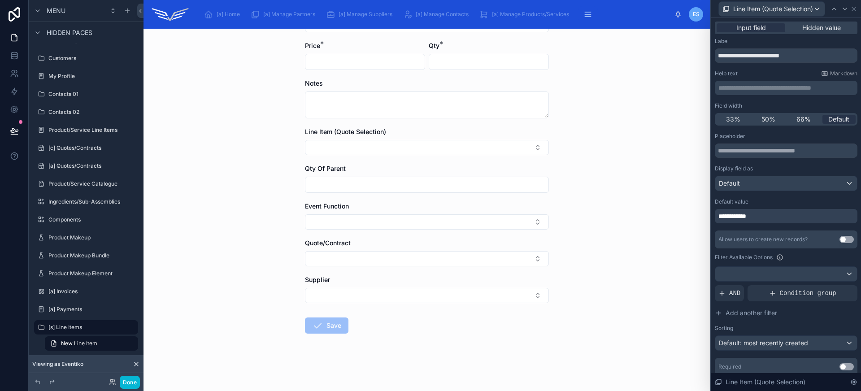
click at [619, 266] on div "Back to [s] Service Orders New Line Item Service Order * Eventiko | SO-0048 Pro…" at bounding box center [426, 210] width 567 height 362
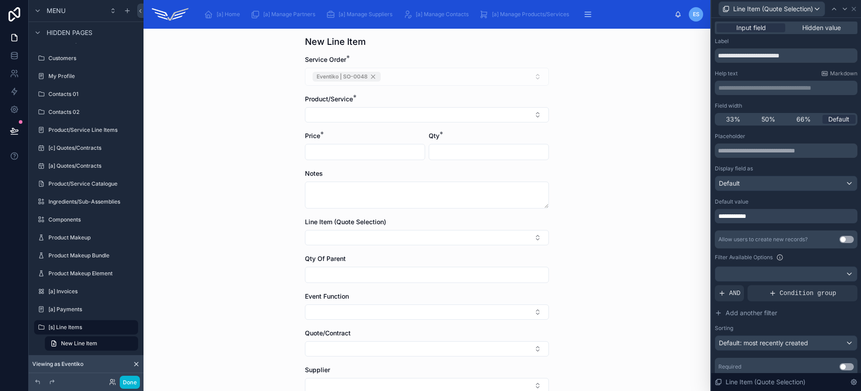
scroll to position [0, 0]
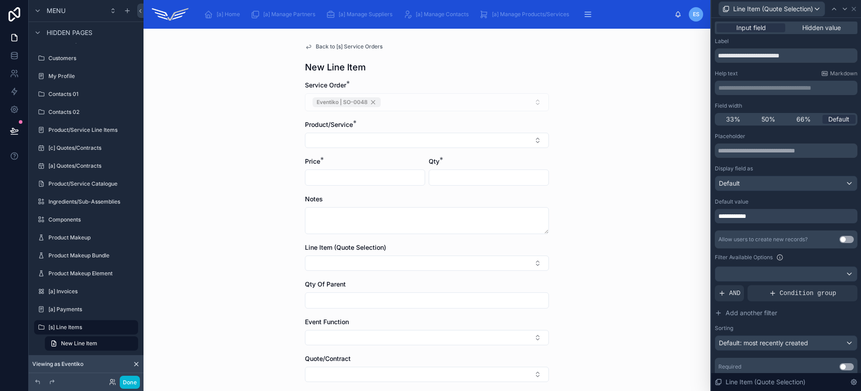
click at [773, 221] on div "**********" at bounding box center [785, 216] width 143 height 14
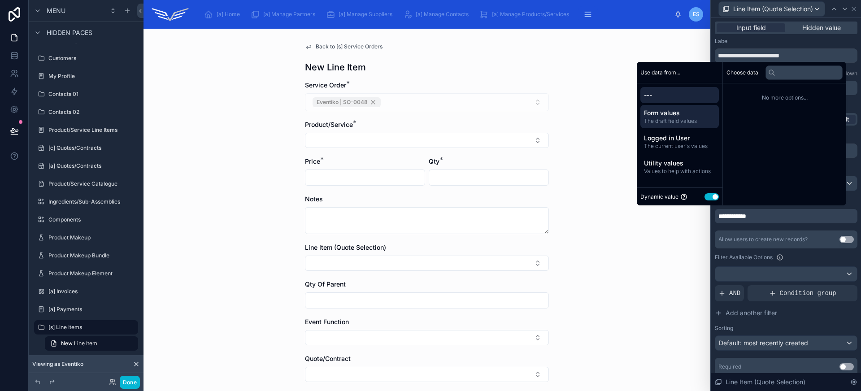
click at [695, 121] on span "The draft field values" at bounding box center [679, 120] width 71 height 7
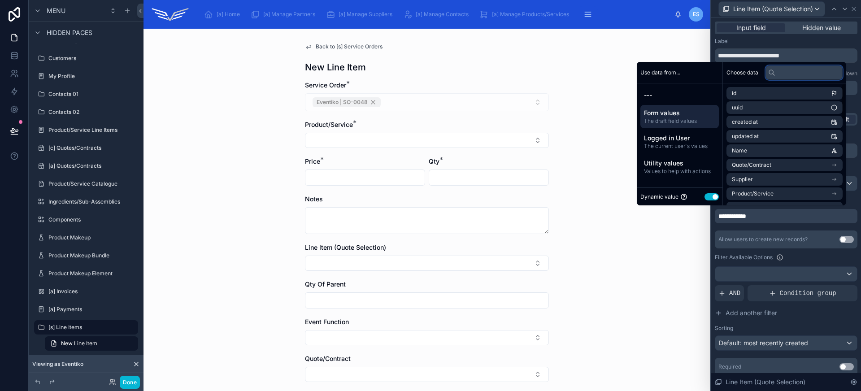
click at [777, 75] on input "text" at bounding box center [803, 72] width 77 height 14
type input "**********"
click at [675, 117] on span "The draft field values" at bounding box center [679, 120] width 71 height 7
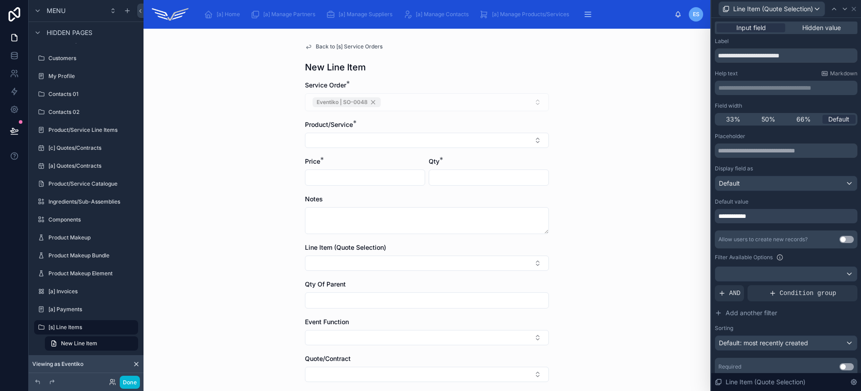
click at [584, 217] on div "Back to [s] Service Orders New Line Item Service Order * Eventiko | SO-0048 Pro…" at bounding box center [426, 210] width 567 height 362
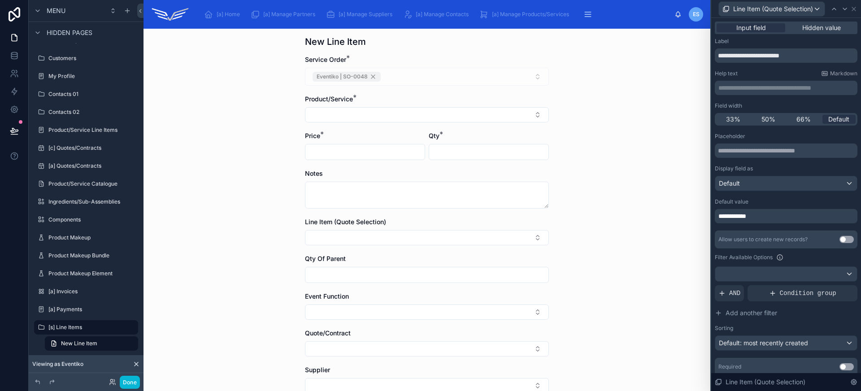
scroll to position [0, 0]
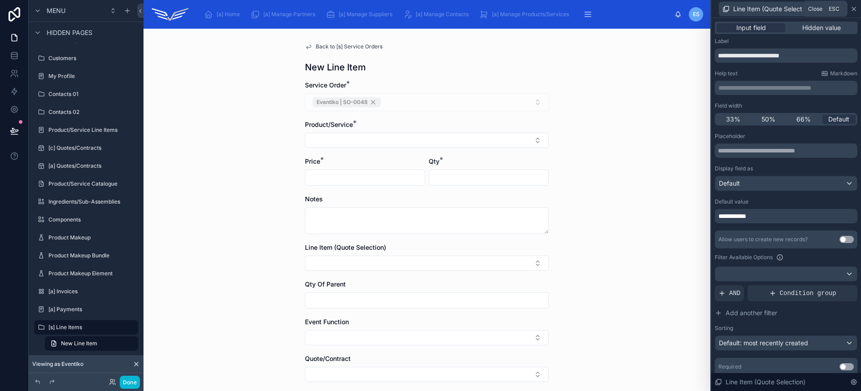
click at [854, 11] on icon at bounding box center [853, 8] width 7 height 7
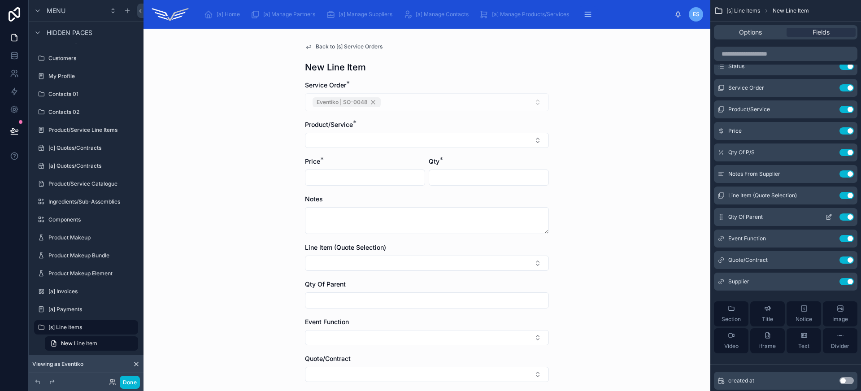
click at [829, 219] on icon "scrollable content" at bounding box center [828, 216] width 7 height 7
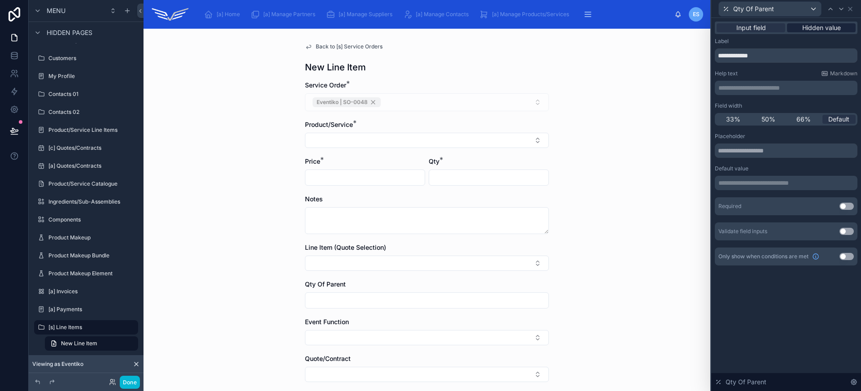
click at [819, 27] on span "Hidden value" at bounding box center [821, 27] width 39 height 9
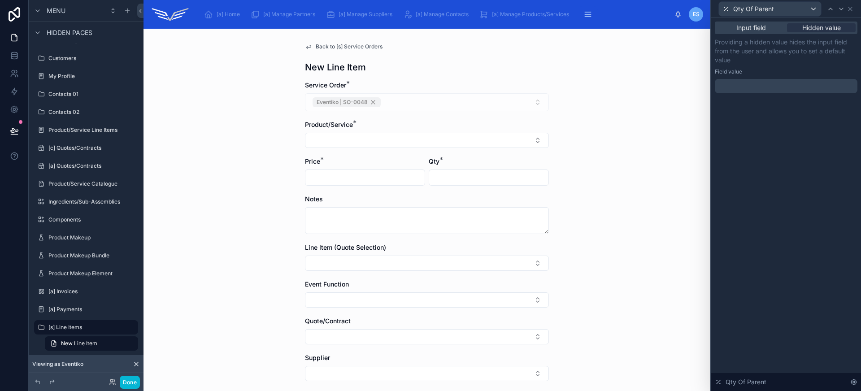
click at [767, 94] on div "Input field Hidden value Providing a hidden value hides the input field from th…" at bounding box center [786, 66] width 150 height 97
click at [768, 85] on p "﻿" at bounding box center [786, 86] width 137 height 9
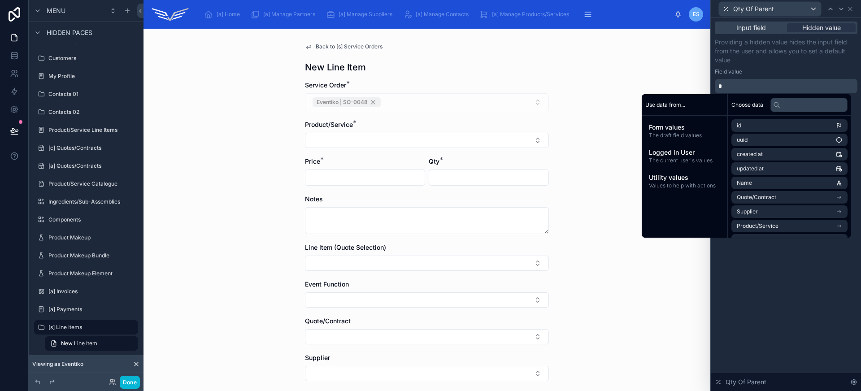
click at [780, 65] on div "Providing a hidden value hides the input field from the user and allows you to …" at bounding box center [785, 66] width 143 height 56
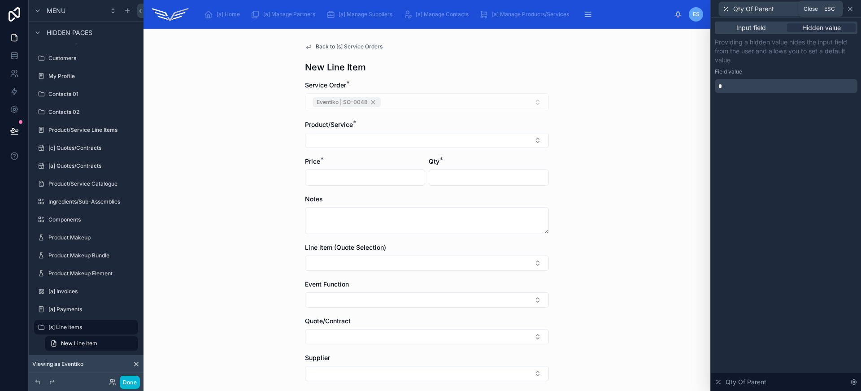
click at [852, 10] on icon at bounding box center [849, 8] width 7 height 7
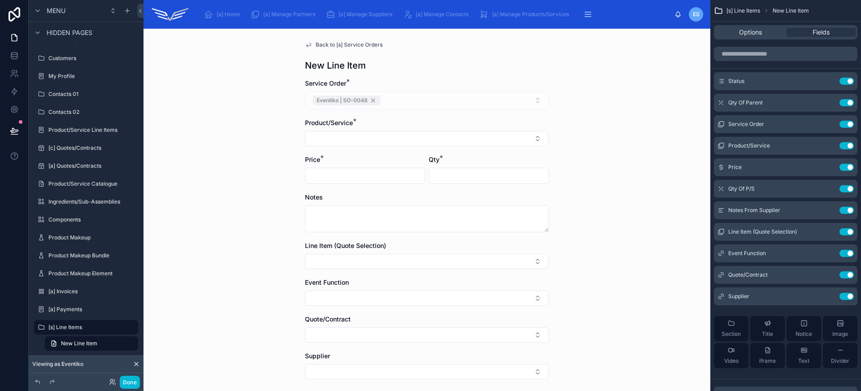
scroll to position [13, 0]
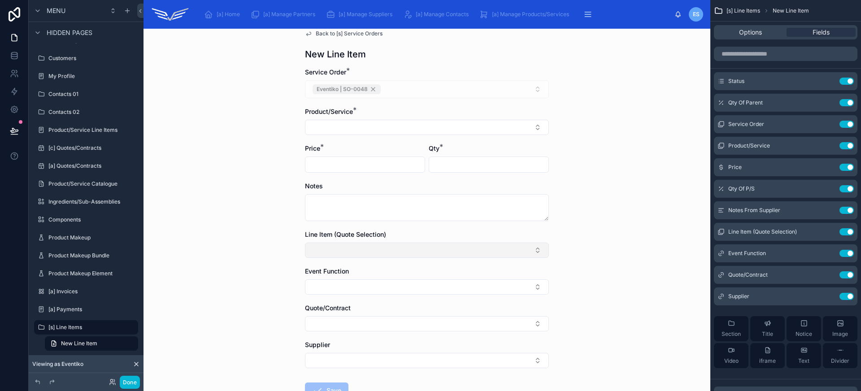
click at [477, 255] on button "Select Button" at bounding box center [427, 249] width 244 height 15
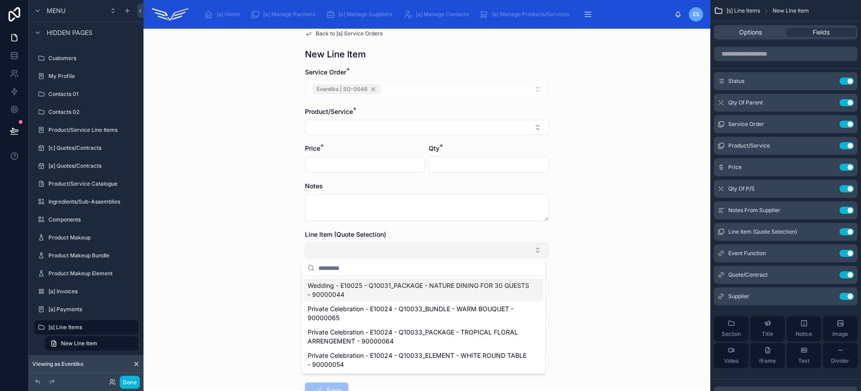
click at [477, 255] on button "Select Button" at bounding box center [427, 249] width 244 height 15
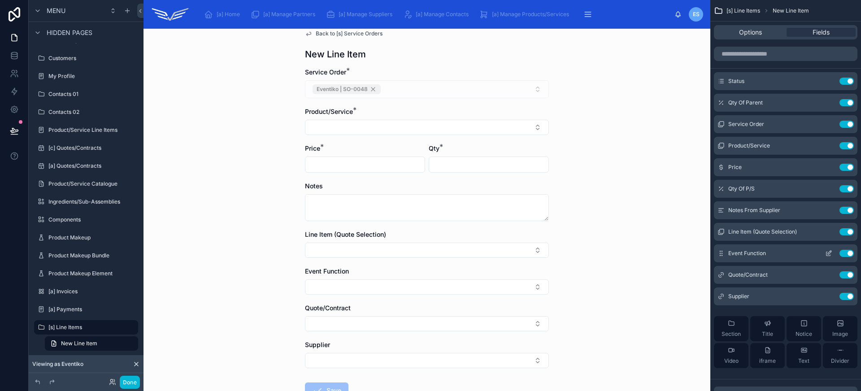
click at [830, 252] on icon "scrollable content" at bounding box center [829, 253] width 4 height 4
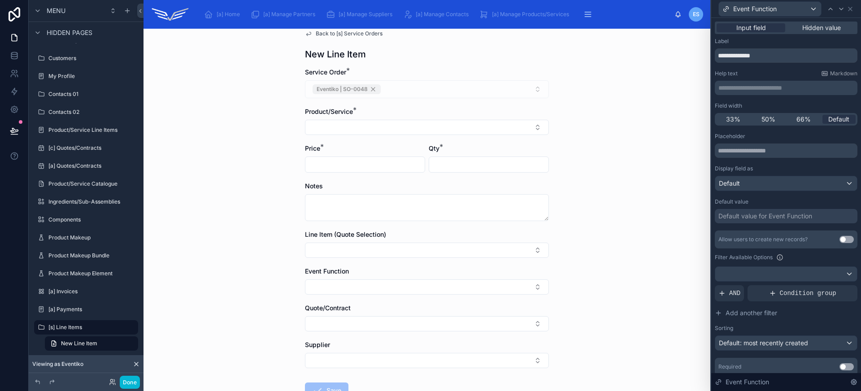
click at [755, 215] on div "Default value for Event Function" at bounding box center [765, 216] width 94 height 9
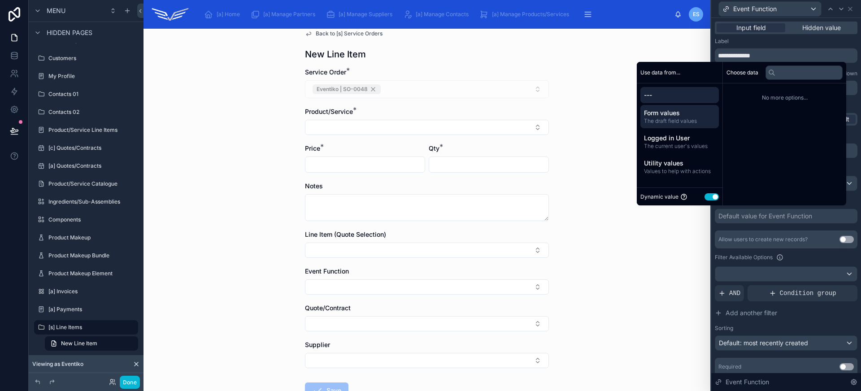
click at [672, 117] on span "The draft field values" at bounding box center [679, 120] width 71 height 7
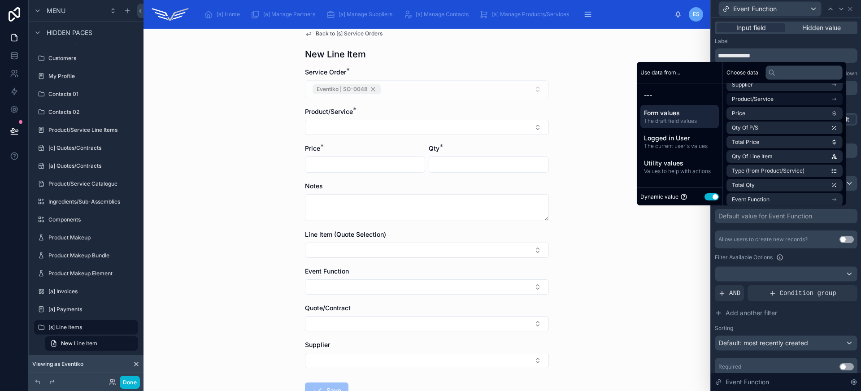
scroll to position [165, 0]
click at [791, 126] on li "Event Function" at bounding box center [784, 128] width 116 height 13
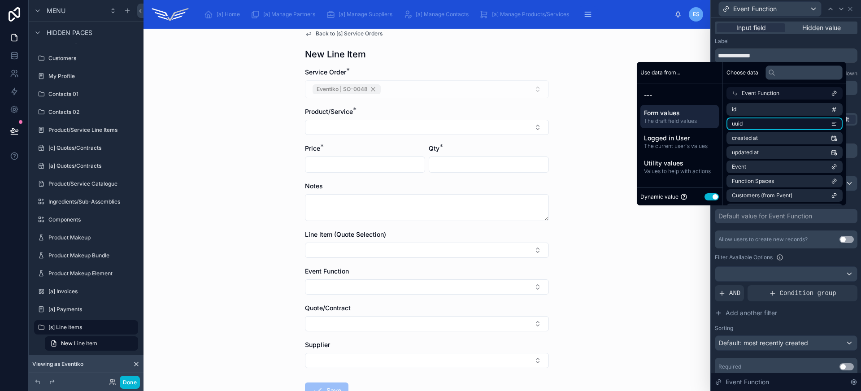
click at [771, 124] on li "uuid" at bounding box center [784, 123] width 116 height 13
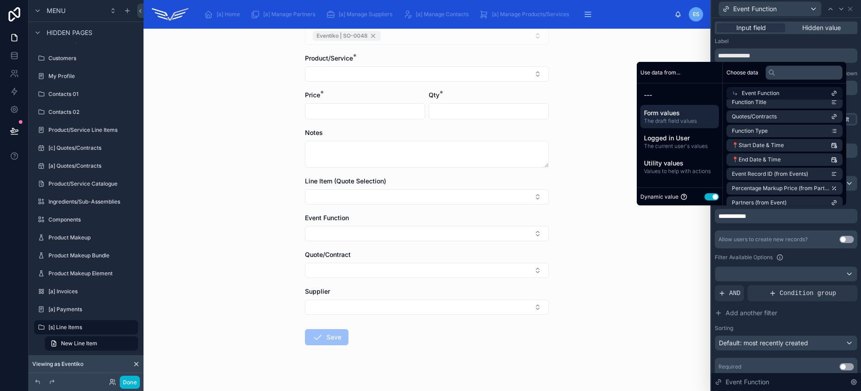
scroll to position [165, 0]
click at [695, 123] on span "The draft field values" at bounding box center [679, 120] width 71 height 7
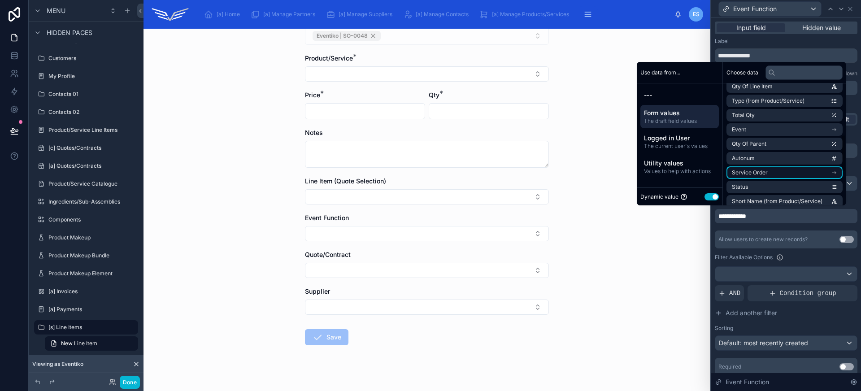
click at [781, 176] on li "Service Order" at bounding box center [784, 172] width 116 height 13
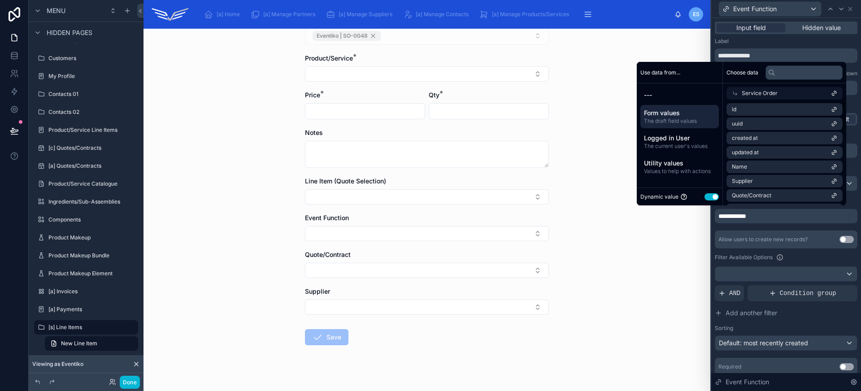
scroll to position [15, 0]
click at [579, 192] on div "Back to [s] Service Orders New Line Item Service Order * Eventiko | SO-0048 Pro…" at bounding box center [426, 210] width 567 height 362
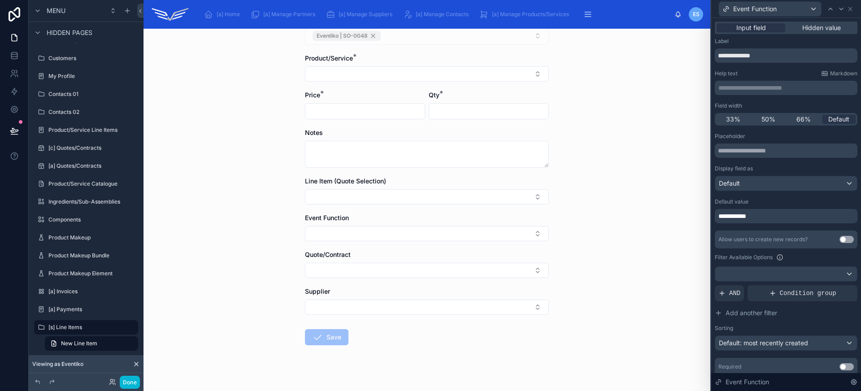
click at [757, 216] on div "**********" at bounding box center [785, 216] width 143 height 14
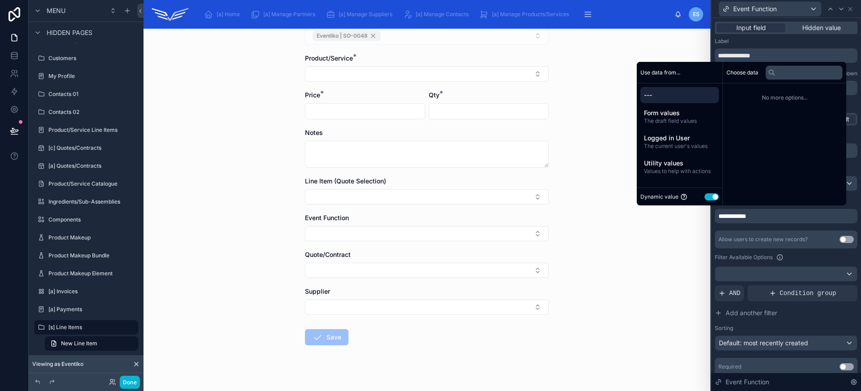
click at [626, 254] on div "Back to [s] Service Orders New Line Item Service Order * Eventiko | SO-0048 Pro…" at bounding box center [426, 210] width 567 height 362
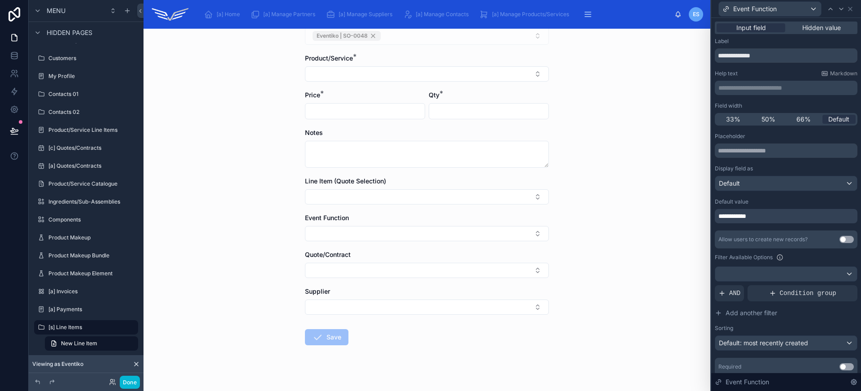
click at [740, 219] on span "**********" at bounding box center [735, 216] width 34 height 9
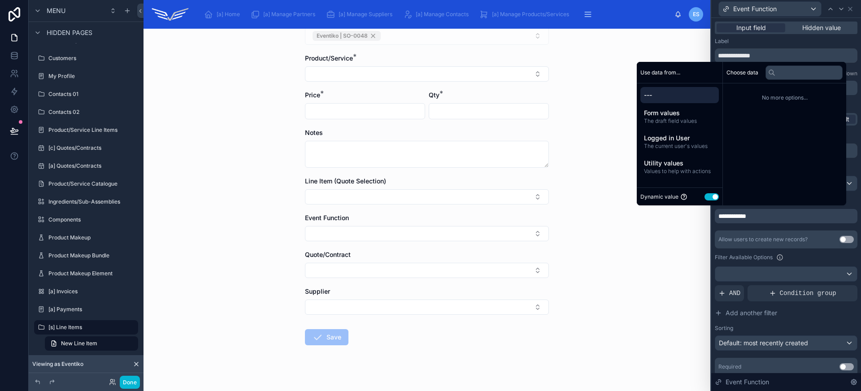
click at [679, 100] on div "---" at bounding box center [679, 95] width 78 height 16
click at [677, 93] on span "---" at bounding box center [679, 95] width 71 height 9
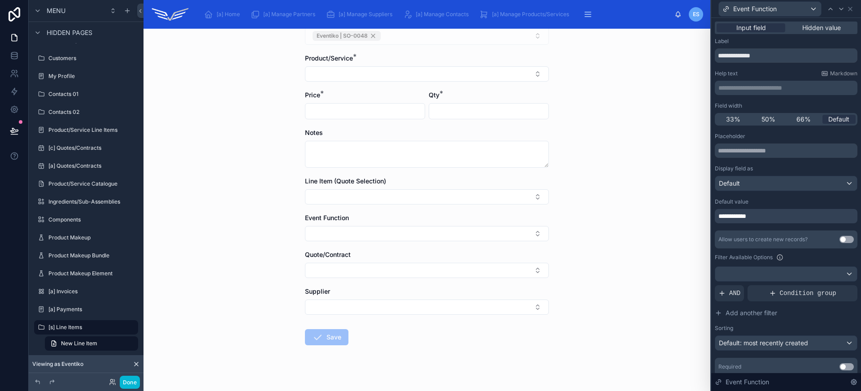
click at [603, 239] on div "Back to [s] Service Orders New Line Item Service Order * Eventiko | SO-0048 Pro…" at bounding box center [426, 210] width 567 height 362
click at [741, 212] on span "**********" at bounding box center [735, 216] width 34 height 9
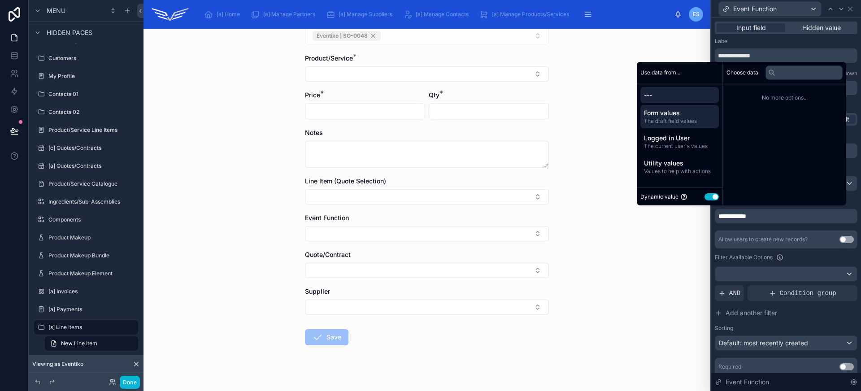
click at [666, 111] on span "Form values" at bounding box center [679, 112] width 71 height 9
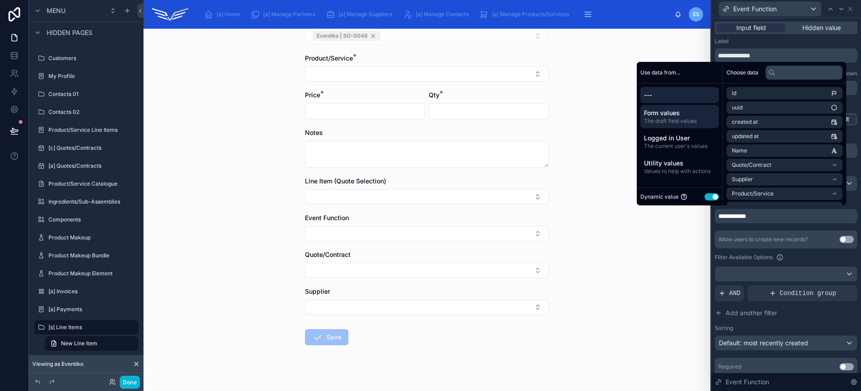
click at [666, 101] on div "---" at bounding box center [679, 95] width 78 height 16
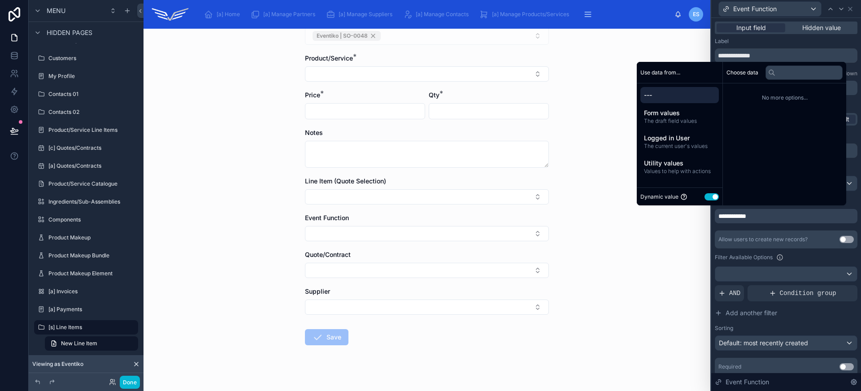
click at [653, 304] on div "Back to [s] Service Orders New Line Item Service Order * Eventiko | SO-0048 Pro…" at bounding box center [426, 210] width 567 height 362
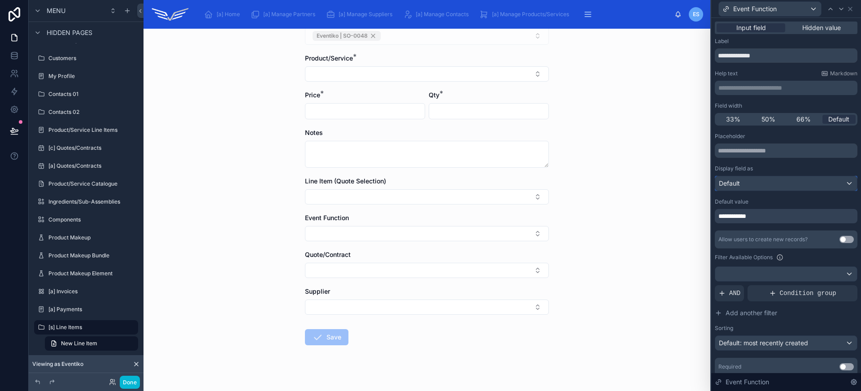
click at [755, 184] on div "Default" at bounding box center [786, 183] width 142 height 14
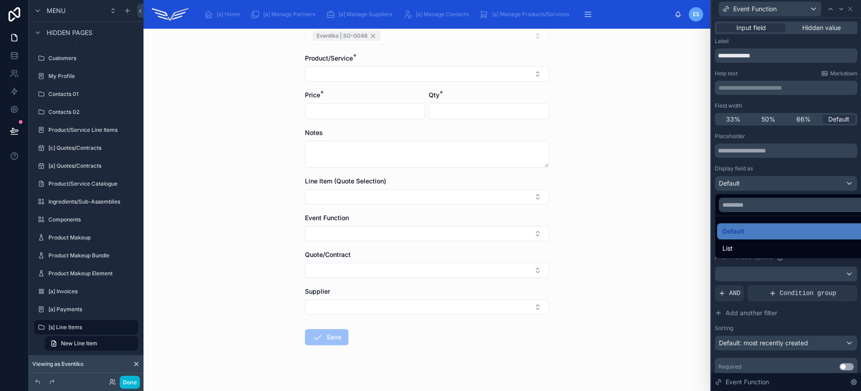
click at [755, 184] on div at bounding box center [786, 195] width 150 height 391
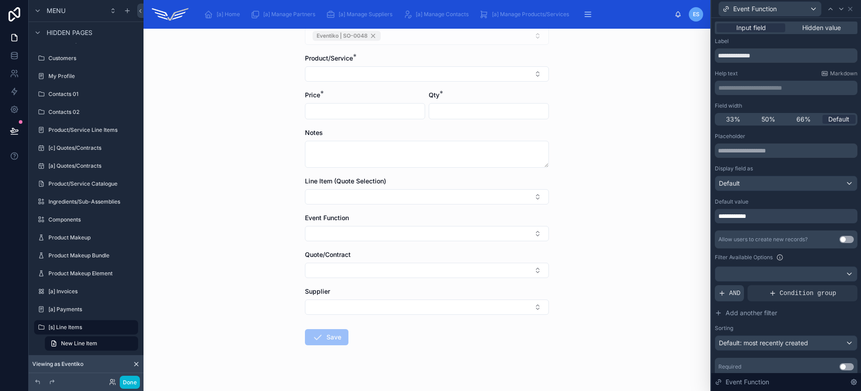
click at [736, 295] on span "AND" at bounding box center [734, 293] width 11 height 9
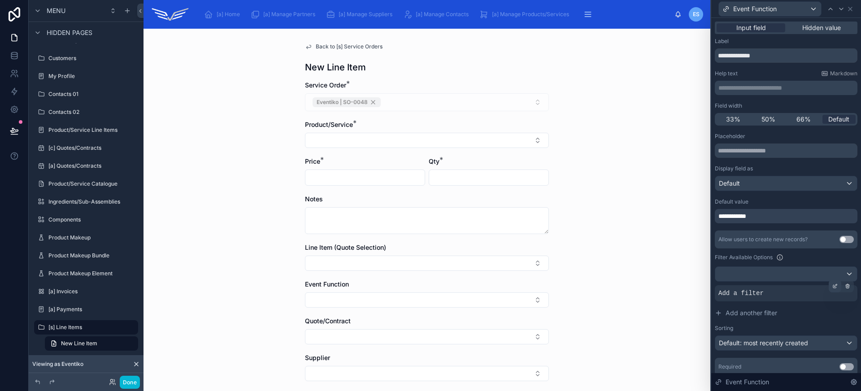
click at [833, 286] on icon at bounding box center [834, 286] width 3 height 3
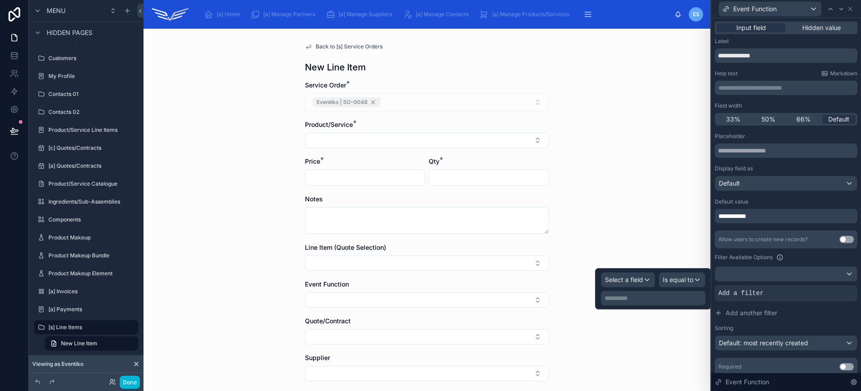
scroll to position [78, 0]
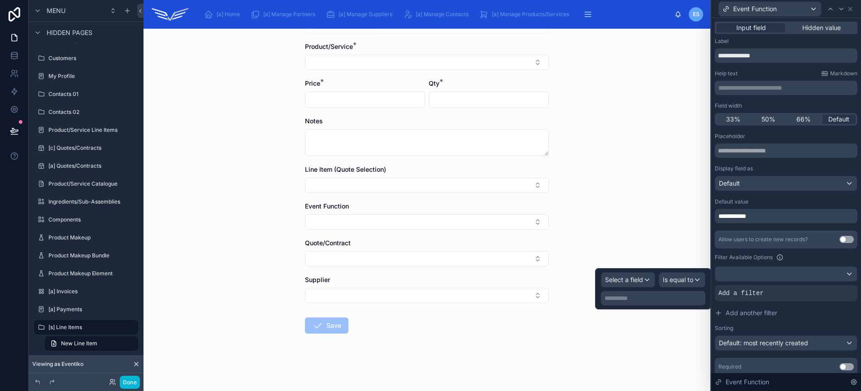
click at [839, 366] on button "Use setting" at bounding box center [846, 366] width 14 height 7
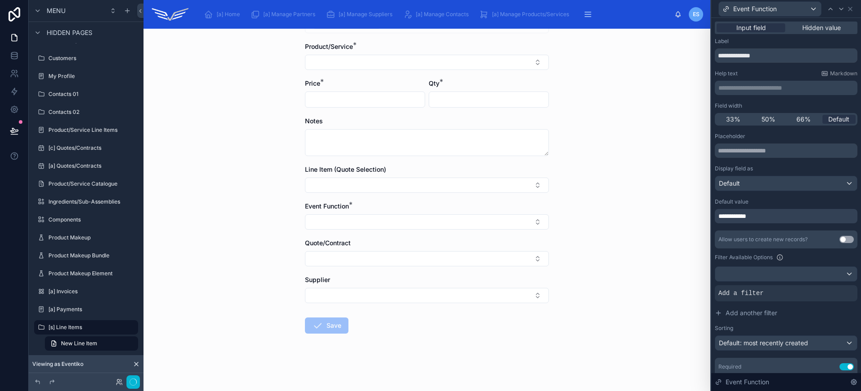
scroll to position [0, 0]
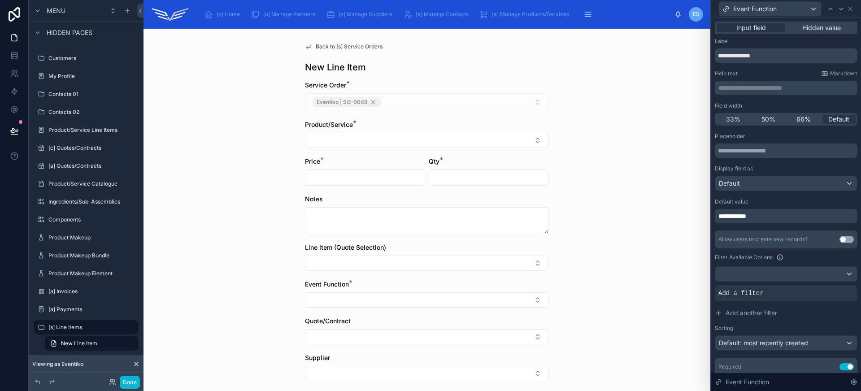
click at [840, 369] on button "Use setting" at bounding box center [846, 366] width 14 height 7
click at [330, 45] on span "Back to [s] Service Orders" at bounding box center [349, 46] width 67 height 7
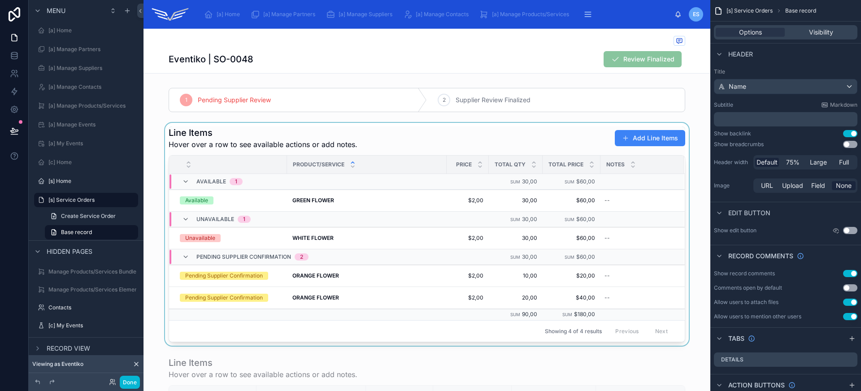
click at [404, 145] on div at bounding box center [426, 234] width 567 height 223
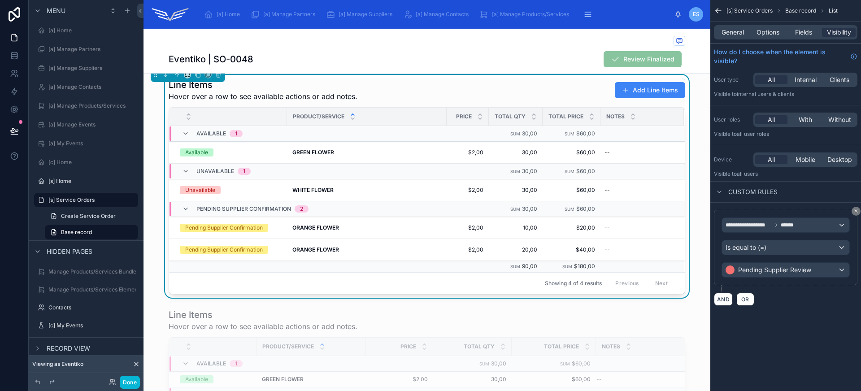
scroll to position [78, 0]
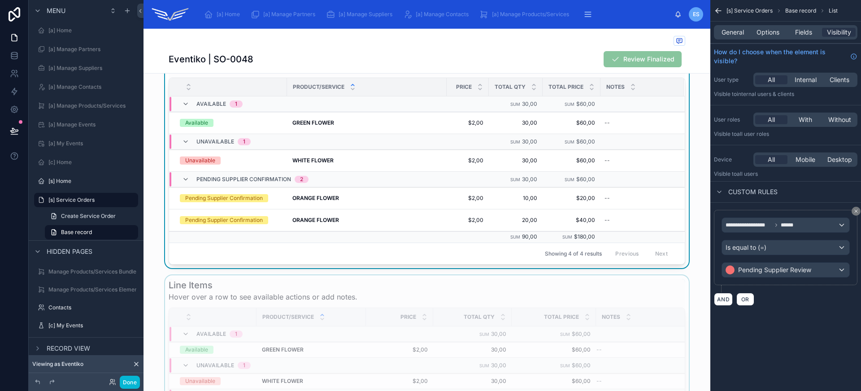
click at [642, 294] on div at bounding box center [426, 382] width 567 height 214
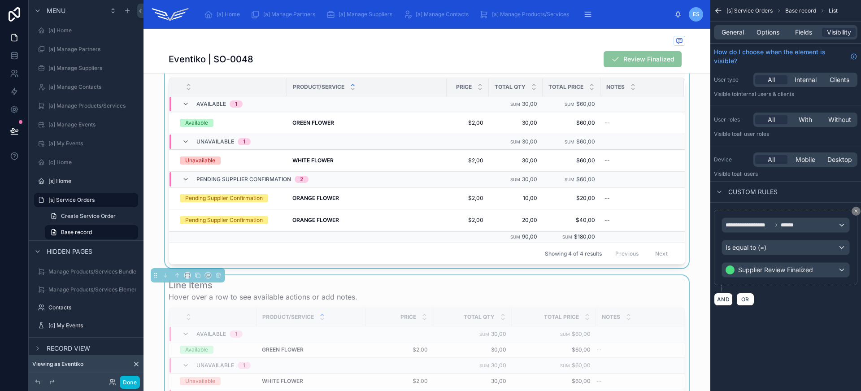
click at [635, 267] on div at bounding box center [426, 156] width 567 height 223
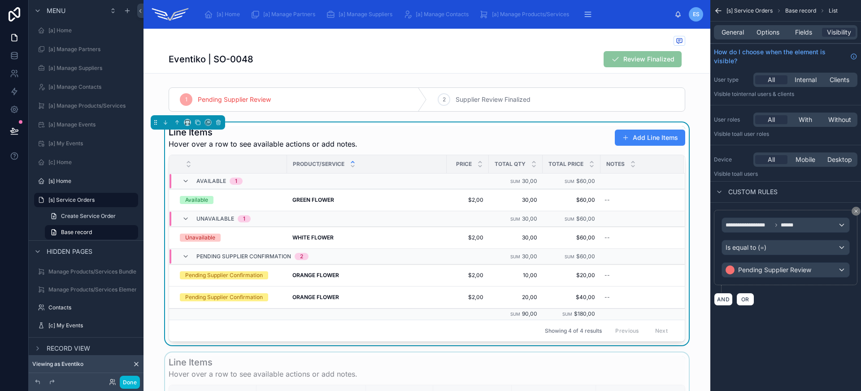
scroll to position [0, 0]
click at [198, 125] on icon at bounding box center [198, 123] width 6 height 6
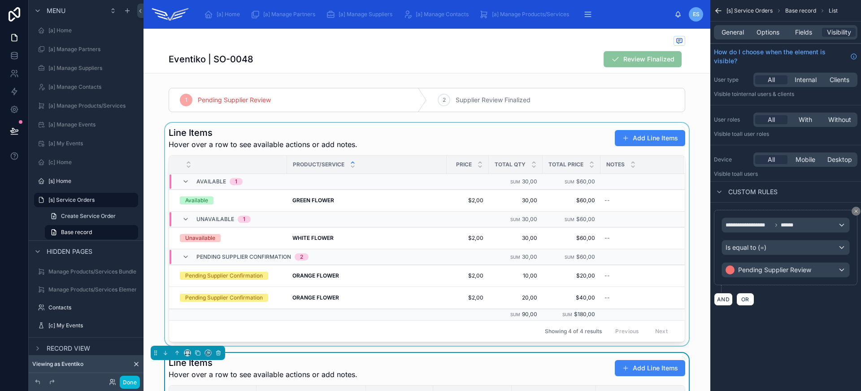
scroll to position [88, 0]
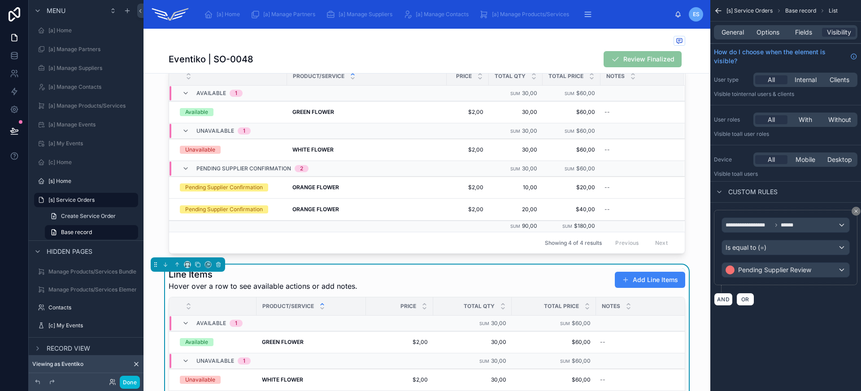
click at [292, 273] on h1 "Line Items" at bounding box center [263, 274] width 189 height 13
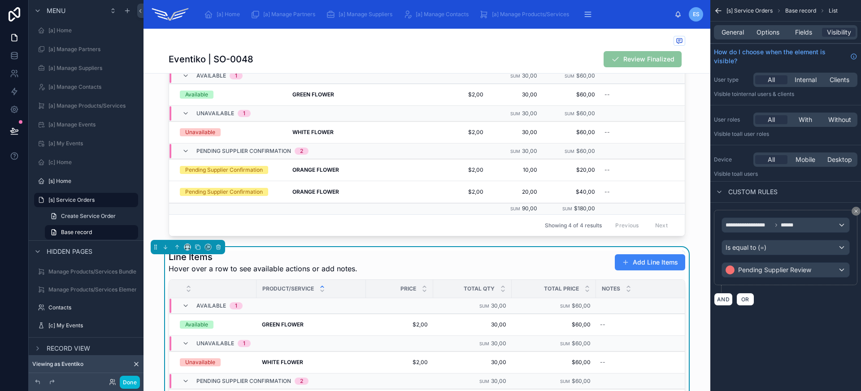
scroll to position [179, 0]
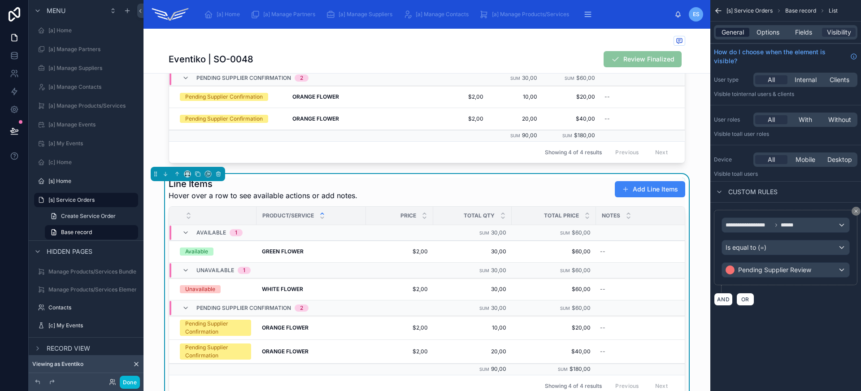
click at [733, 35] on span "General" at bounding box center [732, 32] width 22 height 9
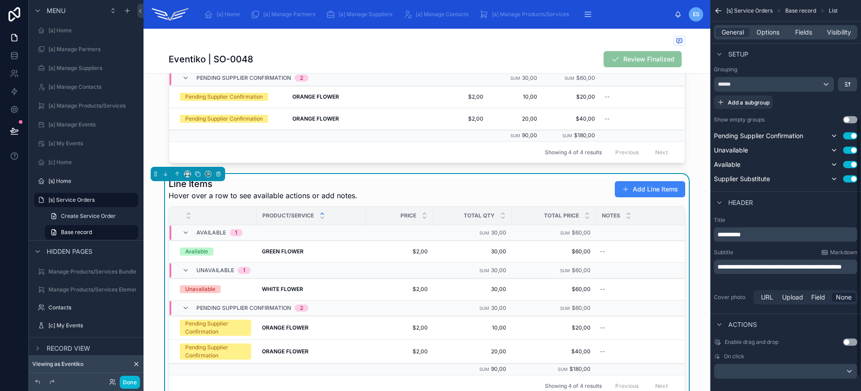
scroll to position [198, 0]
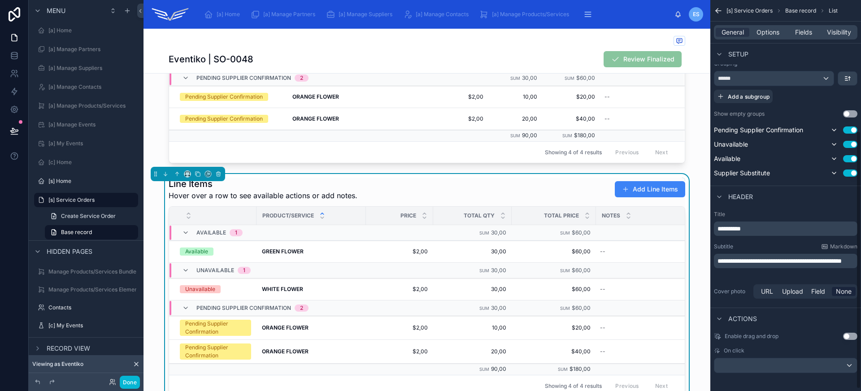
click at [740, 229] on span "**********" at bounding box center [728, 228] width 23 height 6
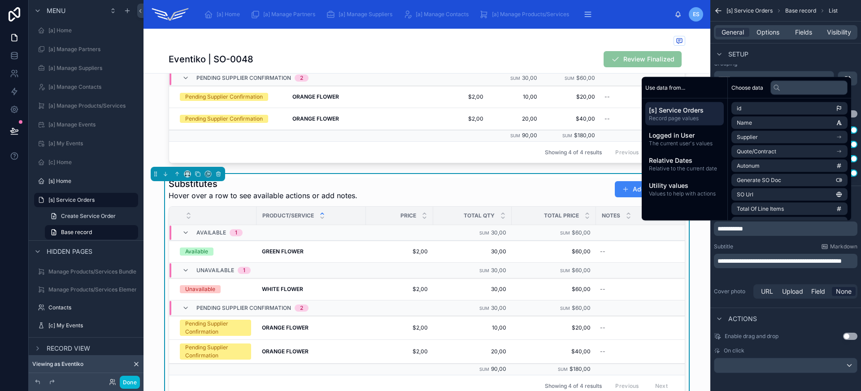
click at [338, 183] on h1 "Substitutes" at bounding box center [263, 184] width 189 height 13
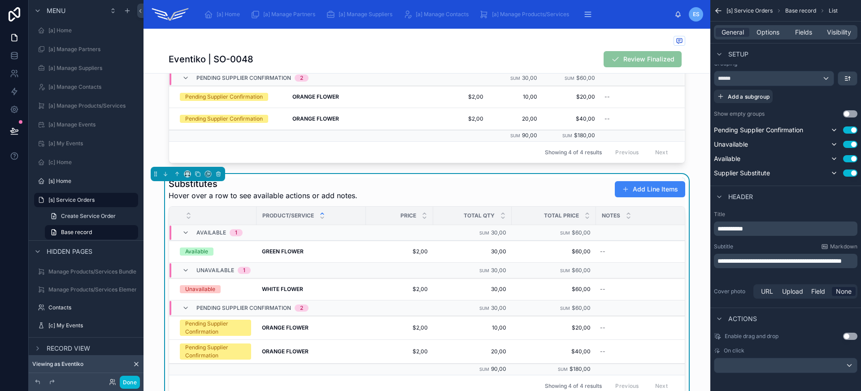
scroll to position [62, 0]
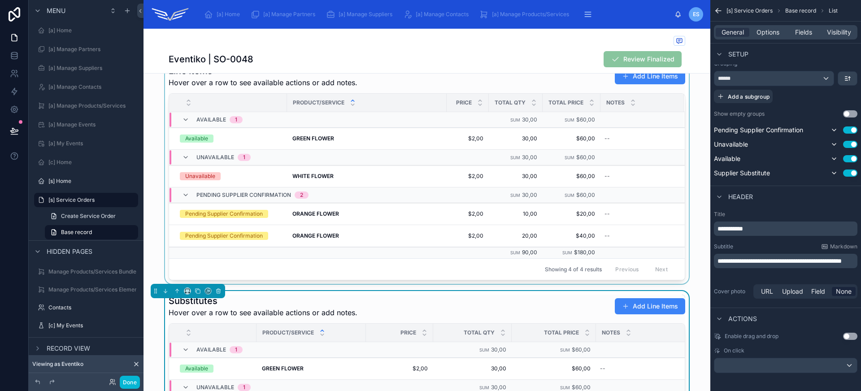
click at [383, 102] on div "Product/Service" at bounding box center [366, 102] width 159 height 17
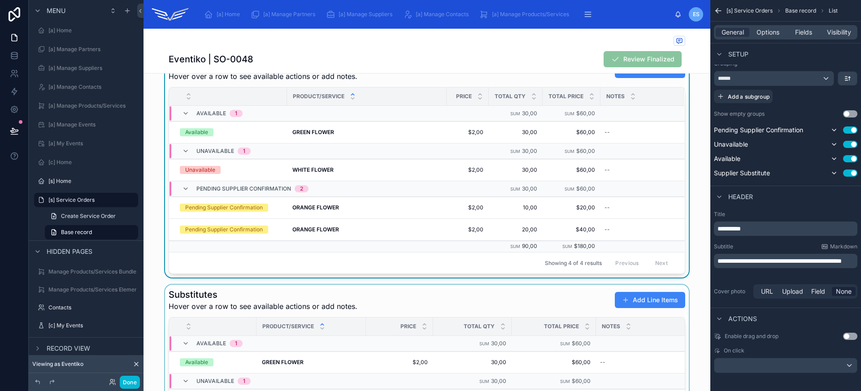
scroll to position [0, 0]
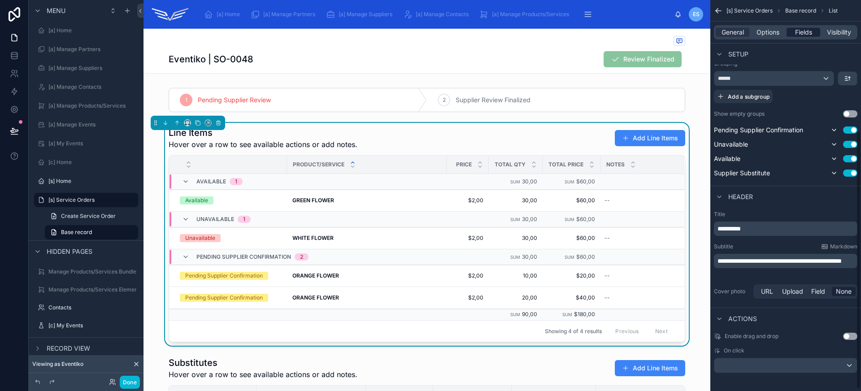
click at [799, 30] on span "Fields" at bounding box center [803, 32] width 17 height 9
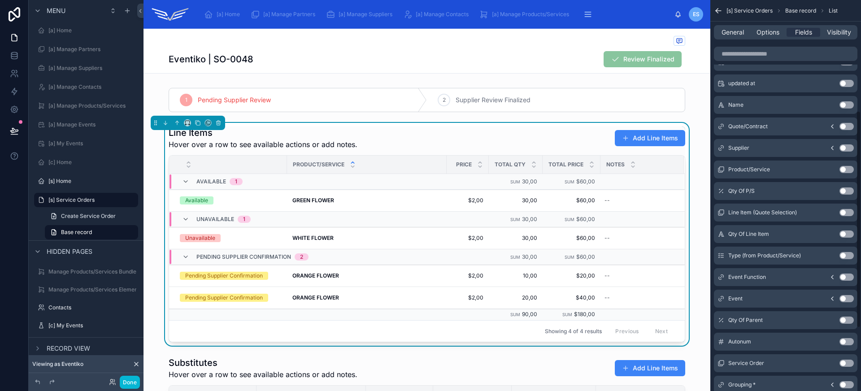
scroll to position [199, 0]
click at [770, 37] on div "General Options Fields Visibility" at bounding box center [785, 32] width 143 height 14
click at [770, 35] on span "Options" at bounding box center [767, 32] width 23 height 9
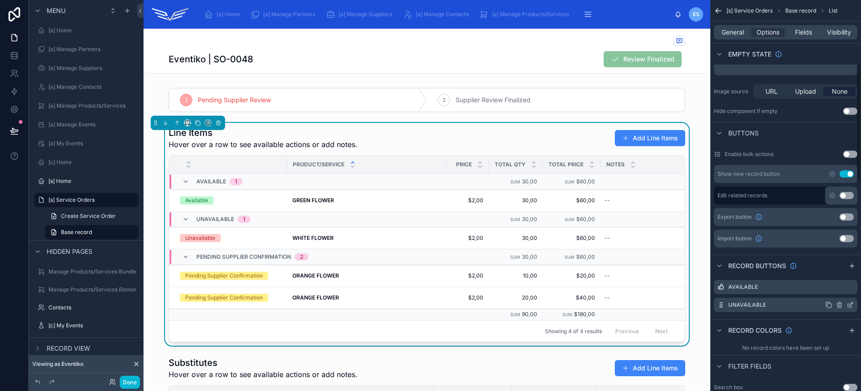
scroll to position [213, 0]
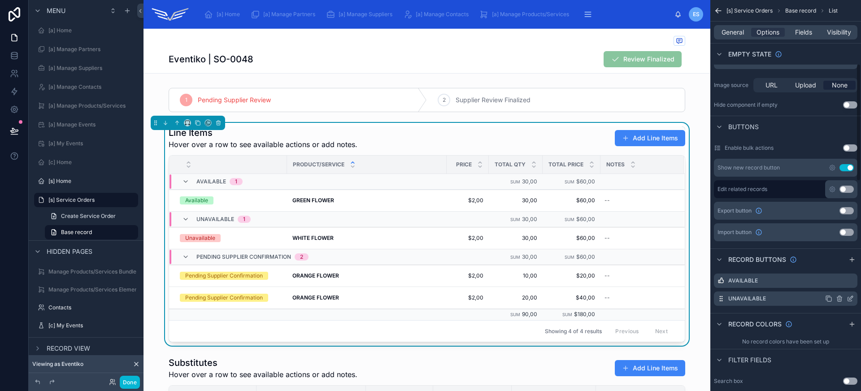
click at [853, 299] on icon "scrollable content" at bounding box center [849, 298] width 7 height 7
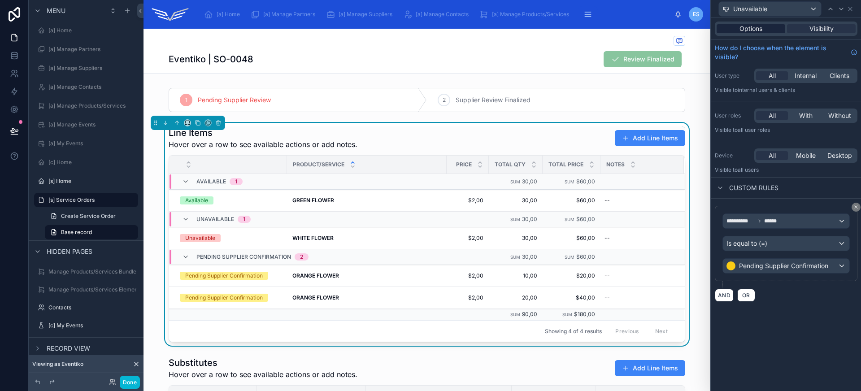
click at [758, 26] on span "Options" at bounding box center [750, 28] width 23 height 9
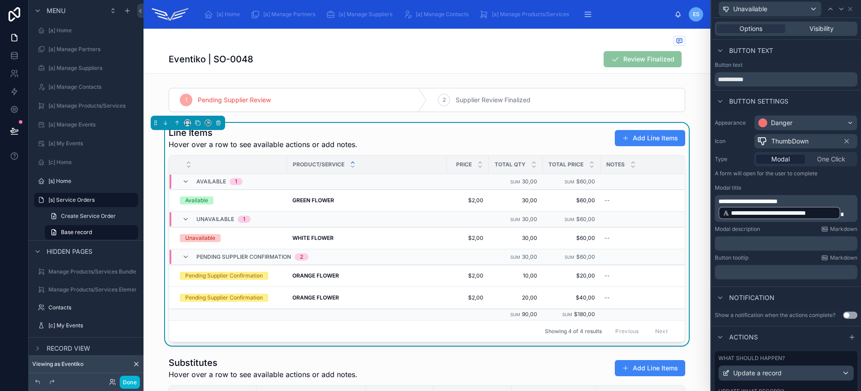
scroll to position [53, 0]
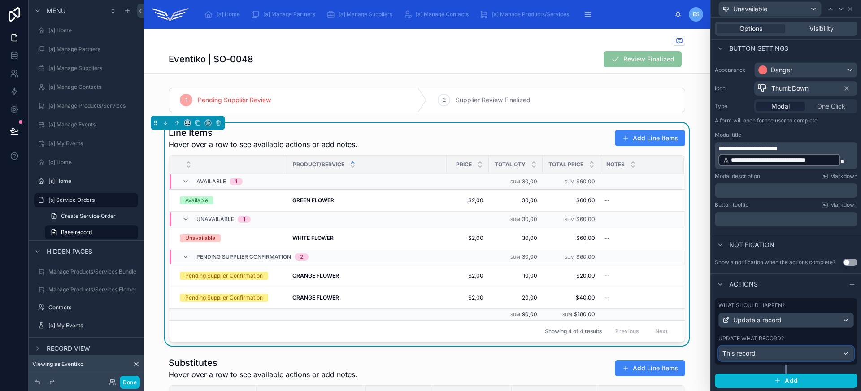
click at [796, 354] on div "This record" at bounding box center [786, 353] width 134 height 14
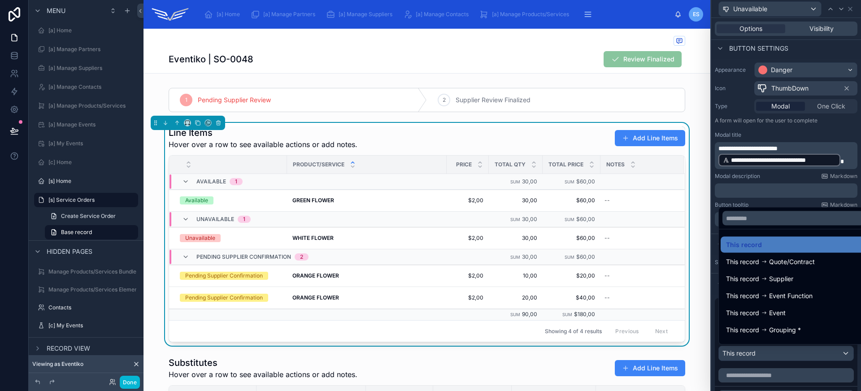
click at [796, 354] on div at bounding box center [786, 195] width 150 height 391
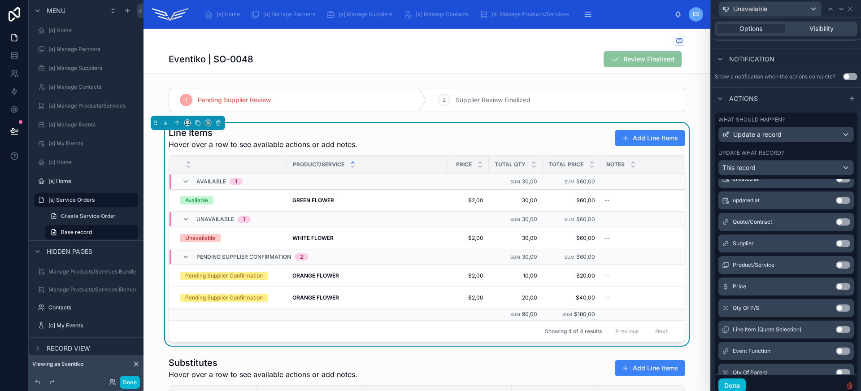
scroll to position [156, 0]
click at [409, 135] on div "Line Items Hover over a row to see available actions or add notes. Add Line Ite…" at bounding box center [427, 137] width 516 height 23
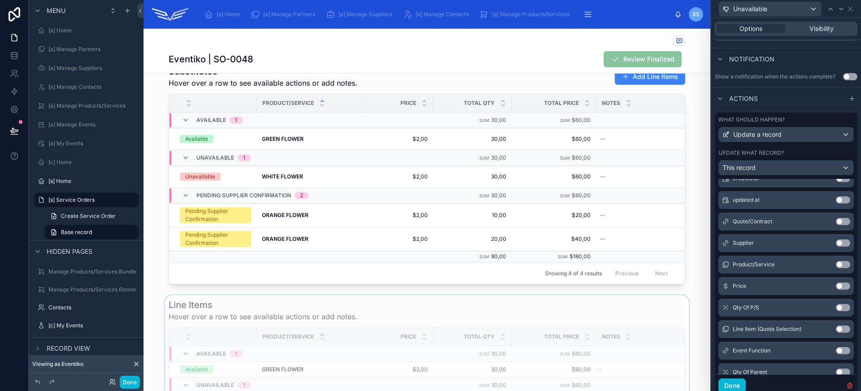
scroll to position [121, 0]
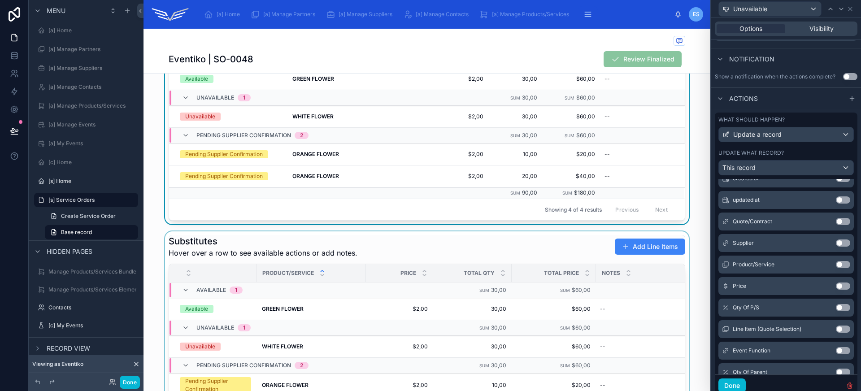
click at [418, 247] on div at bounding box center [426, 344] width 567 height 226
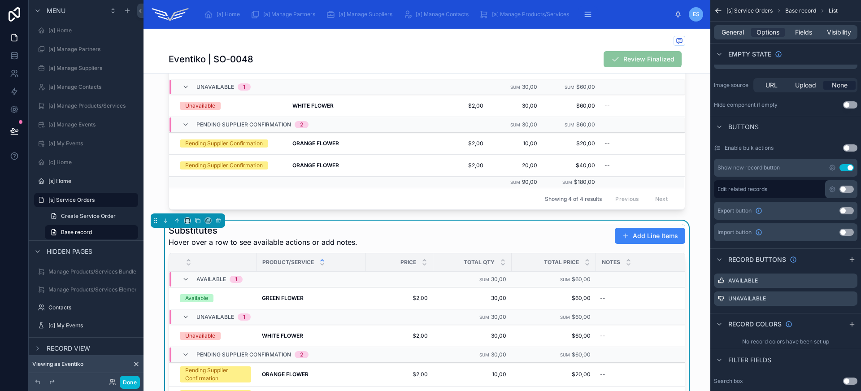
scroll to position [57, 0]
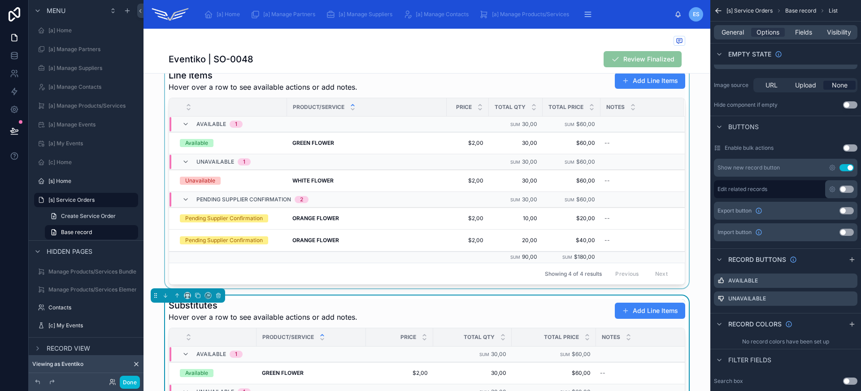
click at [400, 85] on div at bounding box center [426, 176] width 567 height 223
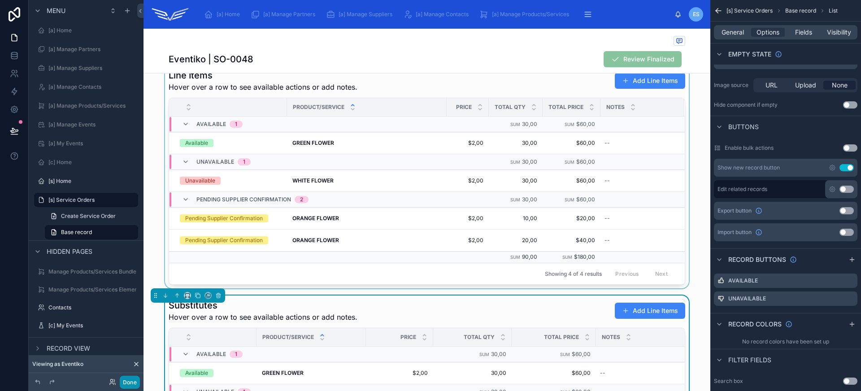
click at [131, 384] on button "Done" at bounding box center [130, 382] width 20 height 13
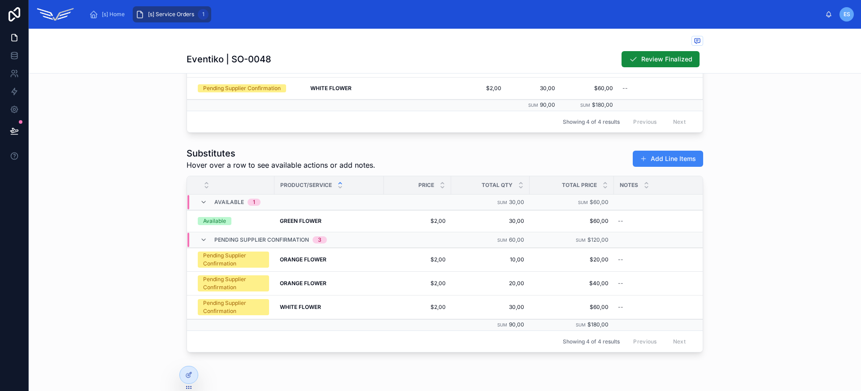
scroll to position [222, 0]
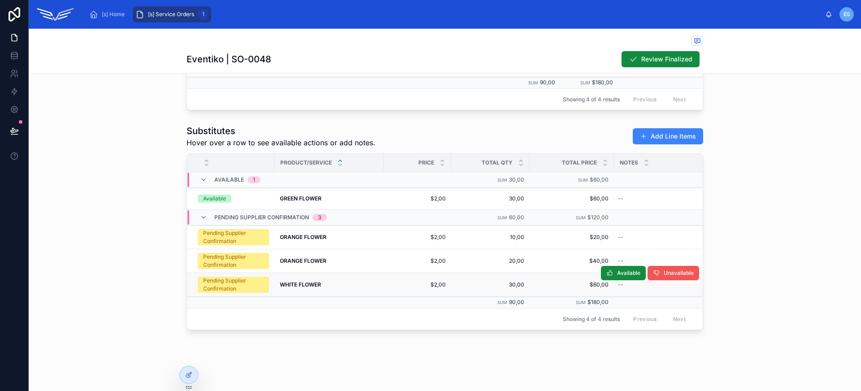
click at [666, 269] on span "Unavailable" at bounding box center [678, 272] width 30 height 7
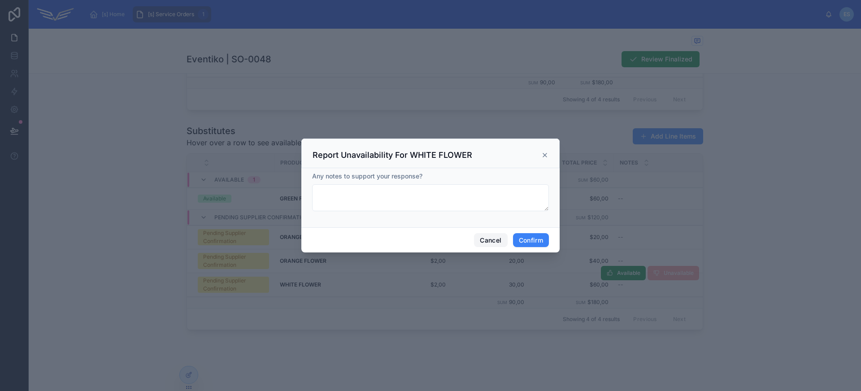
click at [495, 239] on button "Cancel" at bounding box center [490, 240] width 33 height 14
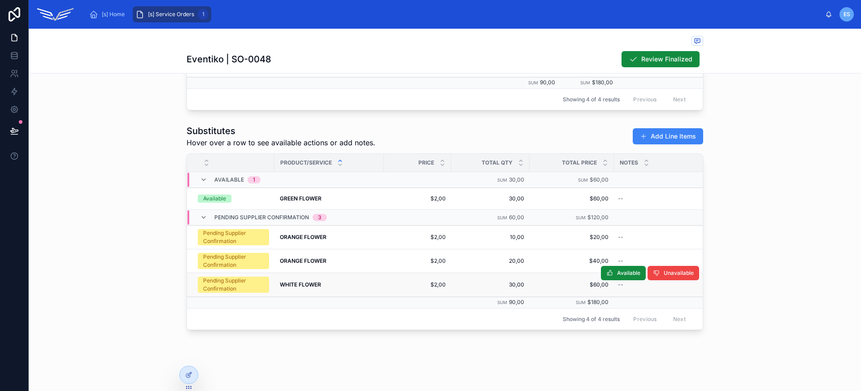
scroll to position [45, 0]
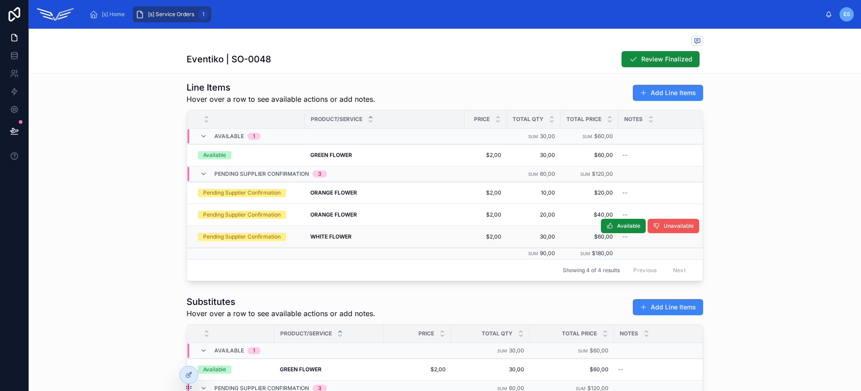
click at [671, 232] on button "Unavailable" at bounding box center [673, 226] width 52 height 14
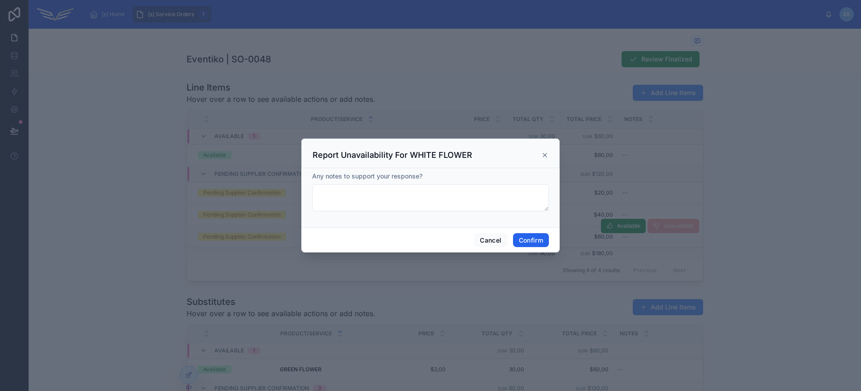
click at [538, 240] on button "Confirm" at bounding box center [531, 240] width 36 height 14
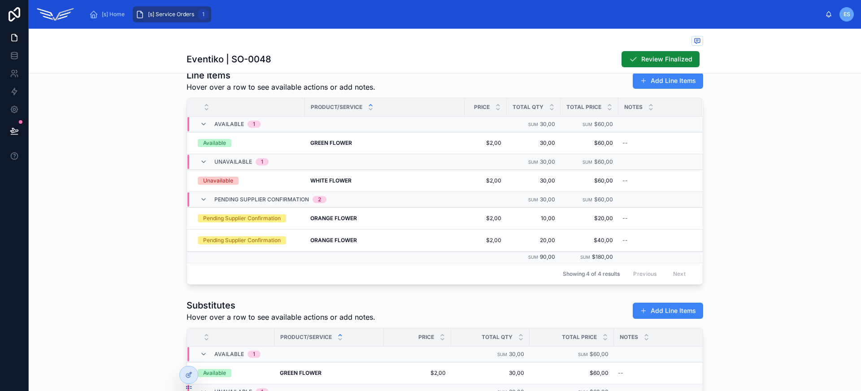
scroll to position [75, 0]
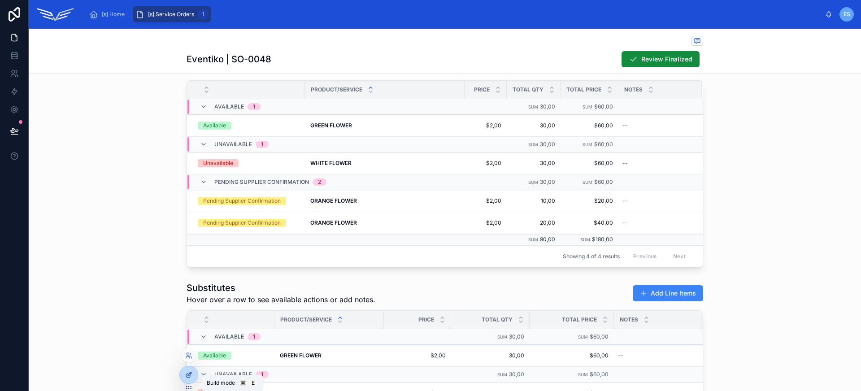
click at [192, 372] on icon at bounding box center [188, 374] width 7 height 7
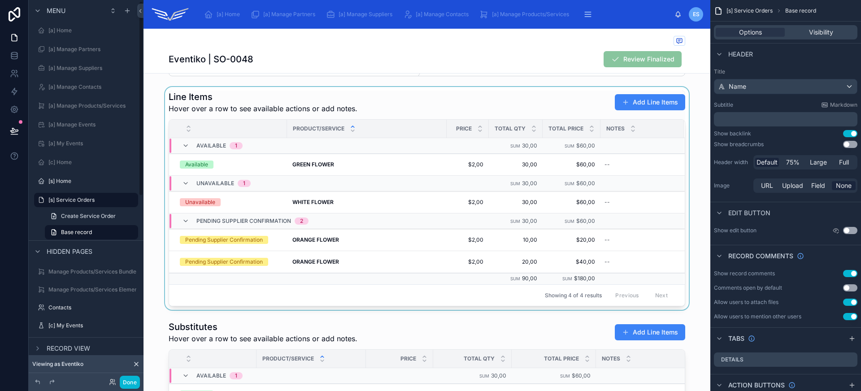
scroll to position [1, 0]
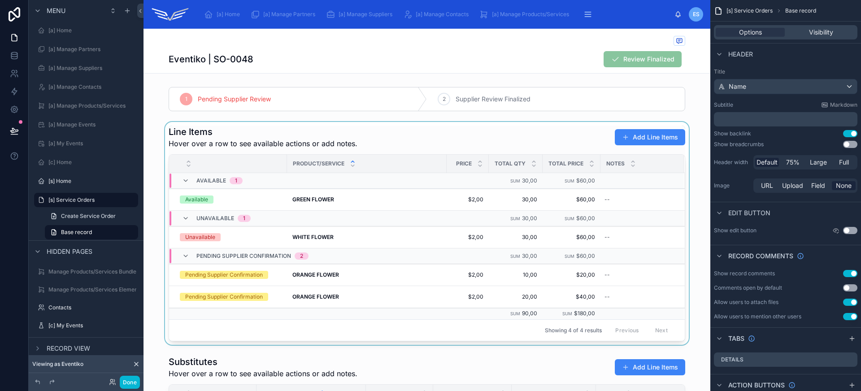
click at [334, 139] on div at bounding box center [426, 233] width 567 height 223
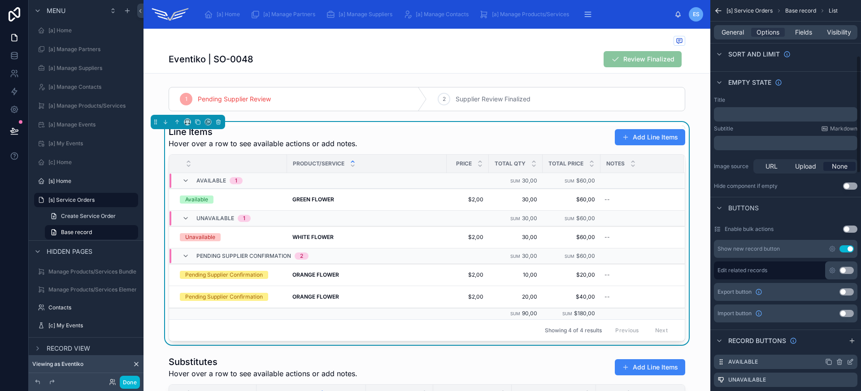
scroll to position [189, 0]
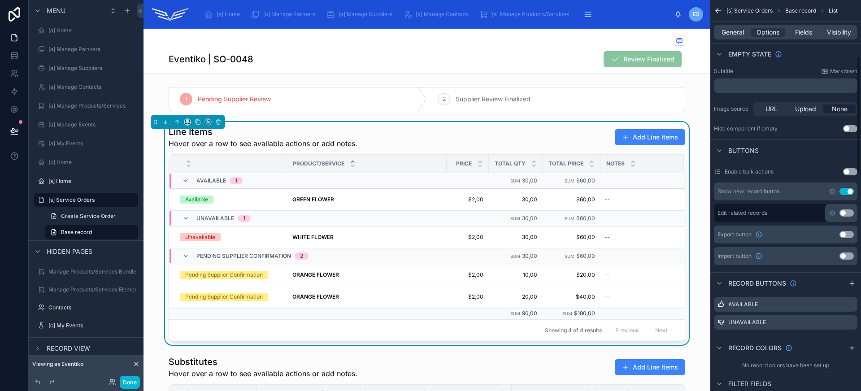
click at [849, 191] on button "Use setting" at bounding box center [846, 191] width 14 height 7
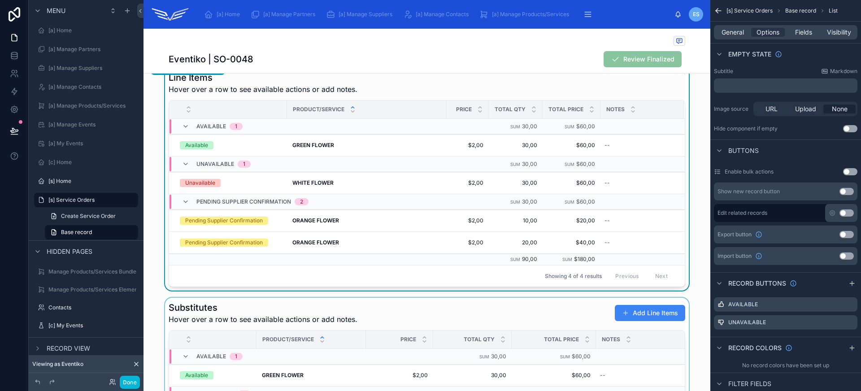
scroll to position [165, 0]
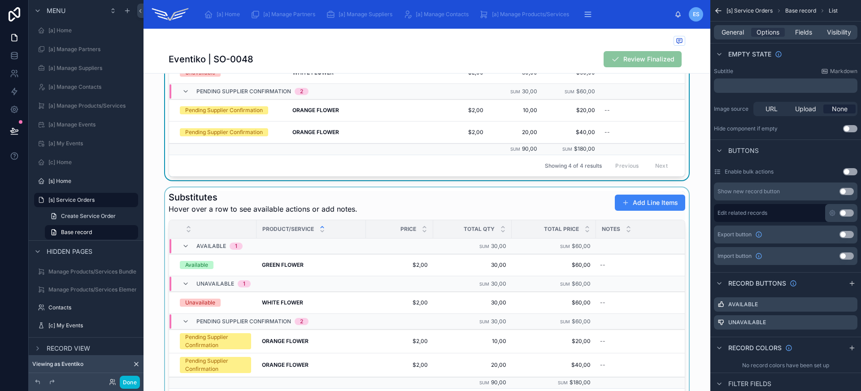
click at [469, 195] on div at bounding box center [426, 300] width 567 height 226
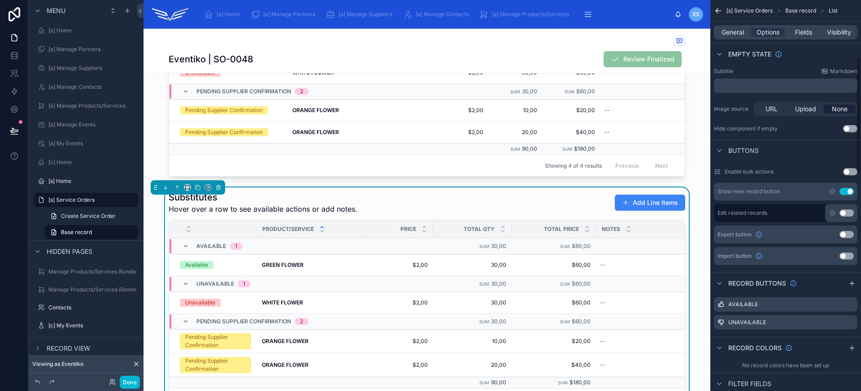
click at [848, 191] on button "Use setting" at bounding box center [846, 191] width 14 height 7
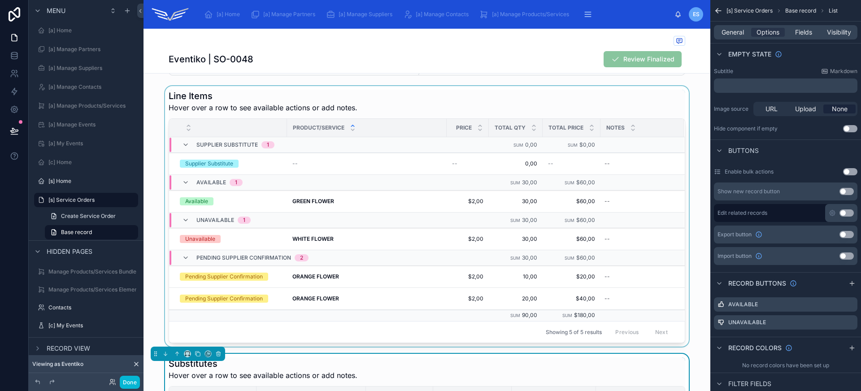
scroll to position [0, 0]
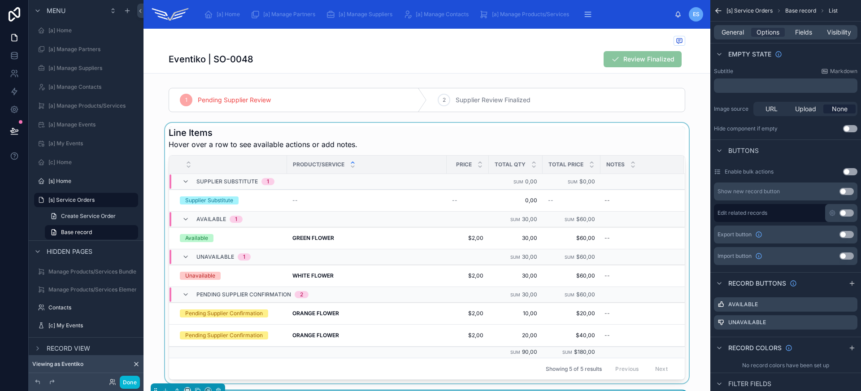
click at [402, 137] on div at bounding box center [426, 253] width 567 height 260
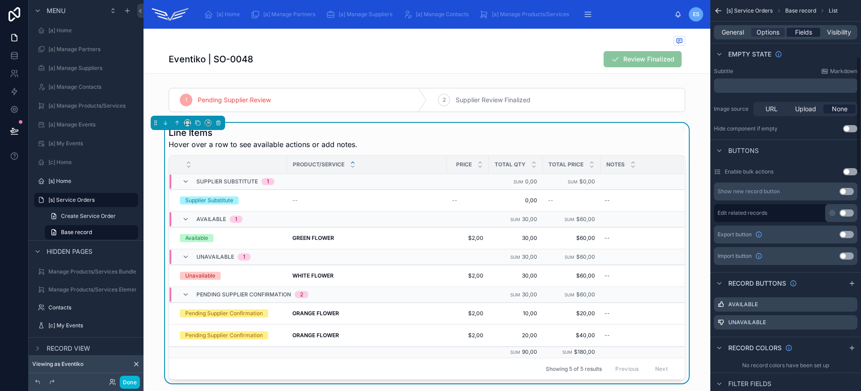
click at [803, 35] on span "Fields" at bounding box center [803, 32] width 17 height 9
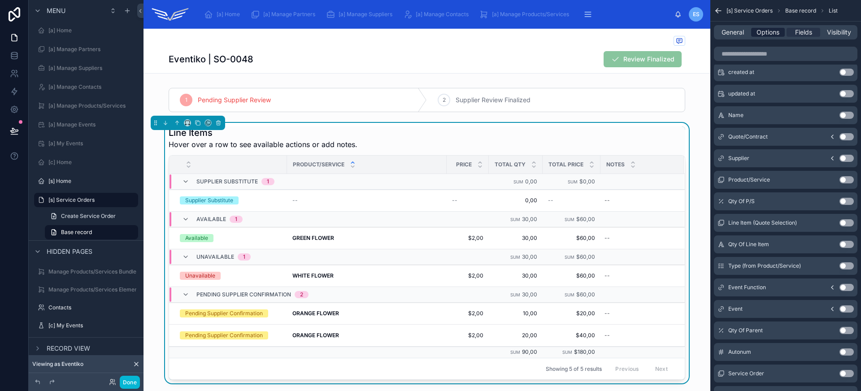
click at [772, 31] on span "Options" at bounding box center [767, 32] width 23 height 9
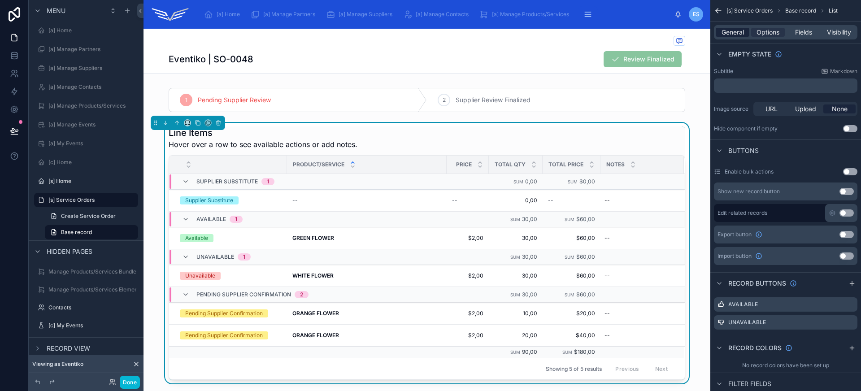
click at [740, 32] on span "General" at bounding box center [732, 32] width 22 height 9
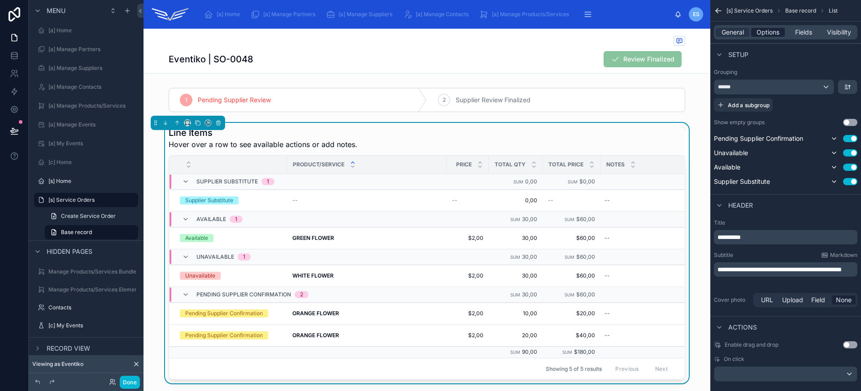
click at [772, 32] on span "Options" at bounding box center [767, 32] width 23 height 9
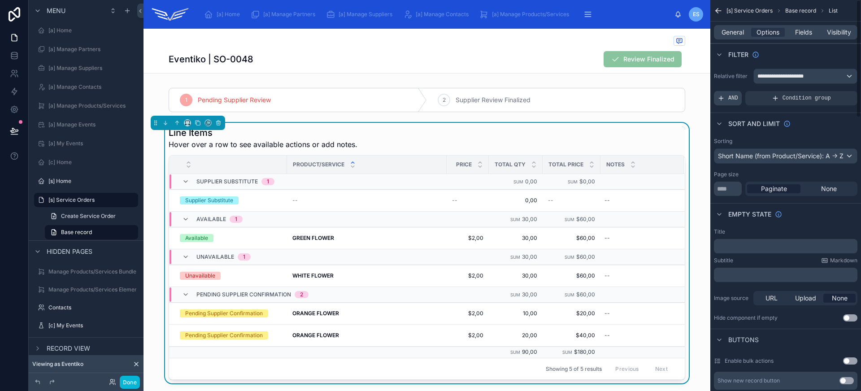
click at [728, 99] on span "AND" at bounding box center [733, 98] width 10 height 7
click at [834, 91] on icon "scrollable content" at bounding box center [834, 91] width 5 height 5
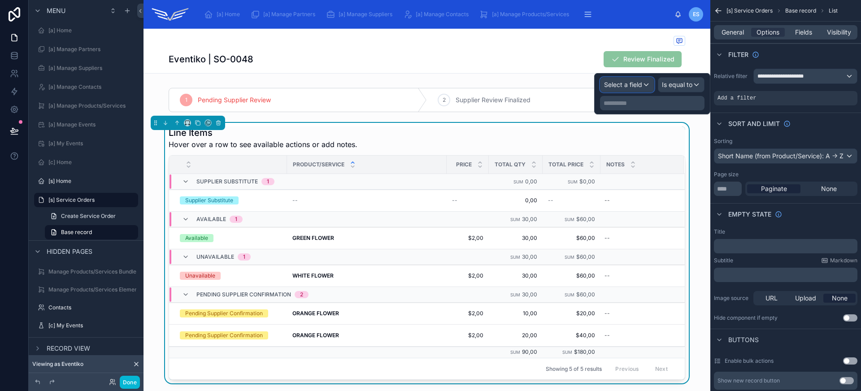
click at [636, 85] on span "Select a field" at bounding box center [623, 85] width 38 height 8
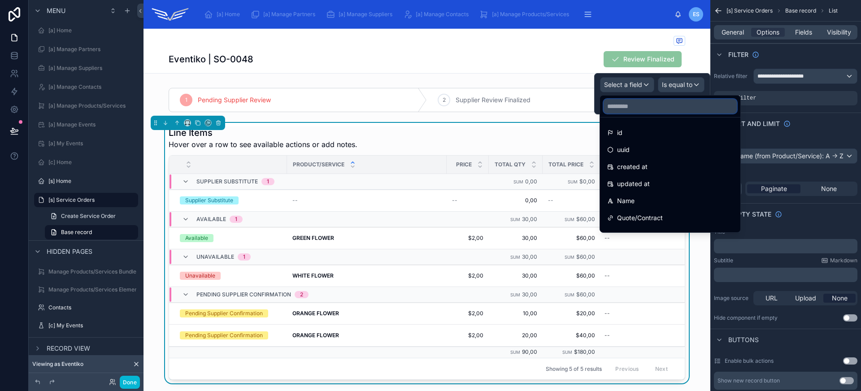
click at [638, 110] on input "text" at bounding box center [669, 106] width 133 height 14
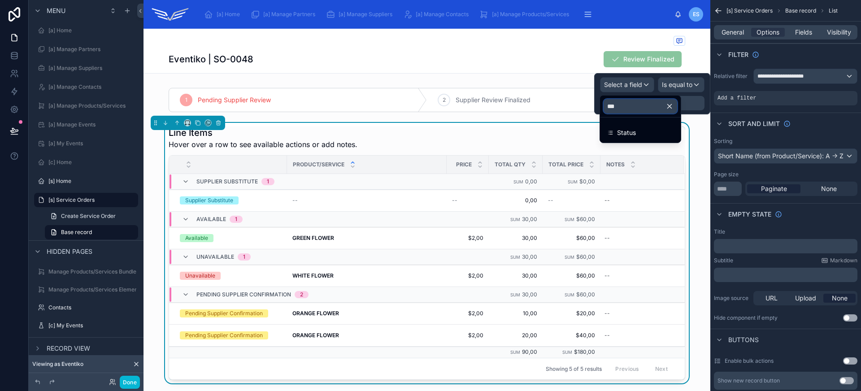
type input "****"
click at [640, 127] on div "Status" at bounding box center [640, 132] width 66 height 11
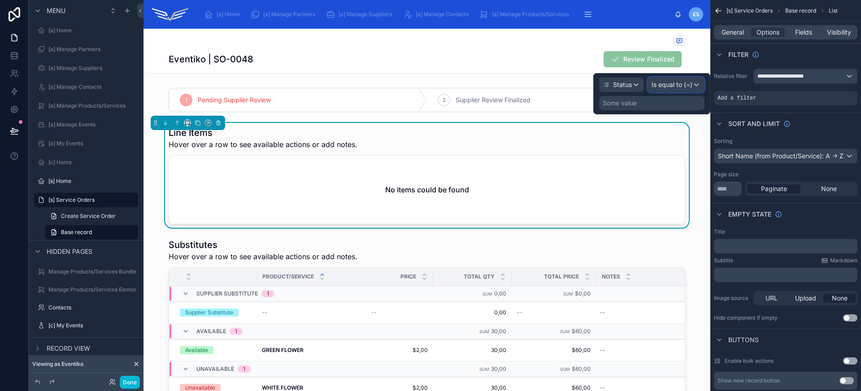
click at [682, 87] on span "Is equal to (=)" at bounding box center [671, 84] width 41 height 9
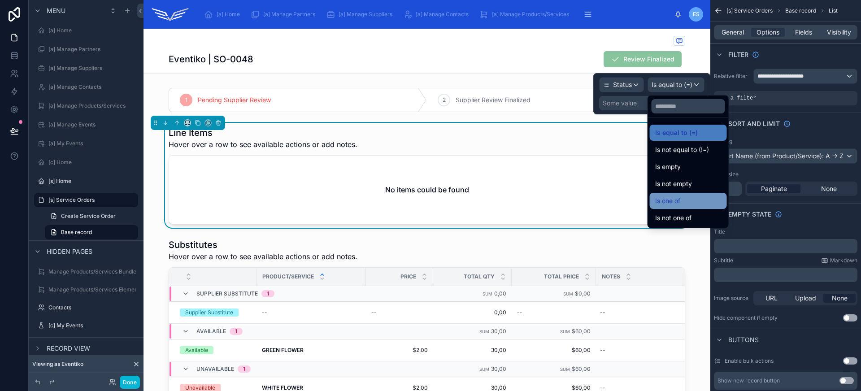
click at [688, 201] on div "Is one of" at bounding box center [688, 200] width 66 height 11
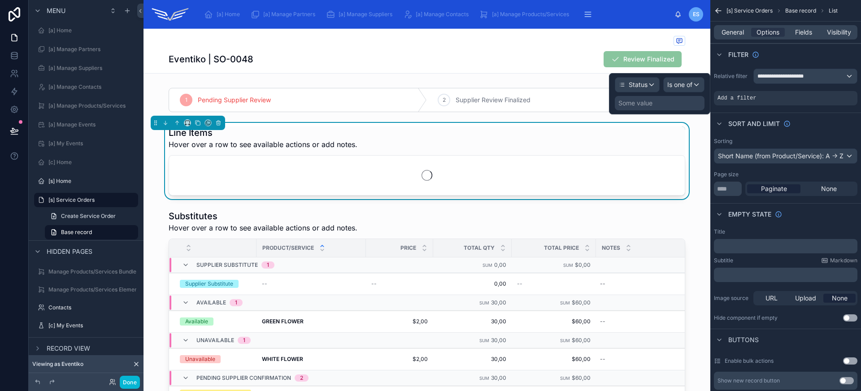
click at [647, 105] on div "Some value" at bounding box center [635, 103] width 34 height 9
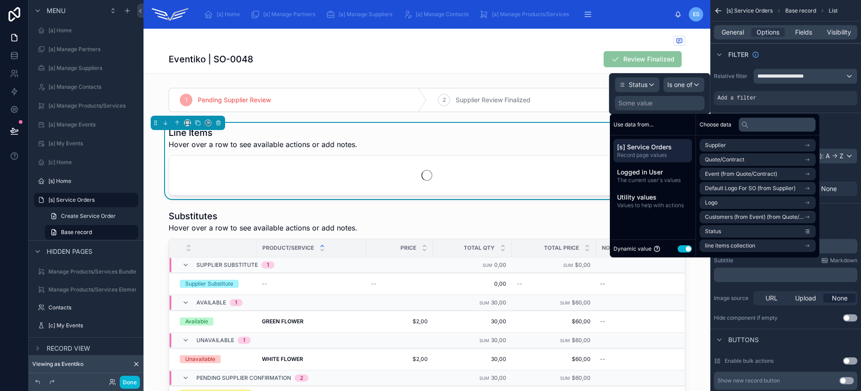
click at [684, 243] on div "Dynamic value Use setting" at bounding box center [653, 248] width 86 height 18
click at [686, 250] on button "Use setting" at bounding box center [684, 248] width 14 height 7
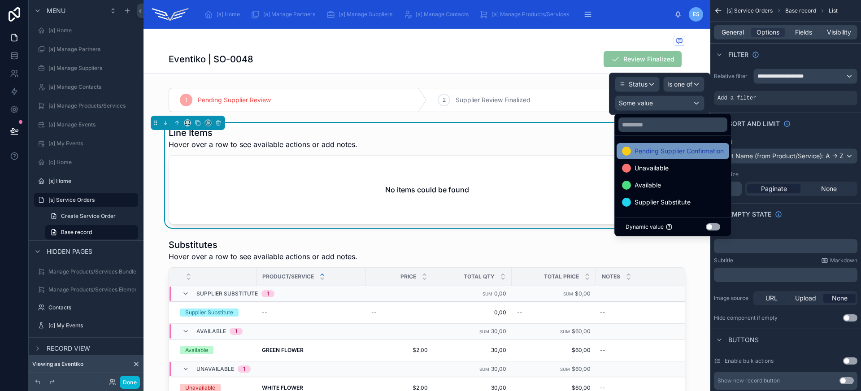
click at [663, 156] on span "Pending Supplier Confirmation" at bounding box center [678, 151] width 89 height 11
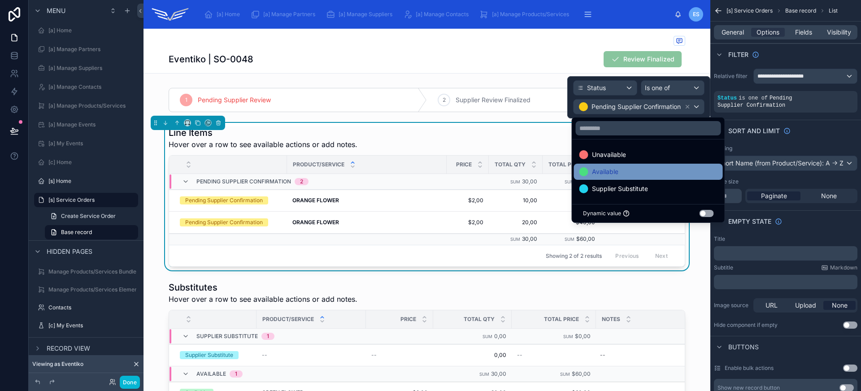
click at [651, 168] on div "Available" at bounding box center [648, 171] width 138 height 11
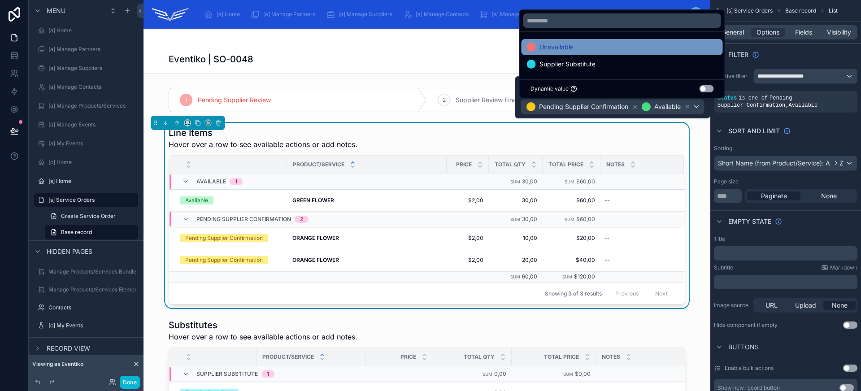
click at [550, 48] on span "Unavailable" at bounding box center [556, 47] width 34 height 11
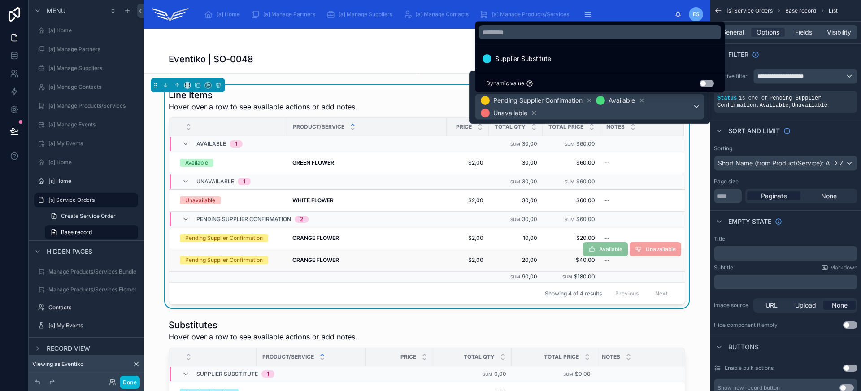
scroll to position [76, 0]
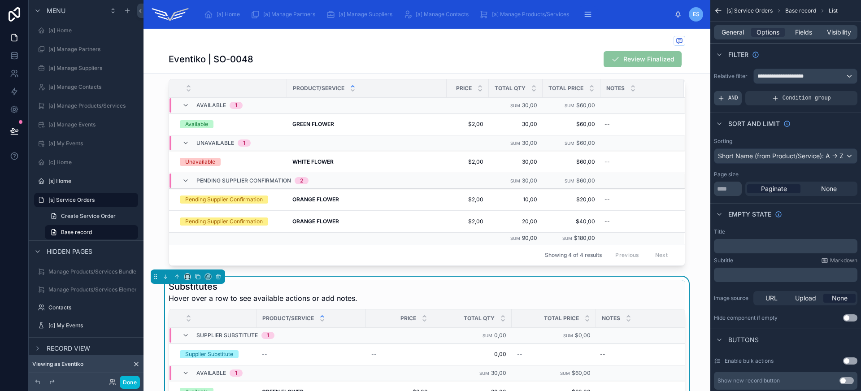
click at [731, 100] on span "AND" at bounding box center [733, 98] width 10 height 7
click at [738, 102] on div "Add a filter" at bounding box center [785, 98] width 143 height 14
click at [835, 93] on icon "scrollable content" at bounding box center [834, 91] width 5 height 5
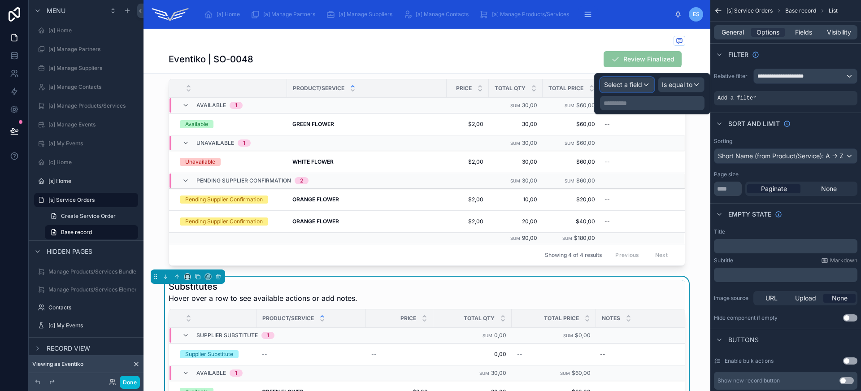
click at [643, 86] on div "Select a field" at bounding box center [626, 85] width 53 height 14
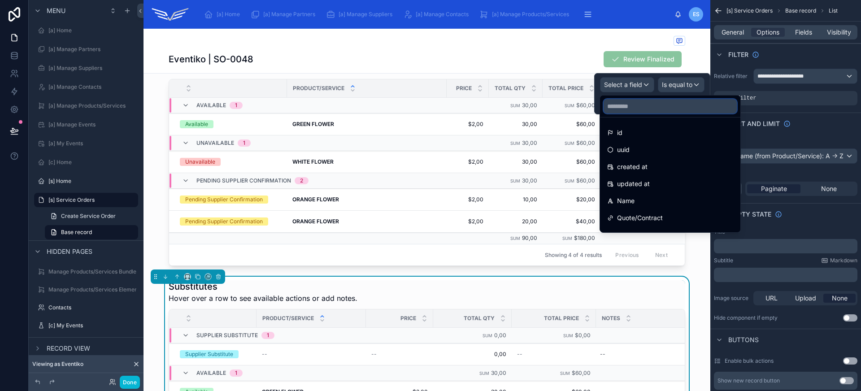
click at [644, 112] on input "text" at bounding box center [669, 106] width 133 height 14
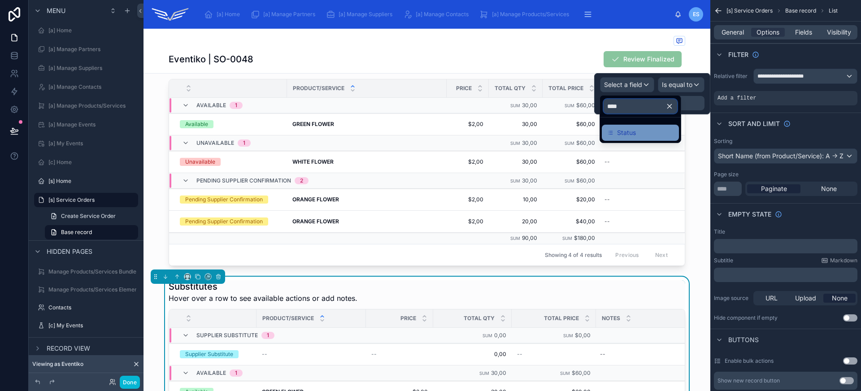
type input "****"
click at [645, 132] on div "Status" at bounding box center [640, 132] width 66 height 11
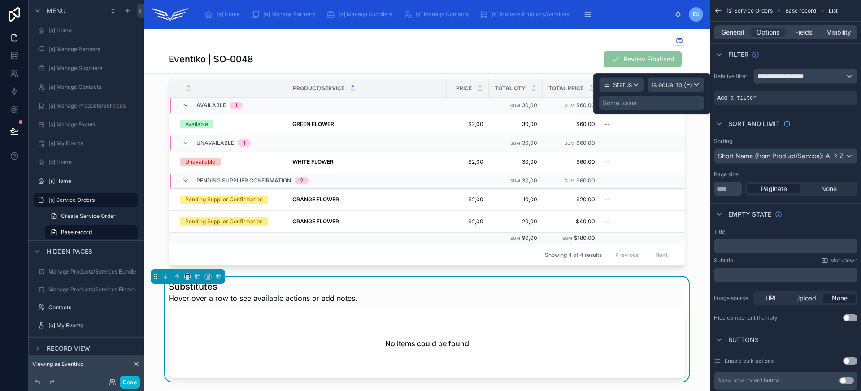
click at [664, 109] on div "Some value" at bounding box center [651, 103] width 105 height 14
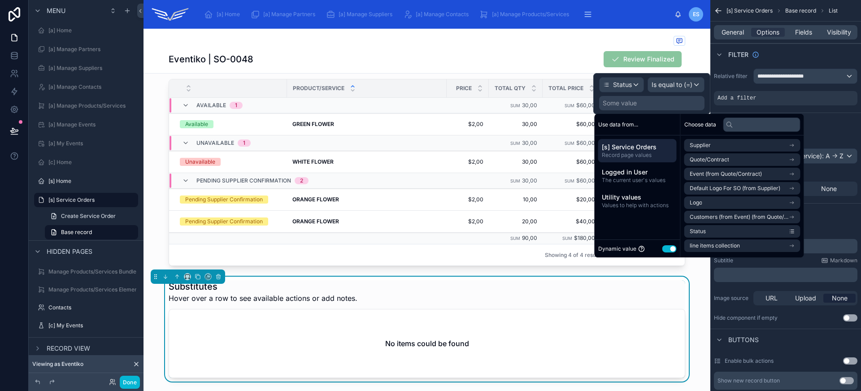
click at [670, 244] on div "Dynamic value Use setting" at bounding box center [637, 248] width 78 height 10
click at [670, 248] on button "Use setting" at bounding box center [669, 248] width 14 height 7
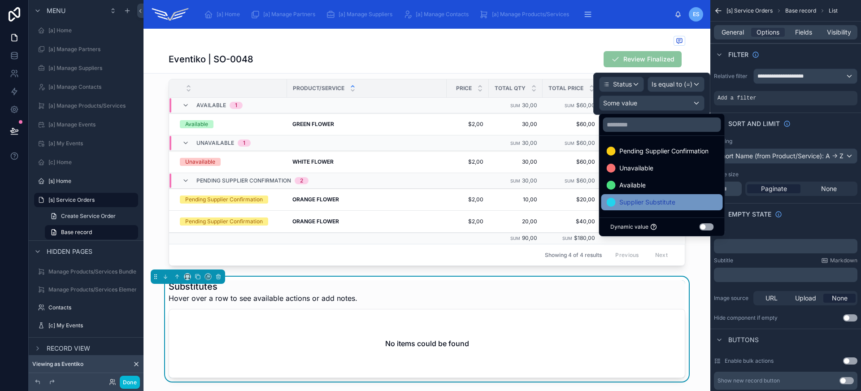
click at [658, 204] on span "Supplier Substitute" at bounding box center [647, 202] width 56 height 11
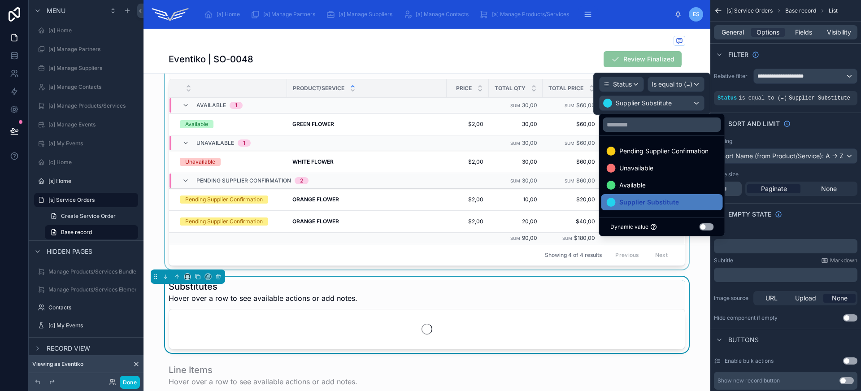
scroll to position [246, 0]
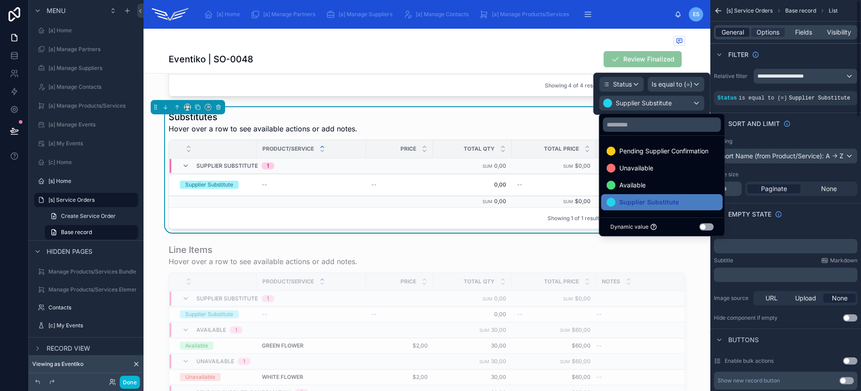
click at [727, 30] on span "General" at bounding box center [732, 32] width 22 height 9
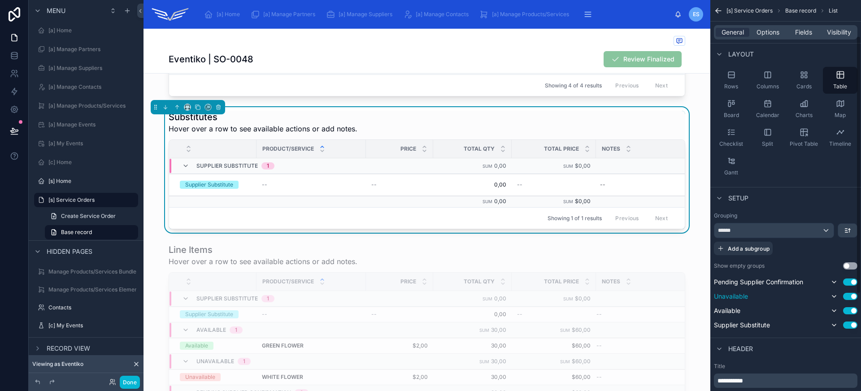
scroll to position [54, 0]
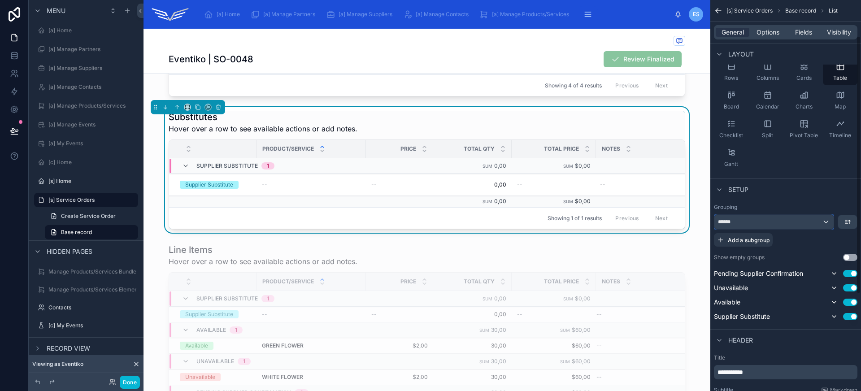
click at [803, 216] on div "******" at bounding box center [773, 222] width 119 height 14
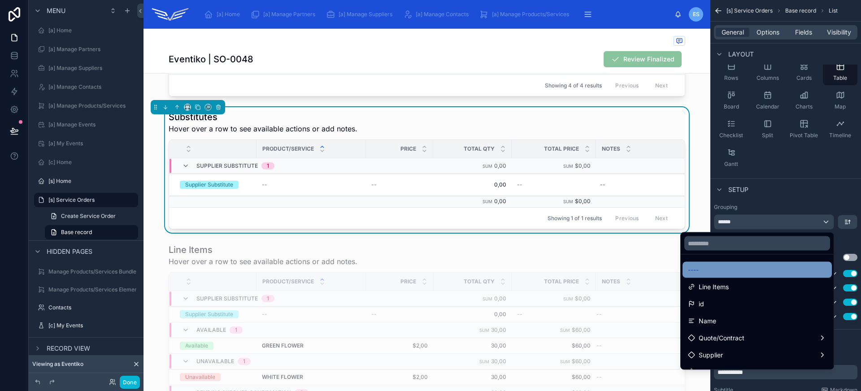
click at [753, 271] on div "----" at bounding box center [757, 269] width 139 height 11
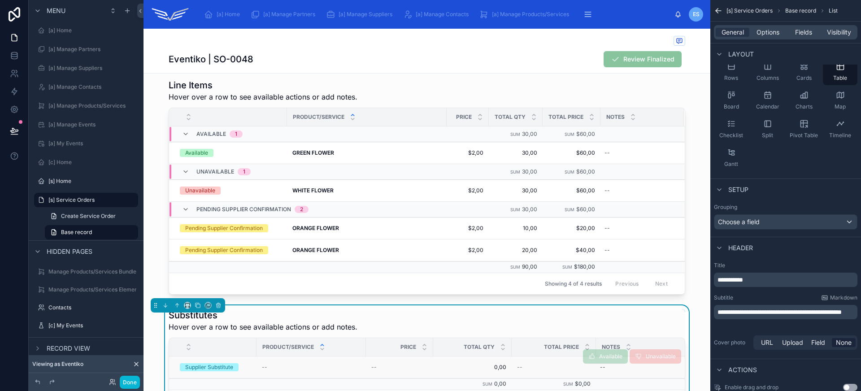
scroll to position [187, 0]
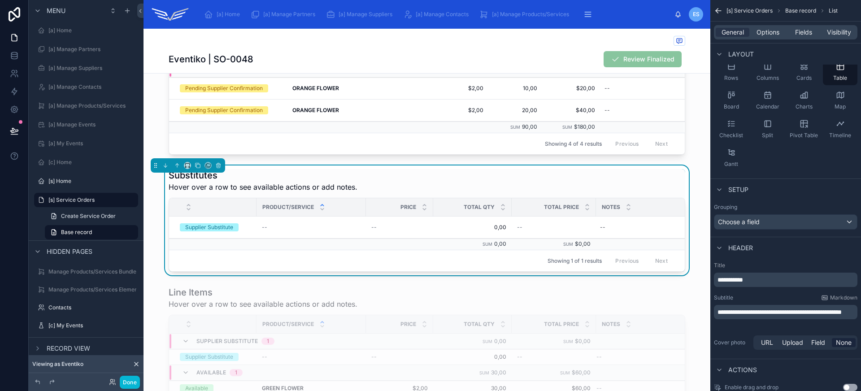
click at [510, 182] on div "Substitutes Hover over a row to see available actions or add notes." at bounding box center [427, 180] width 516 height 23
click at [799, 30] on span "Fields" at bounding box center [803, 32] width 17 height 9
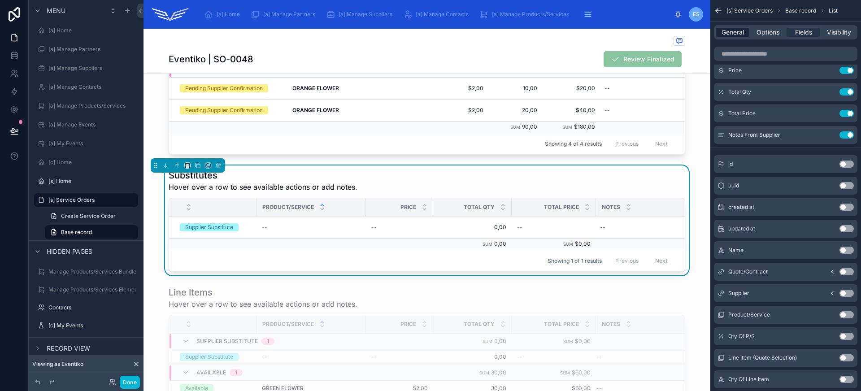
click at [734, 31] on span "General" at bounding box center [732, 32] width 22 height 9
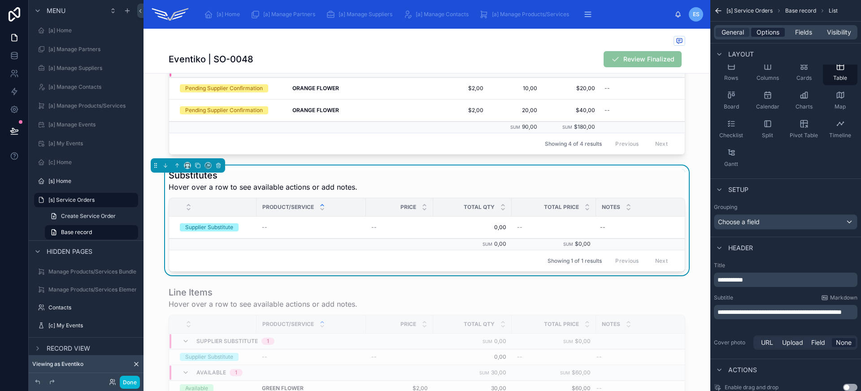
click at [777, 31] on span "Options" at bounding box center [767, 32] width 23 height 9
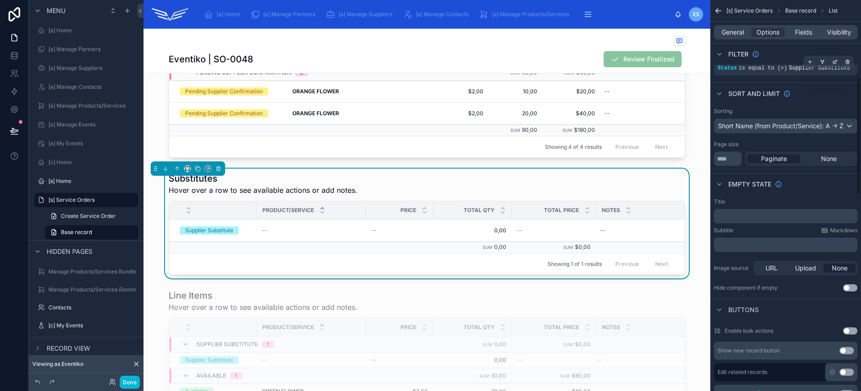
scroll to position [0, 0]
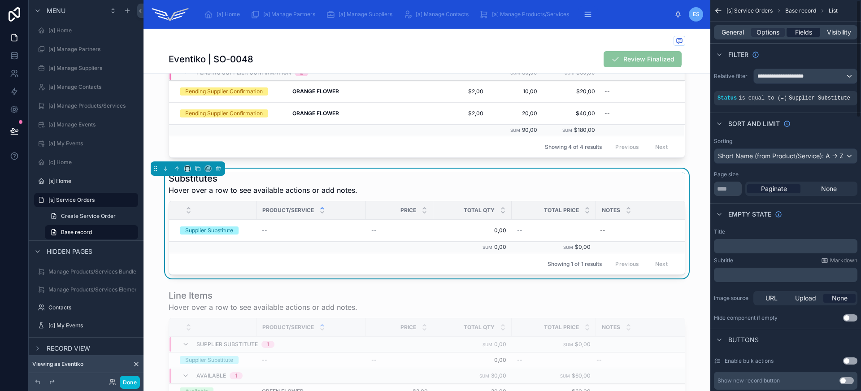
click at [805, 35] on span "Fields" at bounding box center [803, 32] width 17 height 9
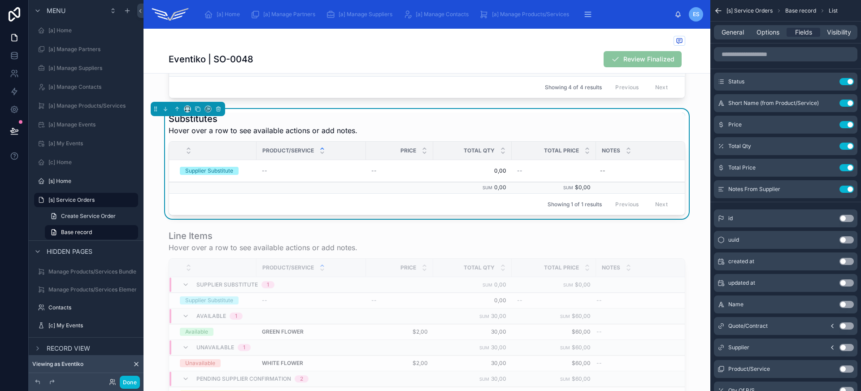
scroll to position [176, 0]
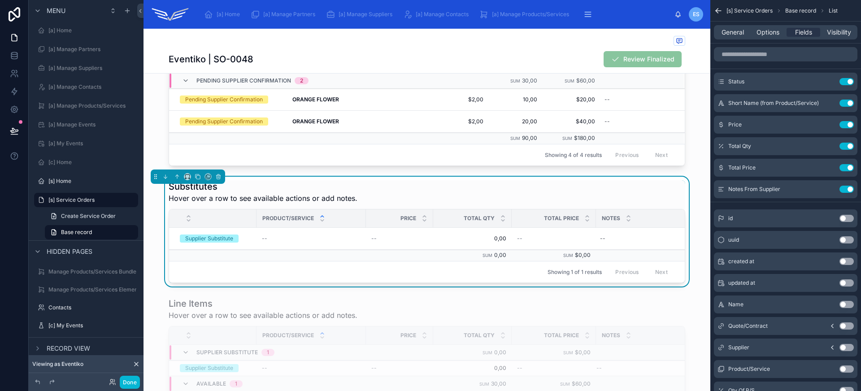
click at [524, 184] on div "Substitutes Hover over a row to see available actions or add notes." at bounding box center [427, 191] width 516 height 23
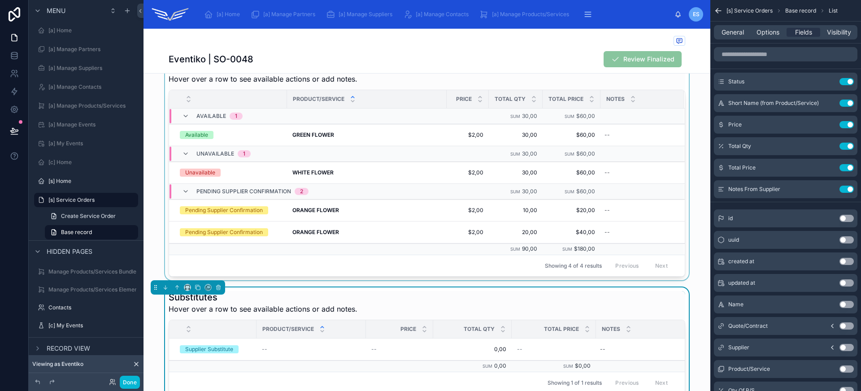
scroll to position [120, 0]
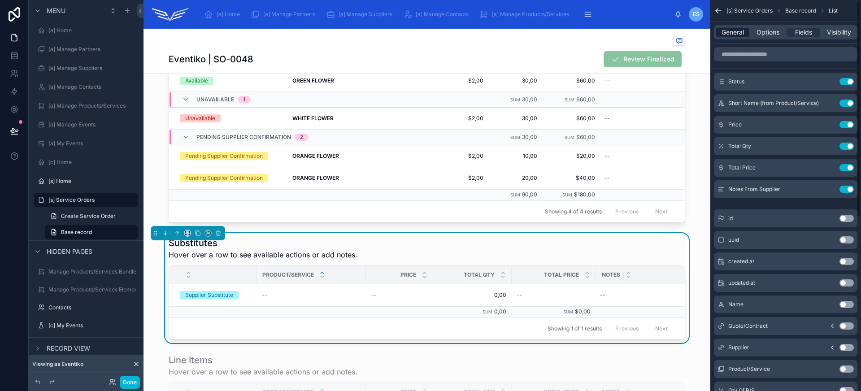
click at [729, 35] on span "General" at bounding box center [732, 32] width 22 height 9
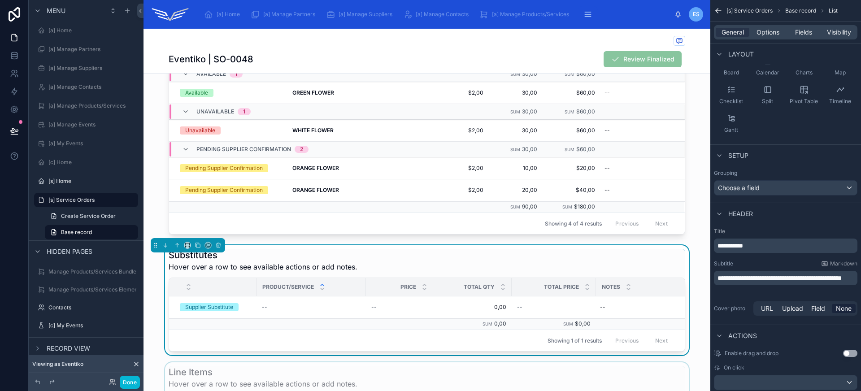
scroll to position [182, 0]
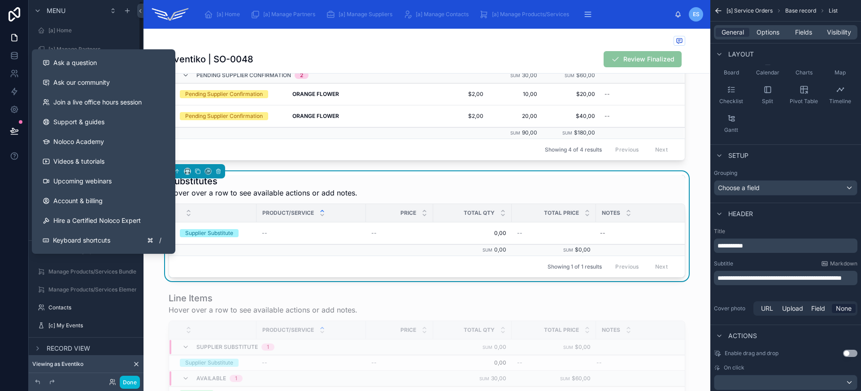
click at [13, 131] on icon at bounding box center [14, 130] width 9 height 9
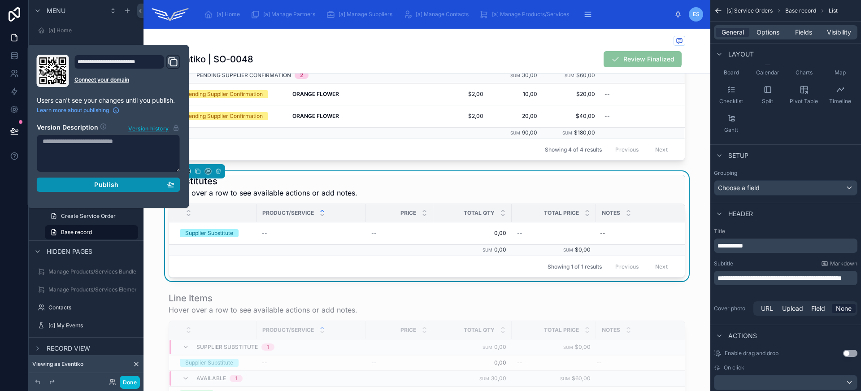
click at [110, 184] on span "Publish" at bounding box center [106, 185] width 24 height 8
